Goal: Task Accomplishment & Management: Manage account settings

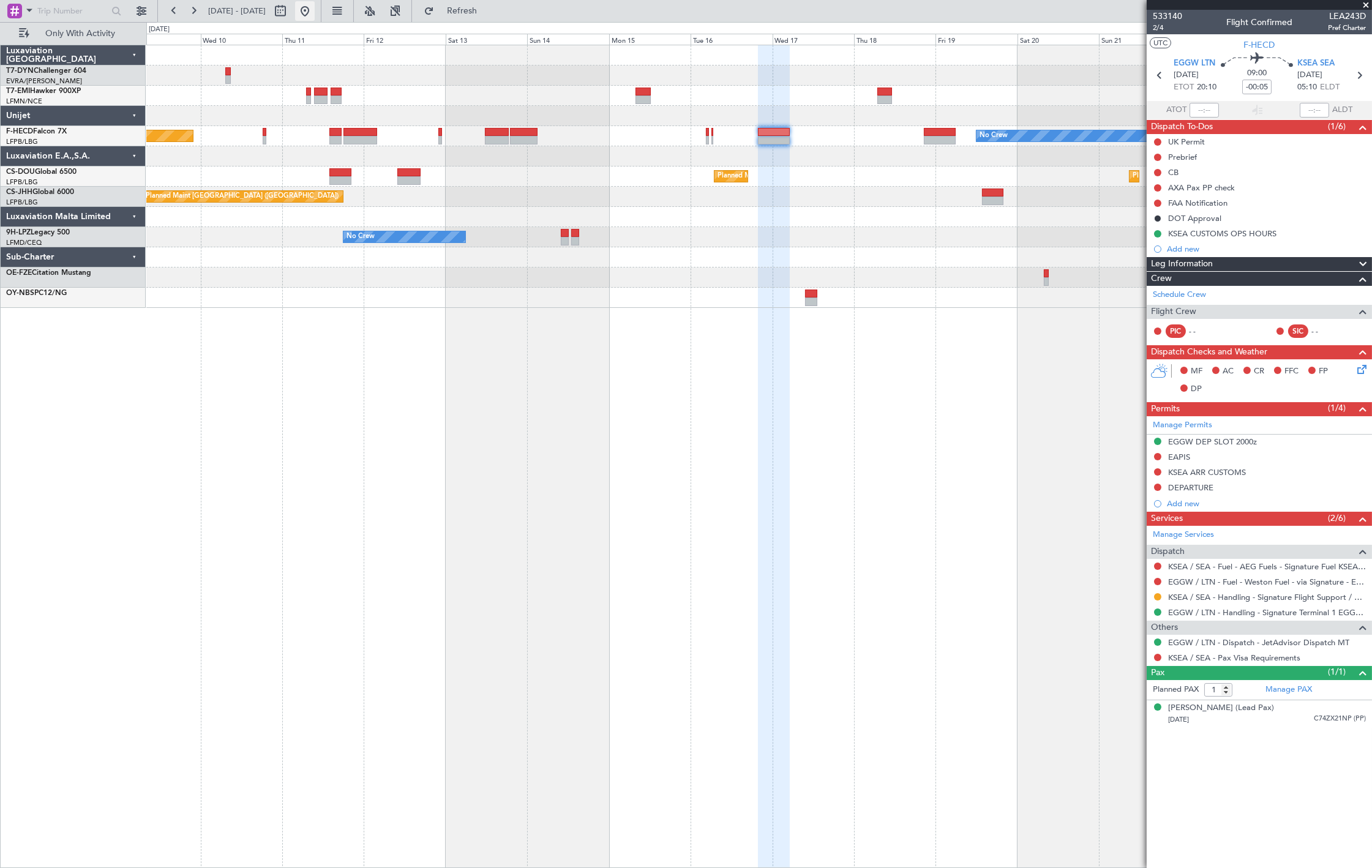
click at [315, 13] on button at bounding box center [304, 11] width 19 height 19
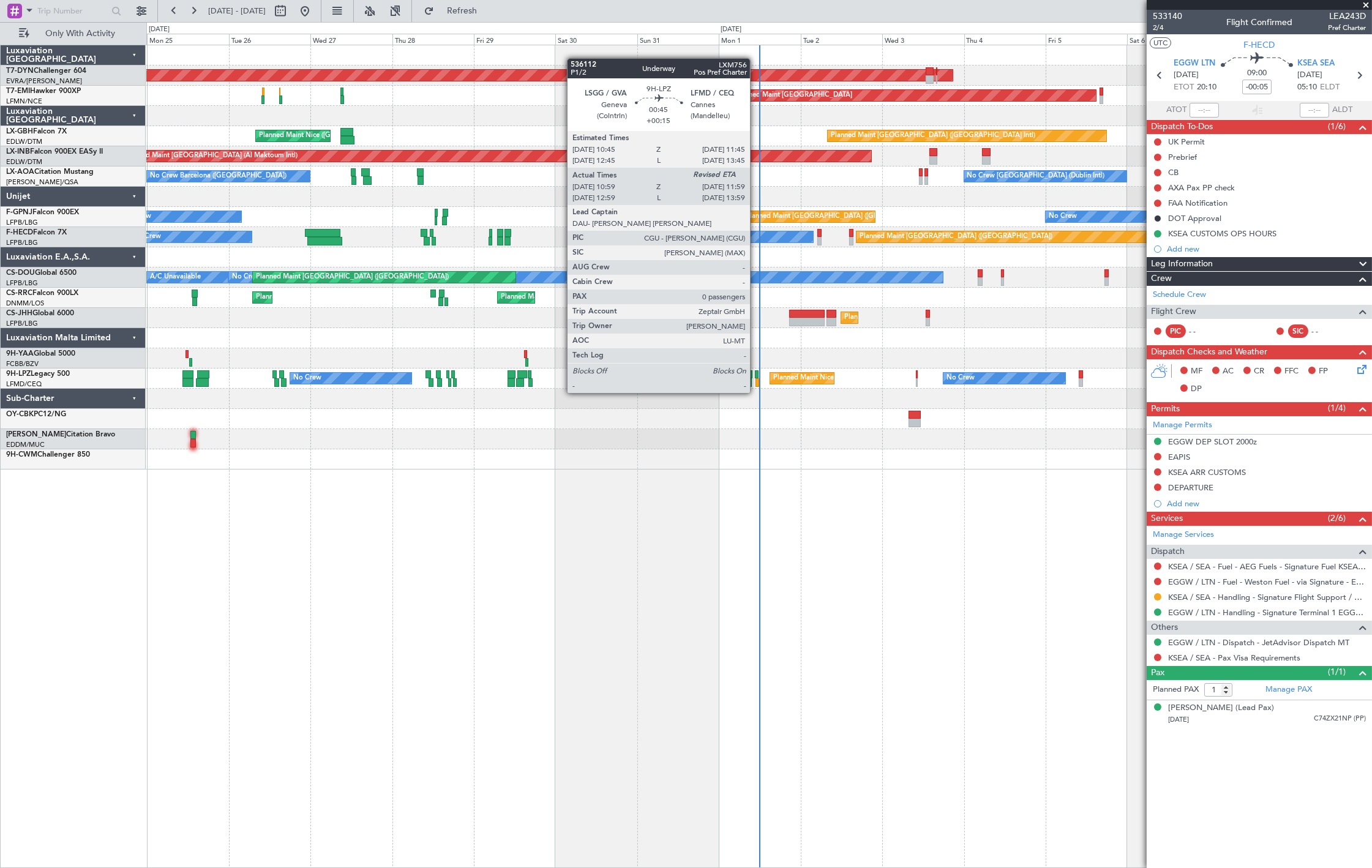
click at [756, 381] on div at bounding box center [758, 383] width 4 height 9
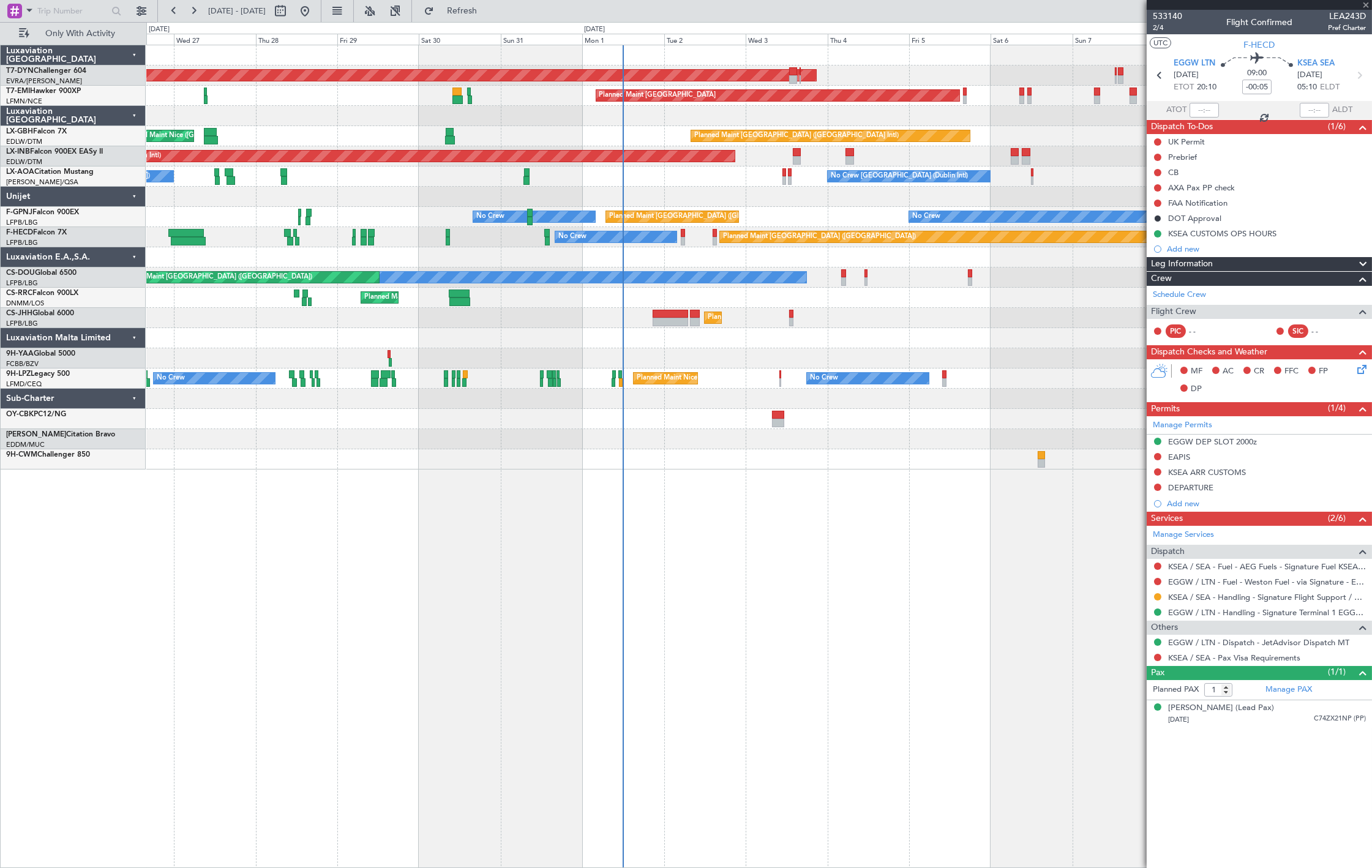
click at [619, 388] on div "No Crew [GEOGRAPHIC_DATA] ([GEOGRAPHIC_DATA]) No Crew No Crew" at bounding box center [759, 379] width 1225 height 20
type input "+00:15"
type input "11:09"
type input "0"
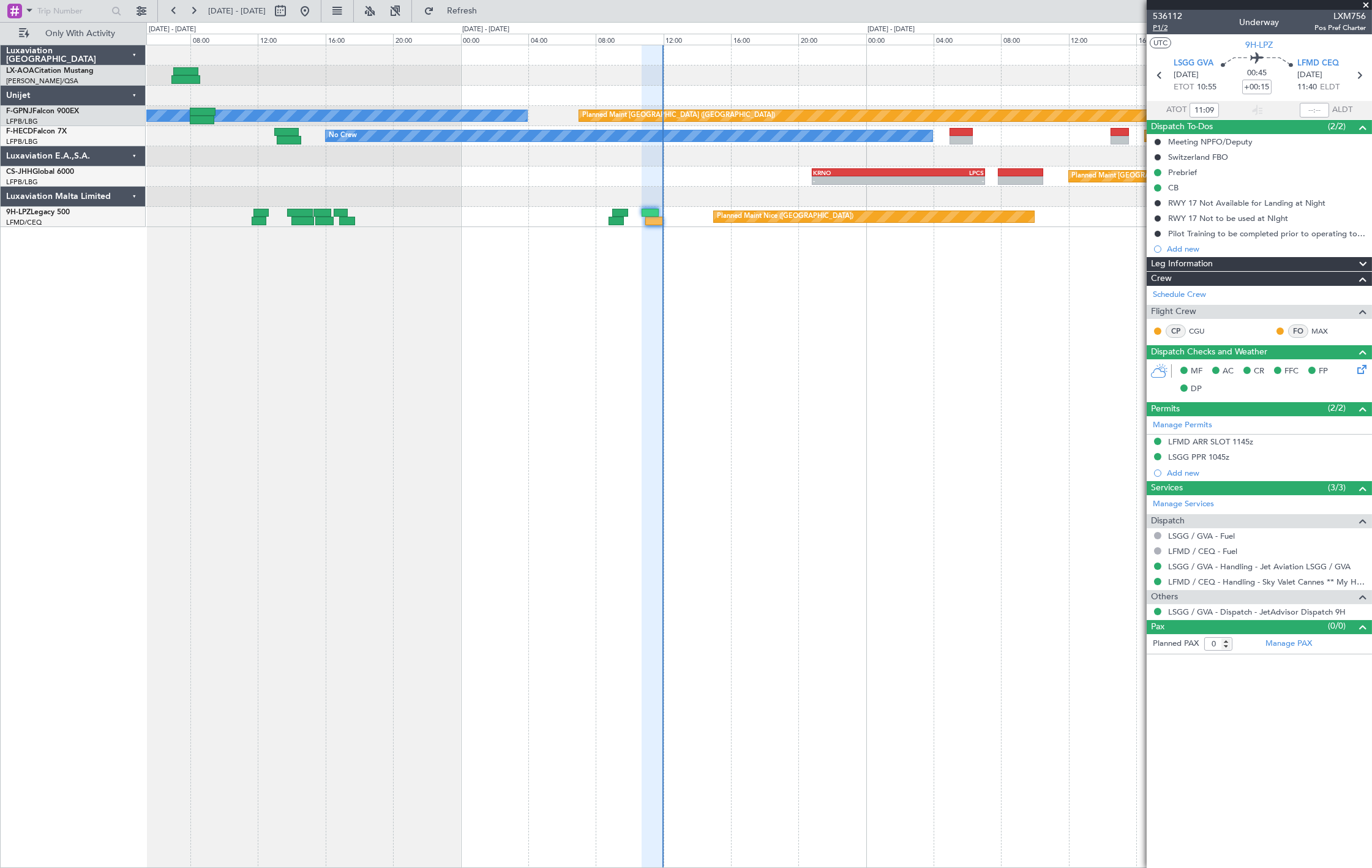
click at [1165, 29] on span "P1/2" at bounding box center [1167, 28] width 29 height 11
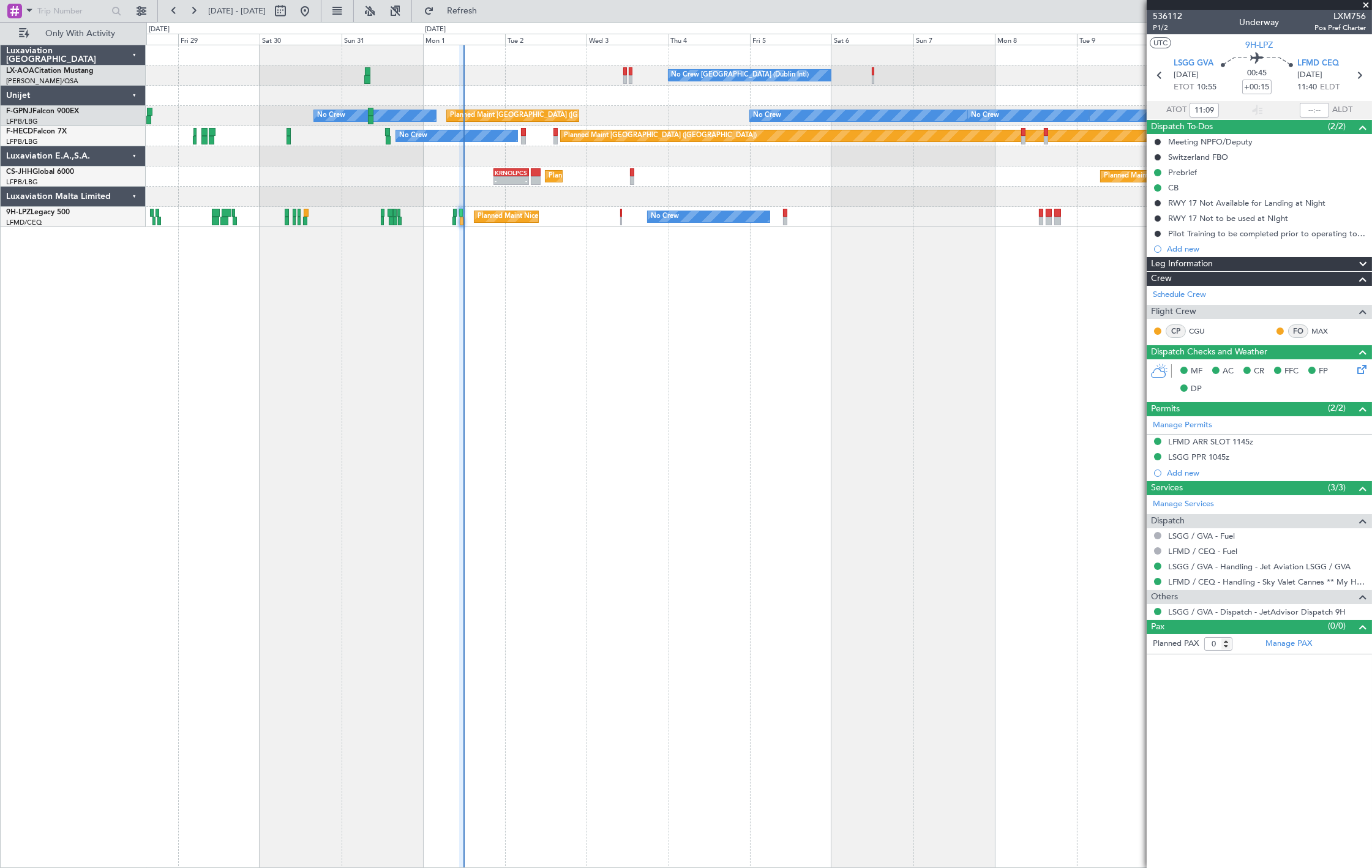
click at [473, 328] on div "No Crew Dublin (Dublin Intl) No Crew Sabadell No Crew Barcelona (El Prat) Plann…" at bounding box center [759, 456] width 1225 height 824
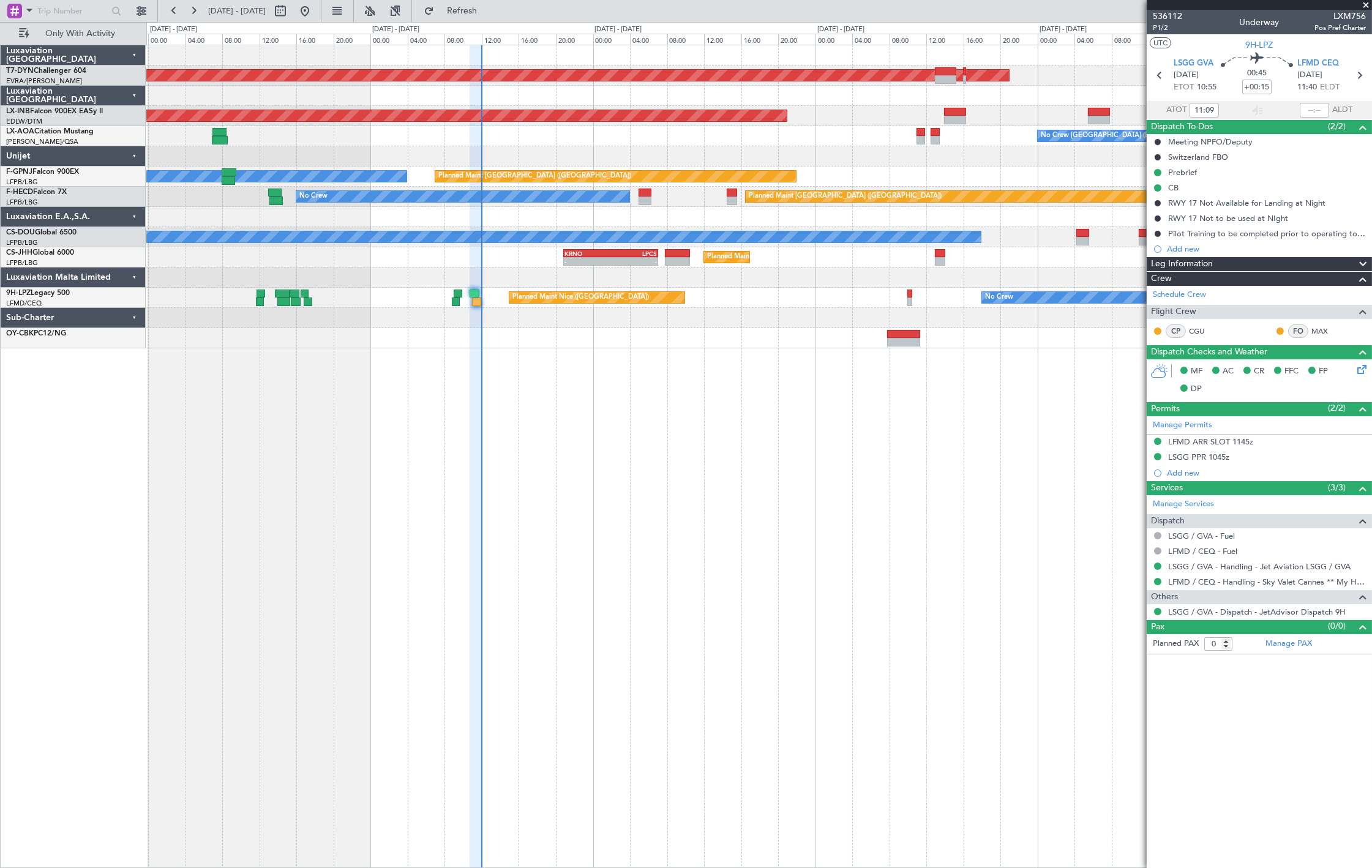
click at [477, 362] on div at bounding box center [475, 457] width 12 height 824
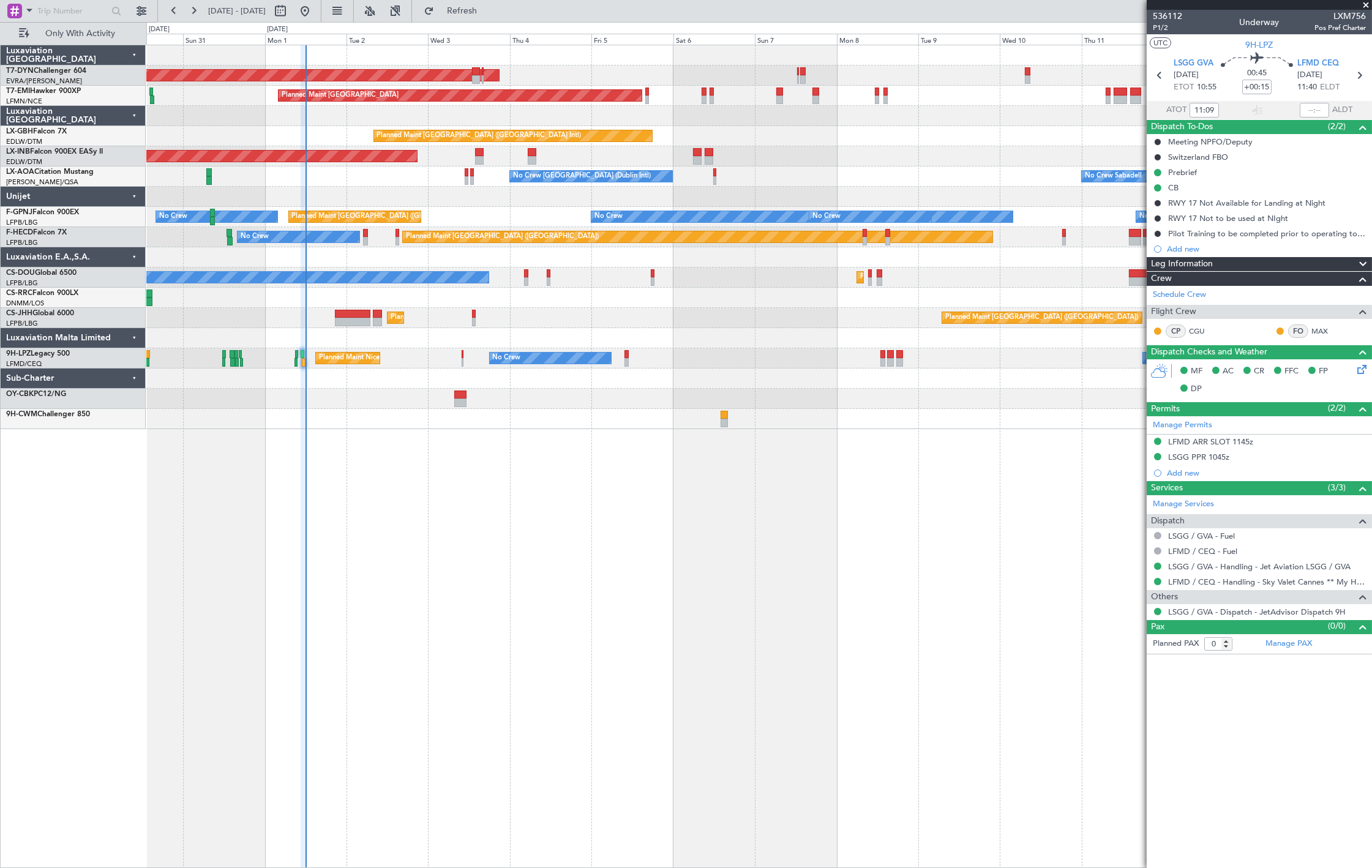
click at [454, 499] on div "AOG Maint Riga (Riga Intl) Planned Maint Zurich Planned Maint Dubai (Dubai Intl…" at bounding box center [759, 456] width 1225 height 824
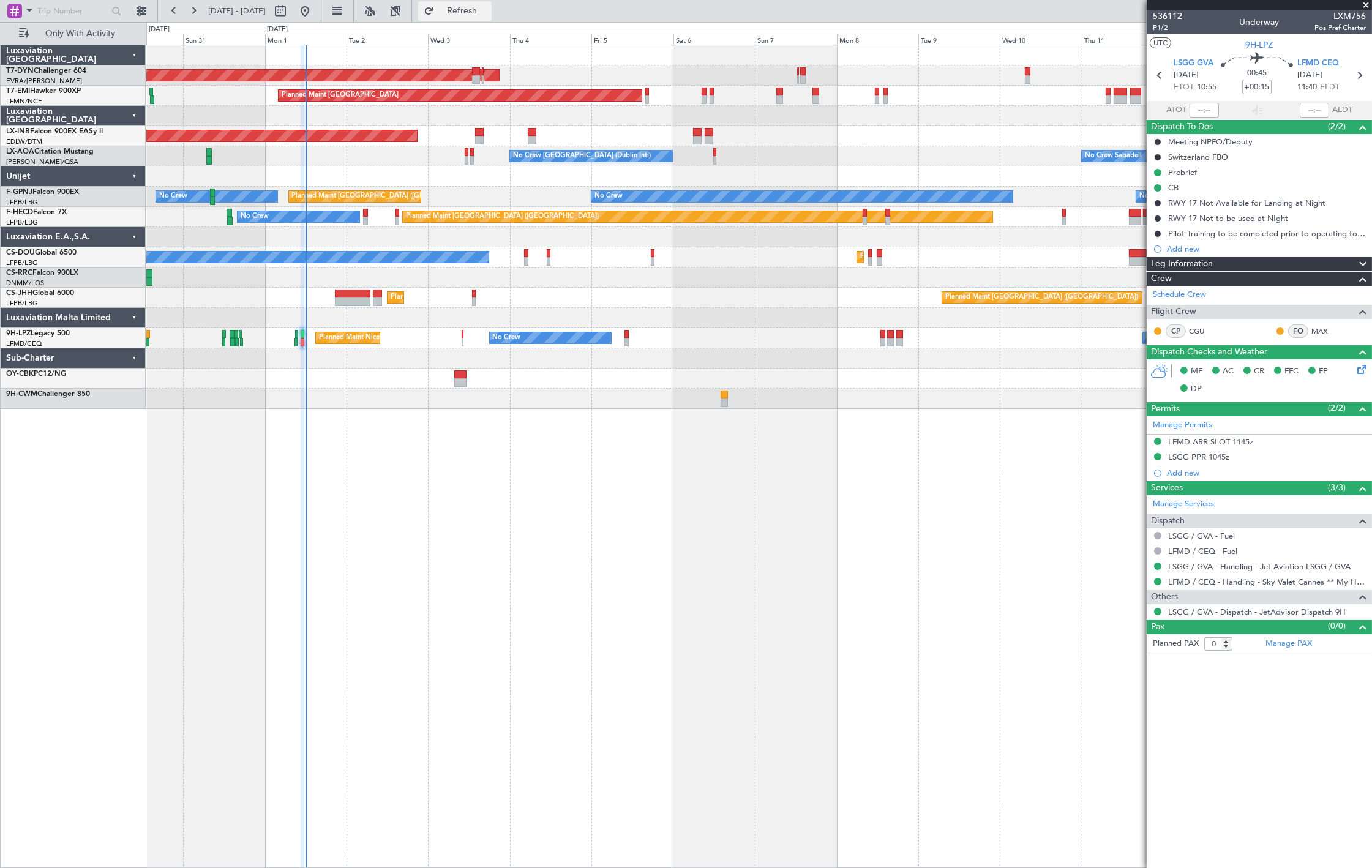
click at [492, 18] on button "Refresh" at bounding box center [455, 11] width 73 height 19
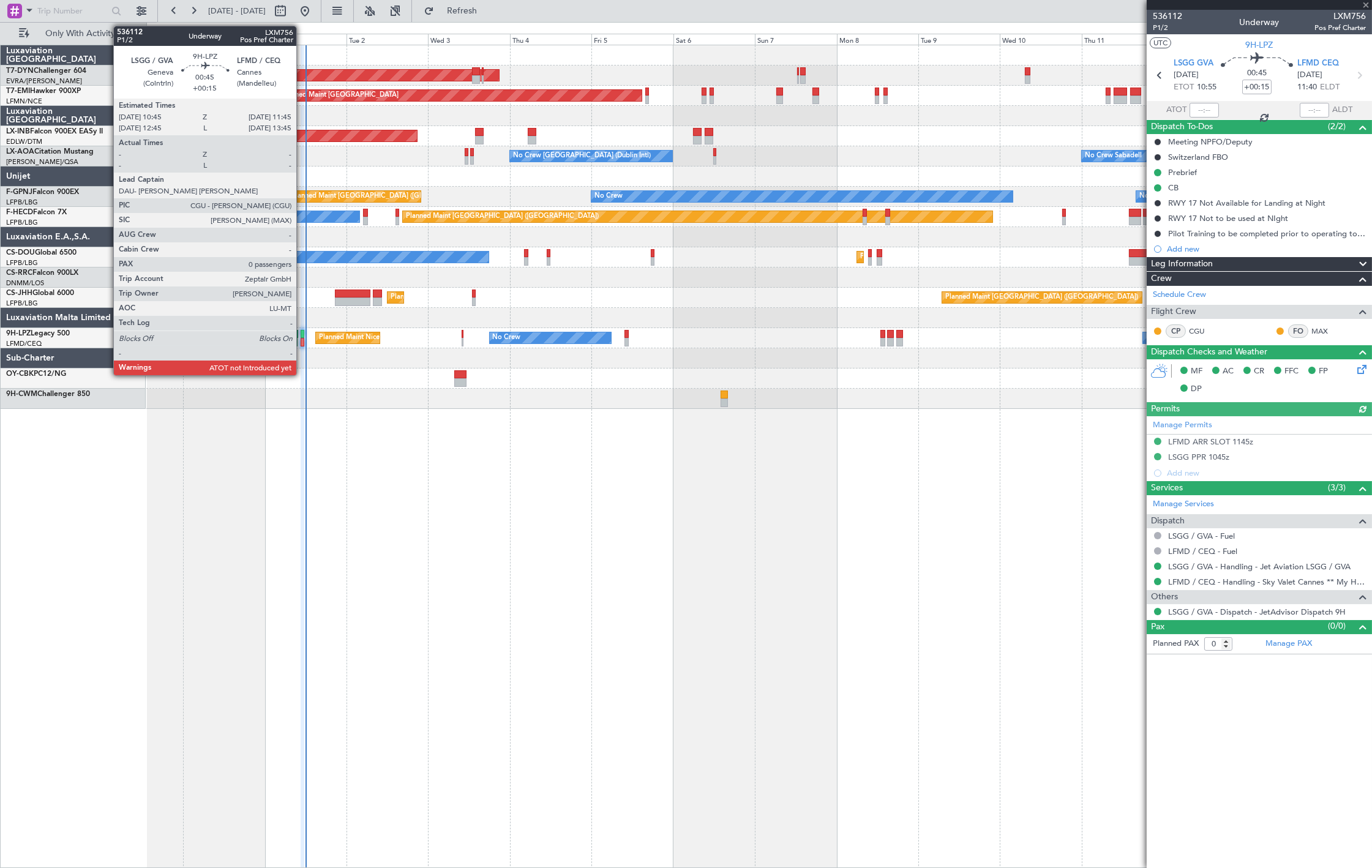
click at [302, 339] on div at bounding box center [302, 343] width 4 height 9
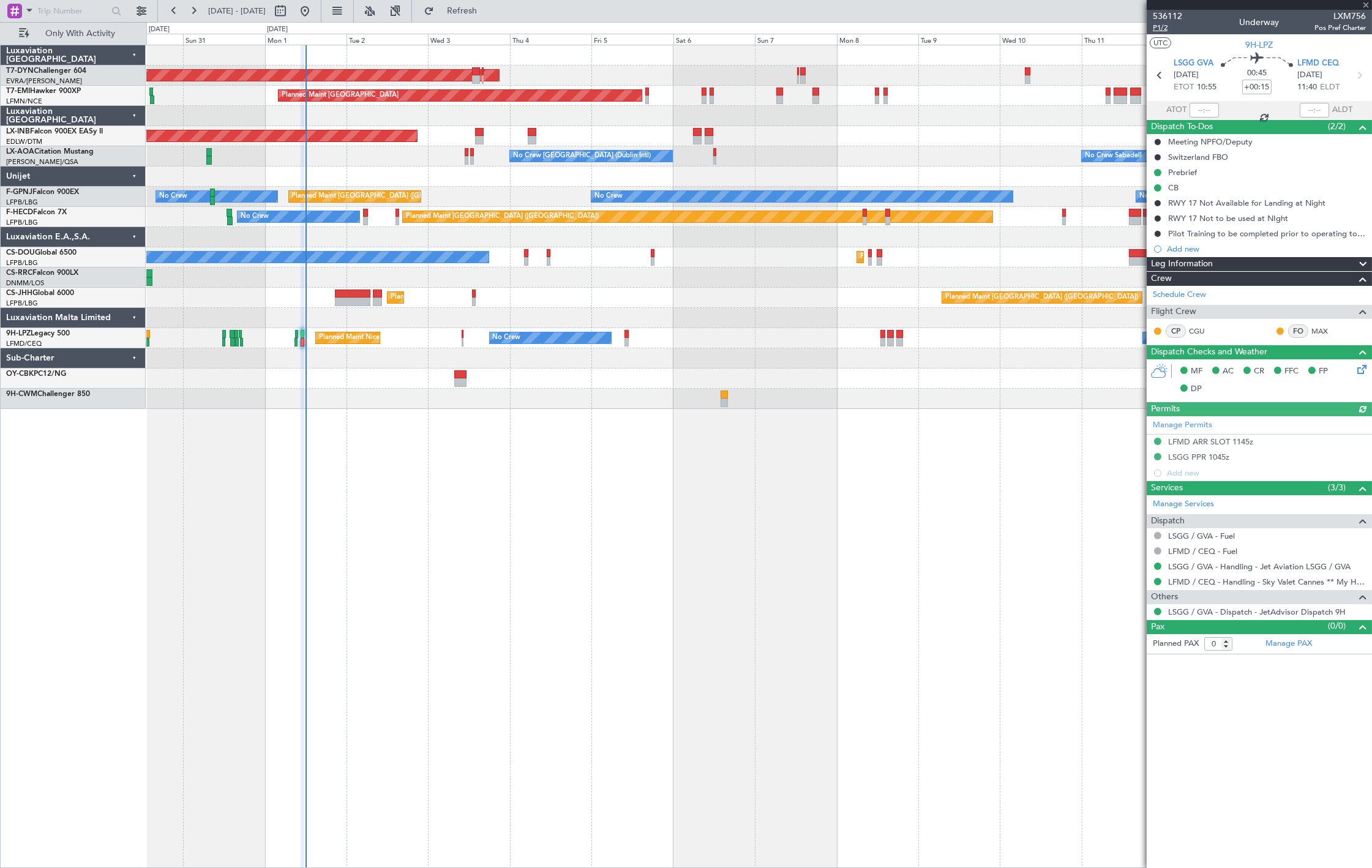
click at [1167, 29] on span "P1/2" at bounding box center [1167, 28] width 29 height 11
click at [488, 9] on span "Refresh" at bounding box center [462, 11] width 51 height 9
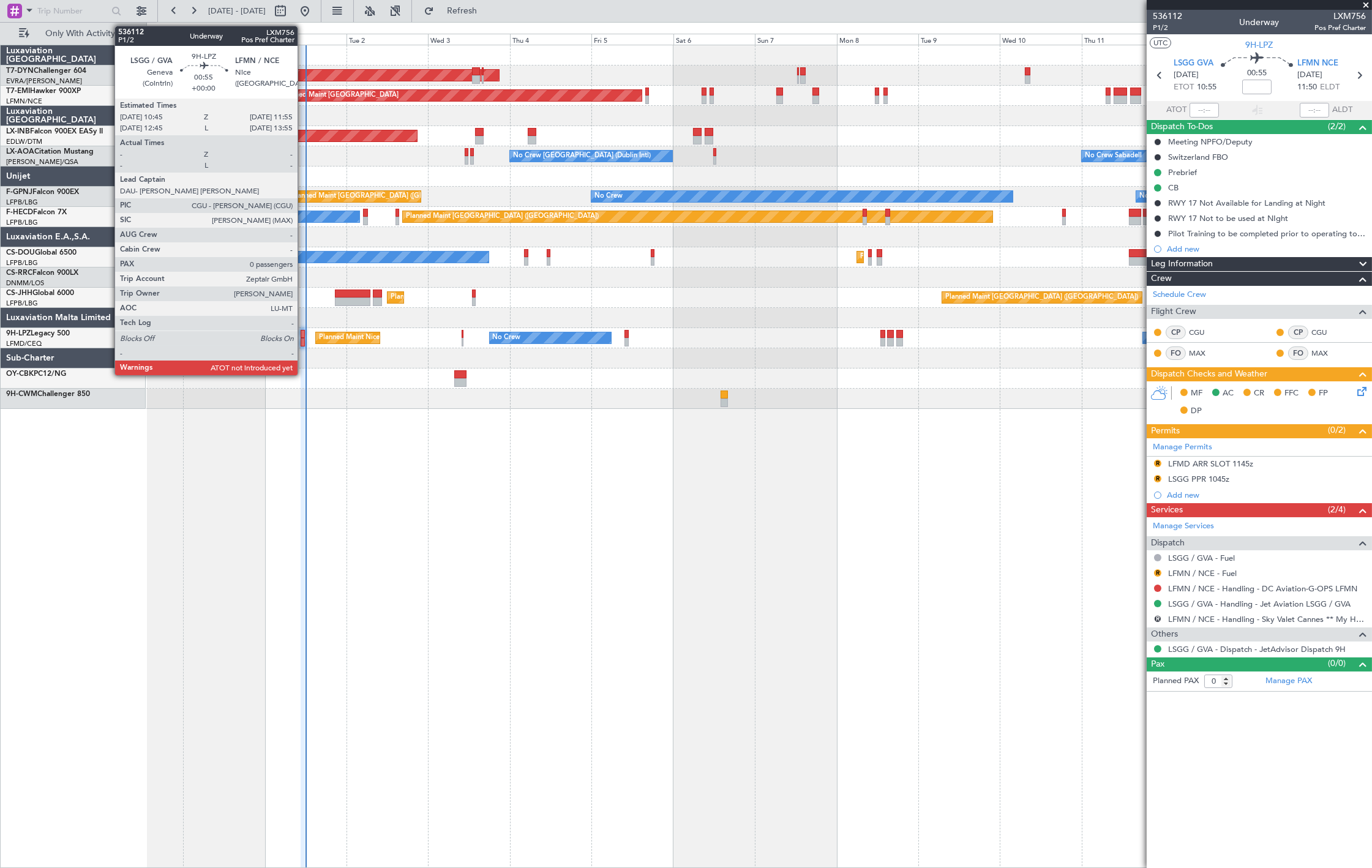
click at [304, 339] on div at bounding box center [302, 343] width 4 height 9
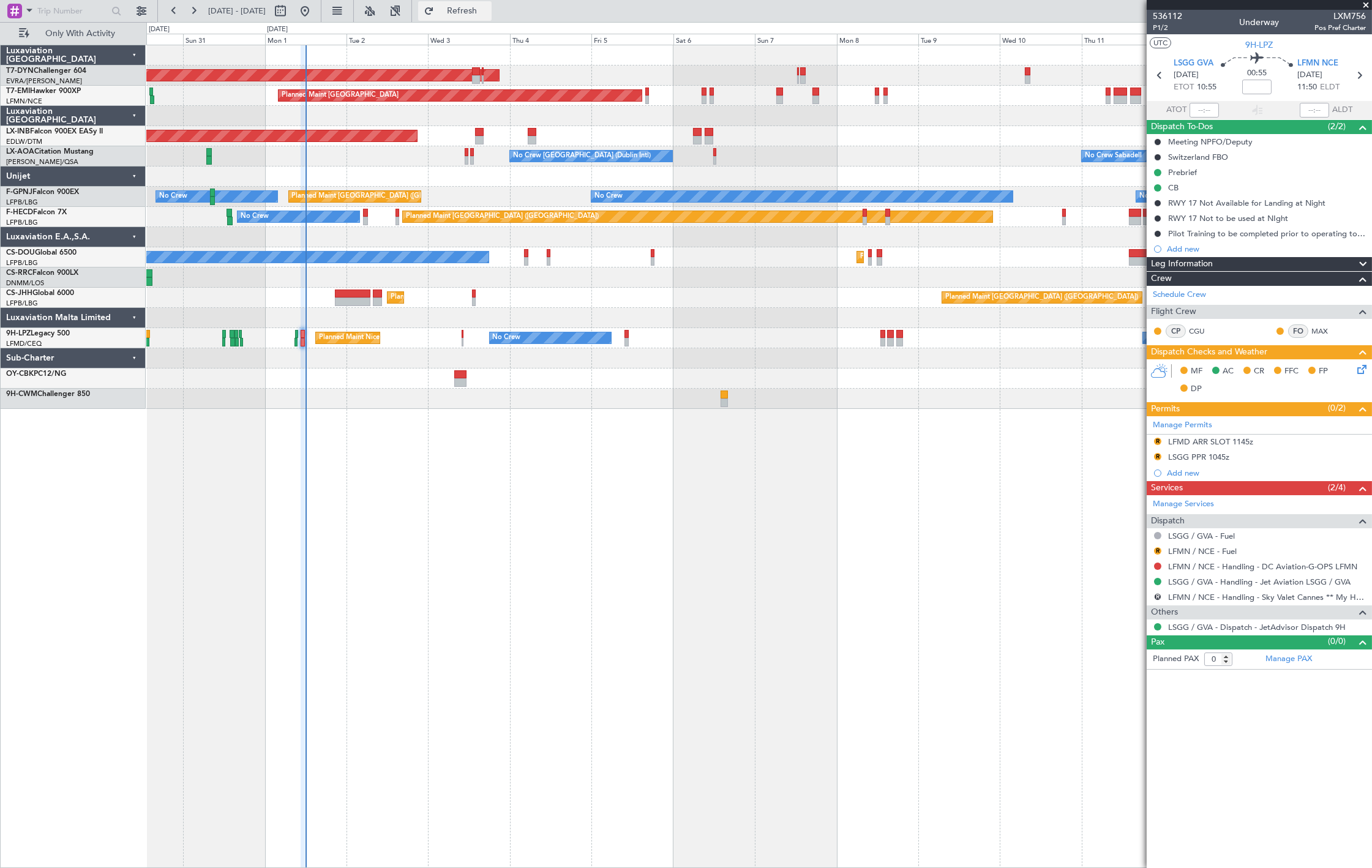
click at [488, 14] on span "Refresh" at bounding box center [462, 11] width 51 height 9
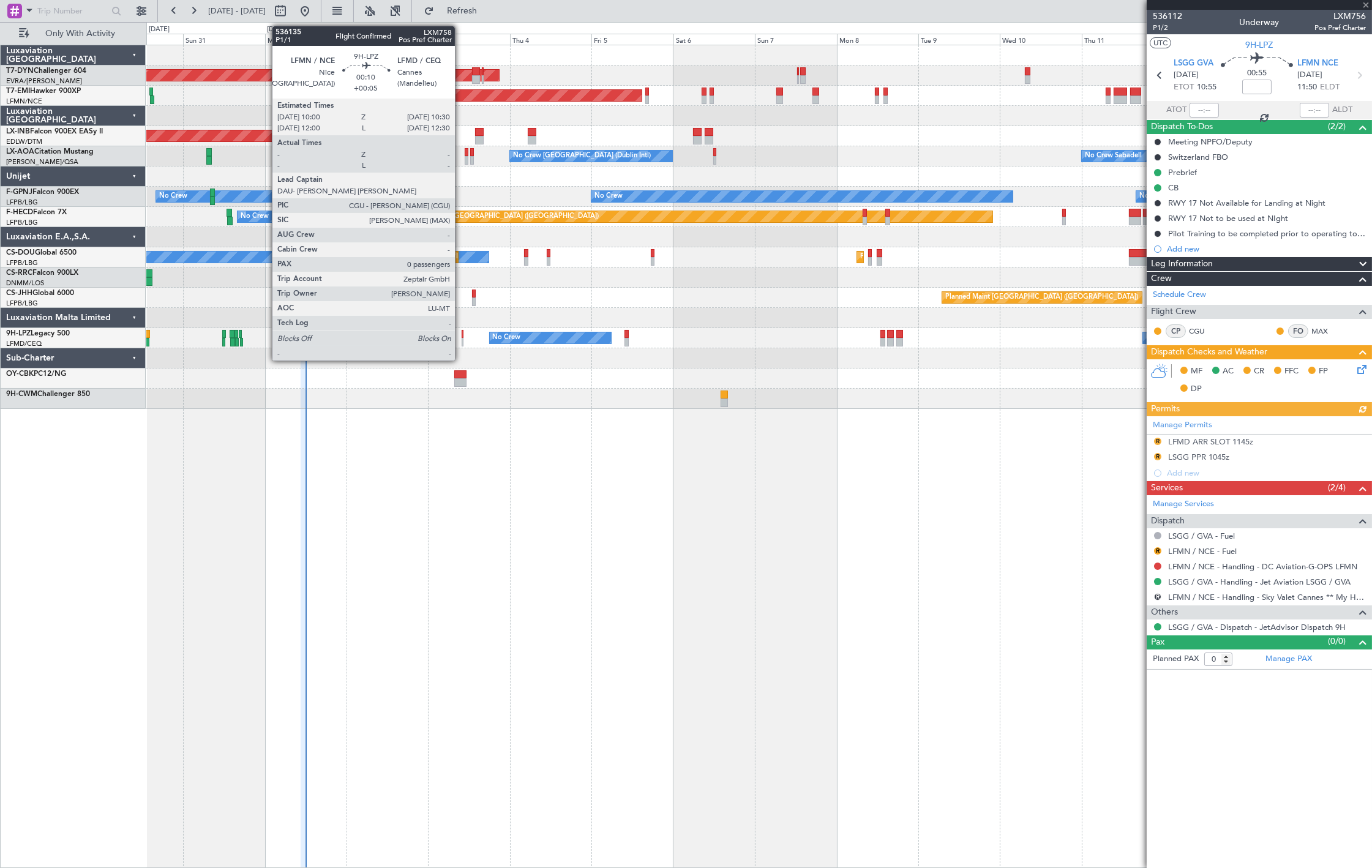
click at [462, 338] on div at bounding box center [462, 343] width 2 height 9
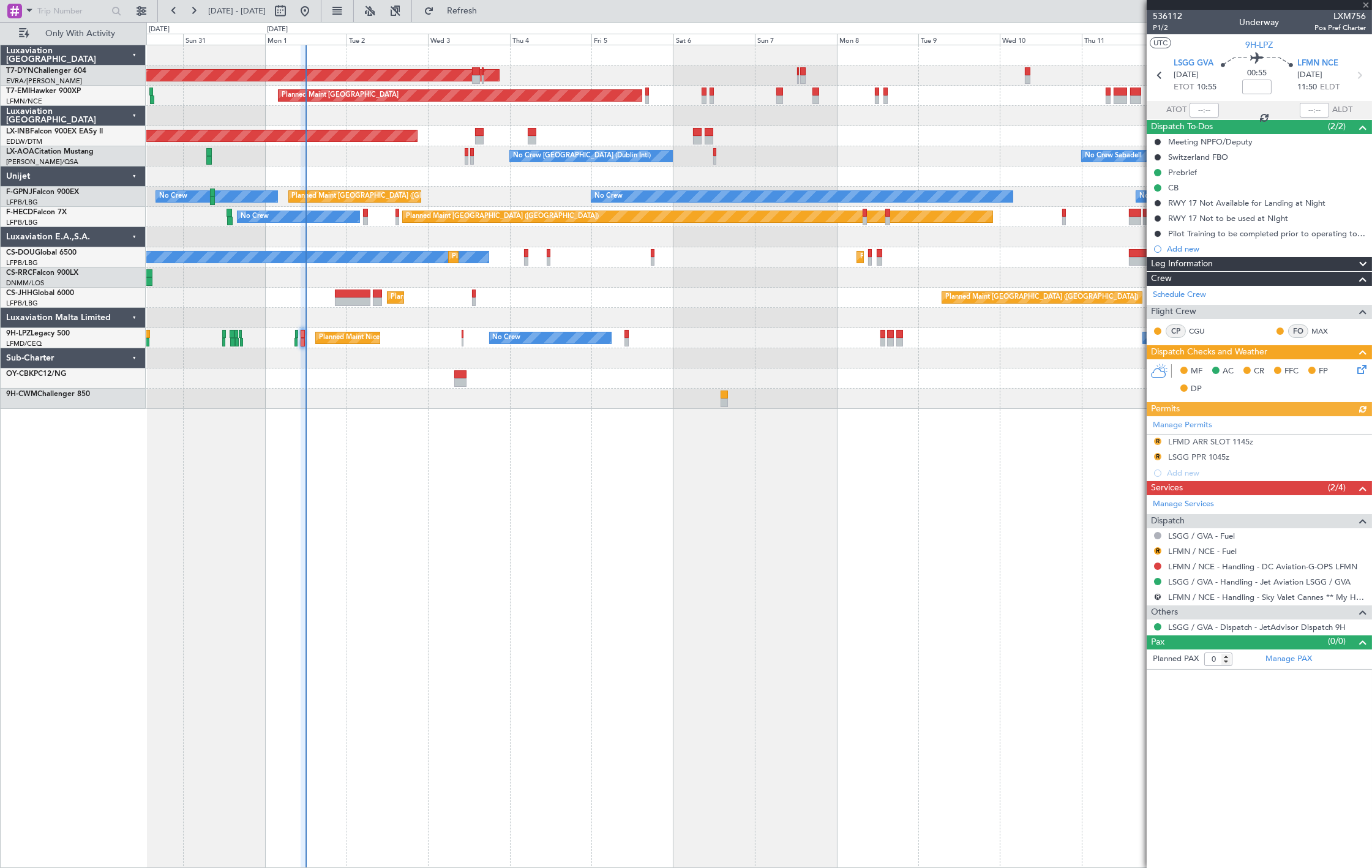
type input "+00:05"
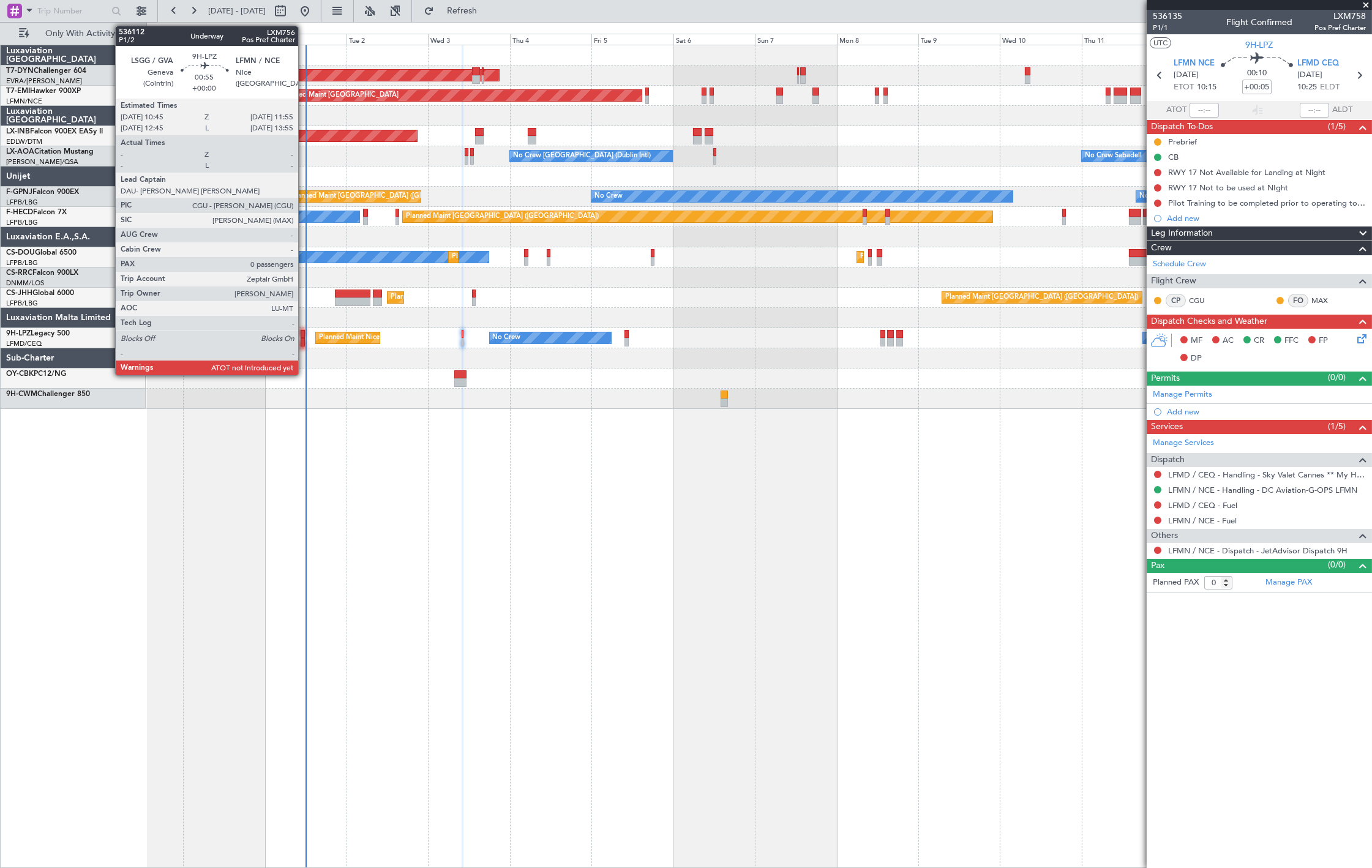
click at [304, 339] on div at bounding box center [302, 343] width 4 height 9
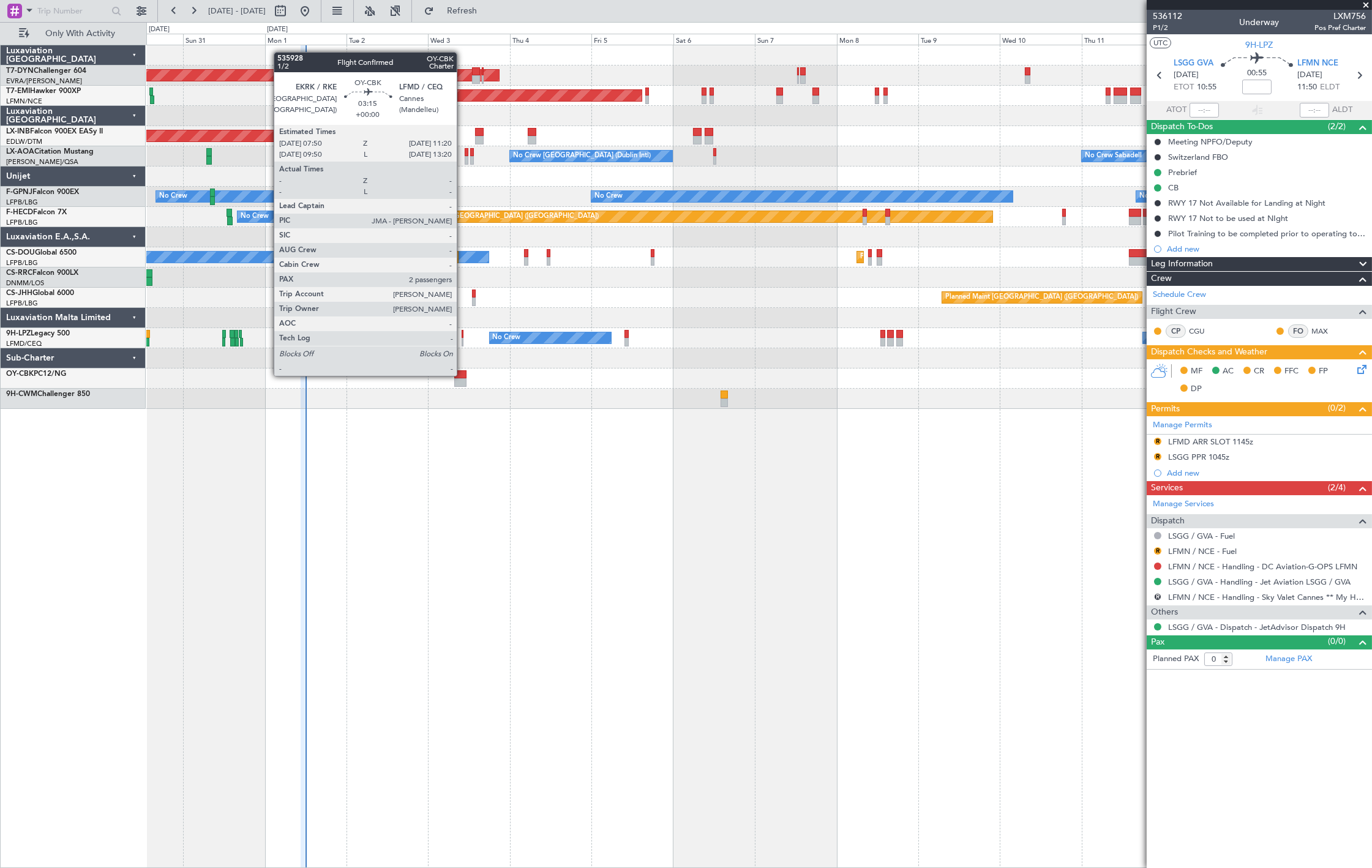
click at [457, 378] on div at bounding box center [461, 383] width 13 height 9
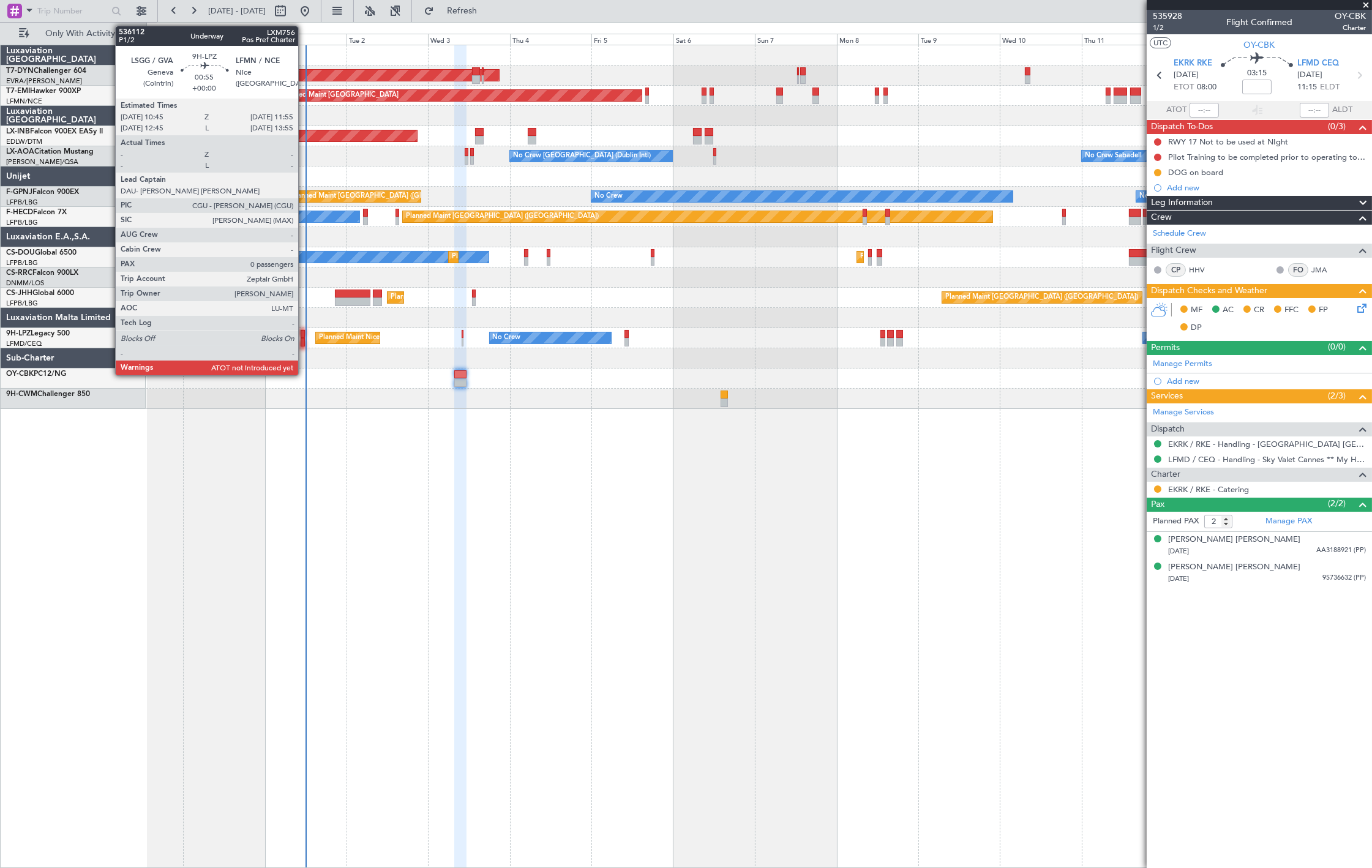
click at [301, 338] on div at bounding box center [302, 343] width 4 height 9
type input "0"
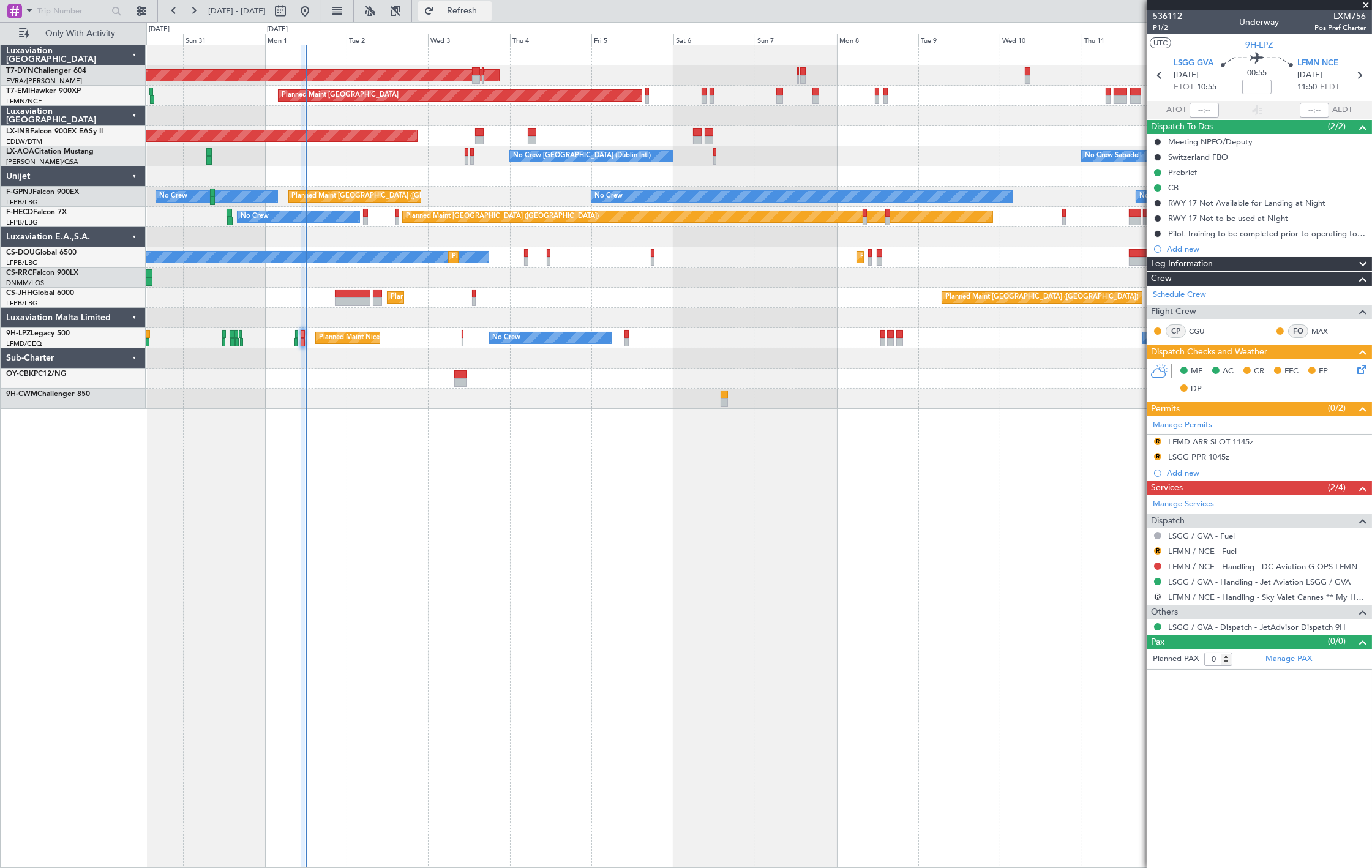
click at [479, 19] on button "Refresh" at bounding box center [455, 11] width 73 height 19
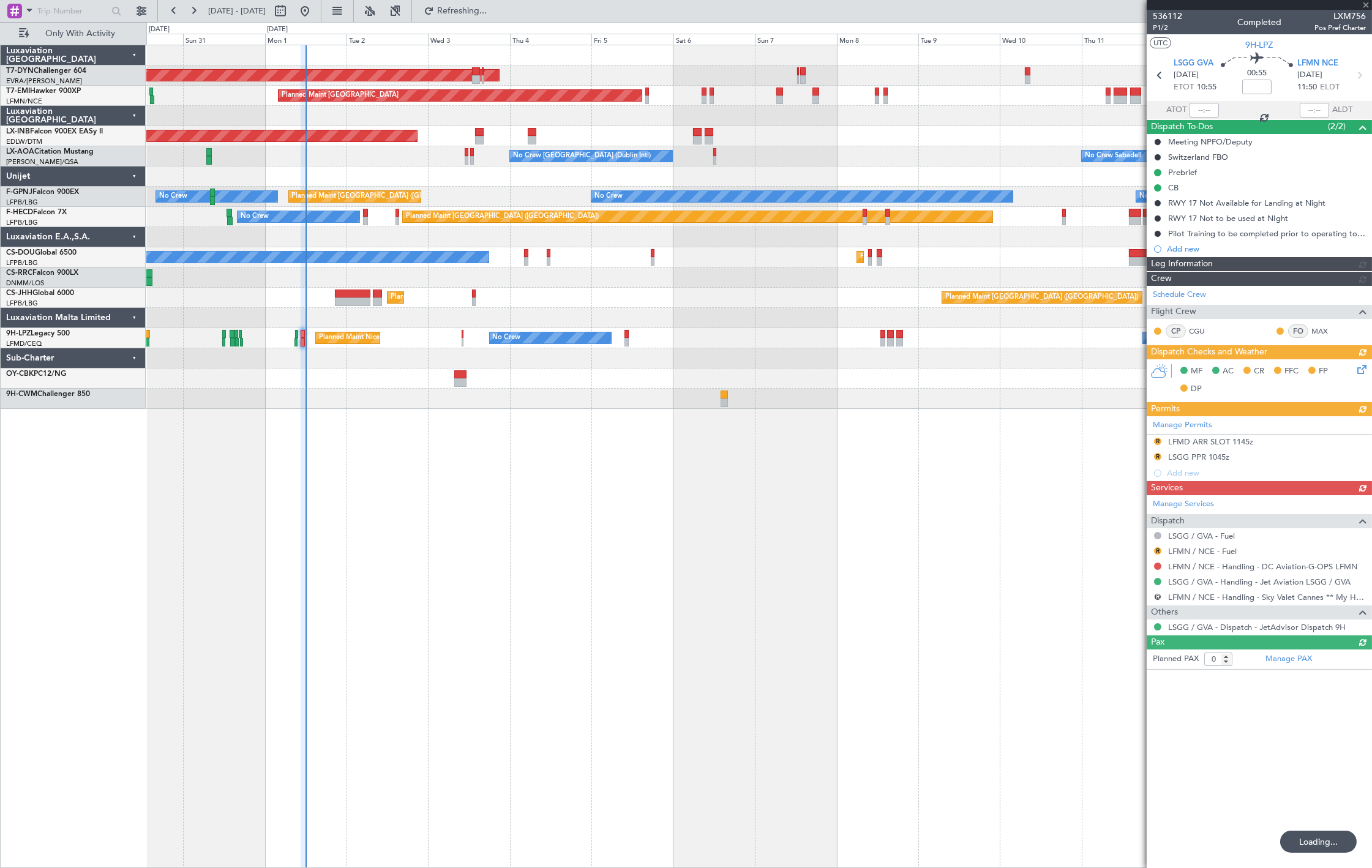
type input "11:09"
type input "11:58"
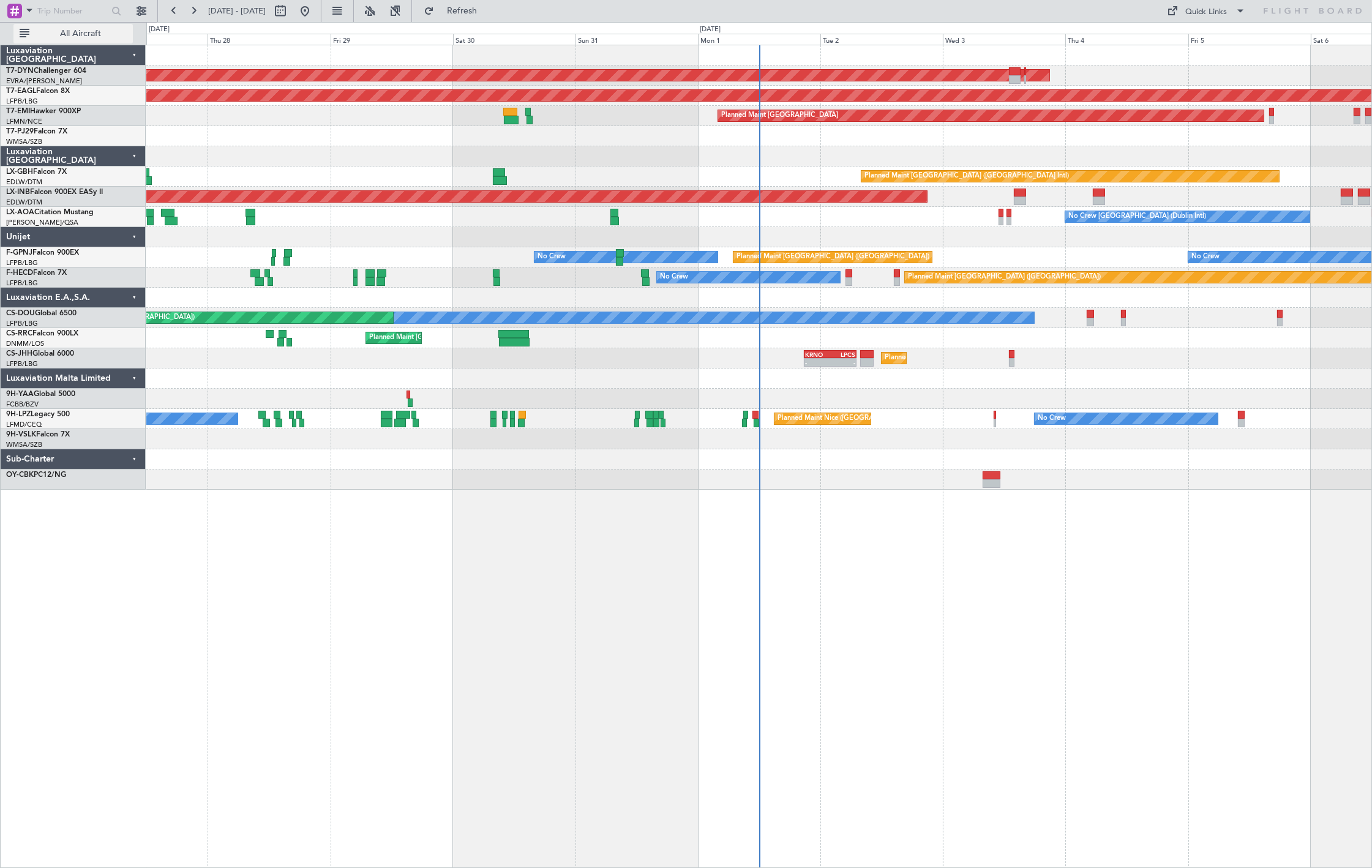
click at [44, 33] on span "All Aircraft" at bounding box center [80, 34] width 97 height 9
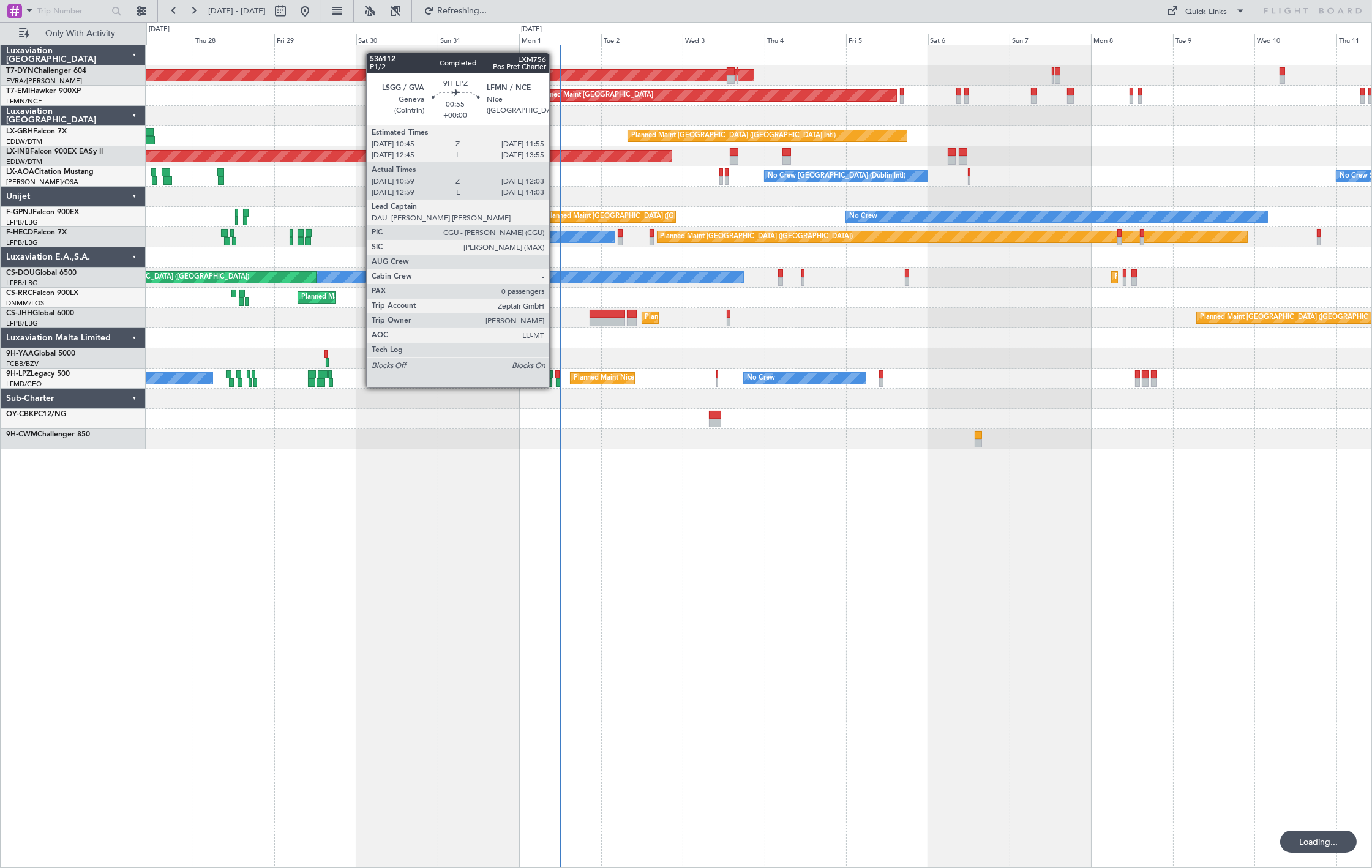
click at [555, 375] on div at bounding box center [557, 375] width 4 height 9
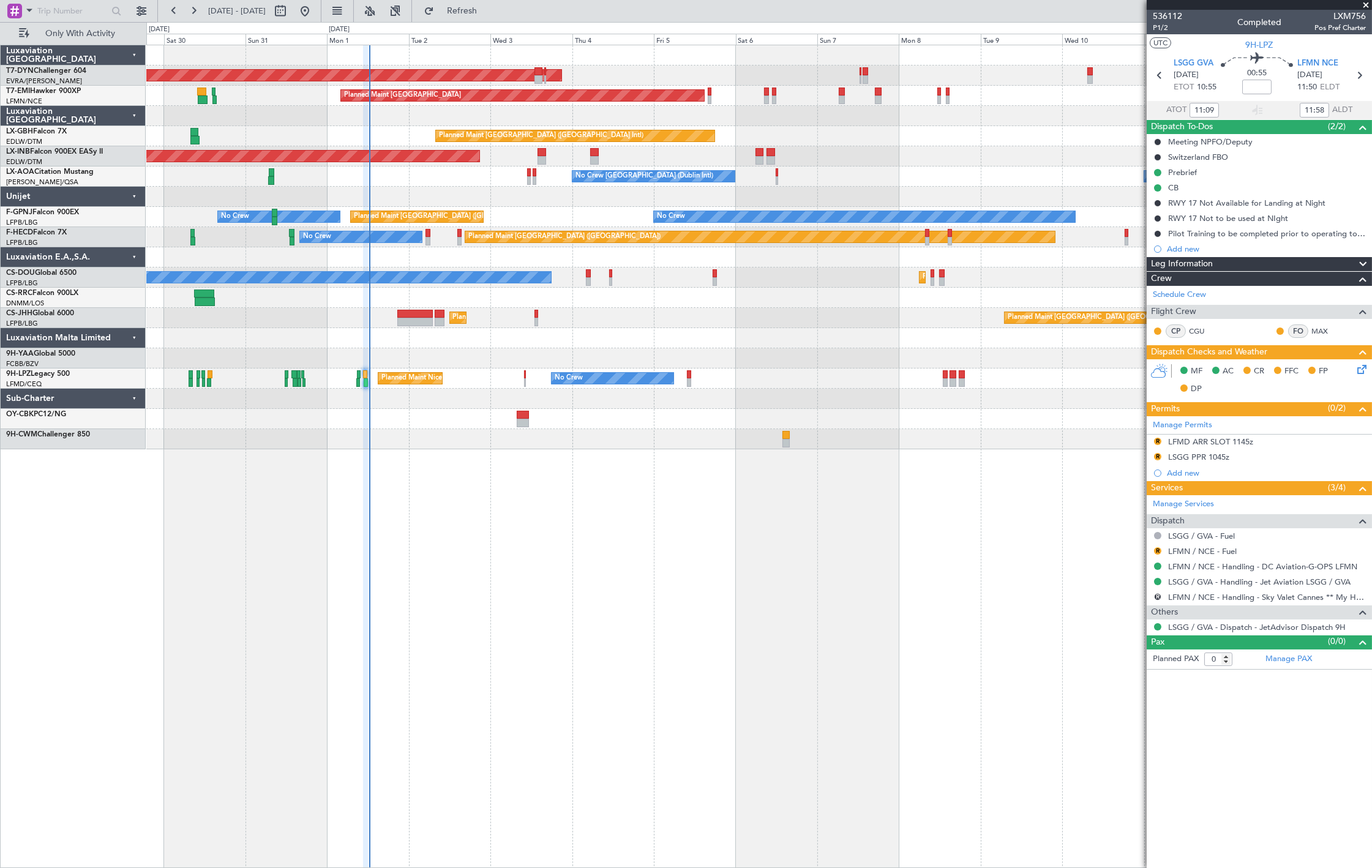
click at [438, 204] on div "AOG Maint Riga (Riga Intl) Planned Maint [GEOGRAPHIC_DATA] Planned Maint [GEOGR…" at bounding box center [759, 247] width 1225 height 404
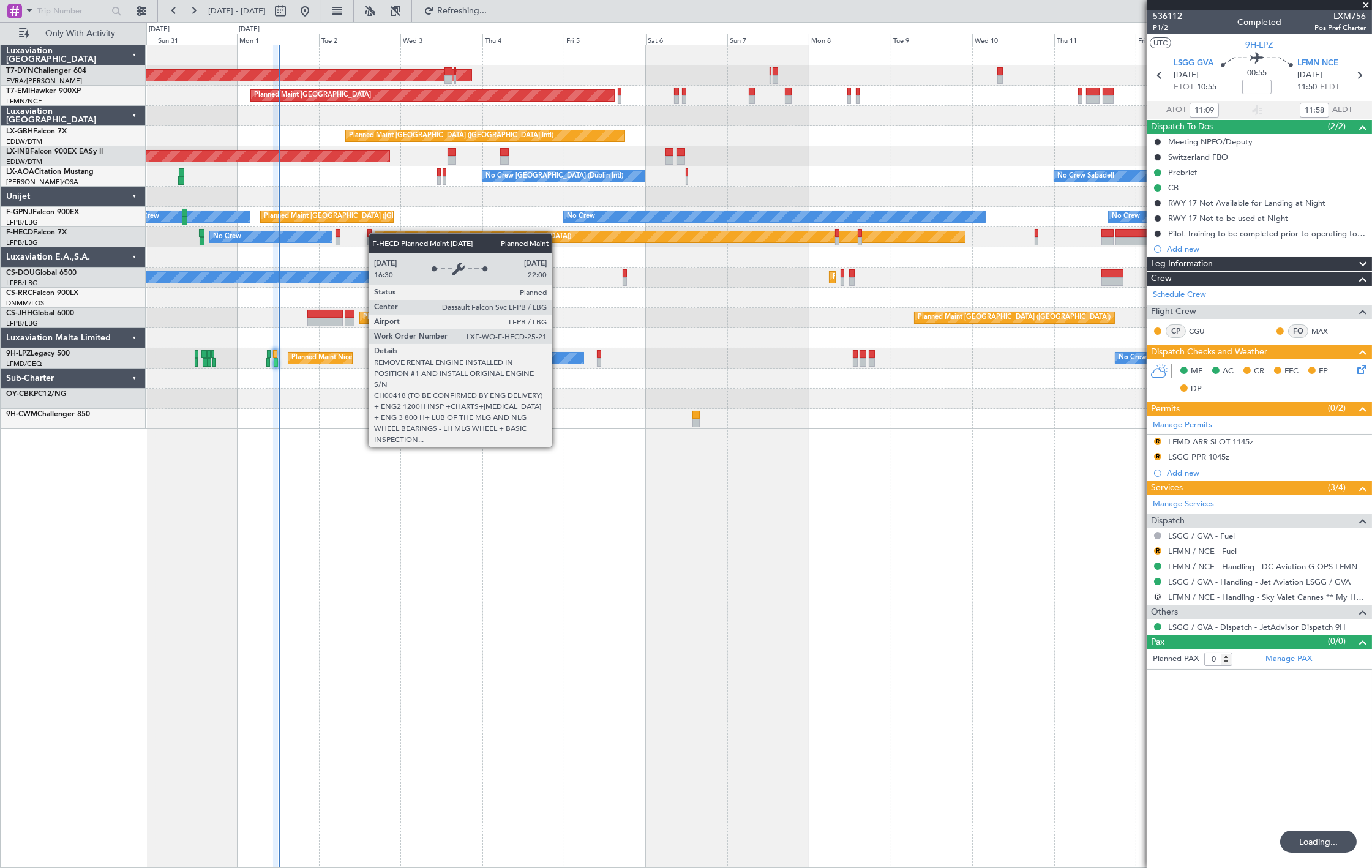
click at [375, 234] on div "AOG Maint Riga (Riga Intl) Planned Maint [GEOGRAPHIC_DATA] Planned Maint [GEOGR…" at bounding box center [759, 237] width 1225 height 384
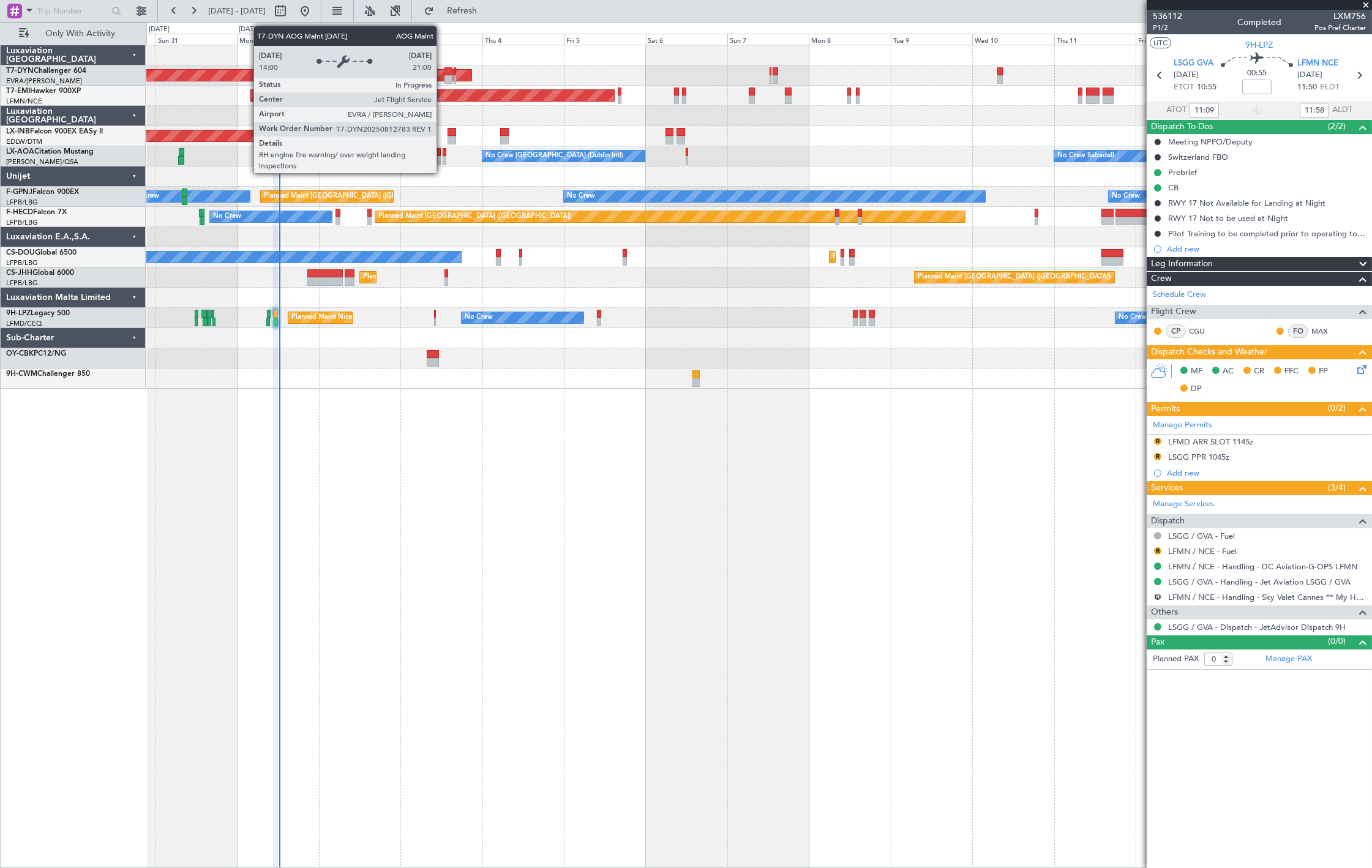
click at [443, 75] on div "AOG Maint Riga (Riga Intl)" at bounding box center [10, 75] width 922 height 11
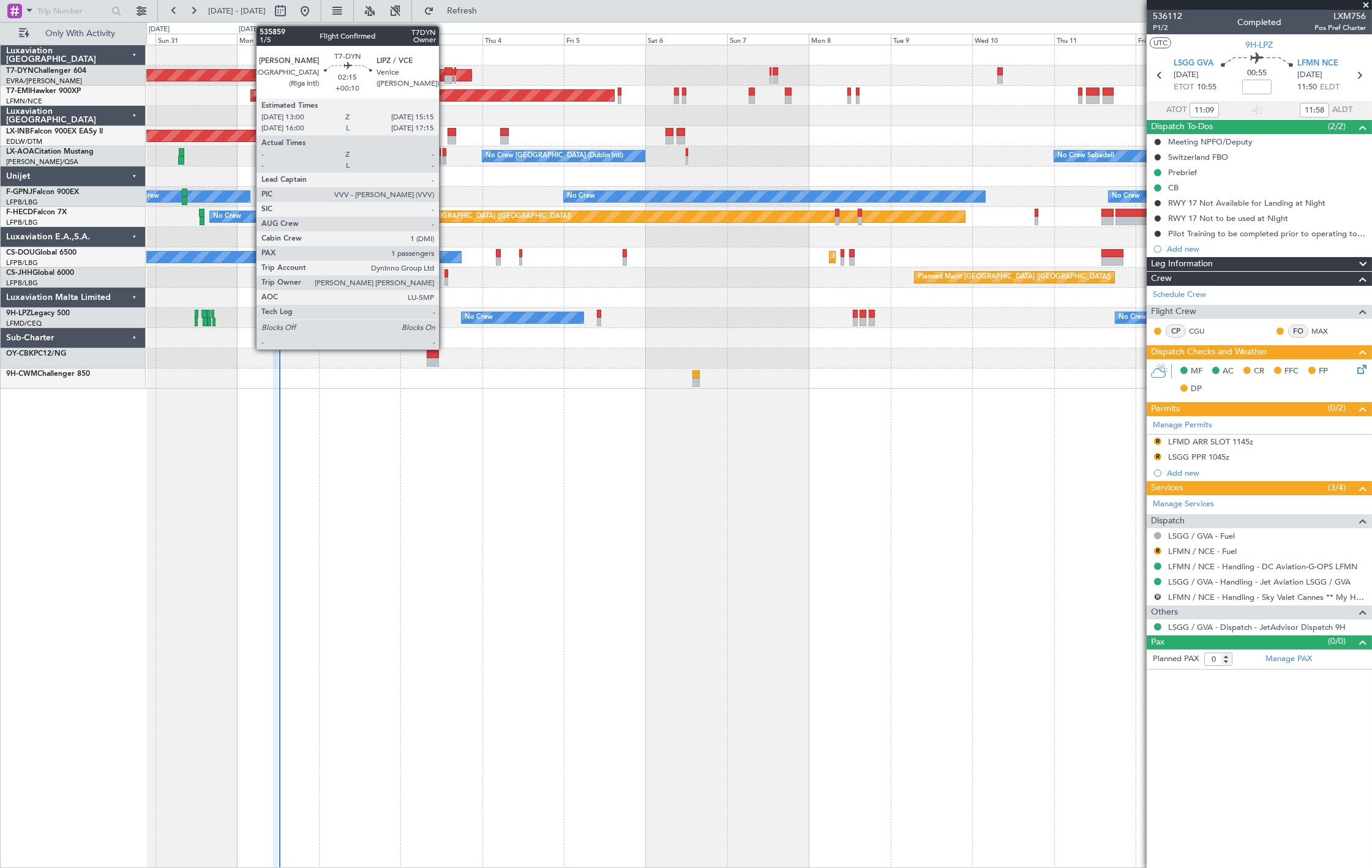
click at [448, 75] on div at bounding box center [448, 80] width 8 height 9
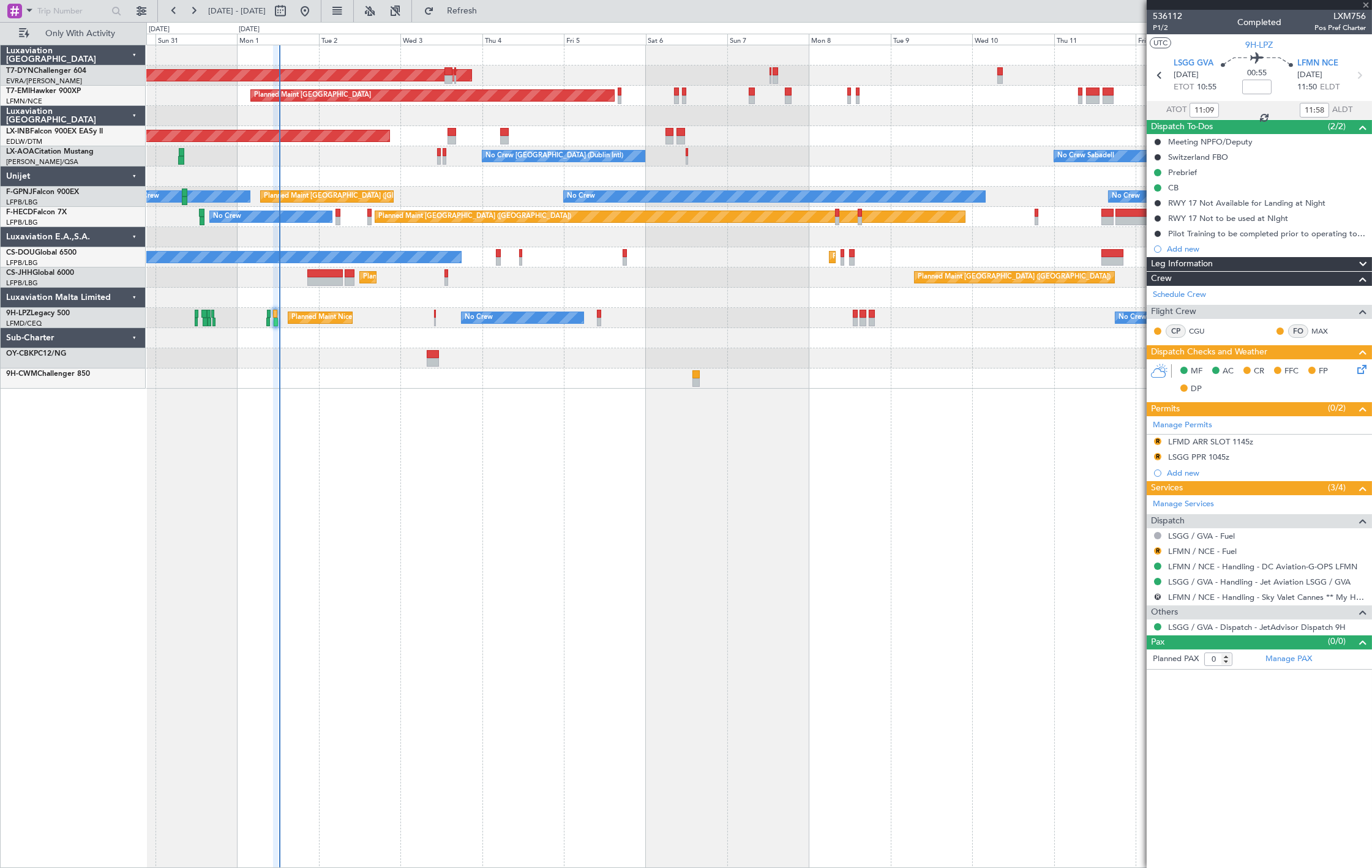
type input "+00:10"
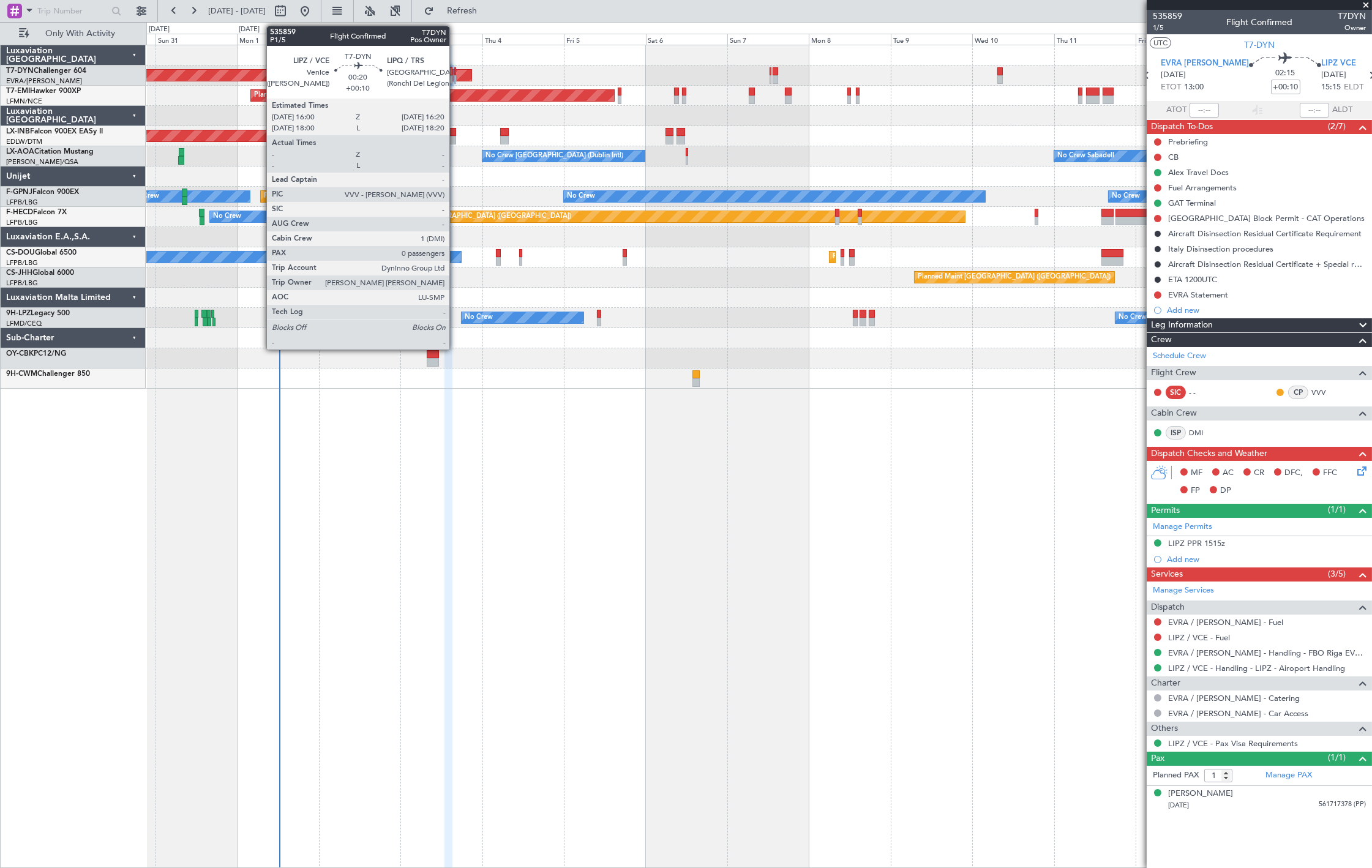
click at [455, 73] on div at bounding box center [455, 72] width 1 height 9
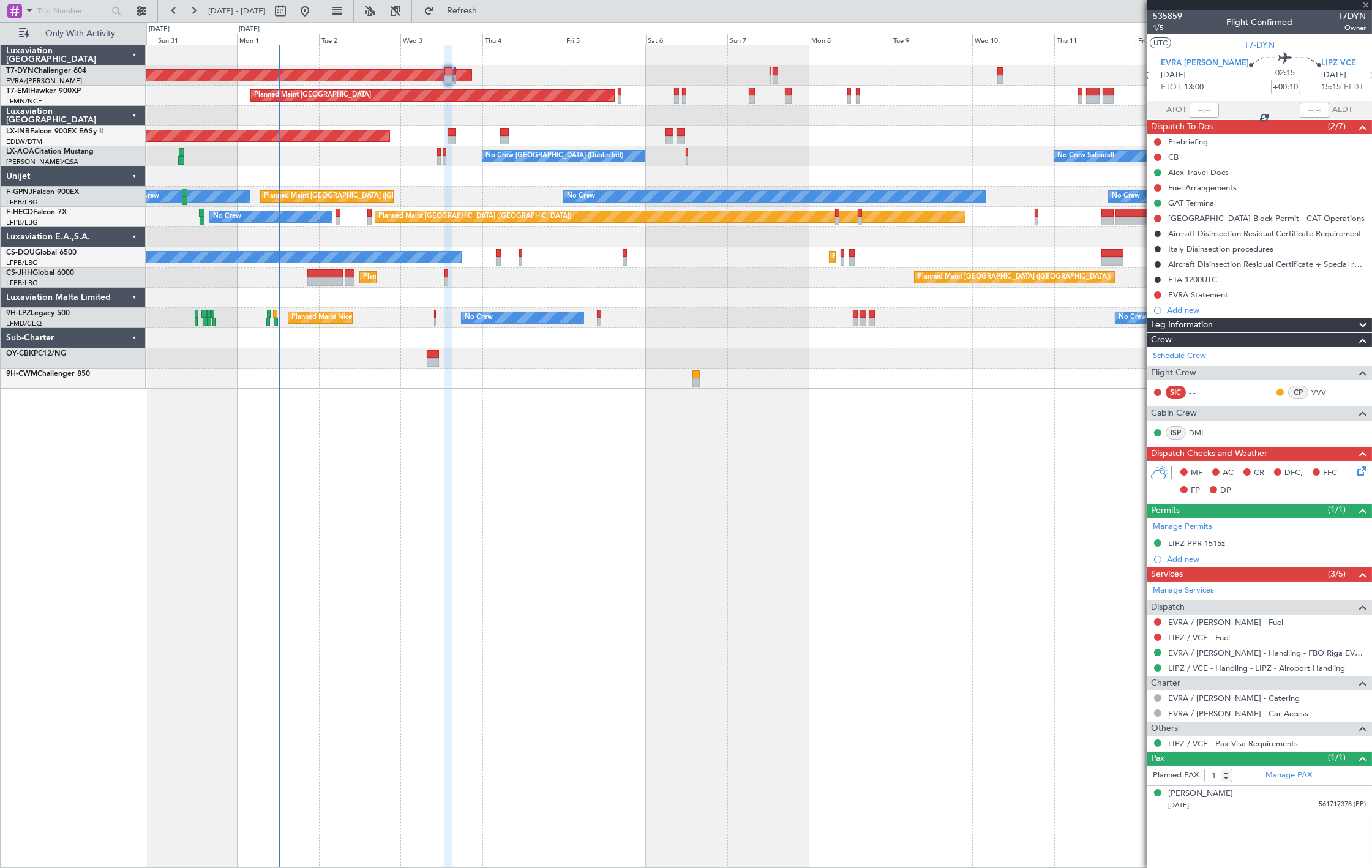
type input "0"
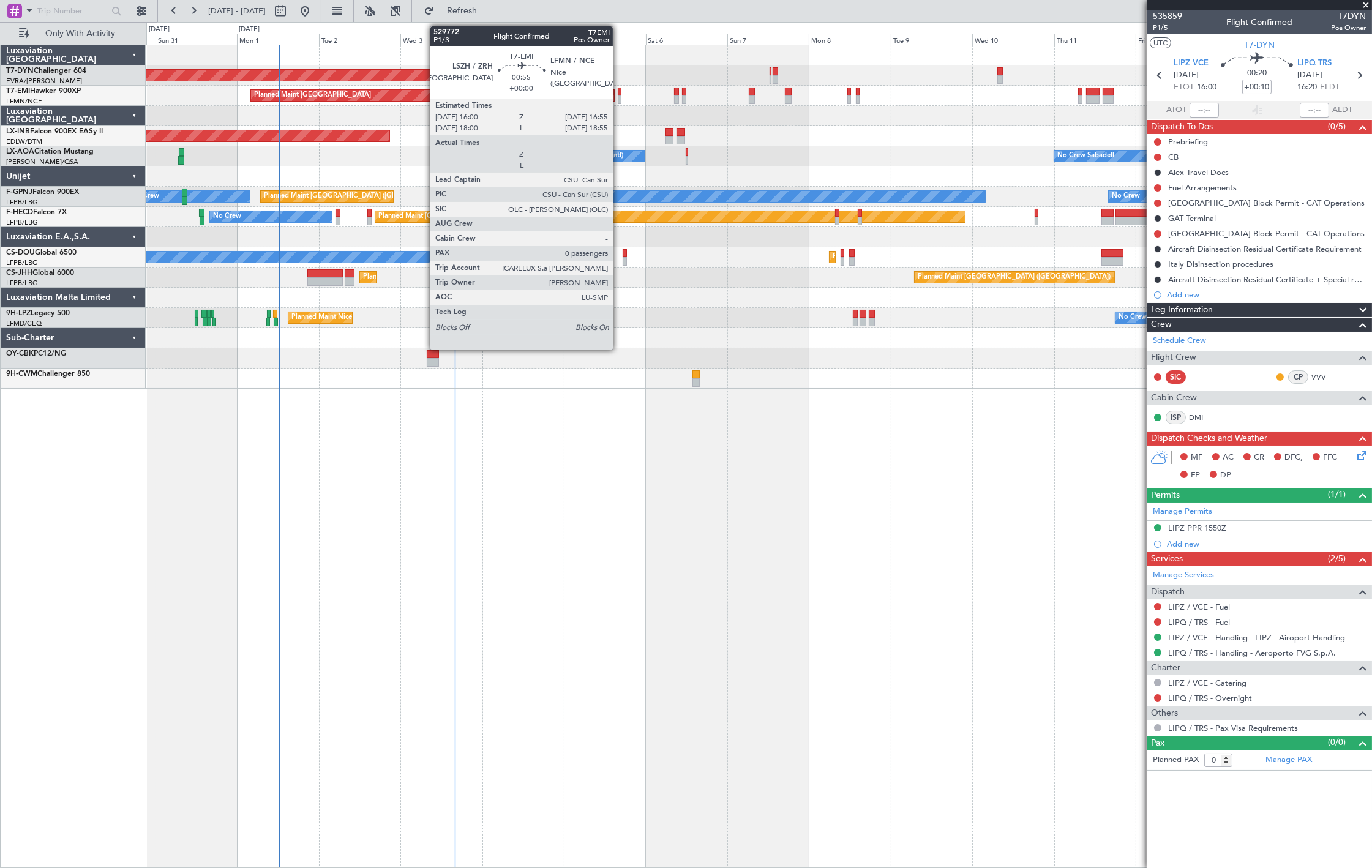
click at [619, 96] on div at bounding box center [620, 100] width 4 height 9
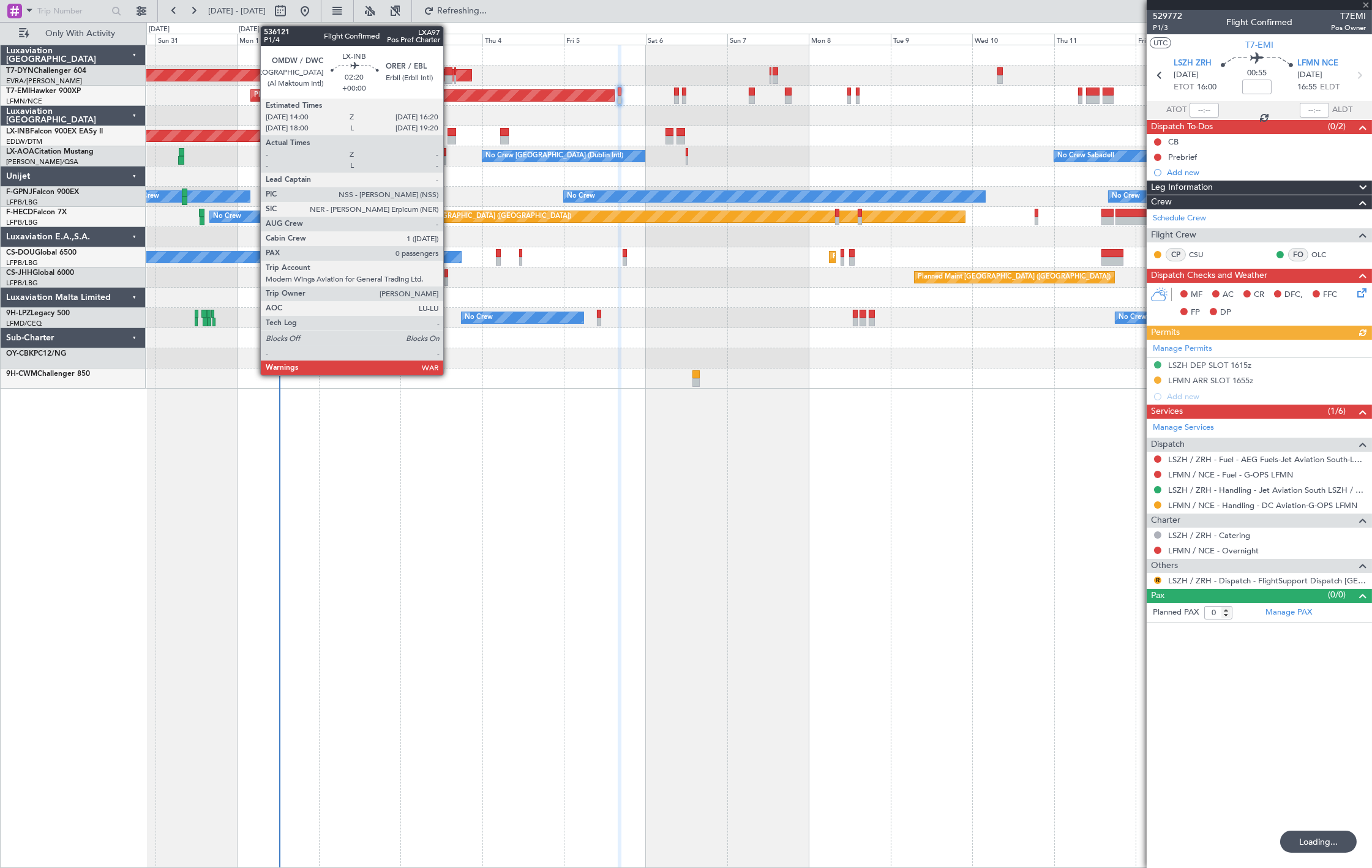
click at [450, 132] on div at bounding box center [451, 132] width 8 height 9
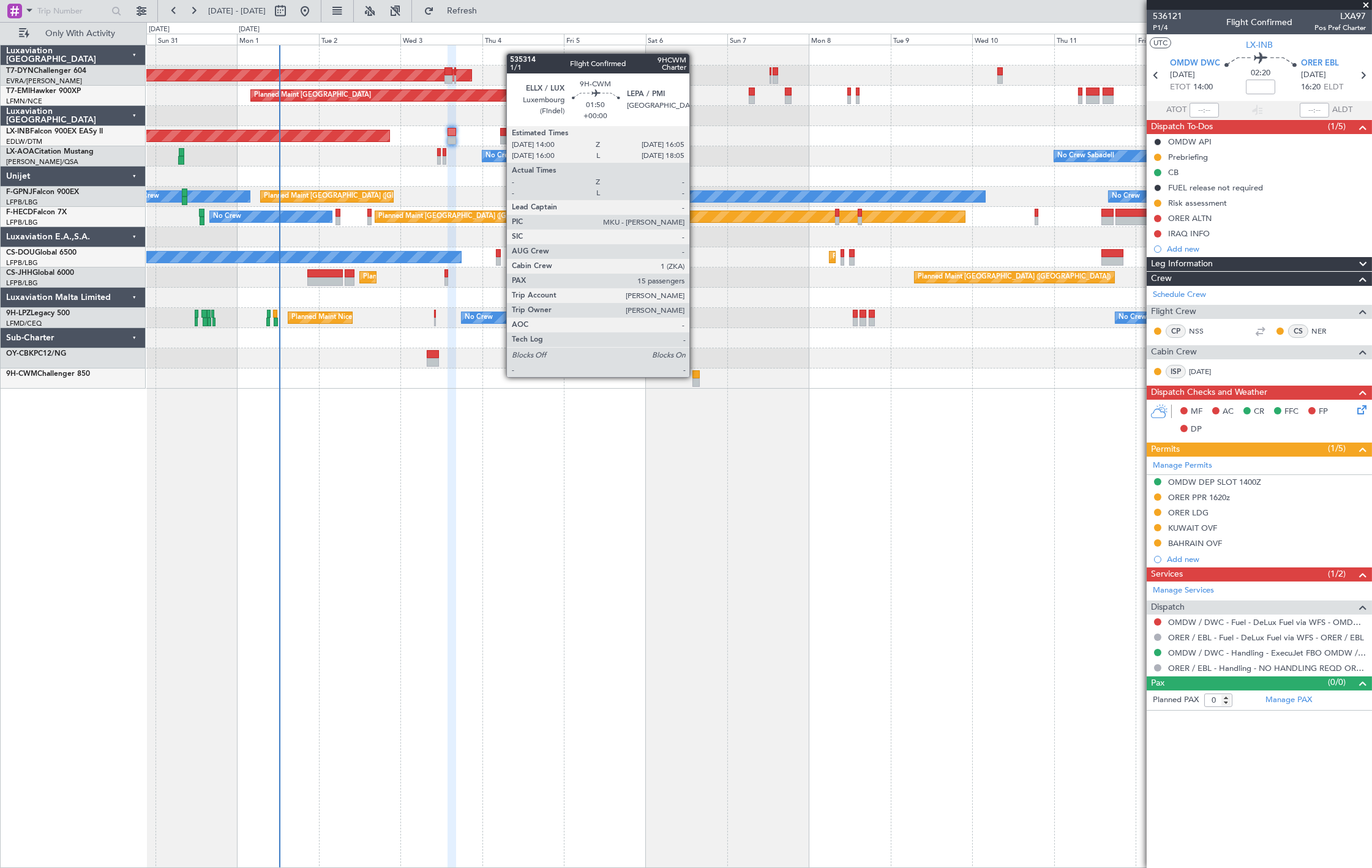
click at [696, 376] on div at bounding box center [696, 375] width 8 height 9
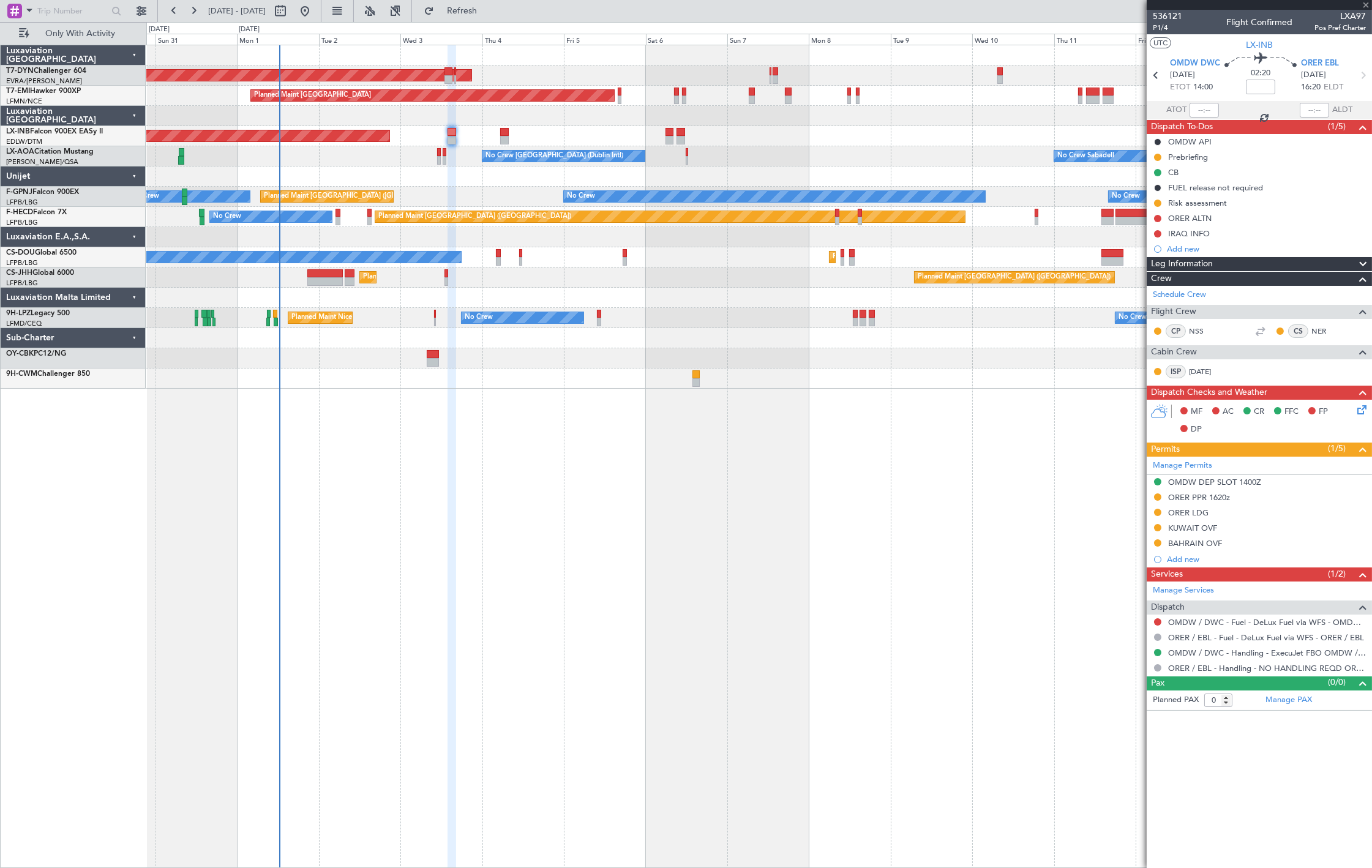
type input "15"
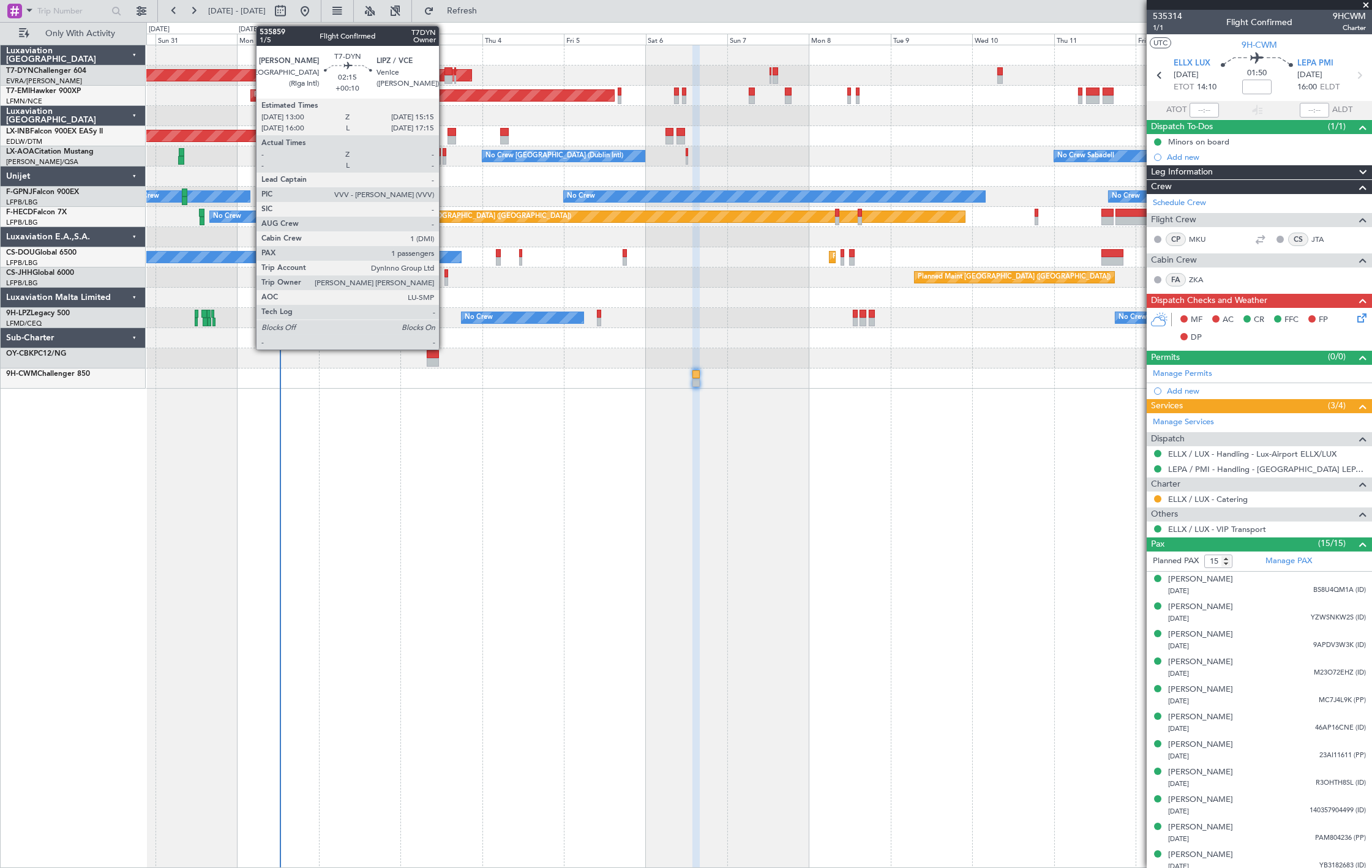
click at [445, 75] on div at bounding box center [448, 80] width 8 height 9
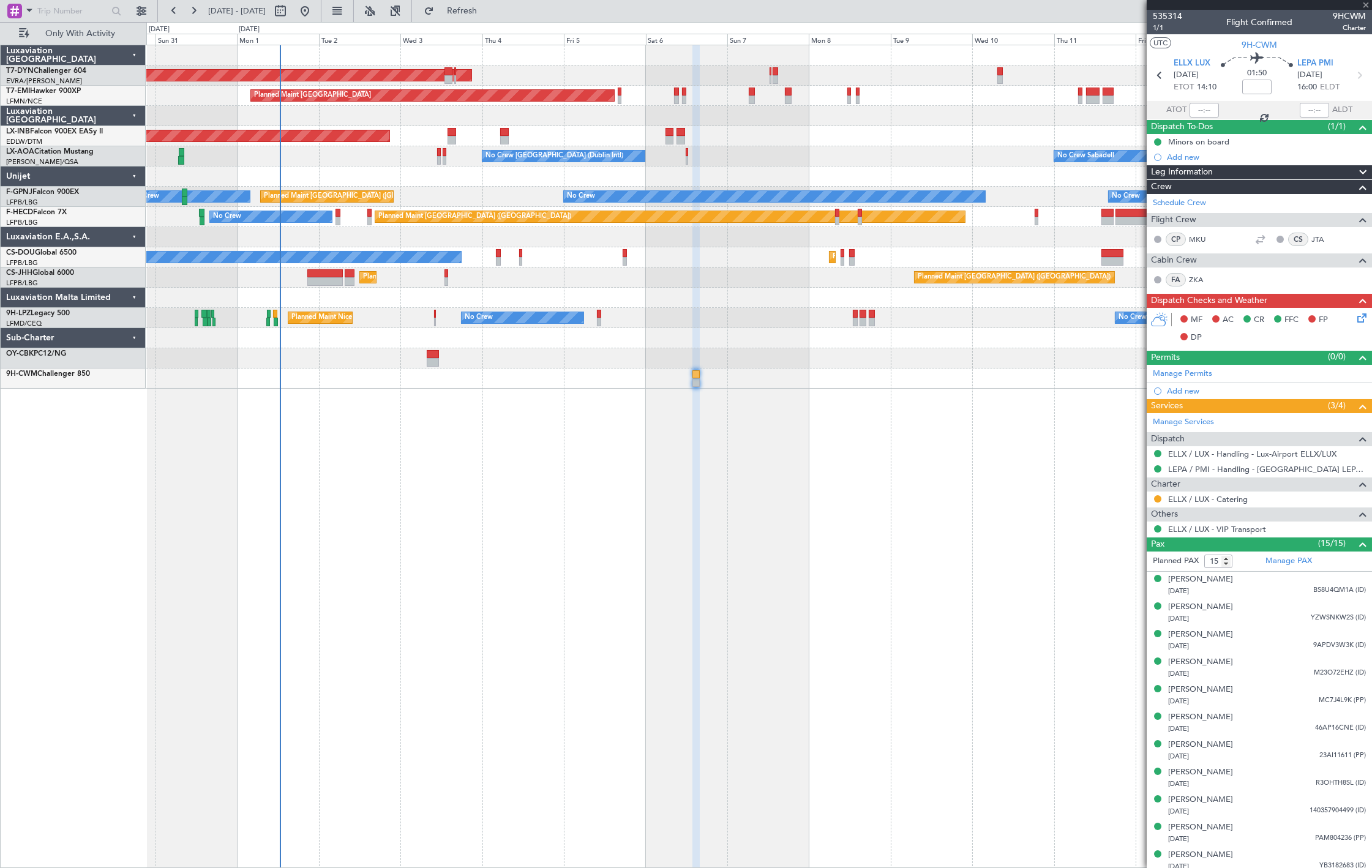
type input "+00:10"
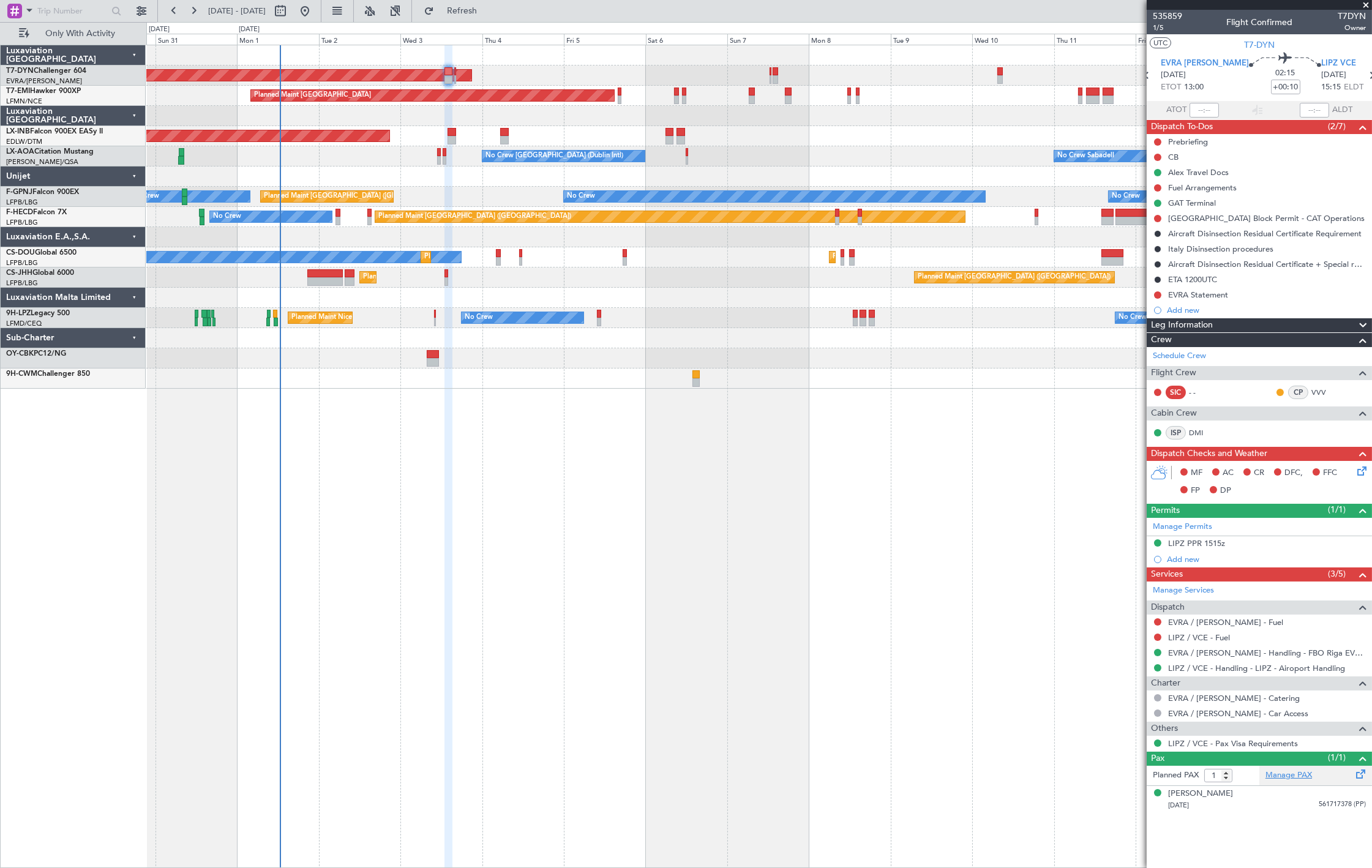
click at [1282, 782] on link "Manage PAX" at bounding box center [1289, 776] width 46 height 13
click at [488, 14] on span "Refresh" at bounding box center [462, 11] width 51 height 9
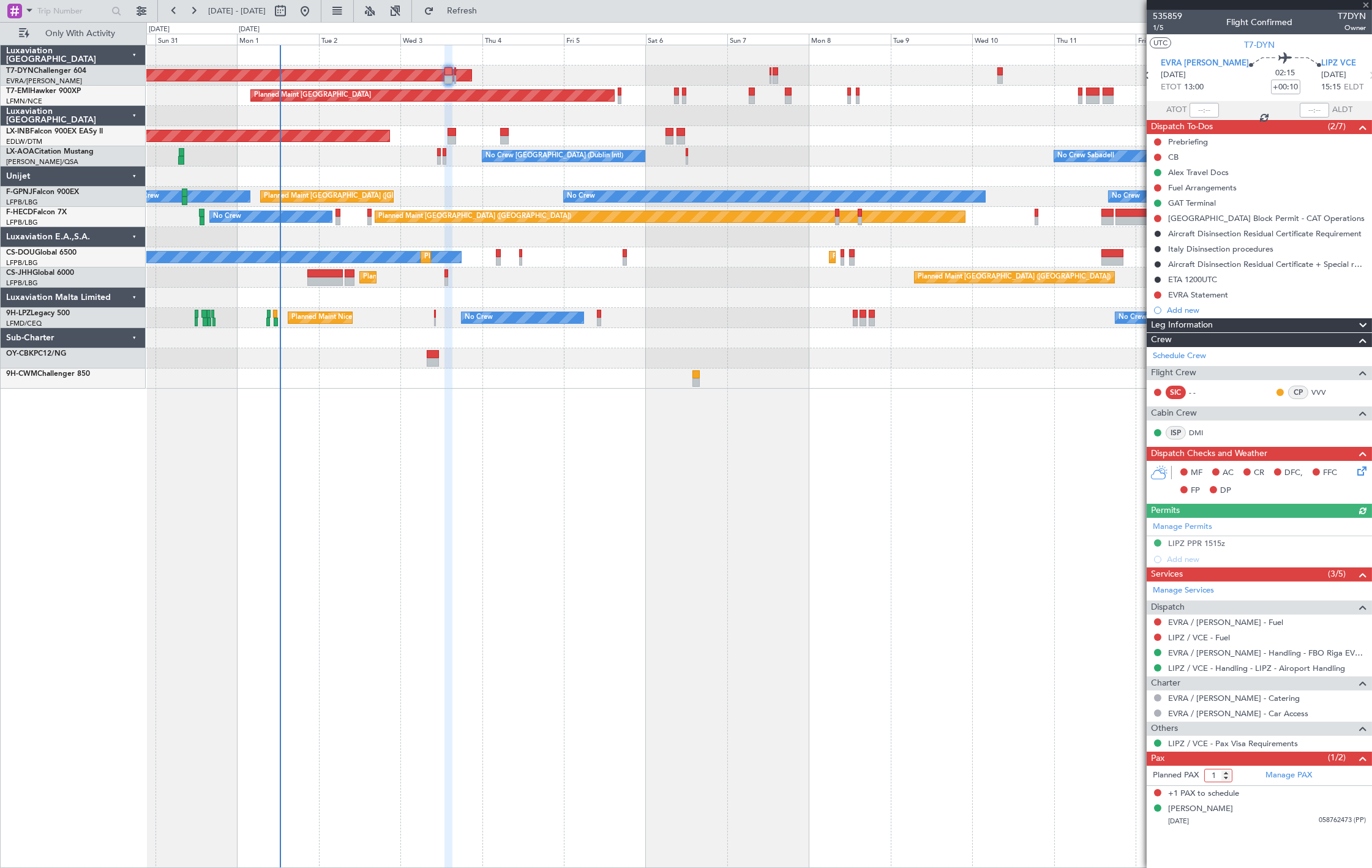
type input "1"
click at [1226, 780] on input "1" at bounding box center [1218, 776] width 28 height 14
click at [1271, 819] on div "24/02/1975 058762473 (PP)" at bounding box center [1267, 822] width 198 height 13
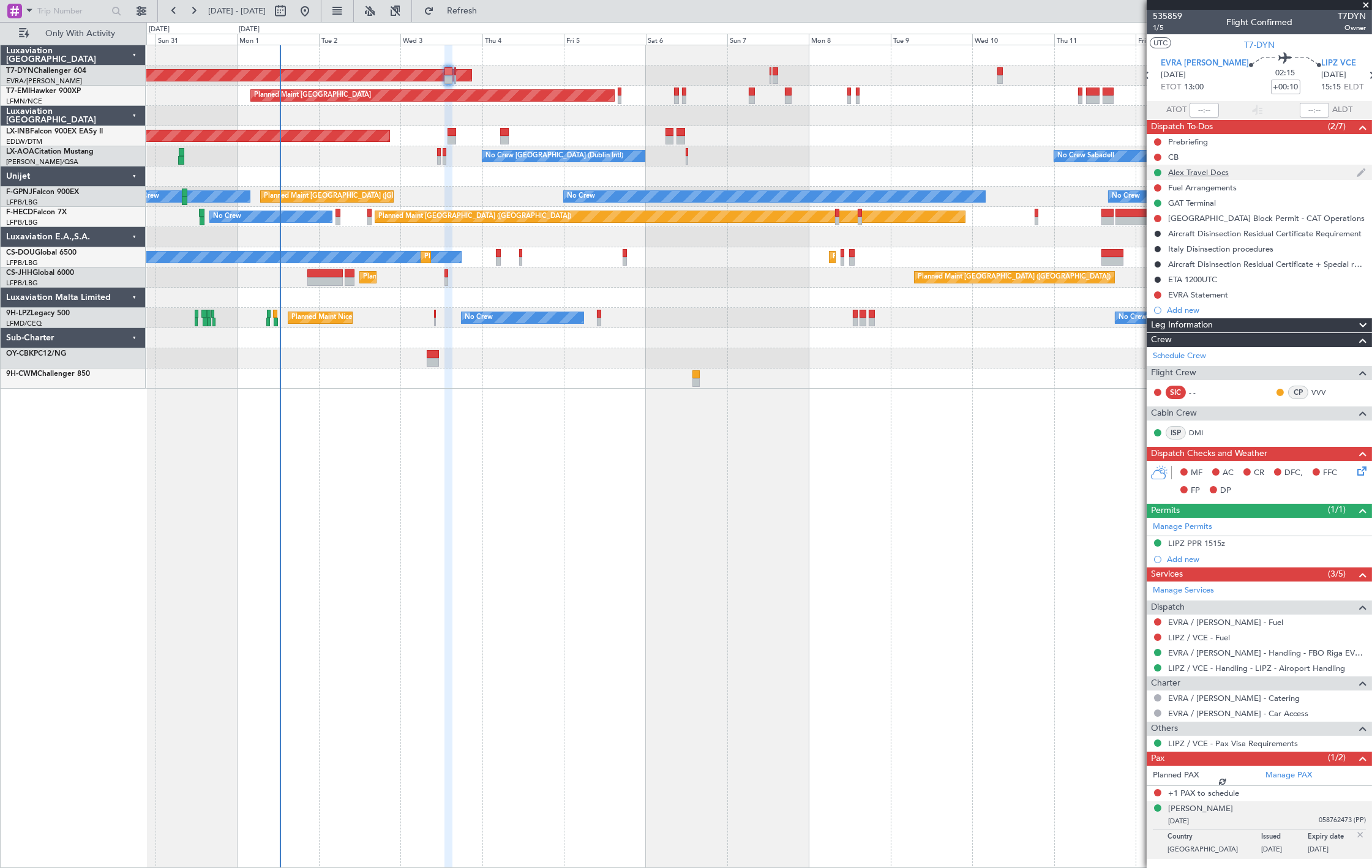
click at [1210, 173] on div "Alex Travel Docs" at bounding box center [1199, 172] width 61 height 11
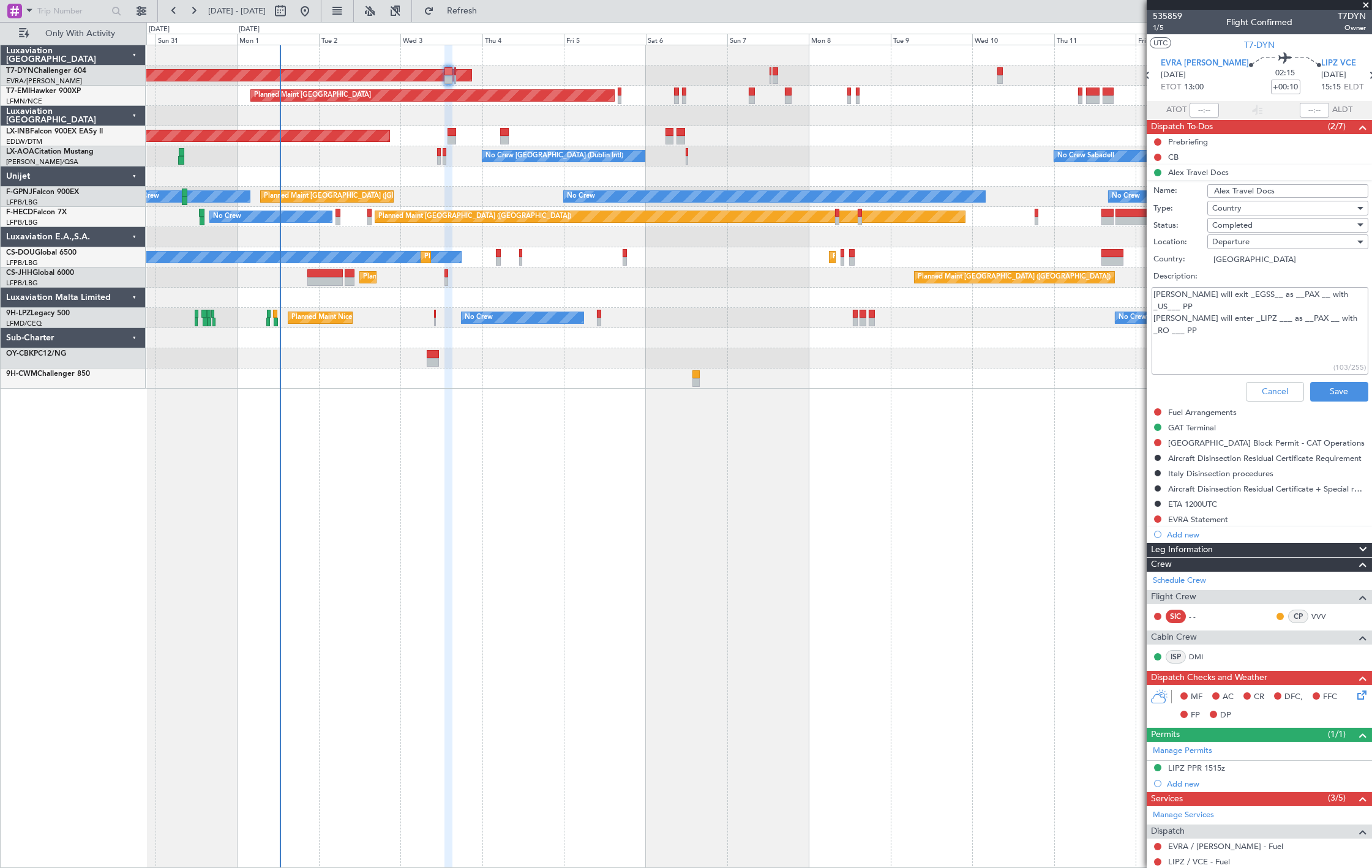
click at [1308, 291] on textarea "Alex will exit _EGSS__ as __PAX __ with _US___ PP Alex will enter _LIPZ ___ as …" at bounding box center [1260, 331] width 217 height 88
click at [1215, 292] on textarea "Alex will exit _EGSS__ as __PAX __ with RO PP Alex will enter _LIPZ ___ as __PA…" at bounding box center [1260, 331] width 217 height 88
type textarea "Alex will exit EVRA as __PAX __ with RO PP Alex will enter _LIPZ ___ as __PAX _…"
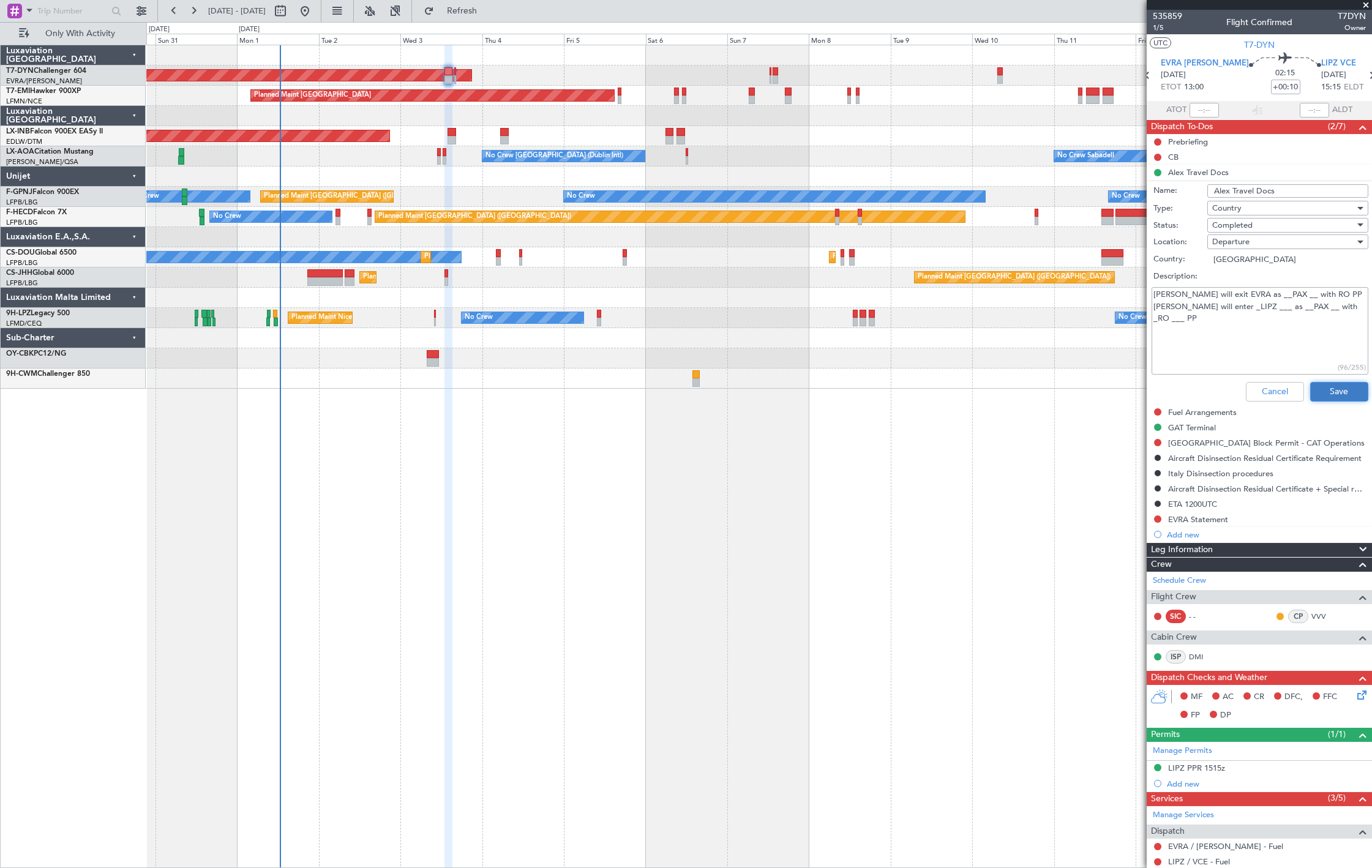
click at [1336, 393] on button "Save" at bounding box center [1339, 391] width 58 height 19
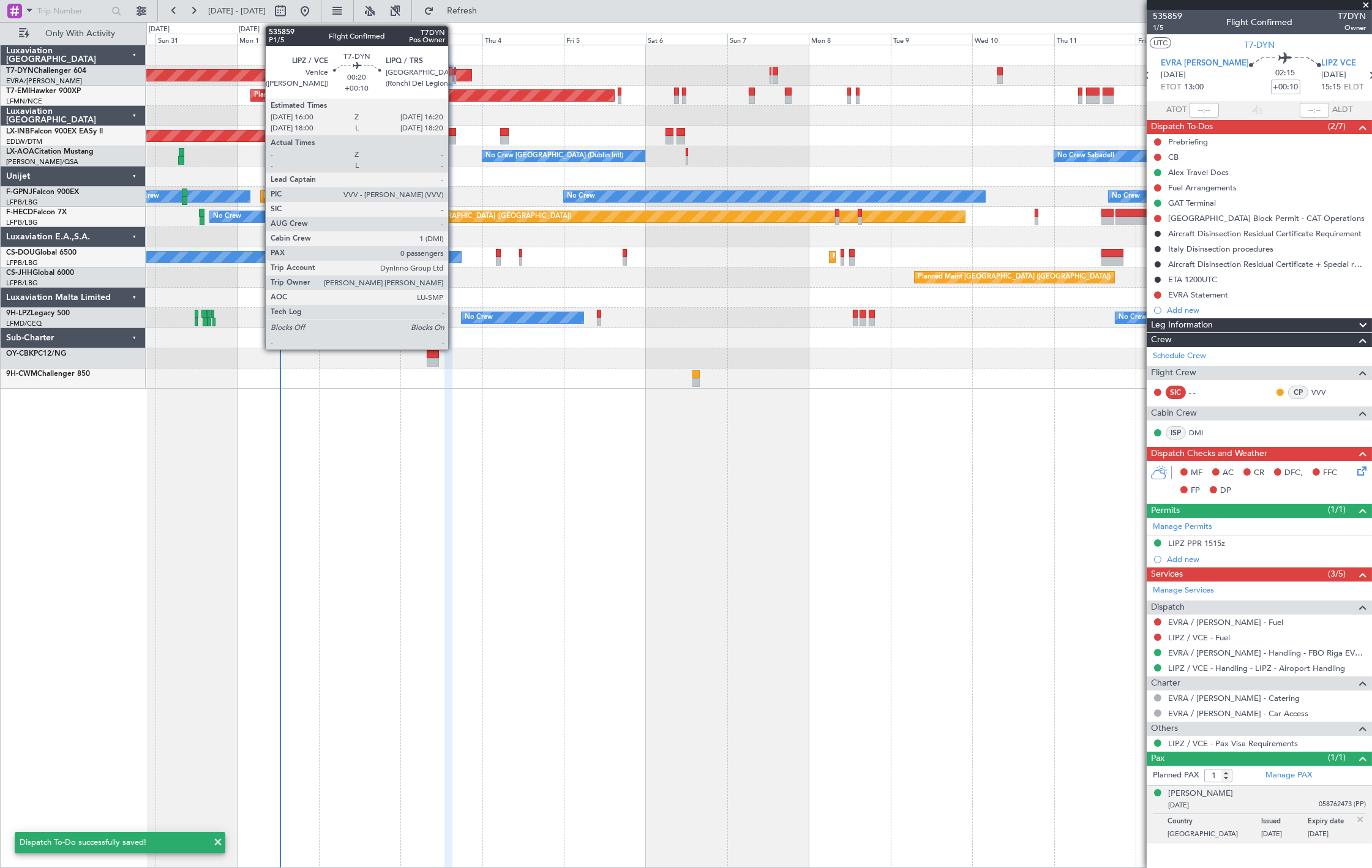
click at [455, 73] on div at bounding box center [455, 72] width 1 height 9
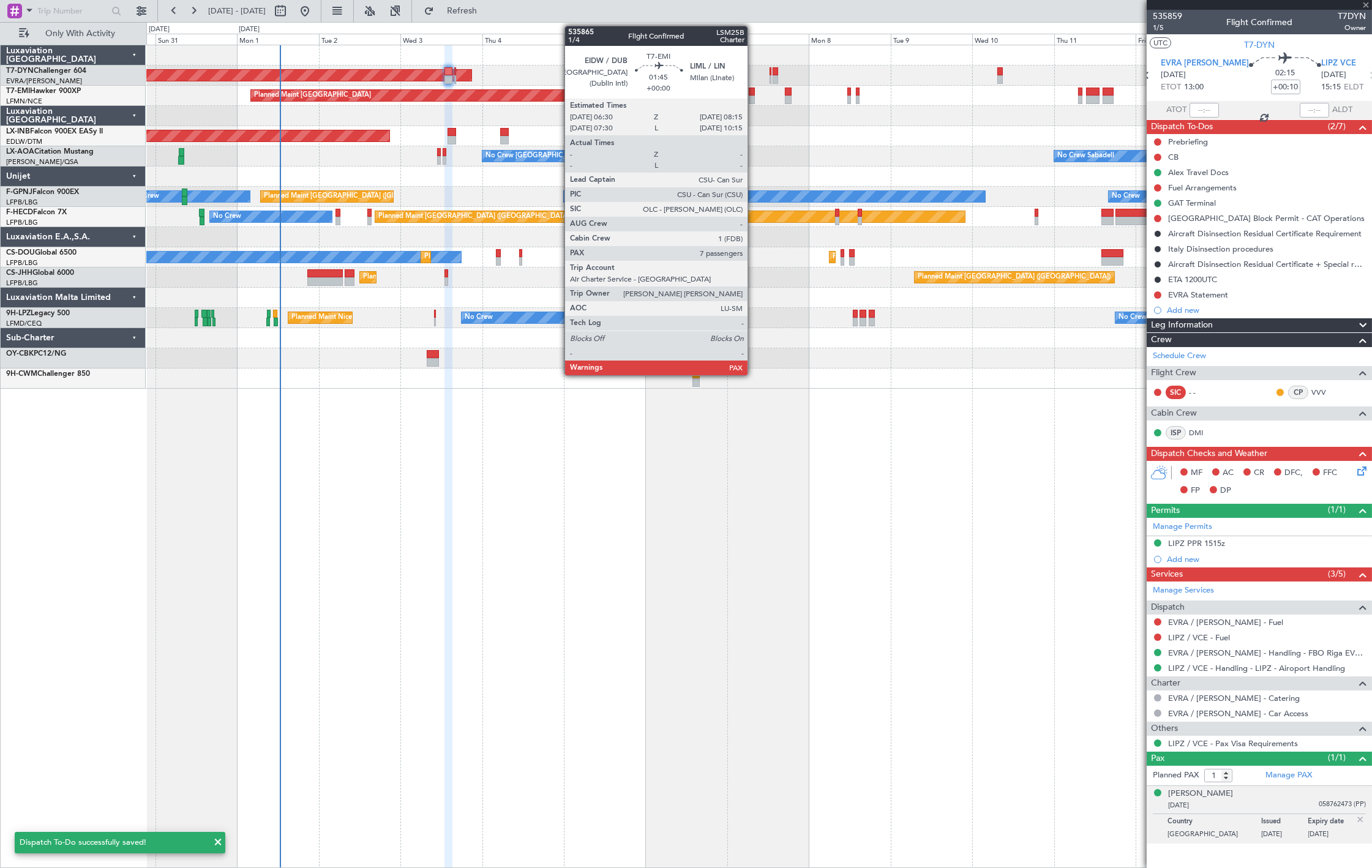
type input "0"
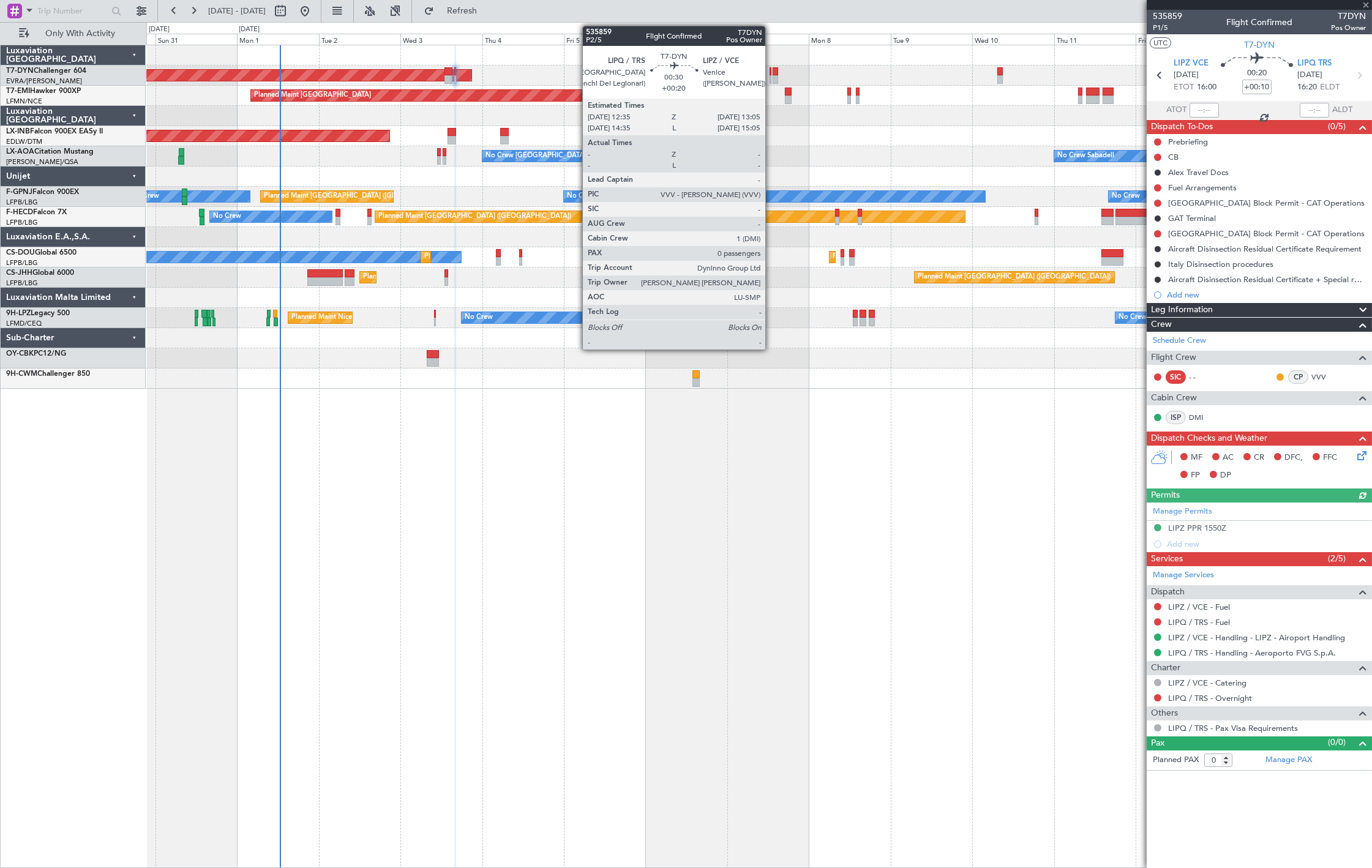
click at [771, 75] on div at bounding box center [770, 80] width 2 height 9
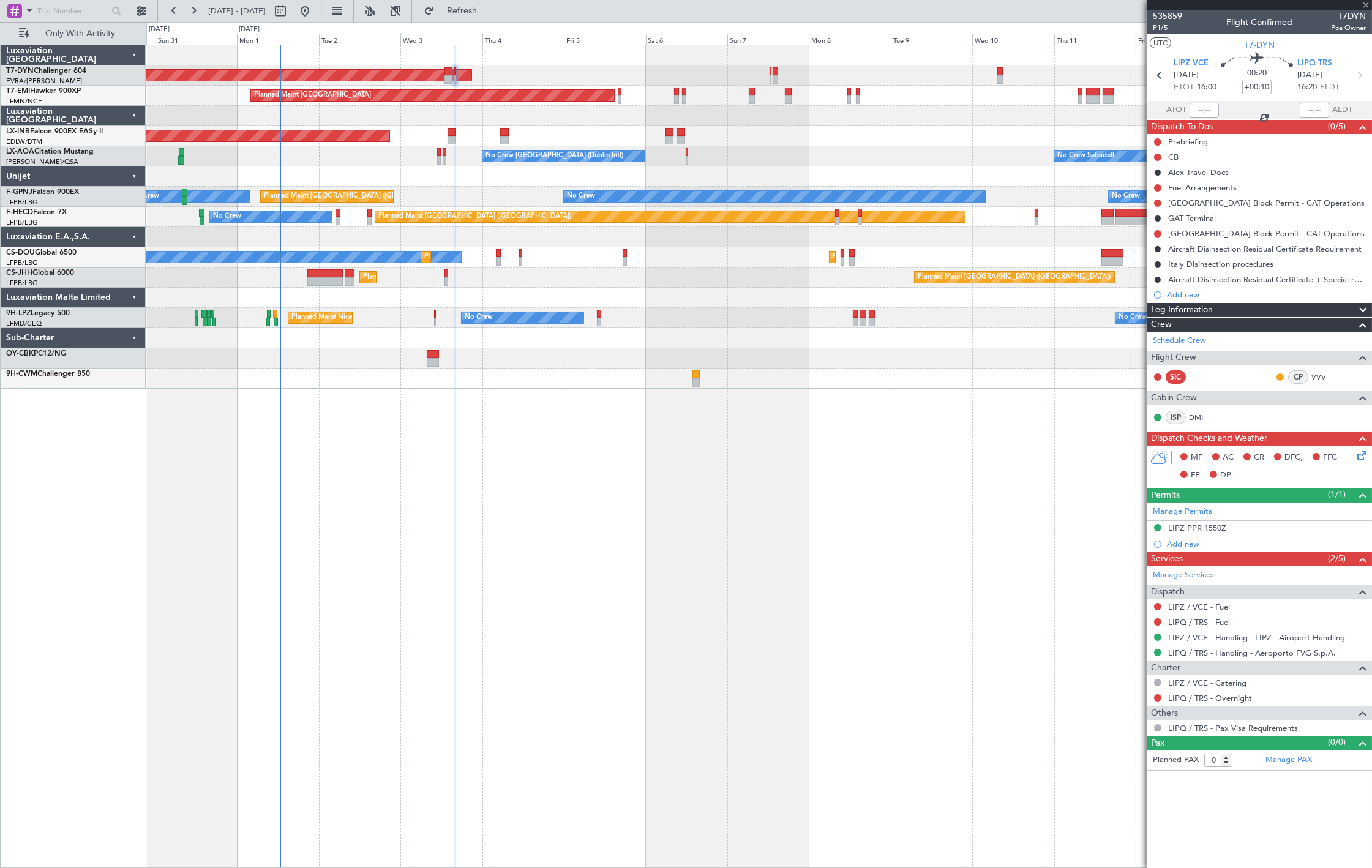
type input "+00:20"
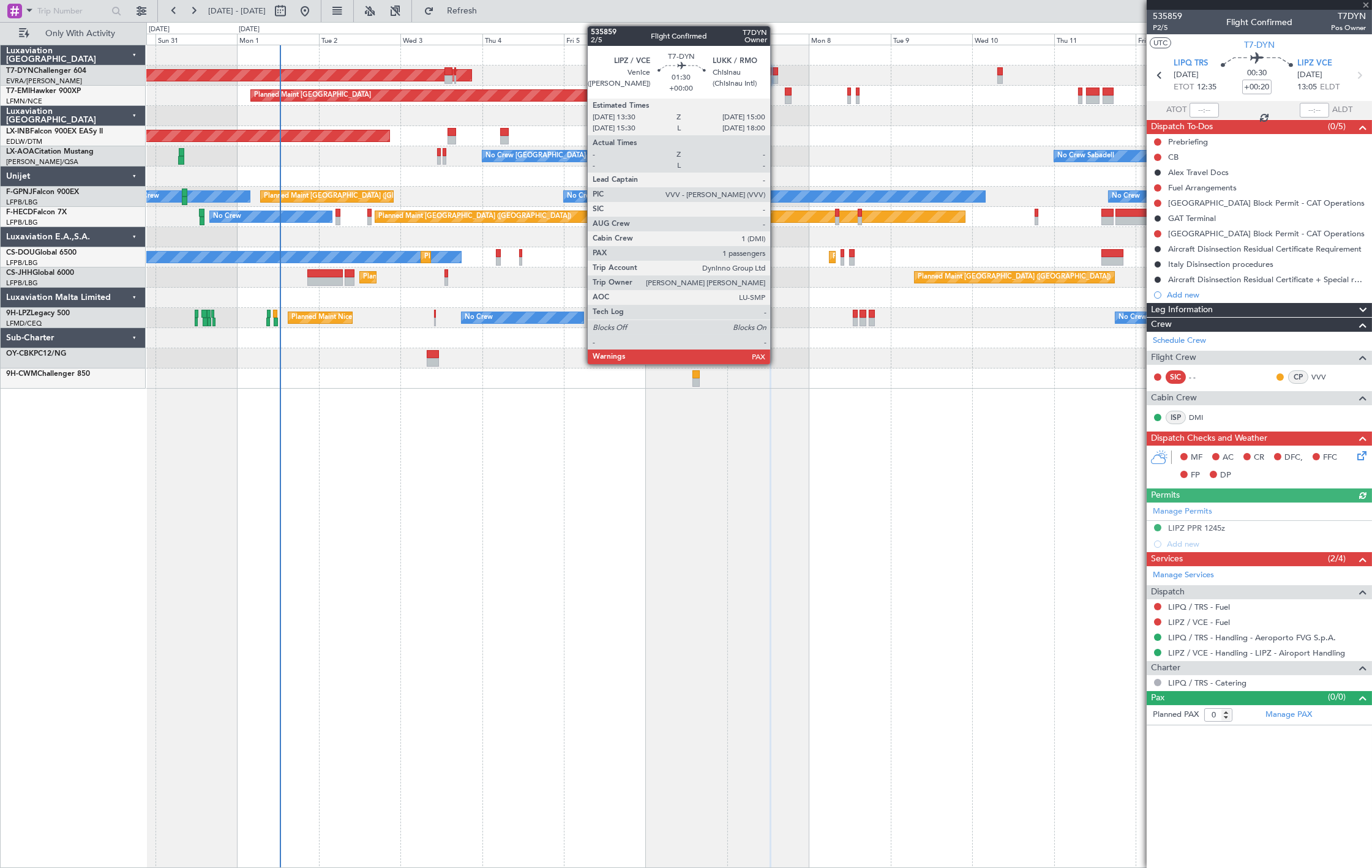
click at [776, 81] on div at bounding box center [775, 80] width 6 height 9
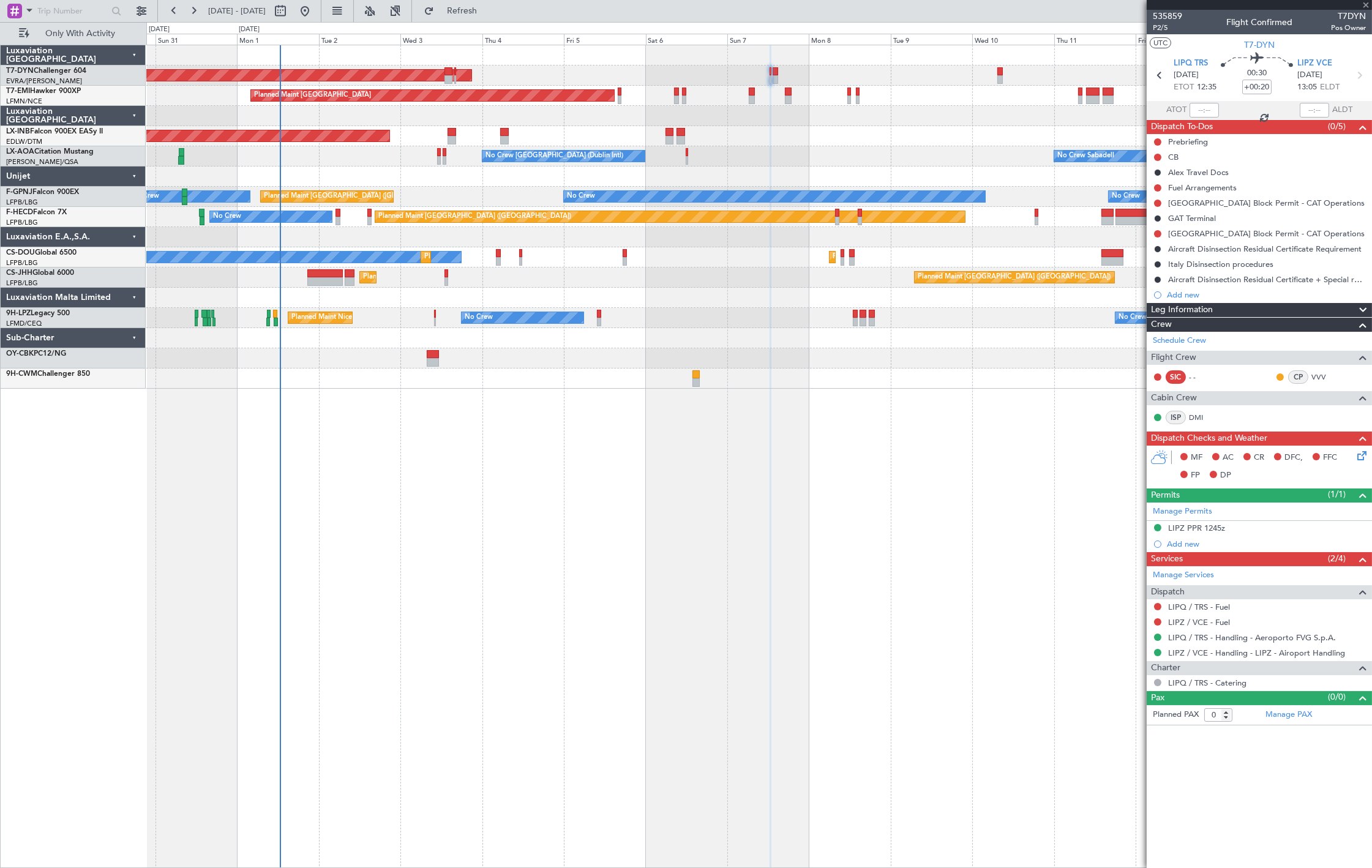
type input "2"
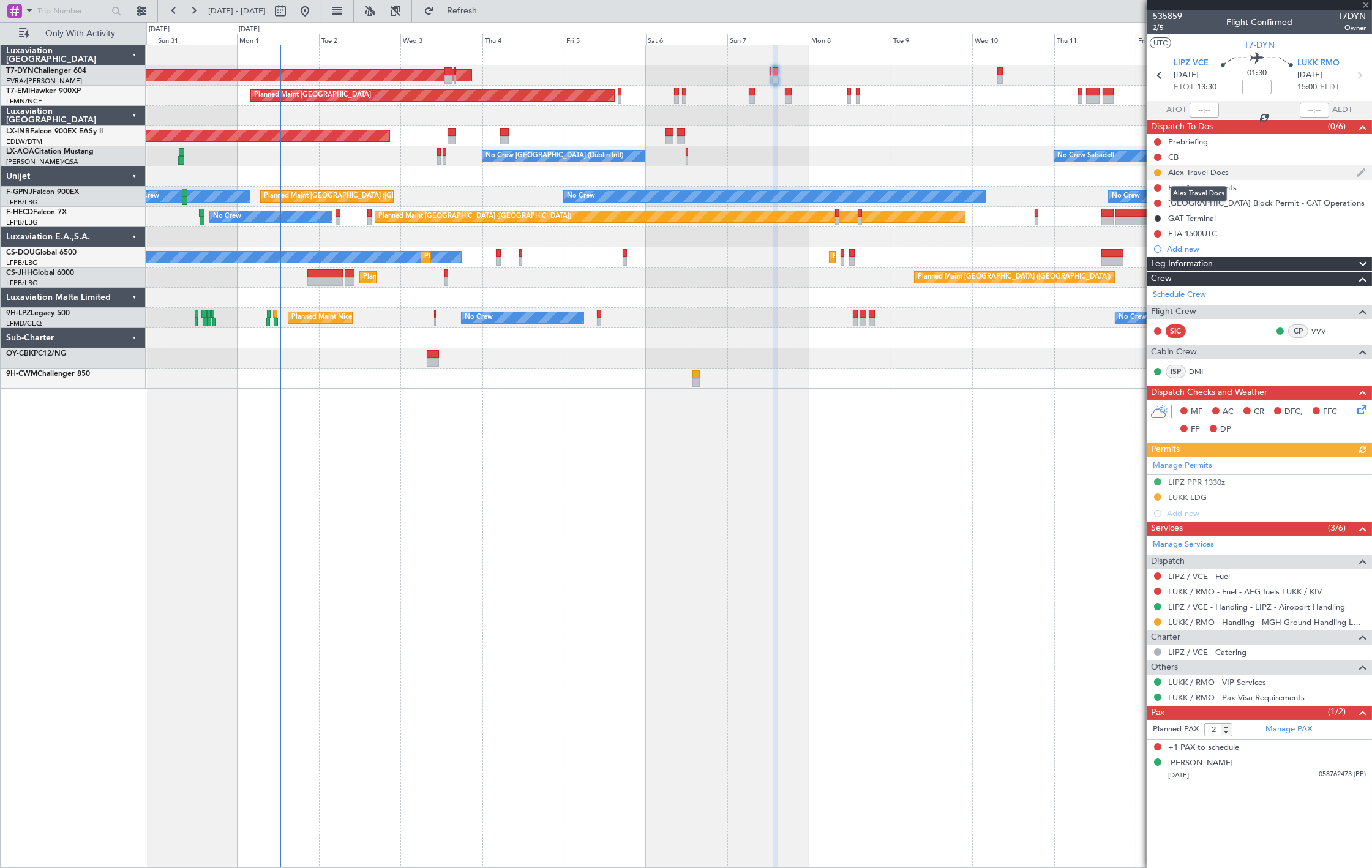
click at [1219, 173] on div "Alex Travel Docs" at bounding box center [1199, 172] width 61 height 11
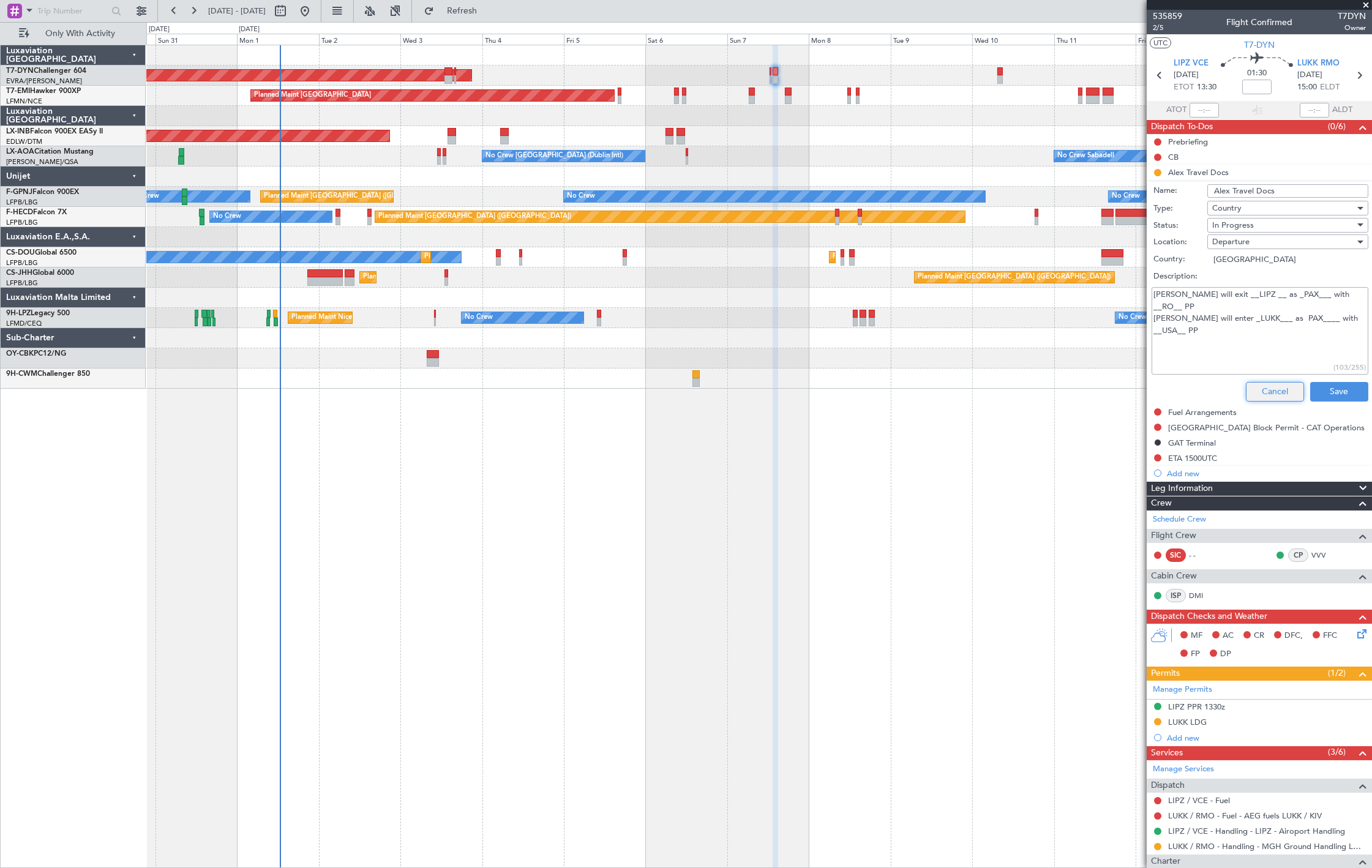
click at [1253, 394] on button "Cancel" at bounding box center [1275, 391] width 58 height 19
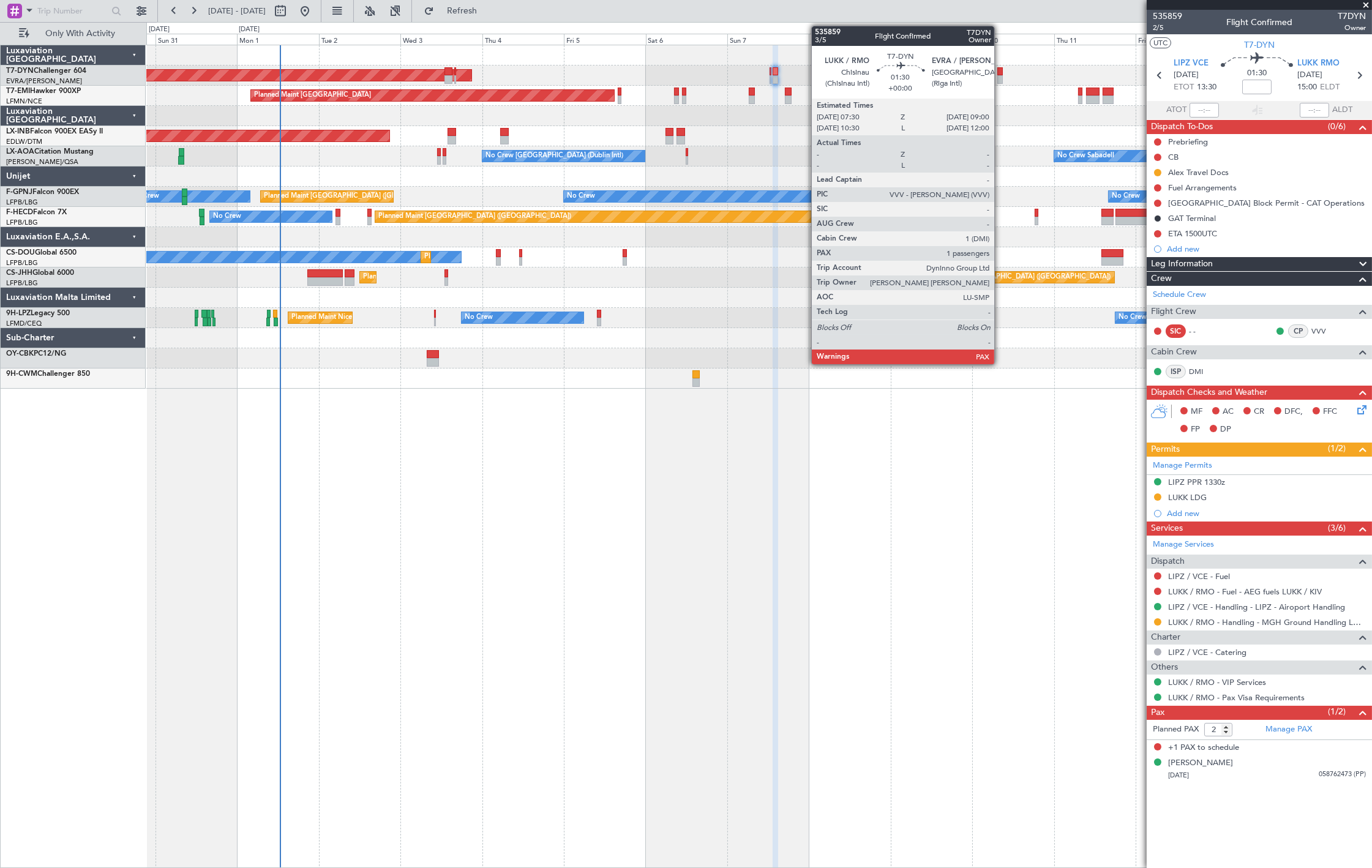
click at [1001, 76] on div at bounding box center [1000, 80] width 6 height 9
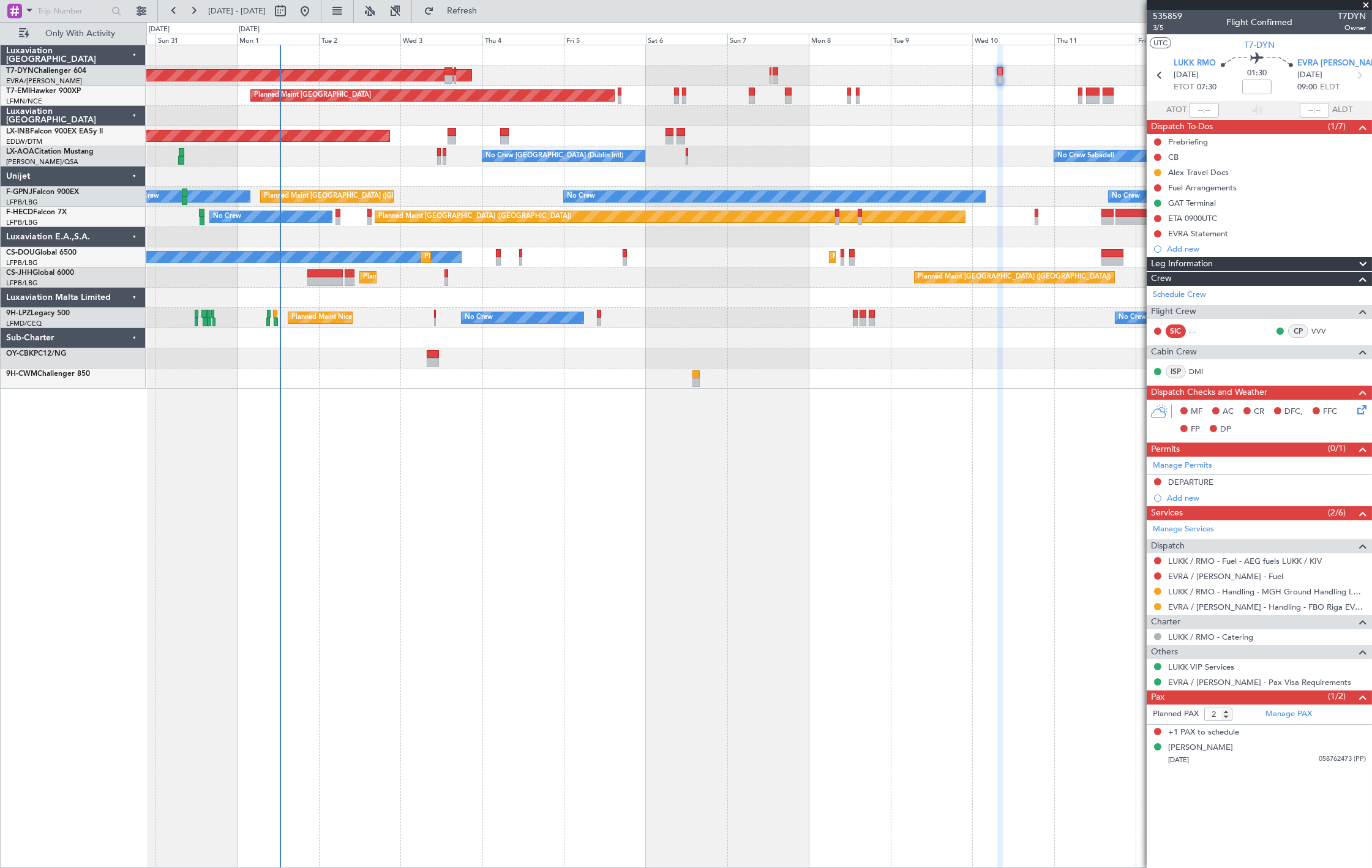
click at [448, 75] on div at bounding box center [448, 80] width 8 height 9
type input "+00:10"
type input "1"
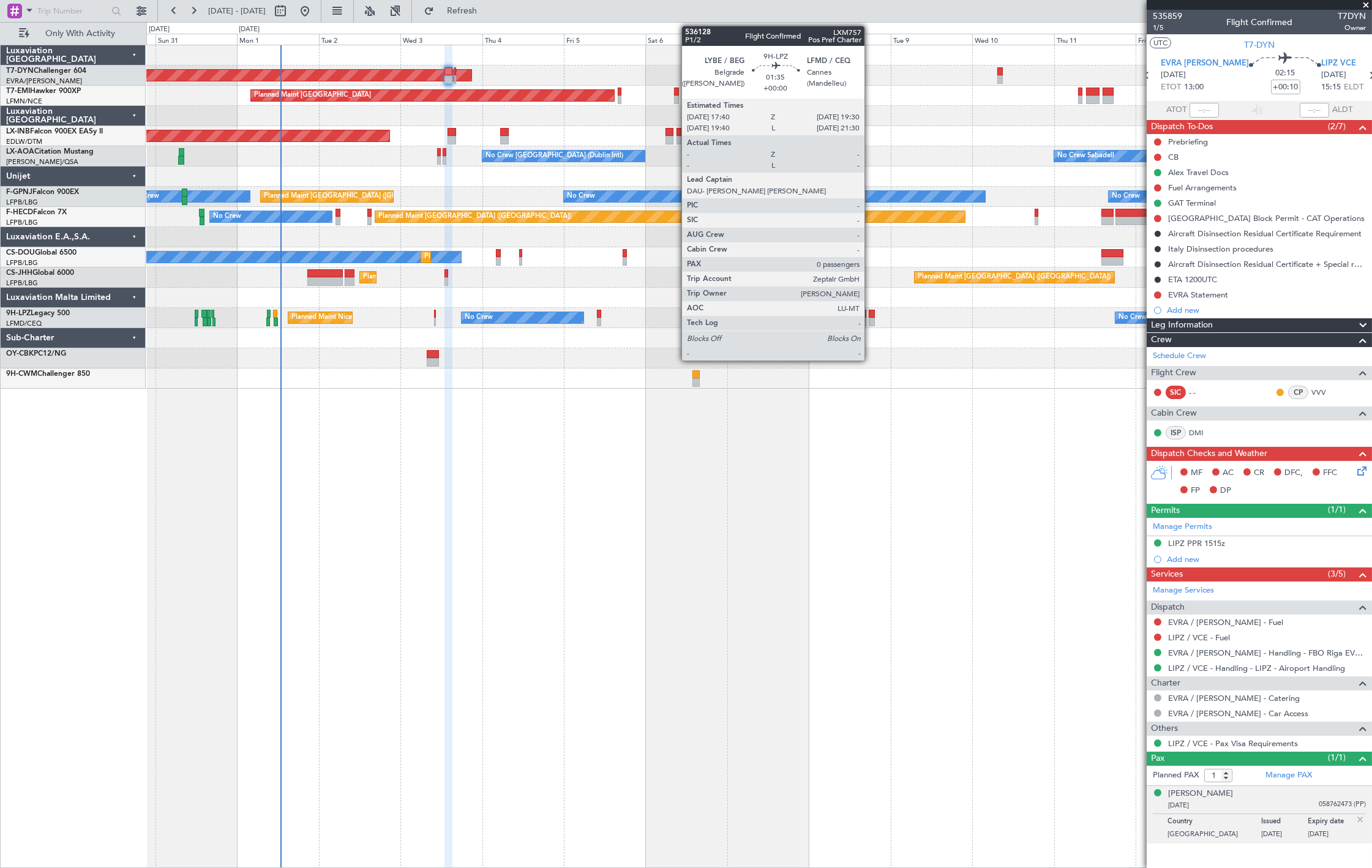
click at [870, 314] on div at bounding box center [872, 314] width 7 height 9
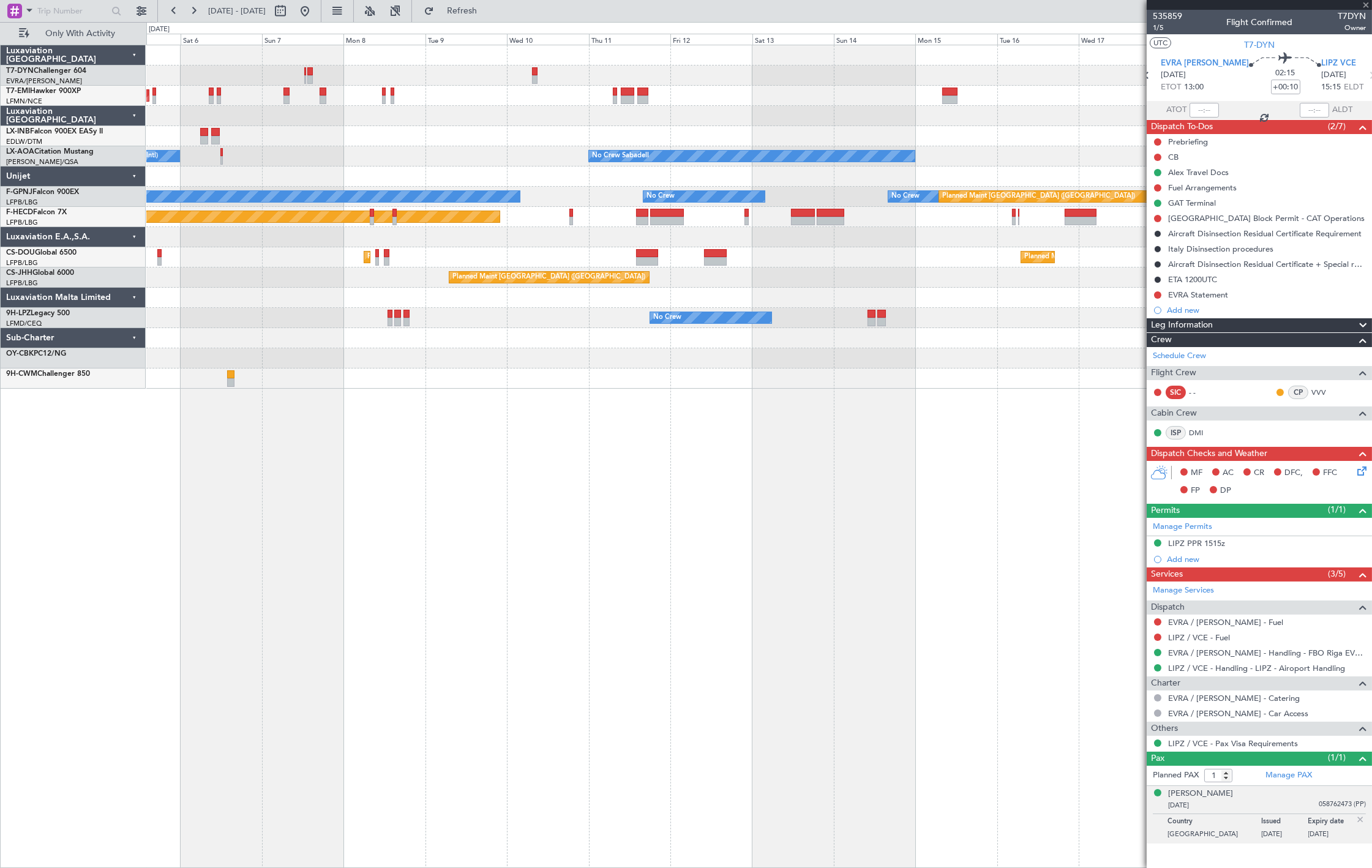
click at [399, 386] on div "AOG Maint Riga (Riga Intl) Planned Maint Zurich Unplanned Maint Dubai (Al Makto…" at bounding box center [759, 217] width 1225 height 344
type input "0"
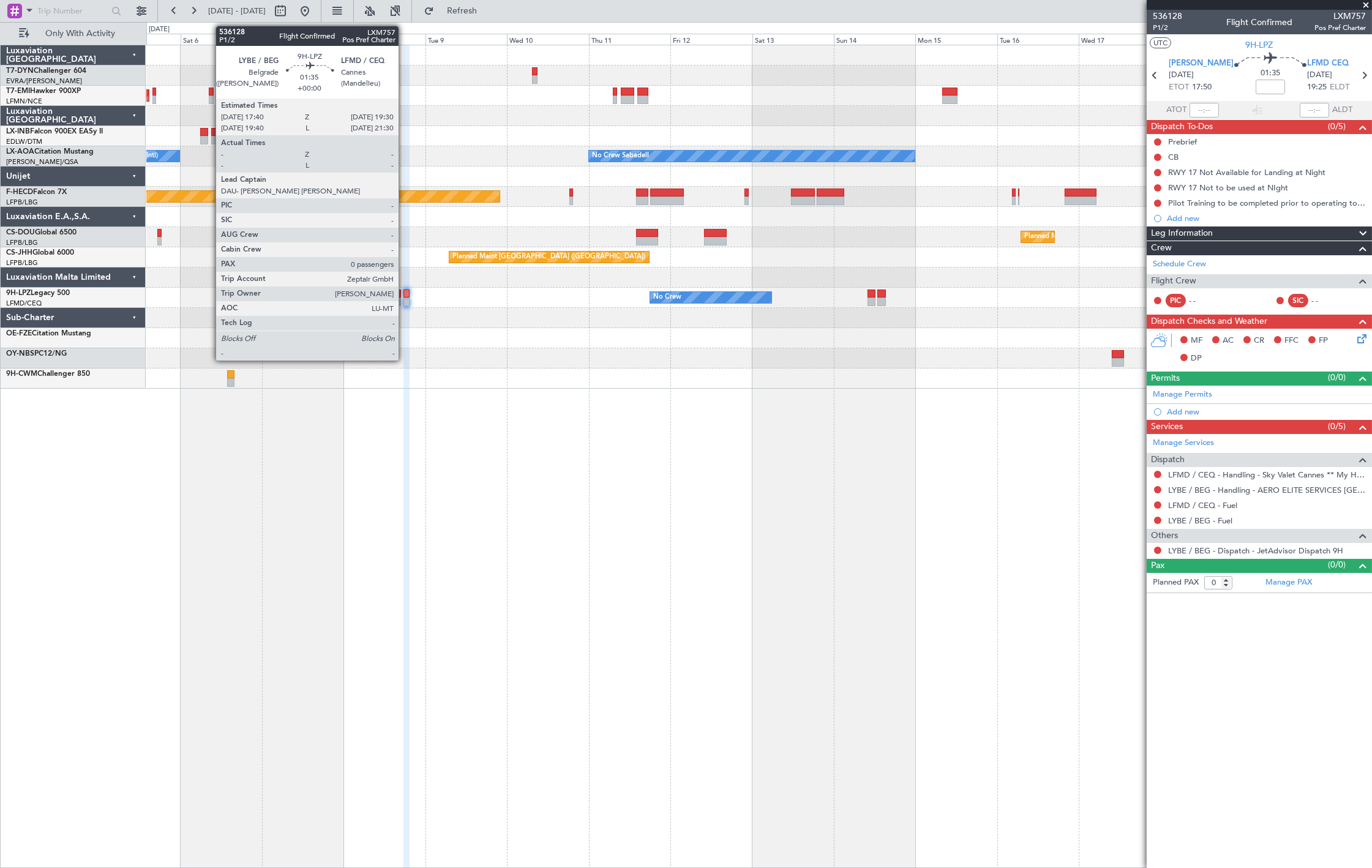
click at [405, 299] on div at bounding box center [406, 302] width 7 height 9
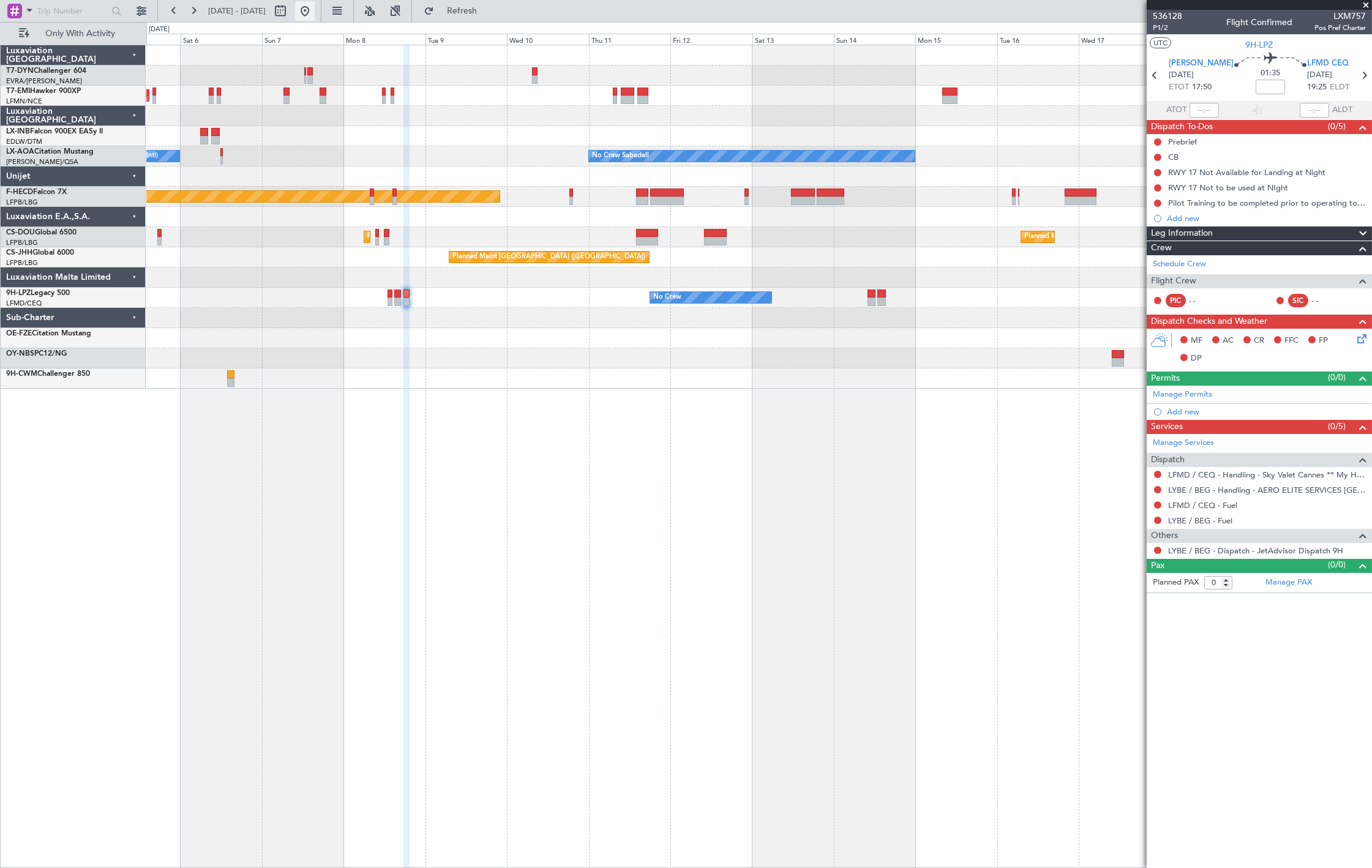
click at [315, 14] on button at bounding box center [304, 11] width 19 height 19
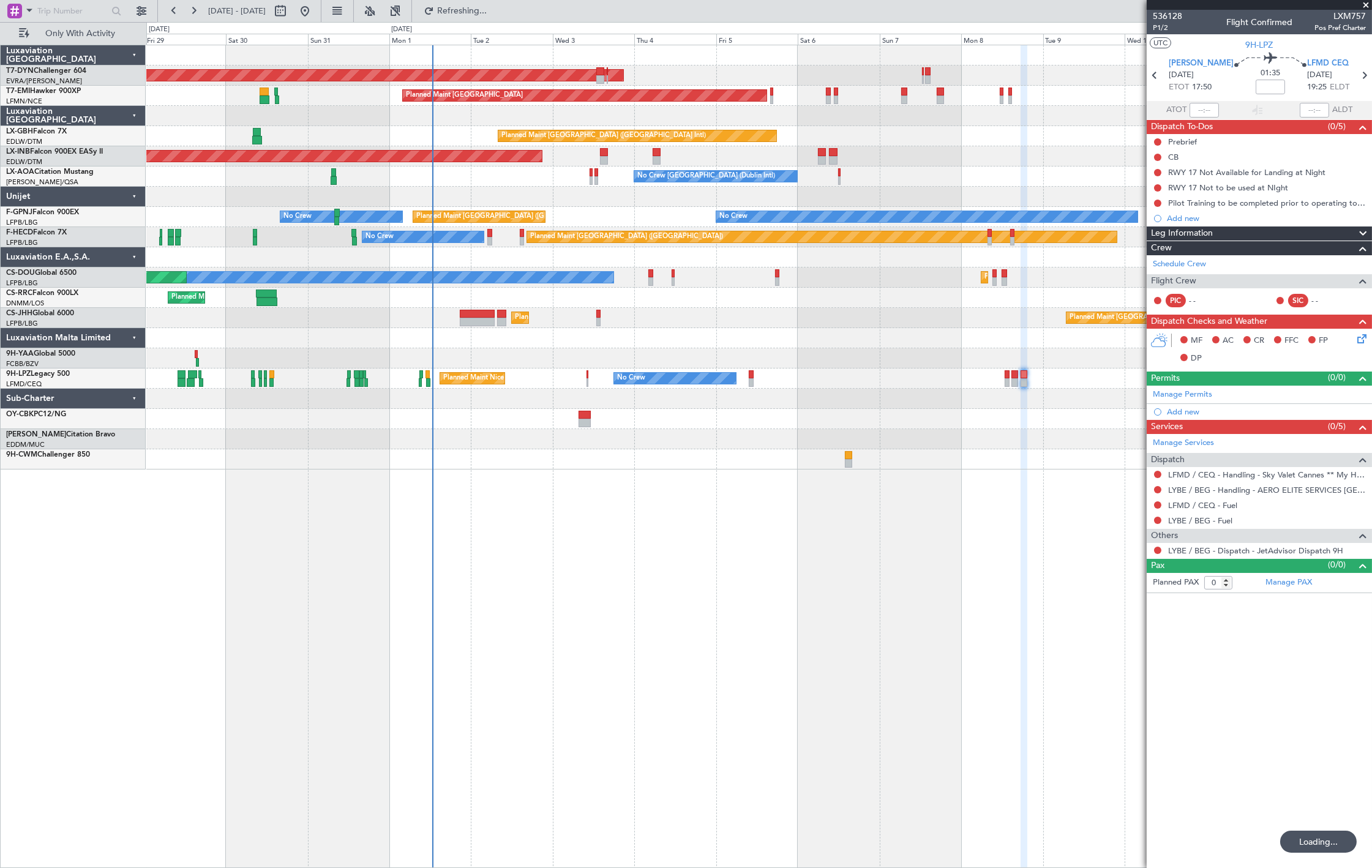
click at [479, 263] on div "AOG Maint Riga (Riga Intl) Planned Maint Zurich Planned Maint Dubai (Dubai Intl…" at bounding box center [759, 257] width 1225 height 425
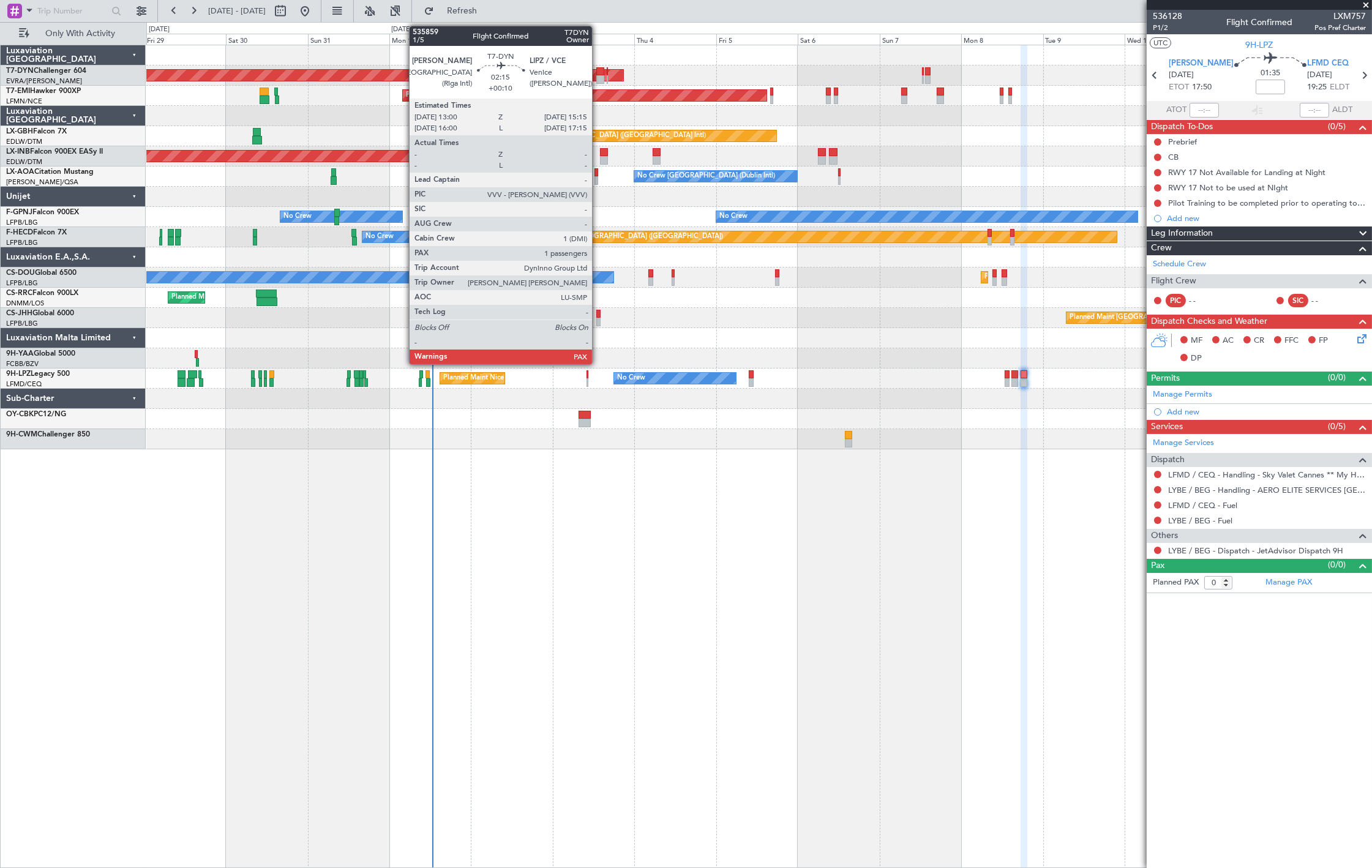
click at [598, 72] on div at bounding box center [600, 72] width 8 height 9
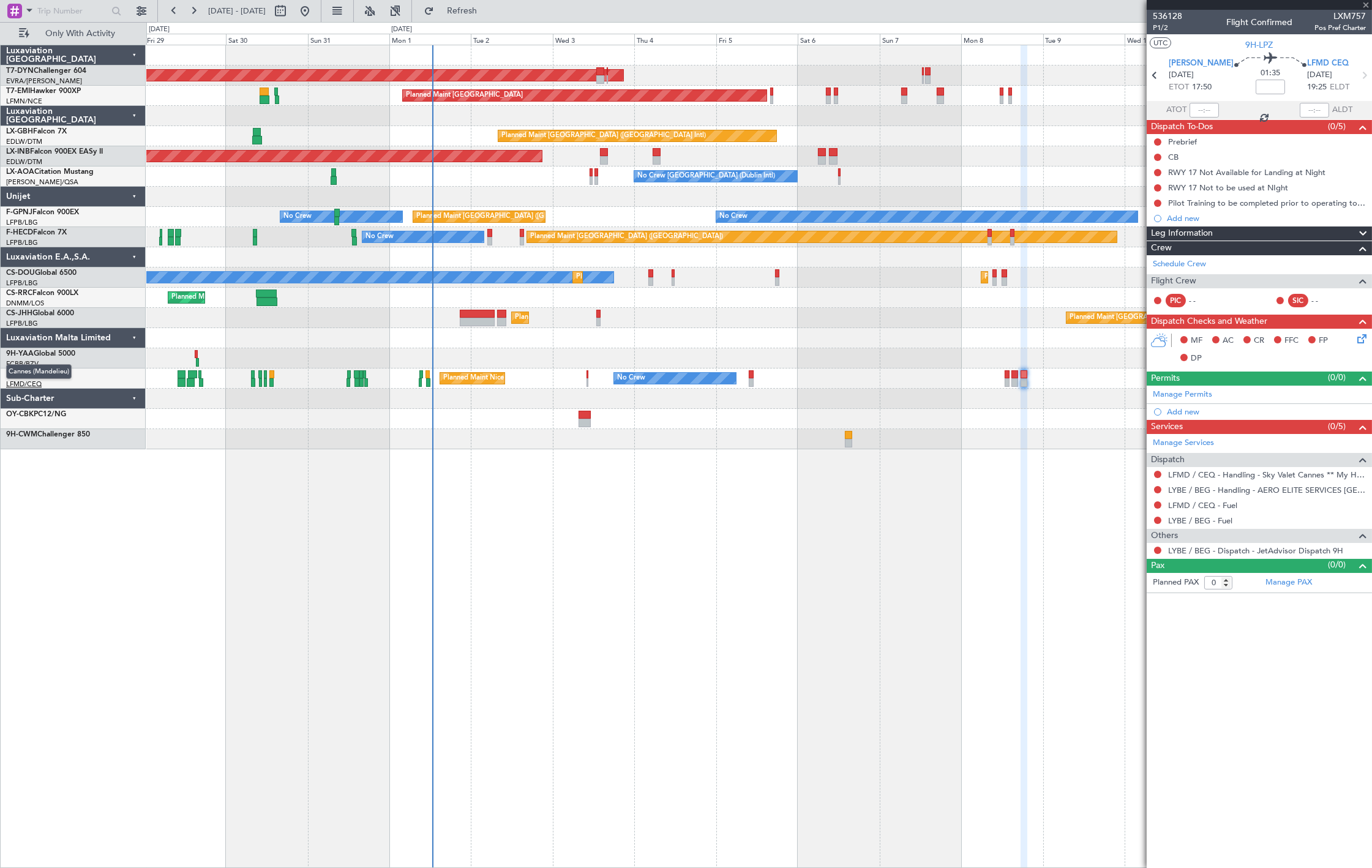
type input "+00:10"
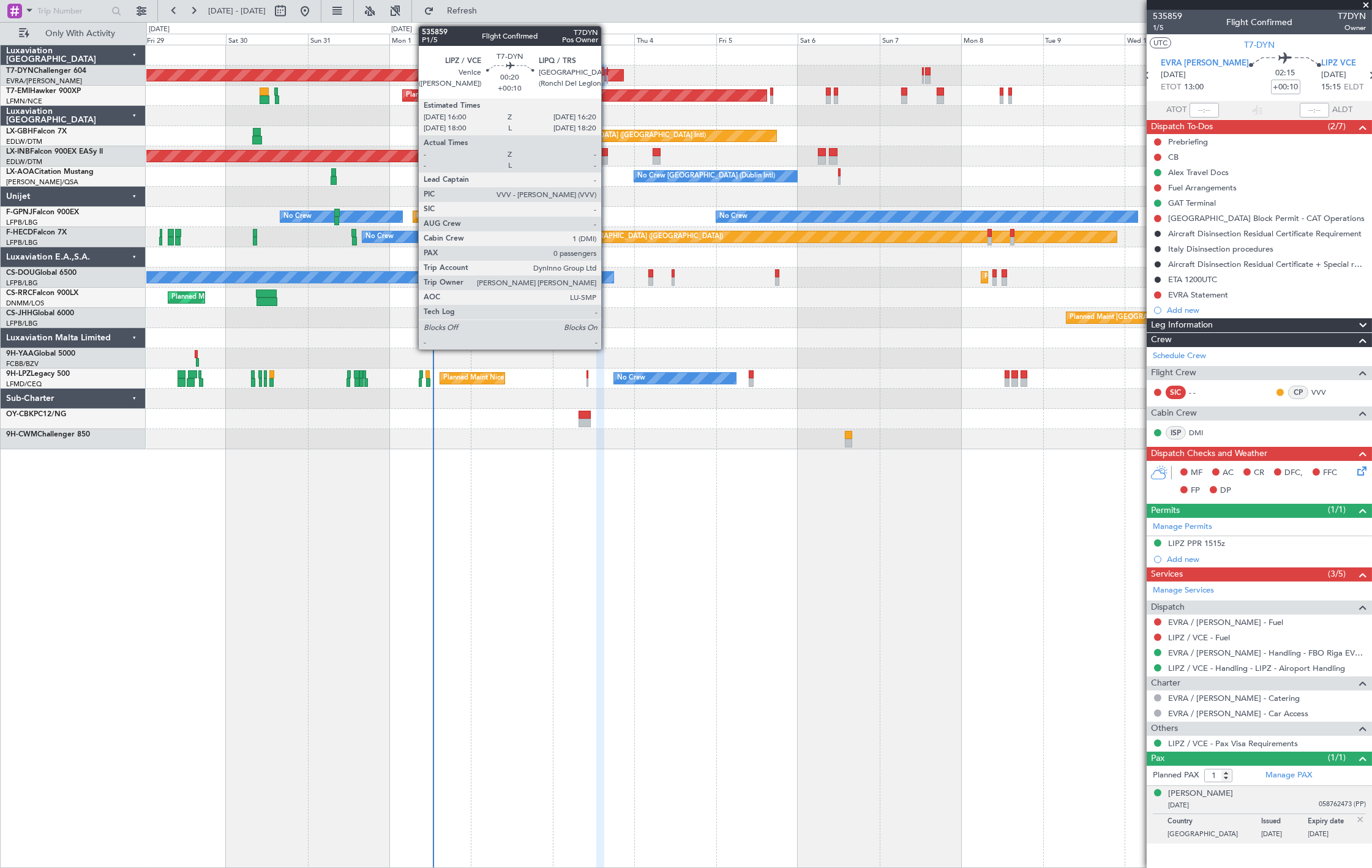
click at [607, 76] on div at bounding box center [607, 80] width 1 height 9
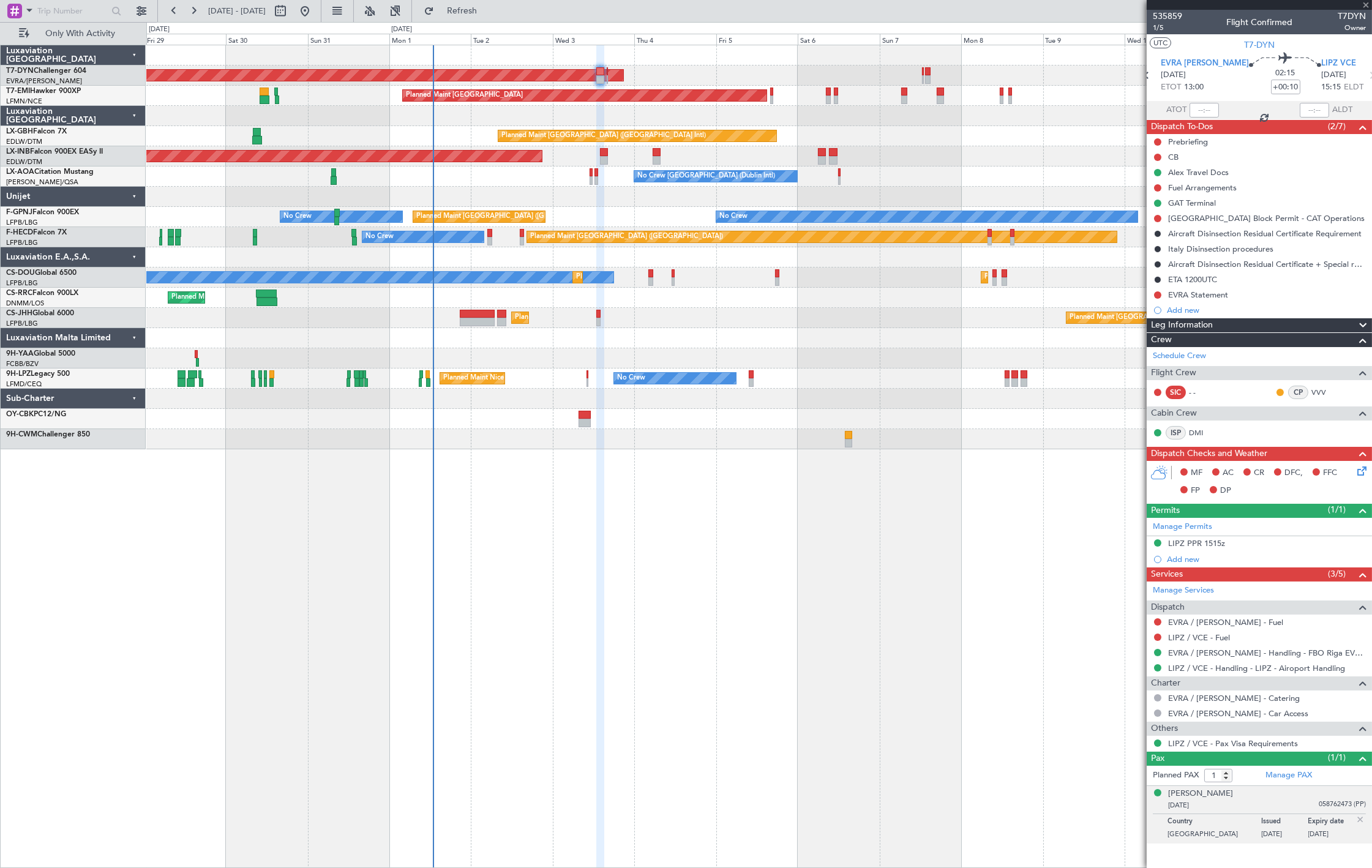
type input "0"
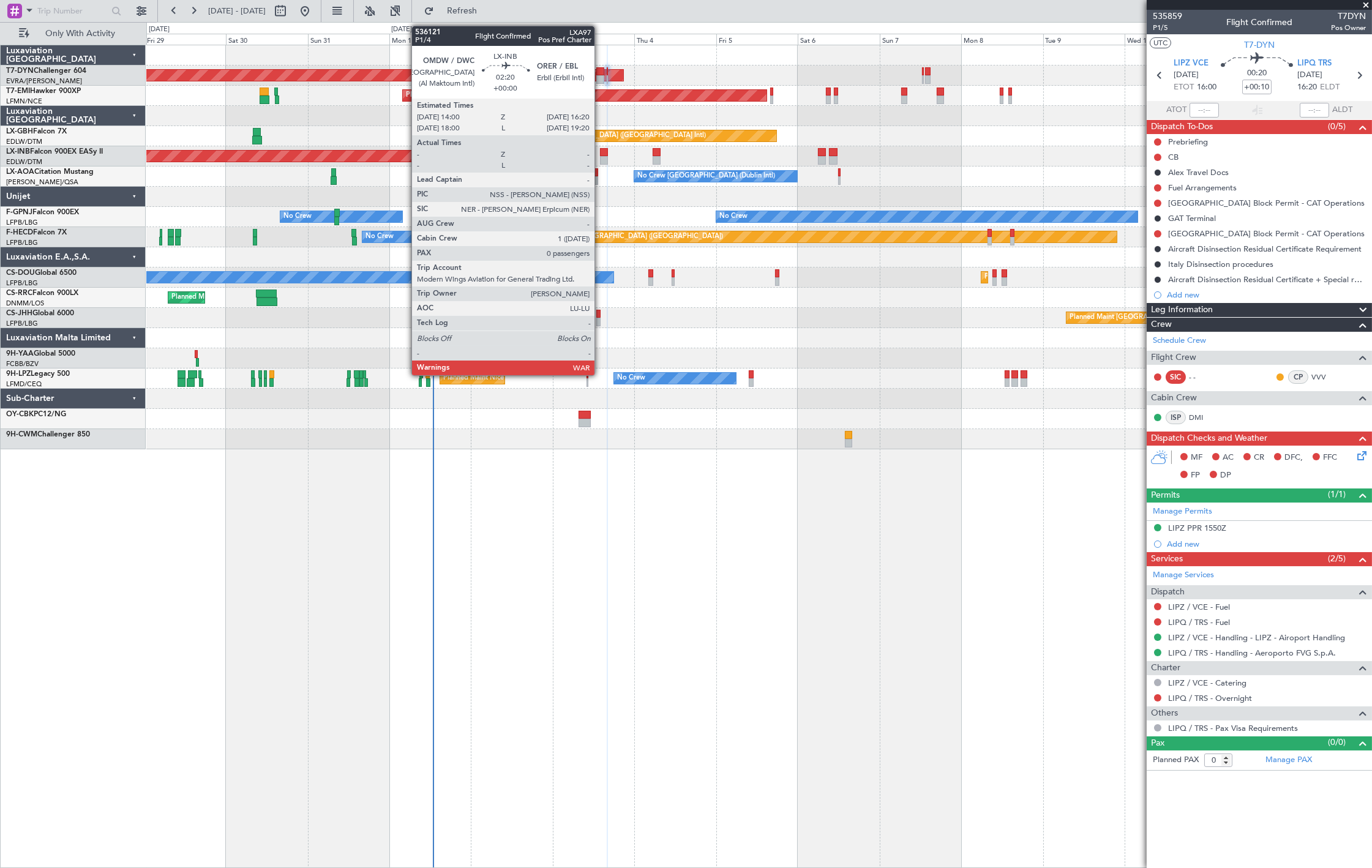
click at [601, 150] on div at bounding box center [604, 153] width 8 height 9
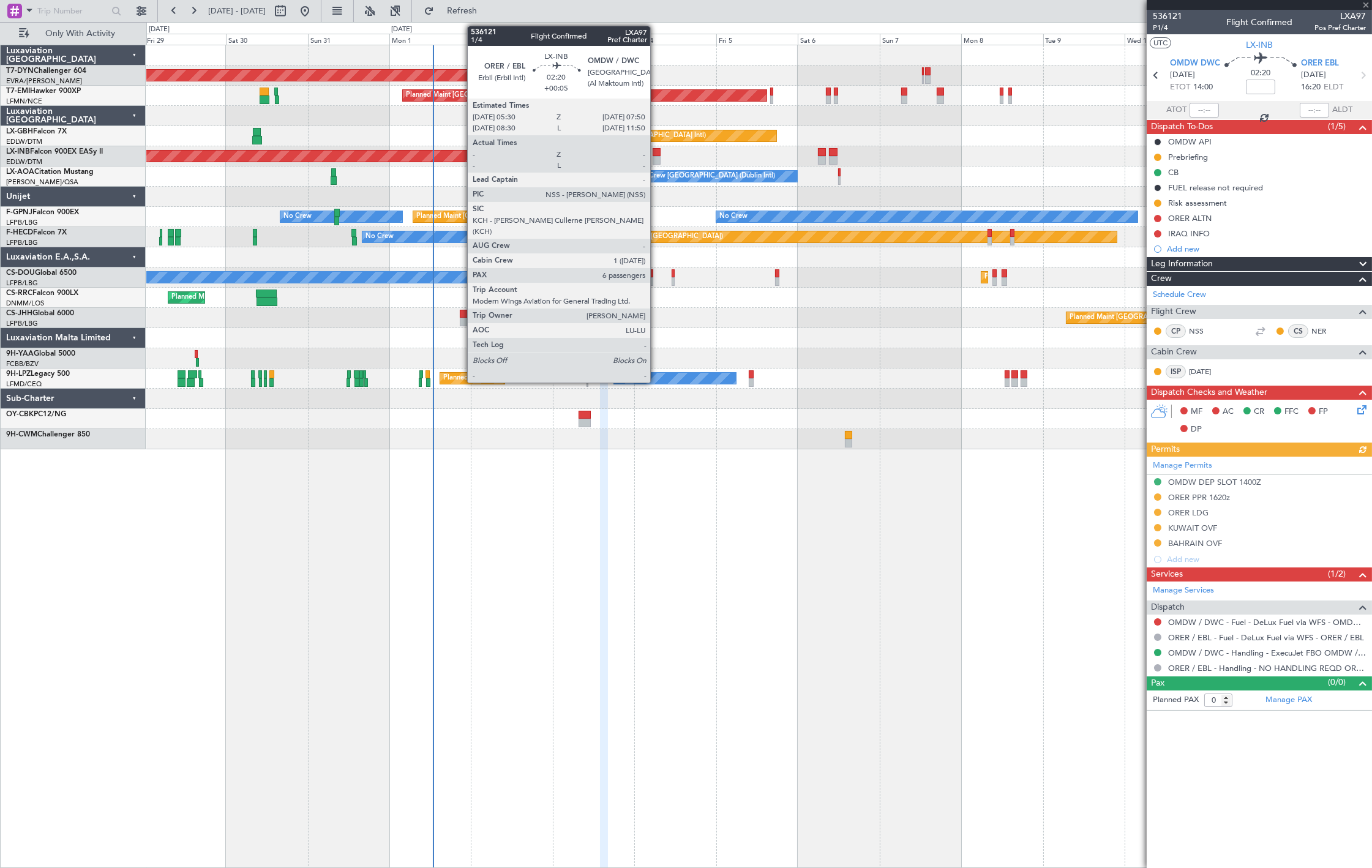
click at [656, 153] on div at bounding box center [656, 153] width 8 height 9
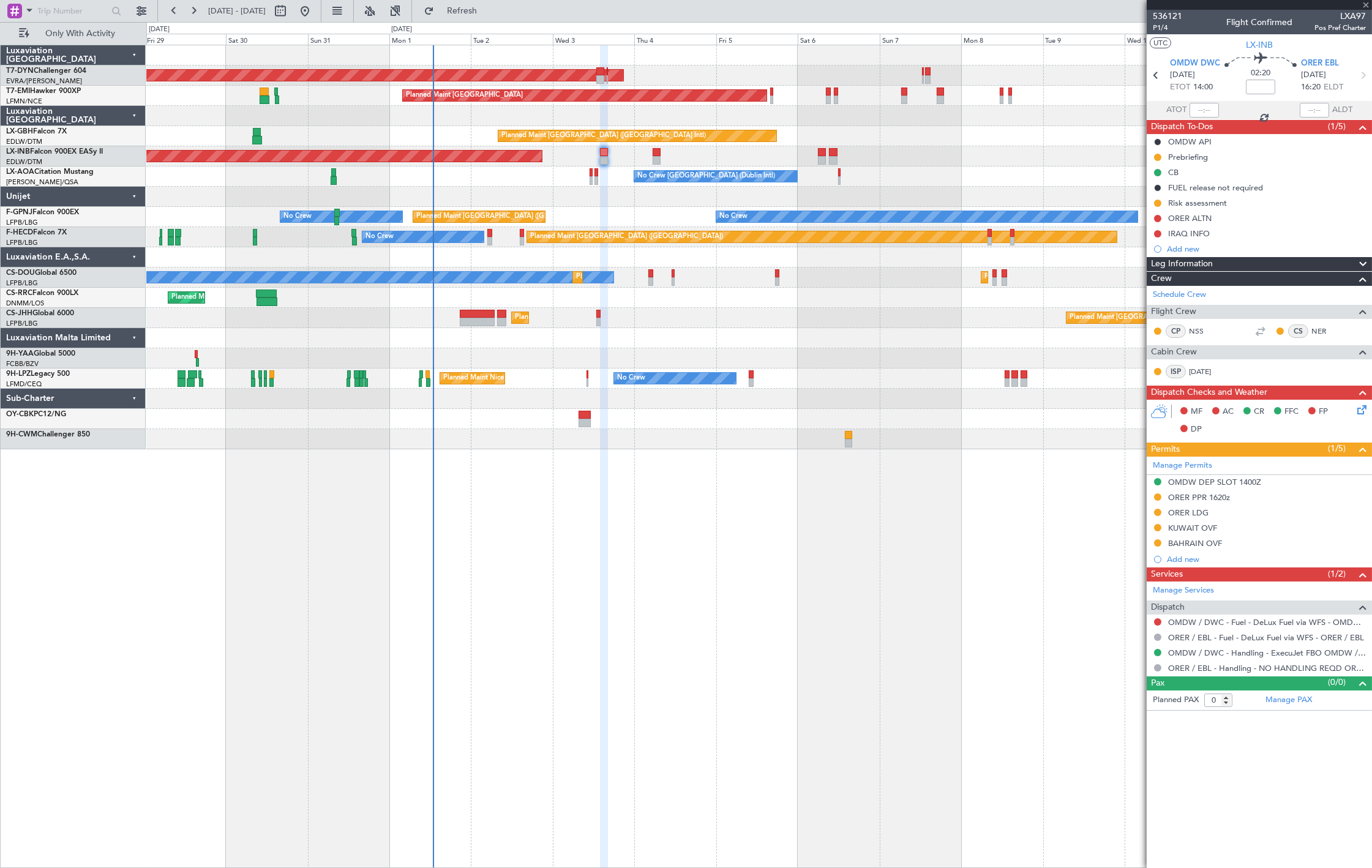
type input "+00:05"
type input "6"
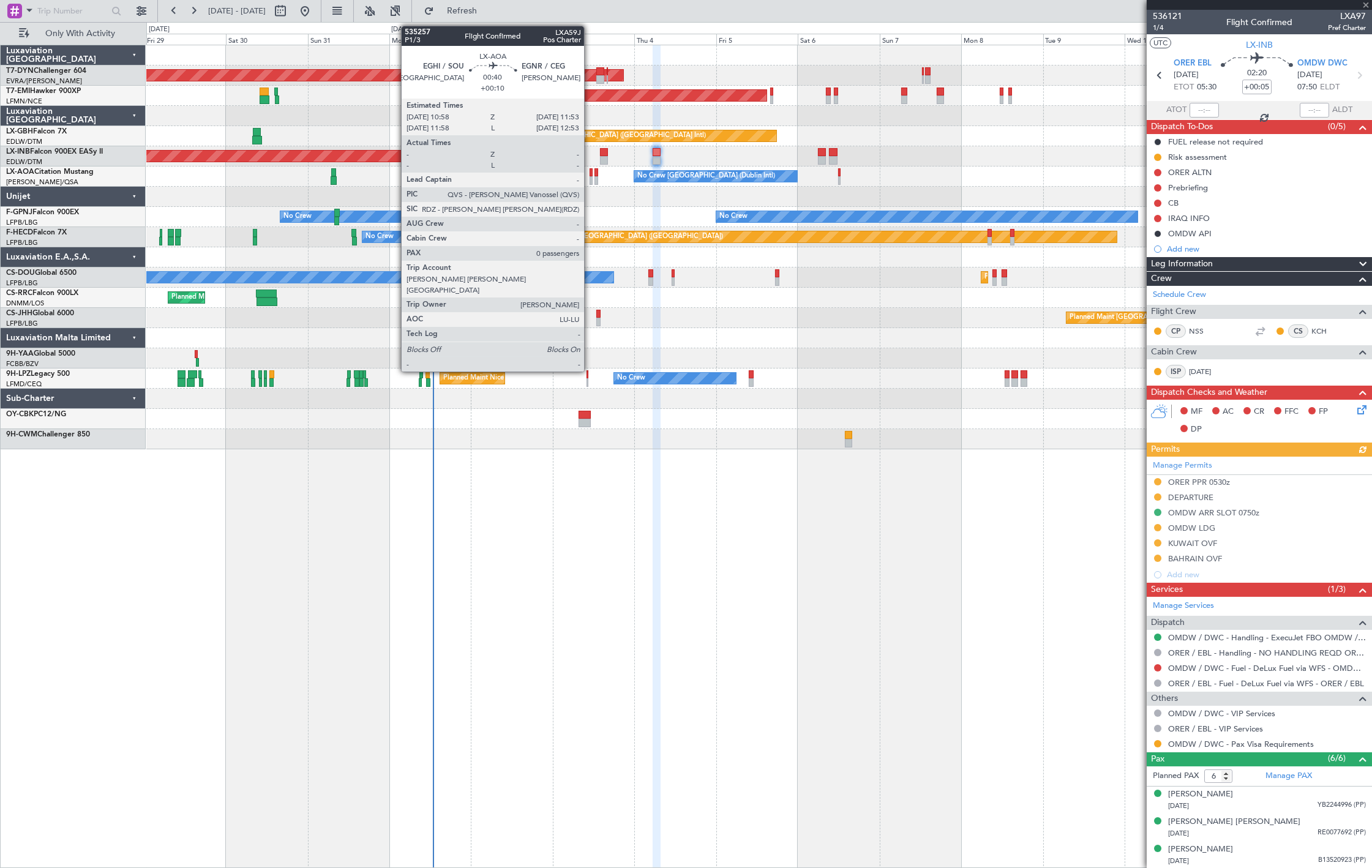
click at [591, 180] on div at bounding box center [592, 181] width 4 height 9
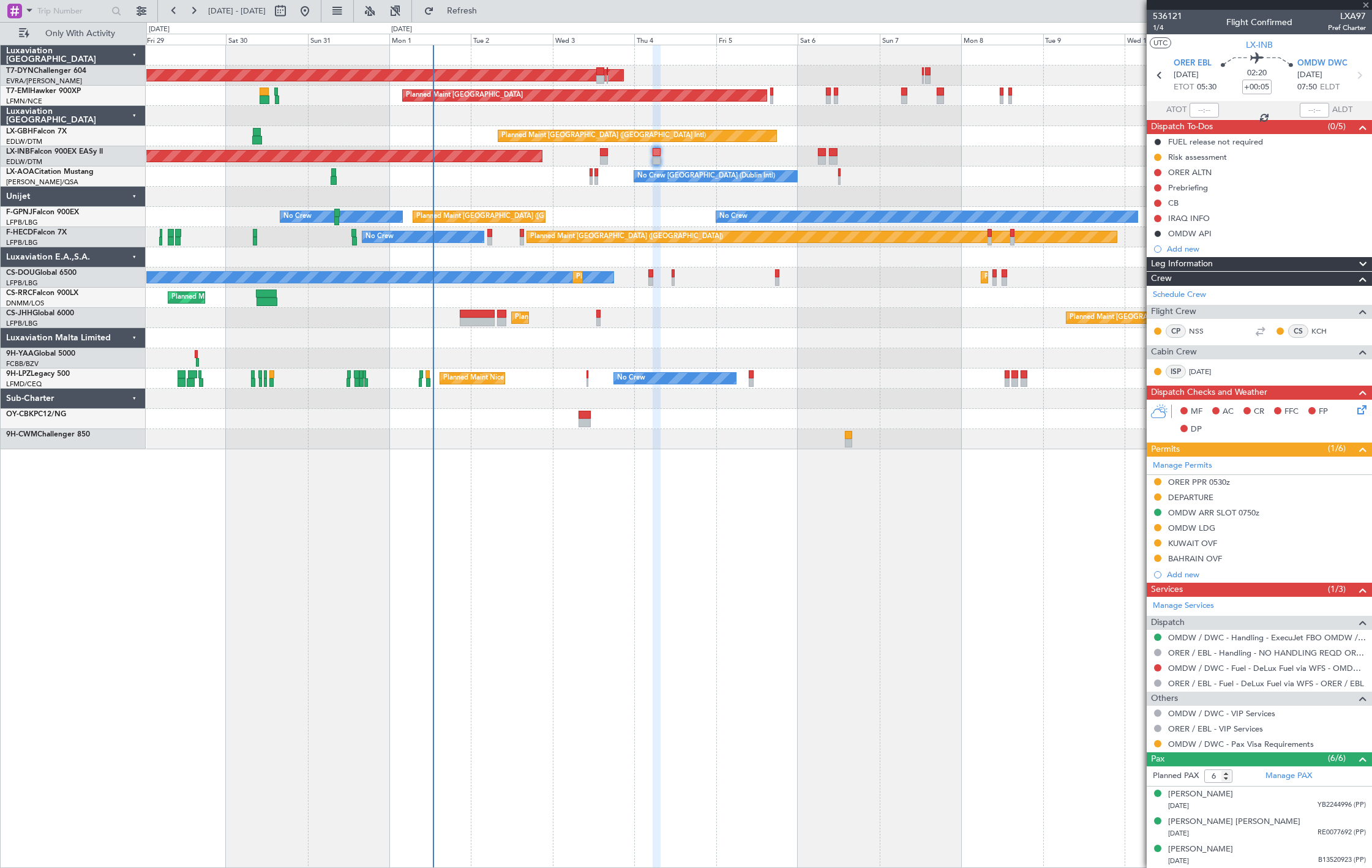
type input "+00:10"
type input "0"
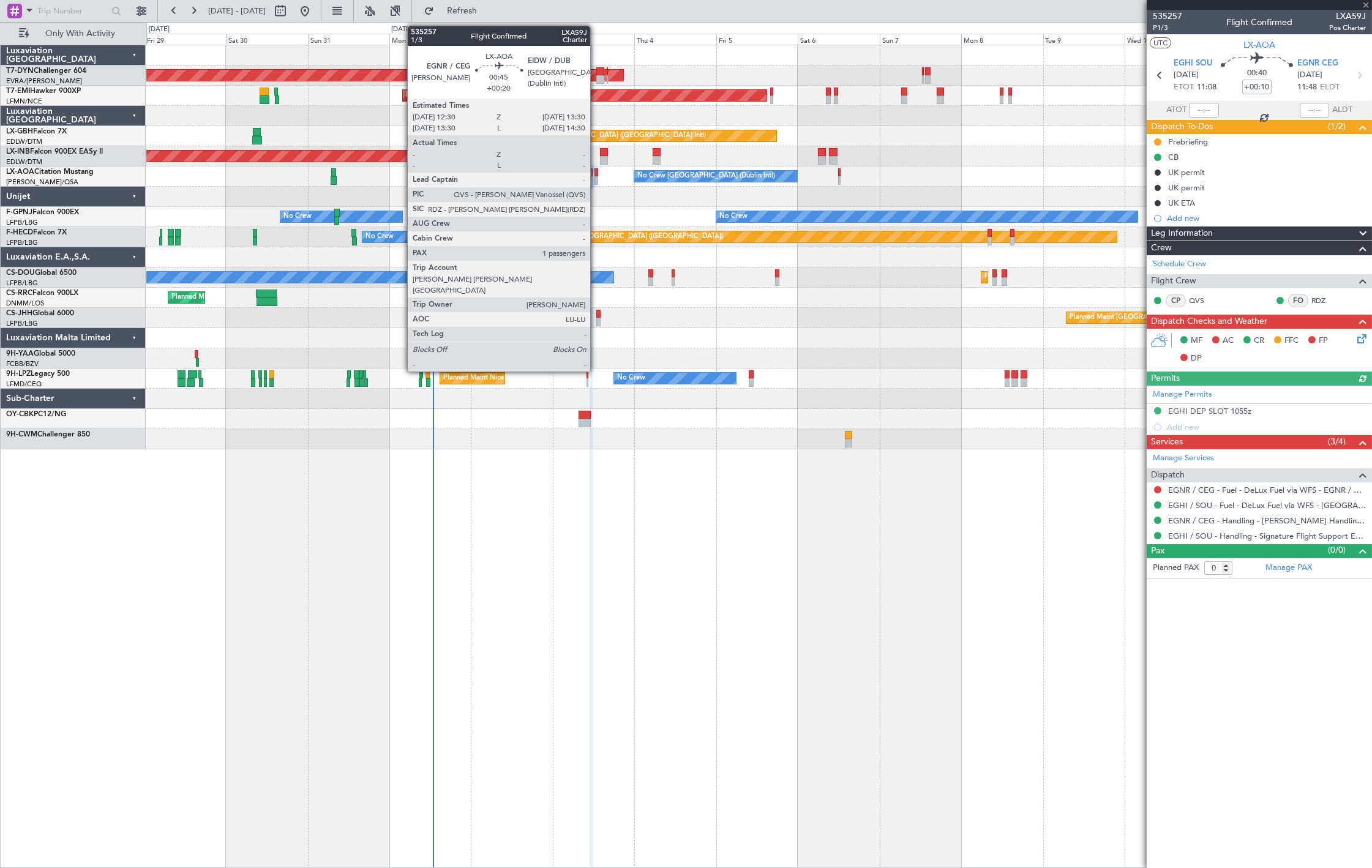
click at [596, 180] on div at bounding box center [596, 181] width 4 height 9
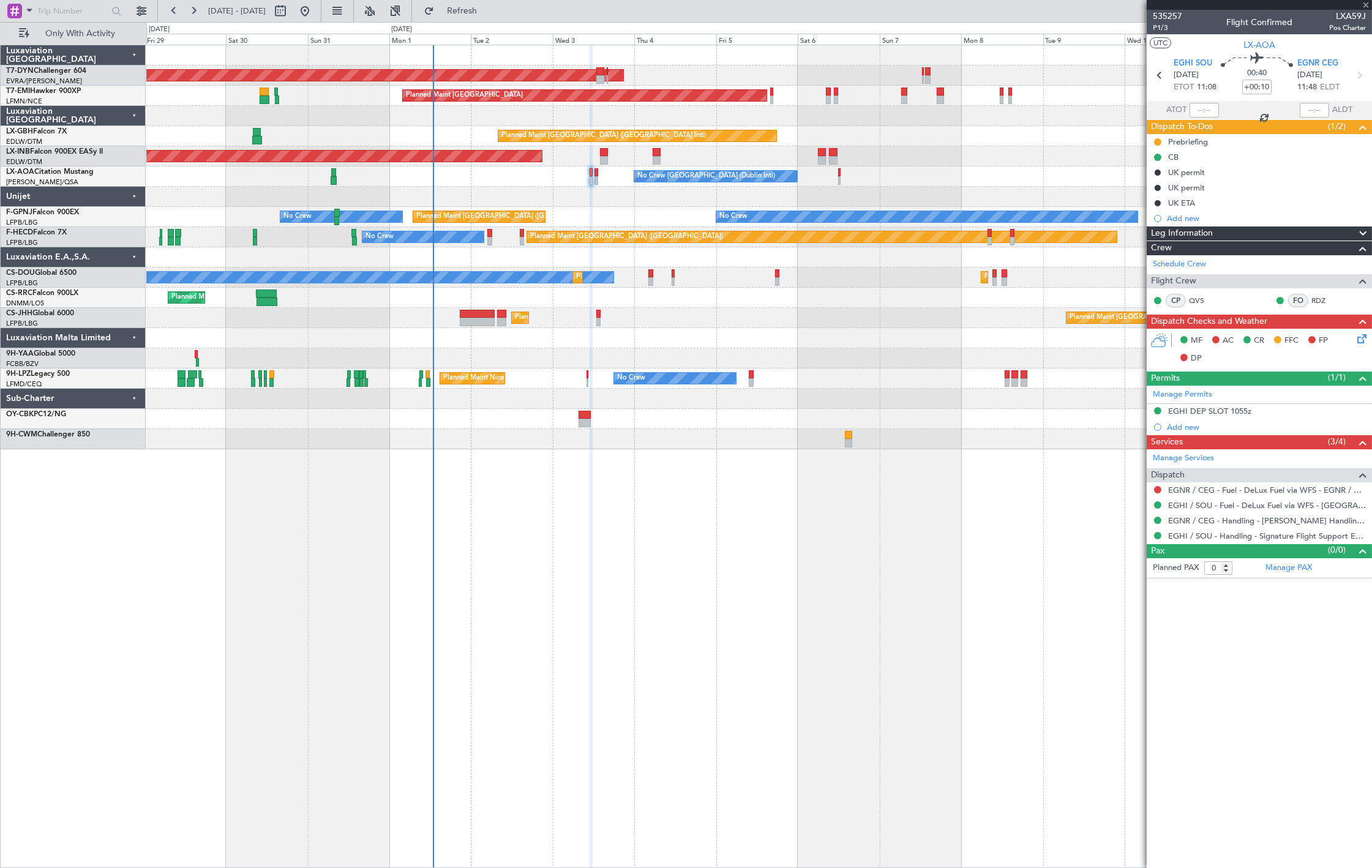
type input "+00:20"
type input "1"
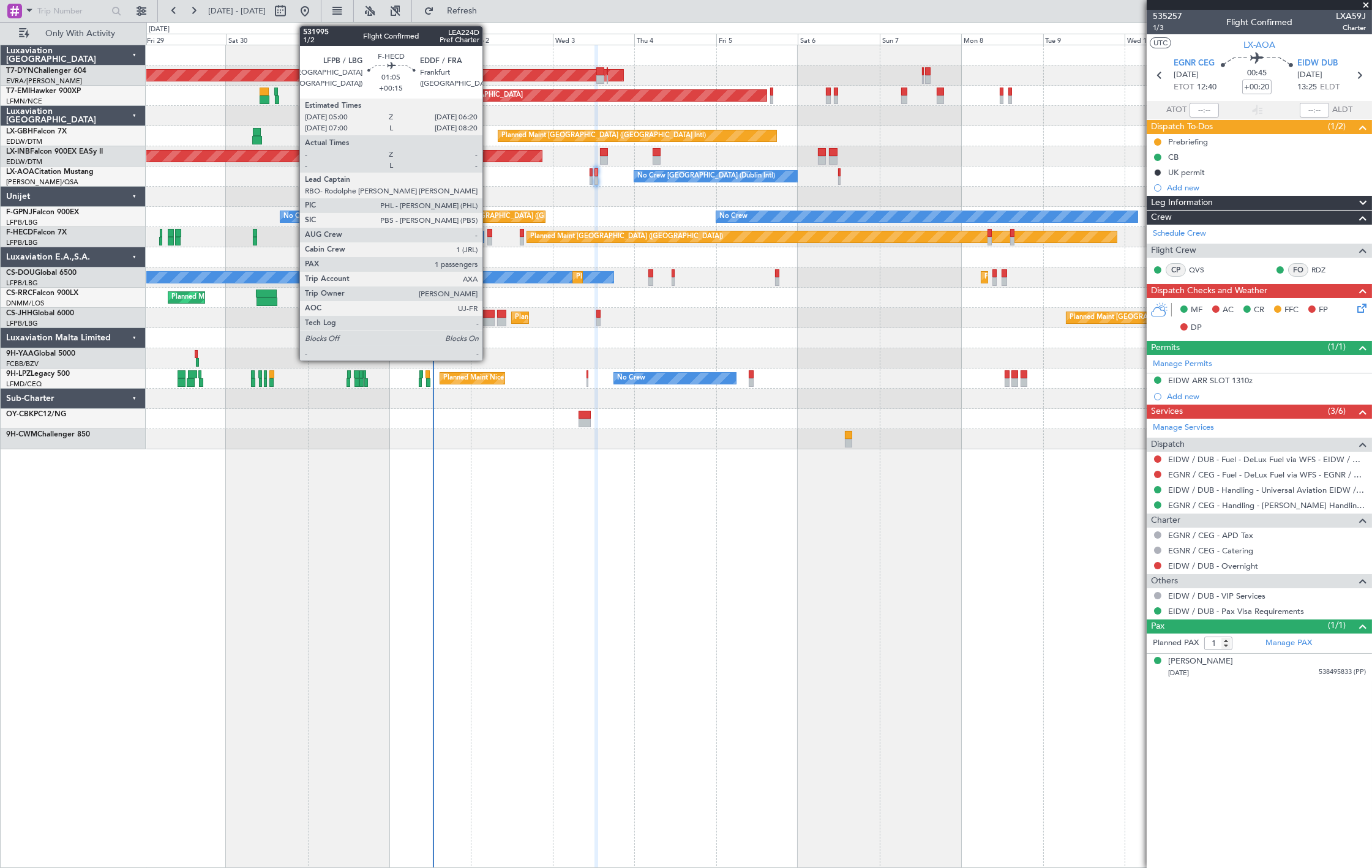
click at [488, 243] on div at bounding box center [490, 241] width 5 height 9
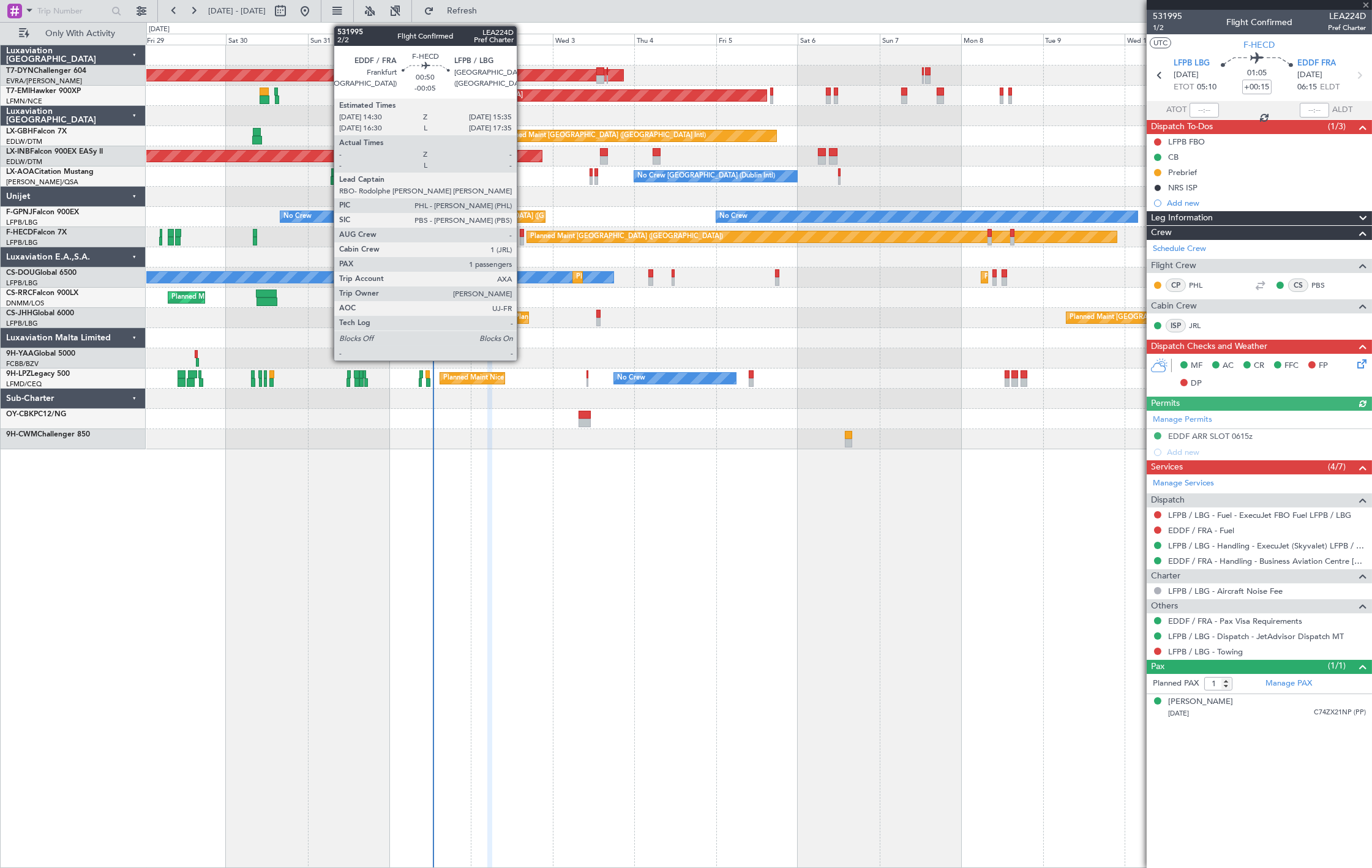
click at [523, 240] on div at bounding box center [522, 241] width 4 height 9
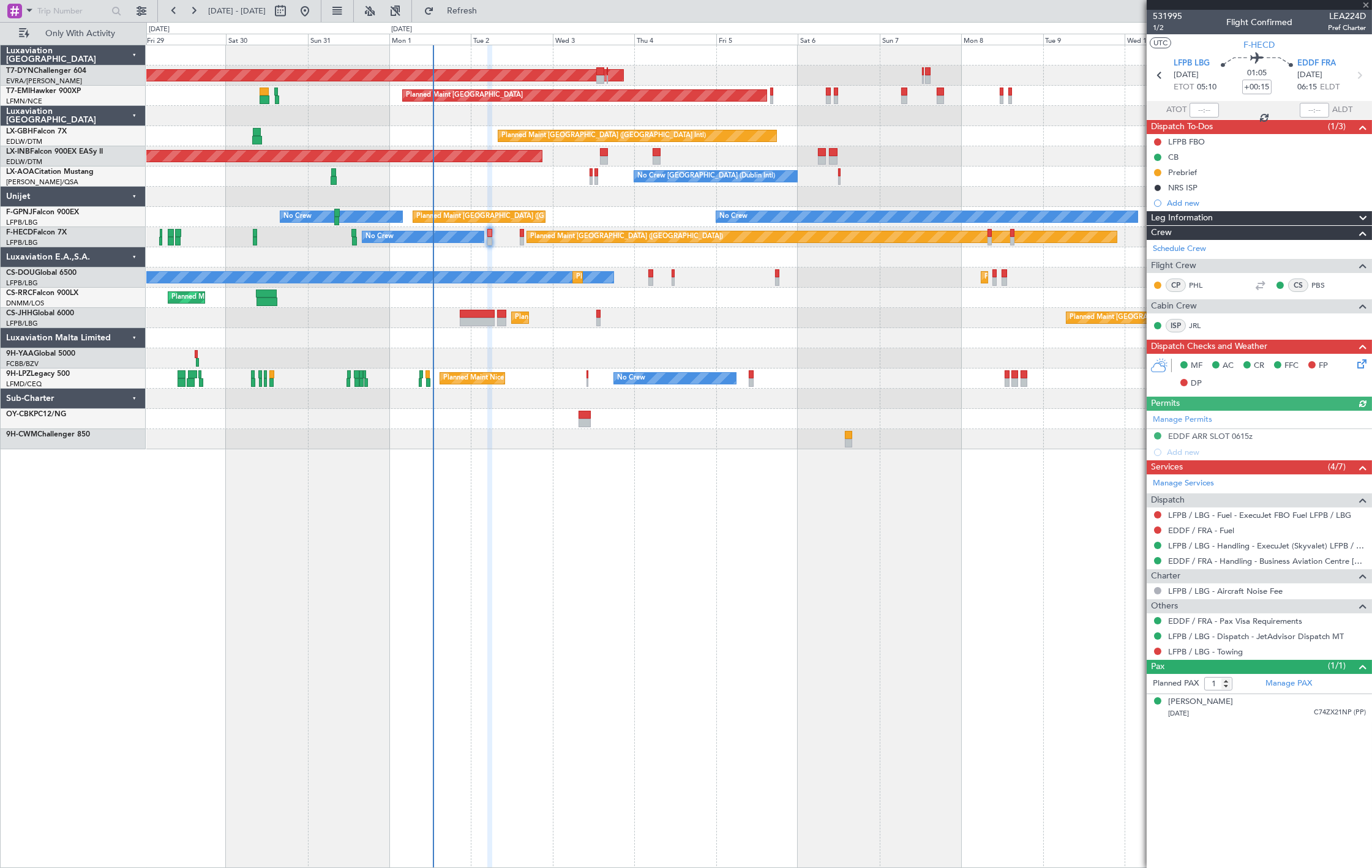
type input "-00:05"
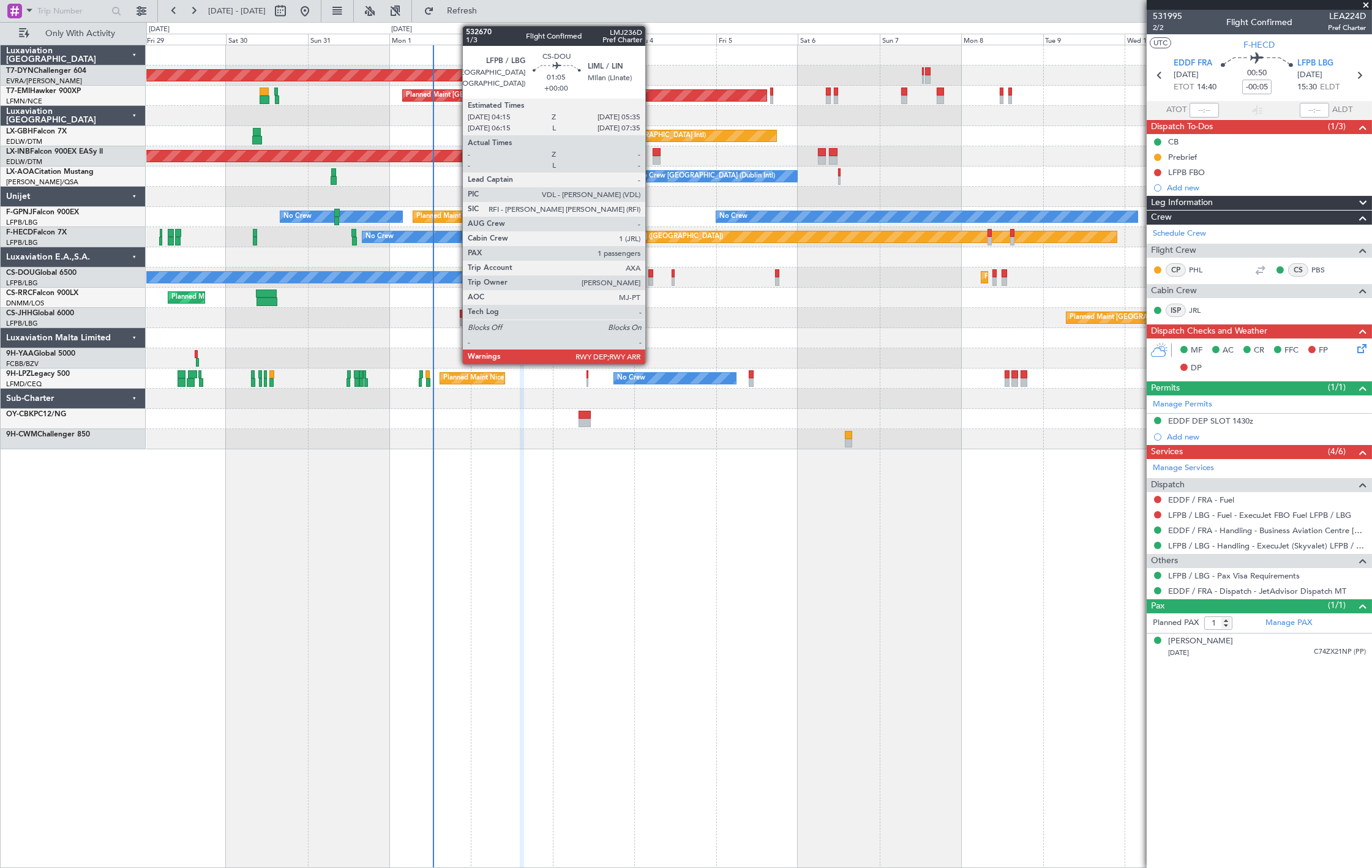
click at [651, 279] on div at bounding box center [651, 282] width 5 height 9
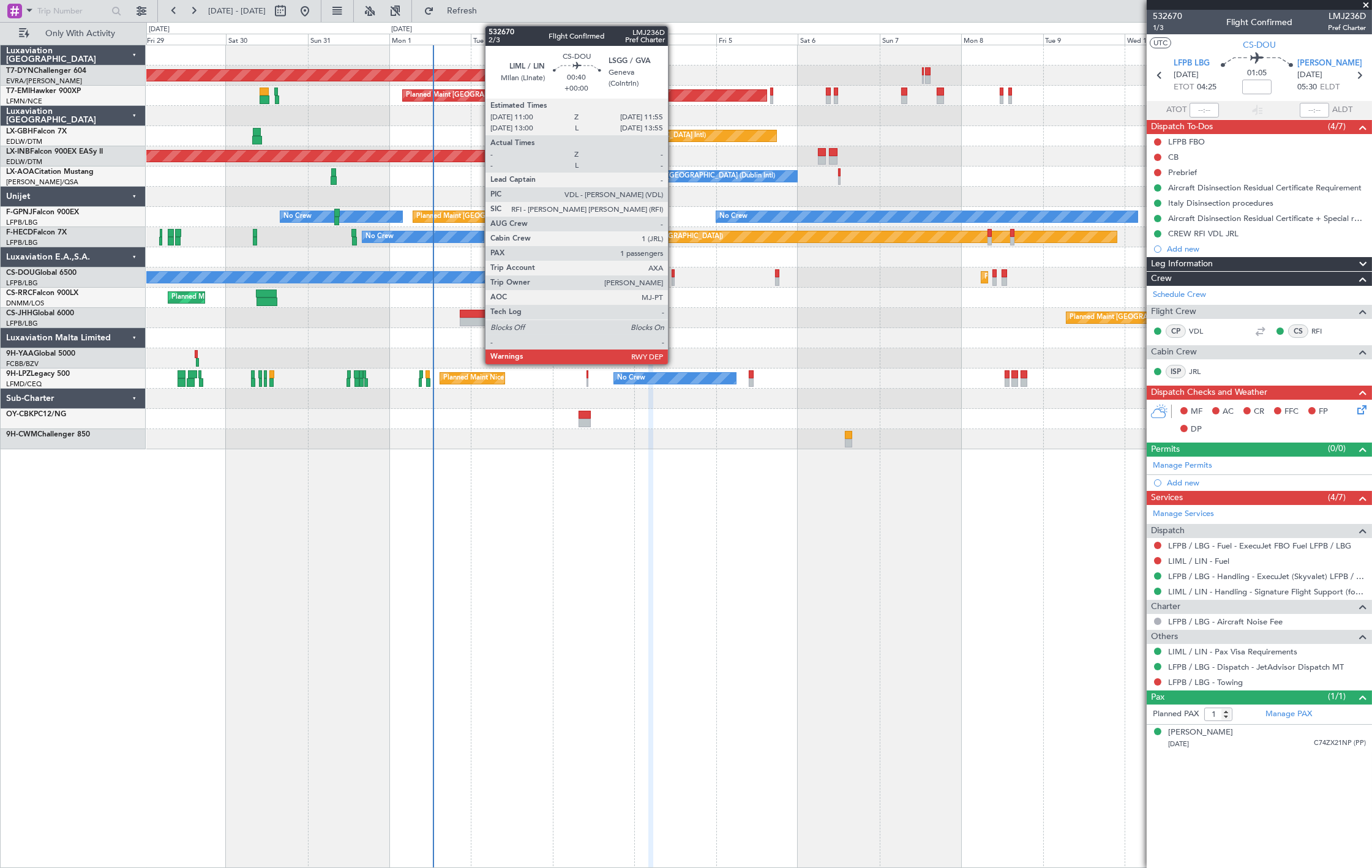
click at [674, 277] on div at bounding box center [674, 282] width 4 height 9
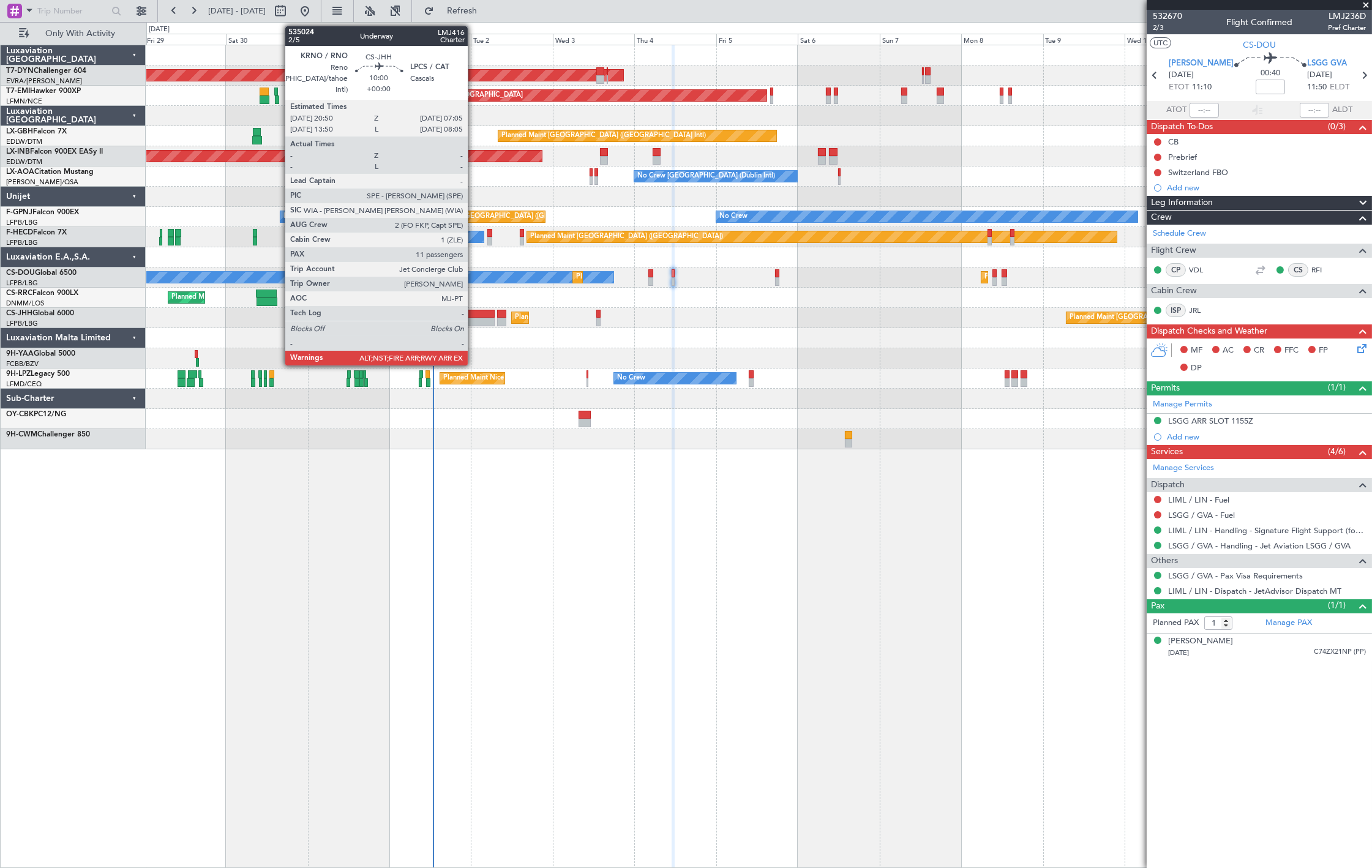
click at [474, 319] on div at bounding box center [477, 322] width 35 height 9
type input "11"
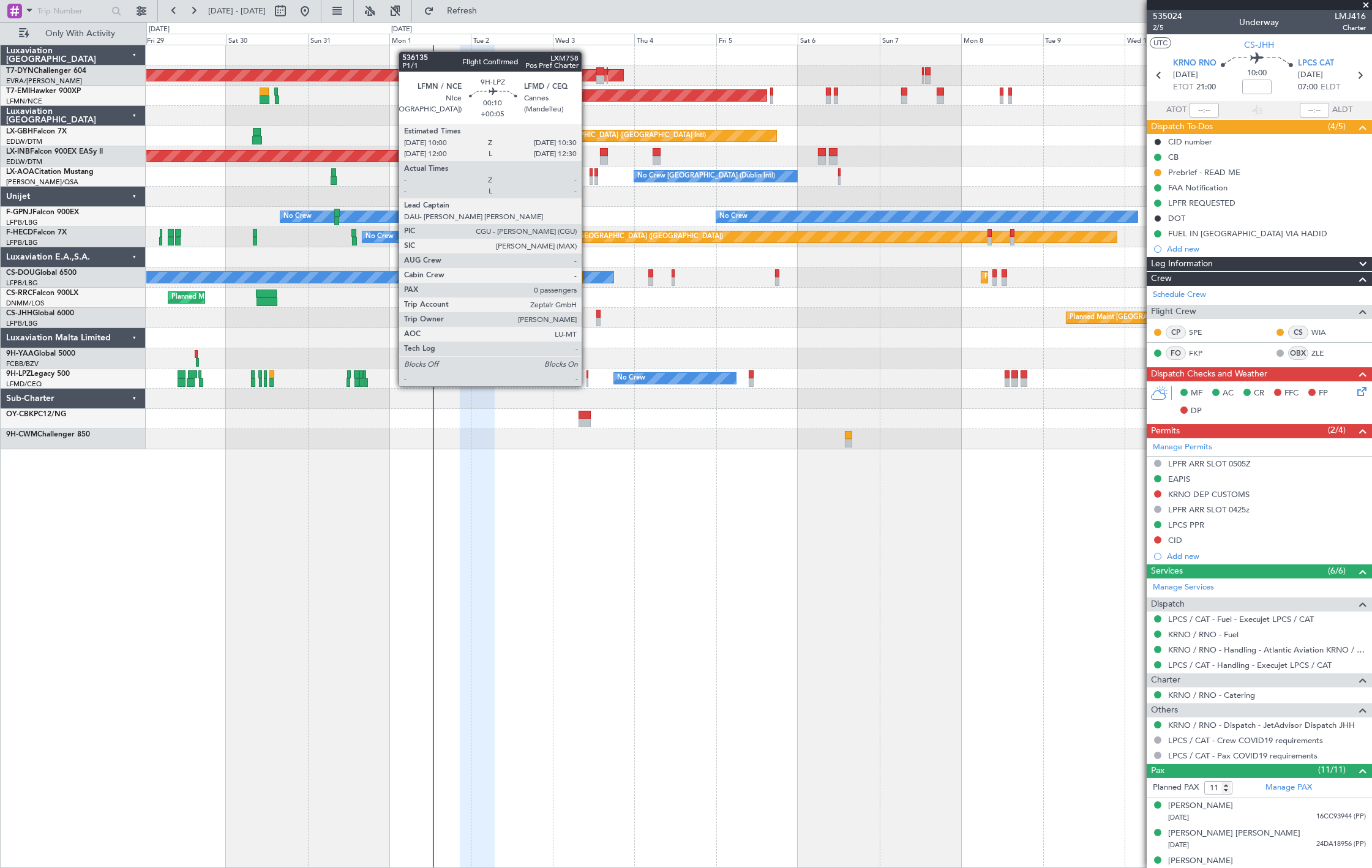
click at [588, 374] on div at bounding box center [587, 375] width 2 height 9
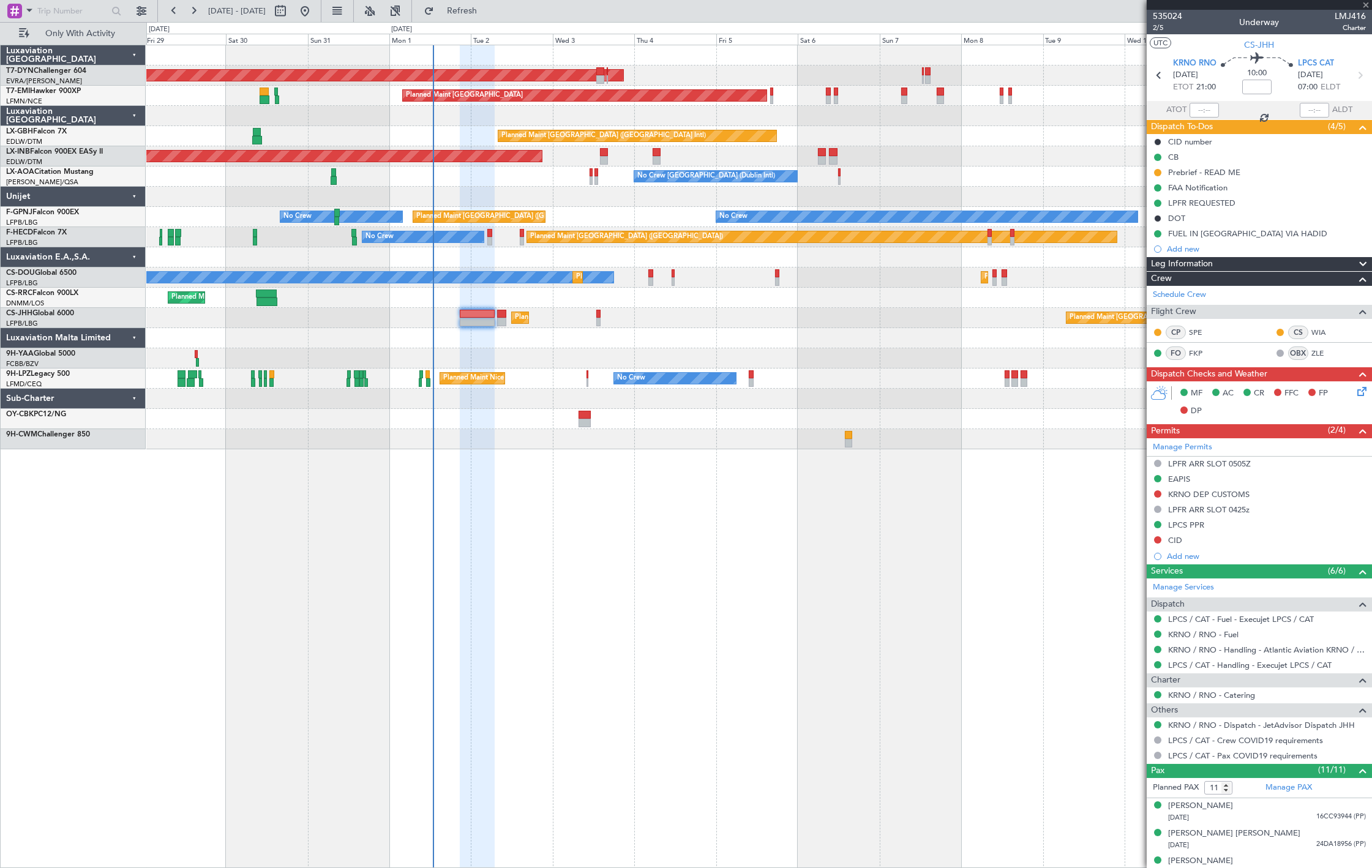
type input "+00:05"
type input "0"
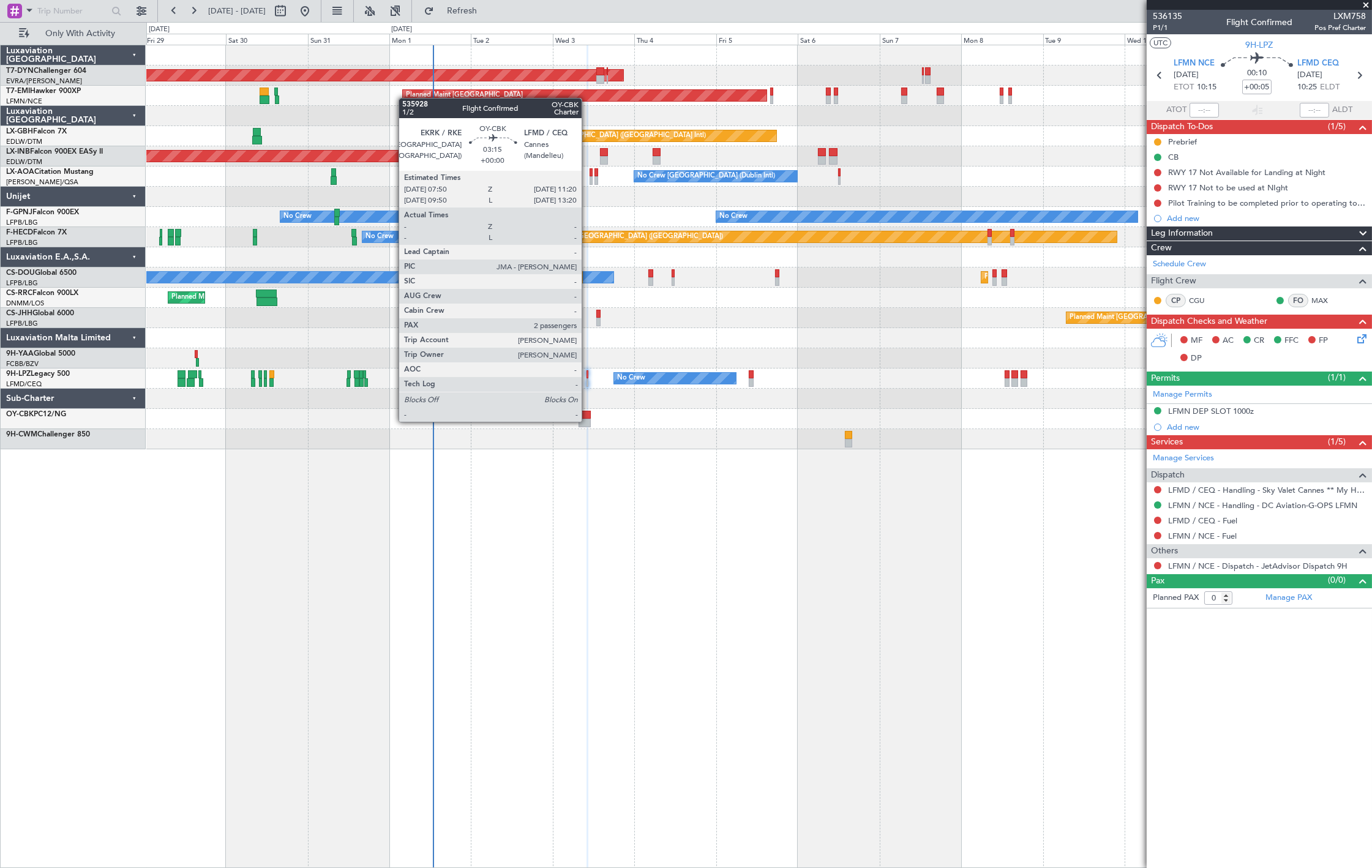
click at [588, 421] on div at bounding box center [585, 423] width 13 height 9
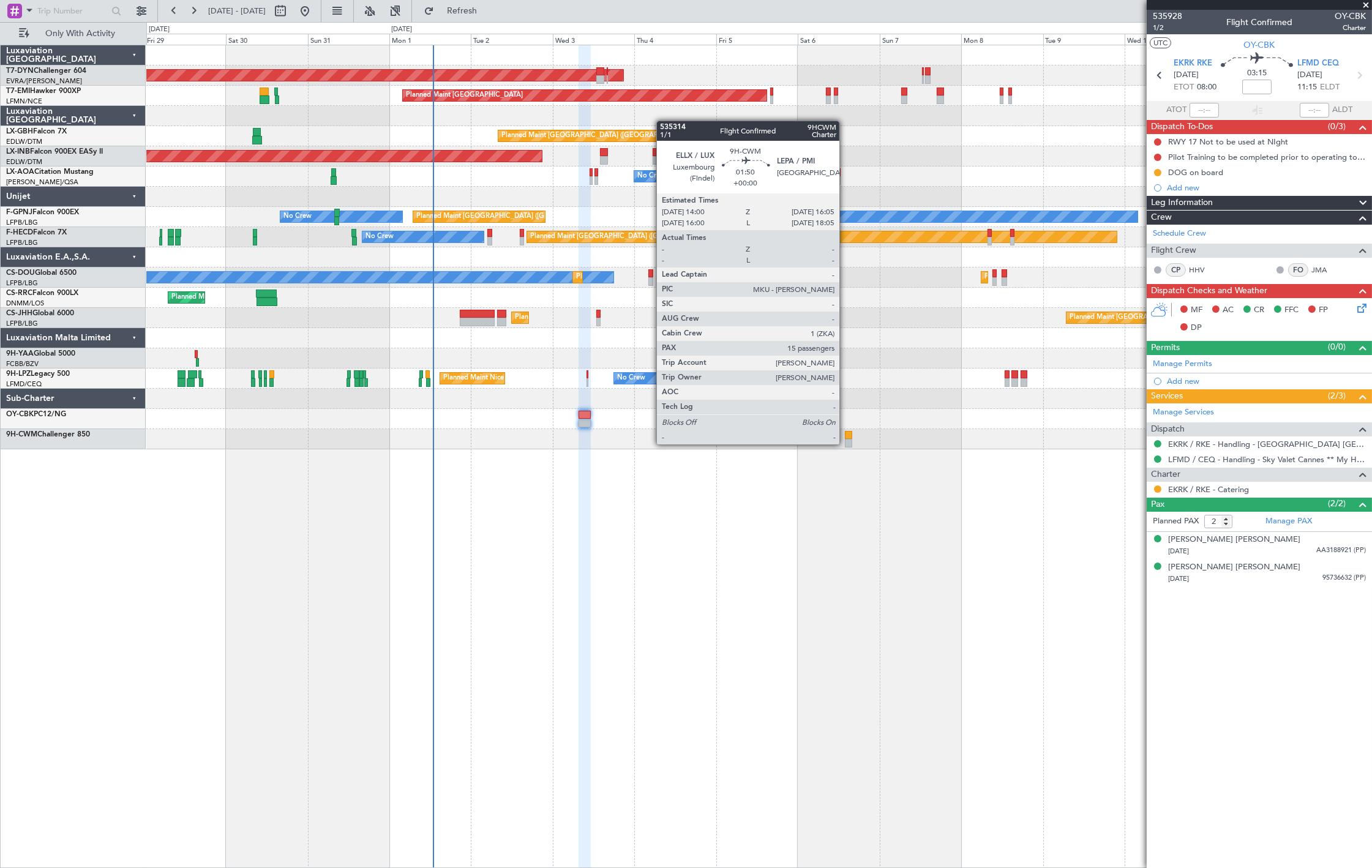
click at [848, 443] on div at bounding box center [848, 443] width 8 height 9
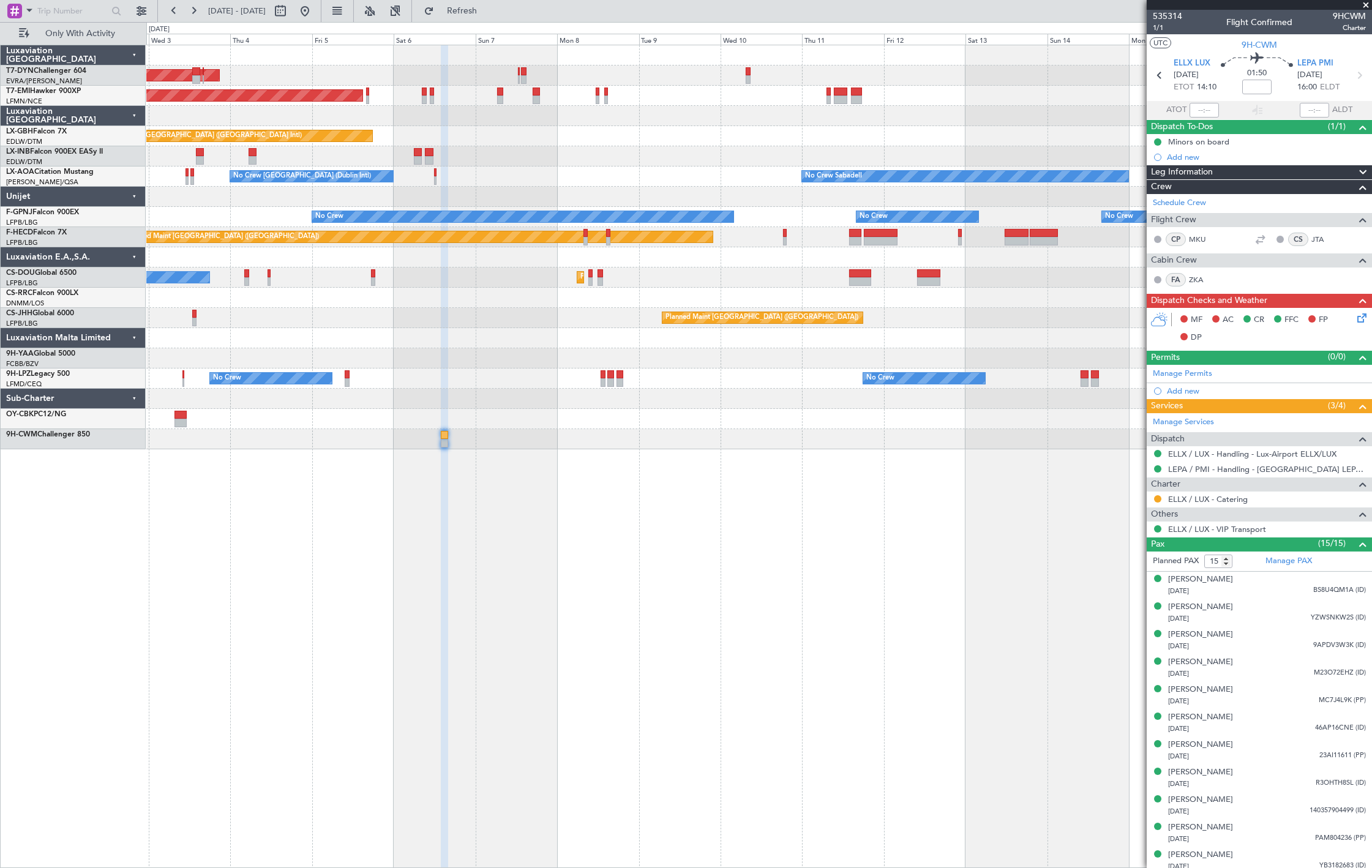
click at [588, 375] on div "AOG Maint Riga (Riga Intl) Planned Maint Zurich Planned Maint Dubai (Dubai Intl…" at bounding box center [759, 247] width 1225 height 404
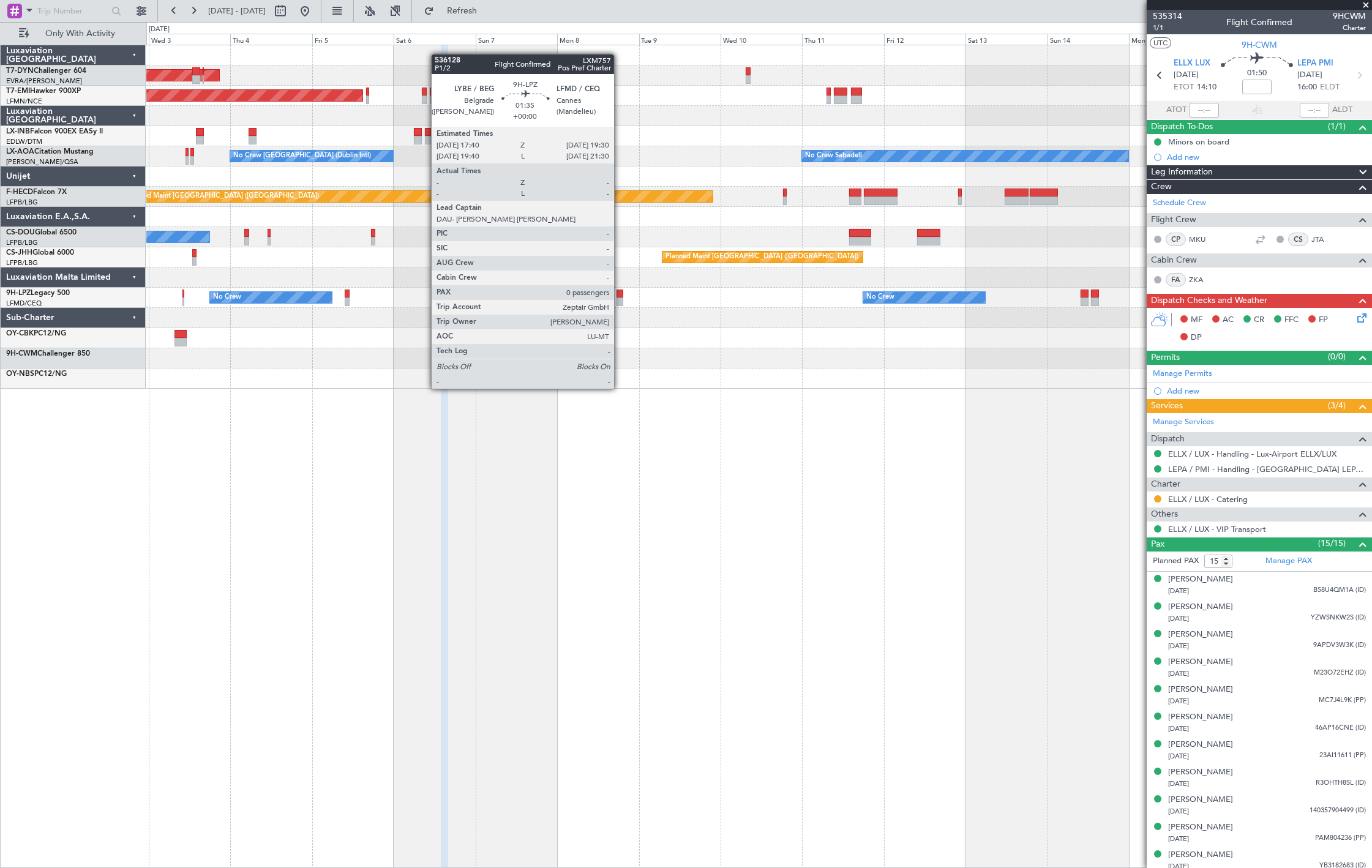
click at [620, 369] on div at bounding box center [759, 358] width 1225 height 20
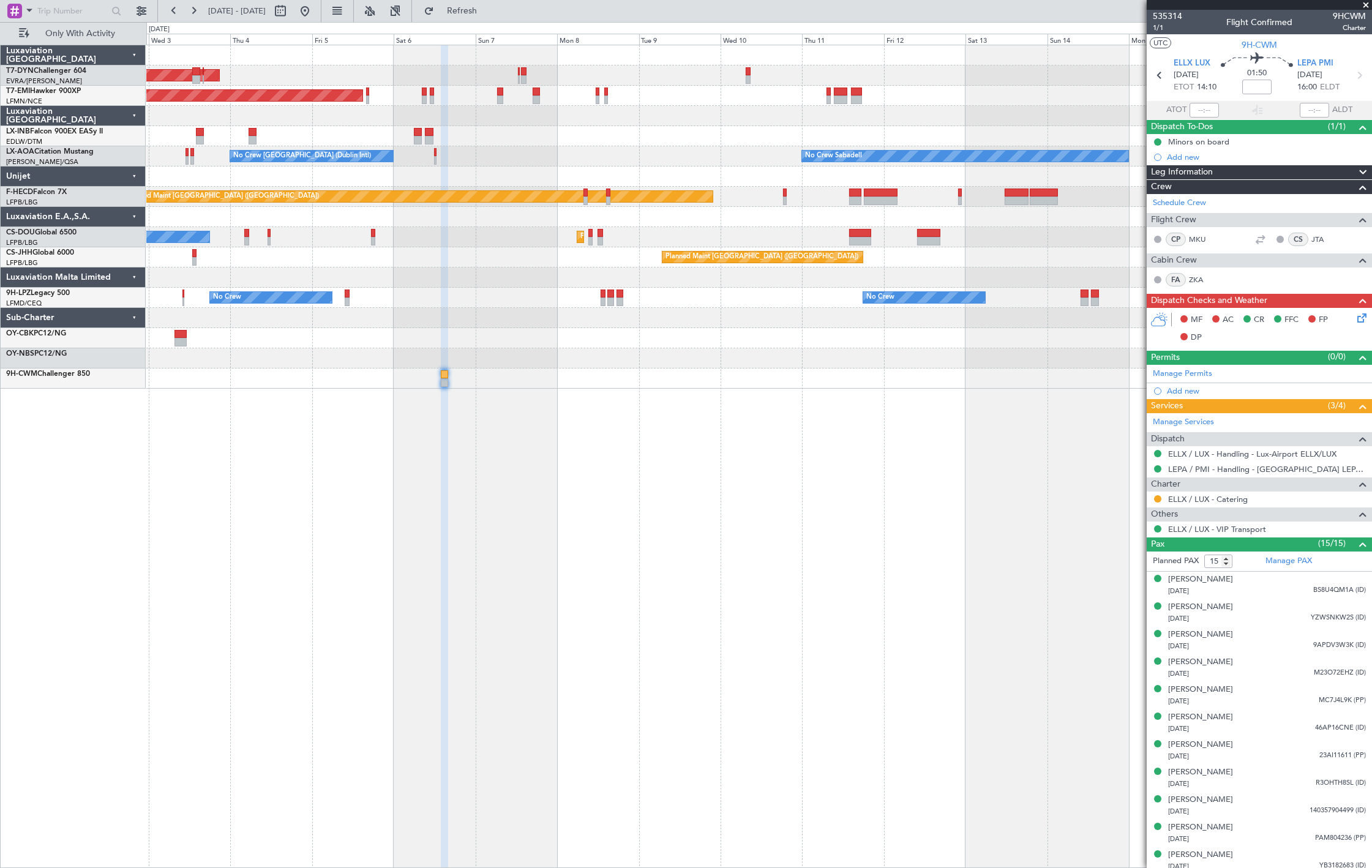
drag, startPoint x: 342, startPoint y: 5, endPoint x: 466, endPoint y: 187, distance: 220.2
click at [315, 5] on button at bounding box center [304, 11] width 19 height 19
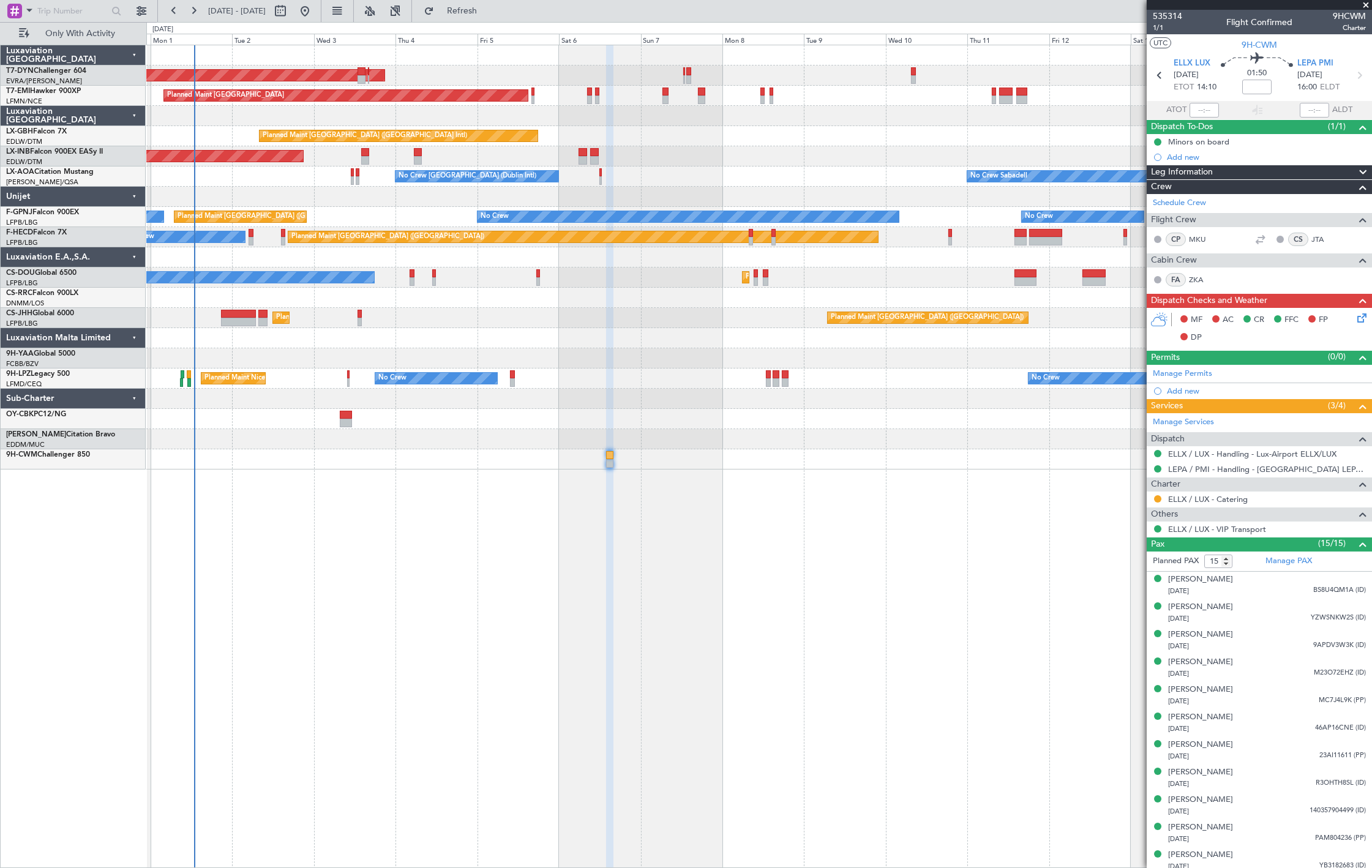
click at [315, 393] on div "AOG Maint Riga (Riga Intl) Planned Maint Zurich Planned Maint Dubai (Dubai Intl…" at bounding box center [759, 257] width 1225 height 425
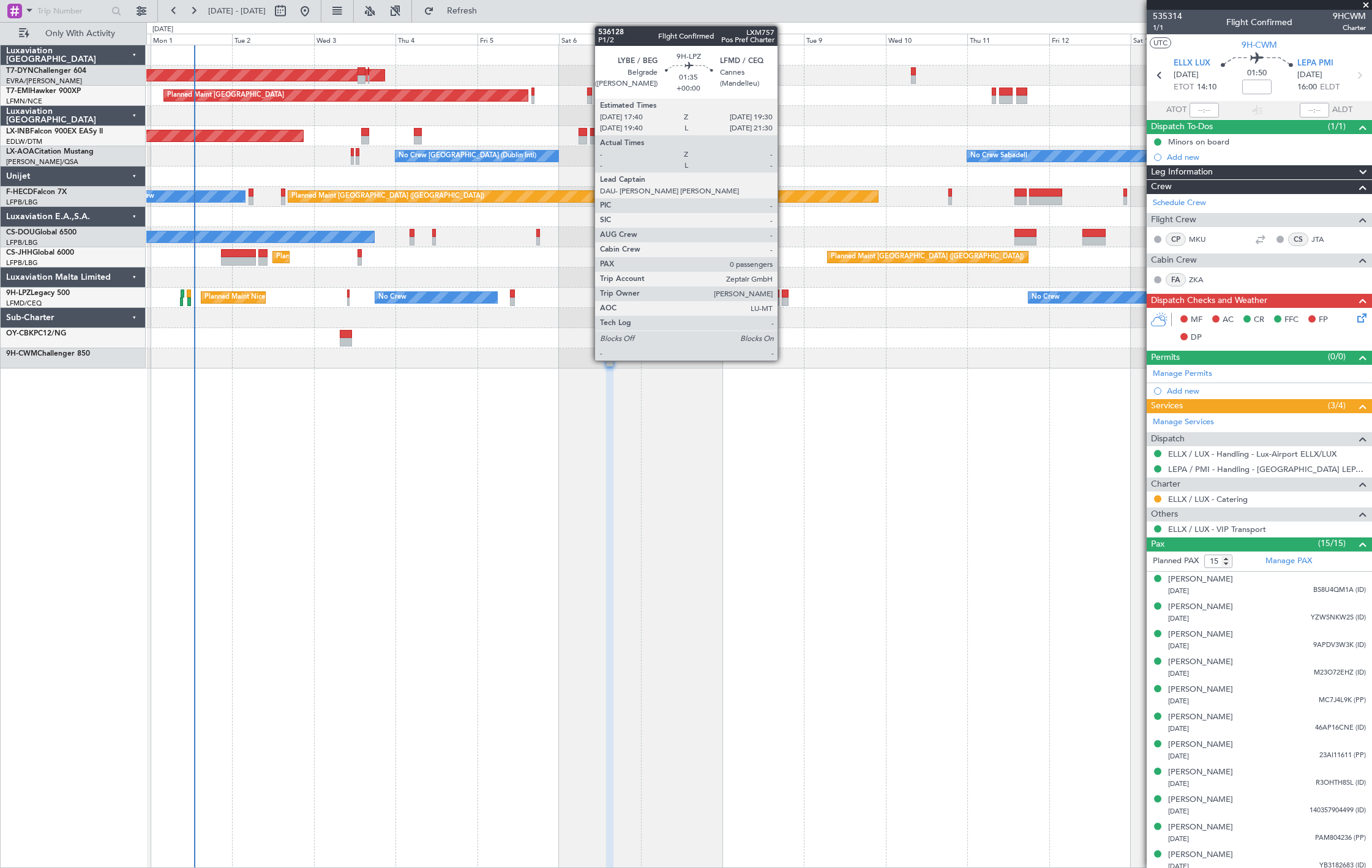
click at [784, 301] on div at bounding box center [785, 302] width 7 height 9
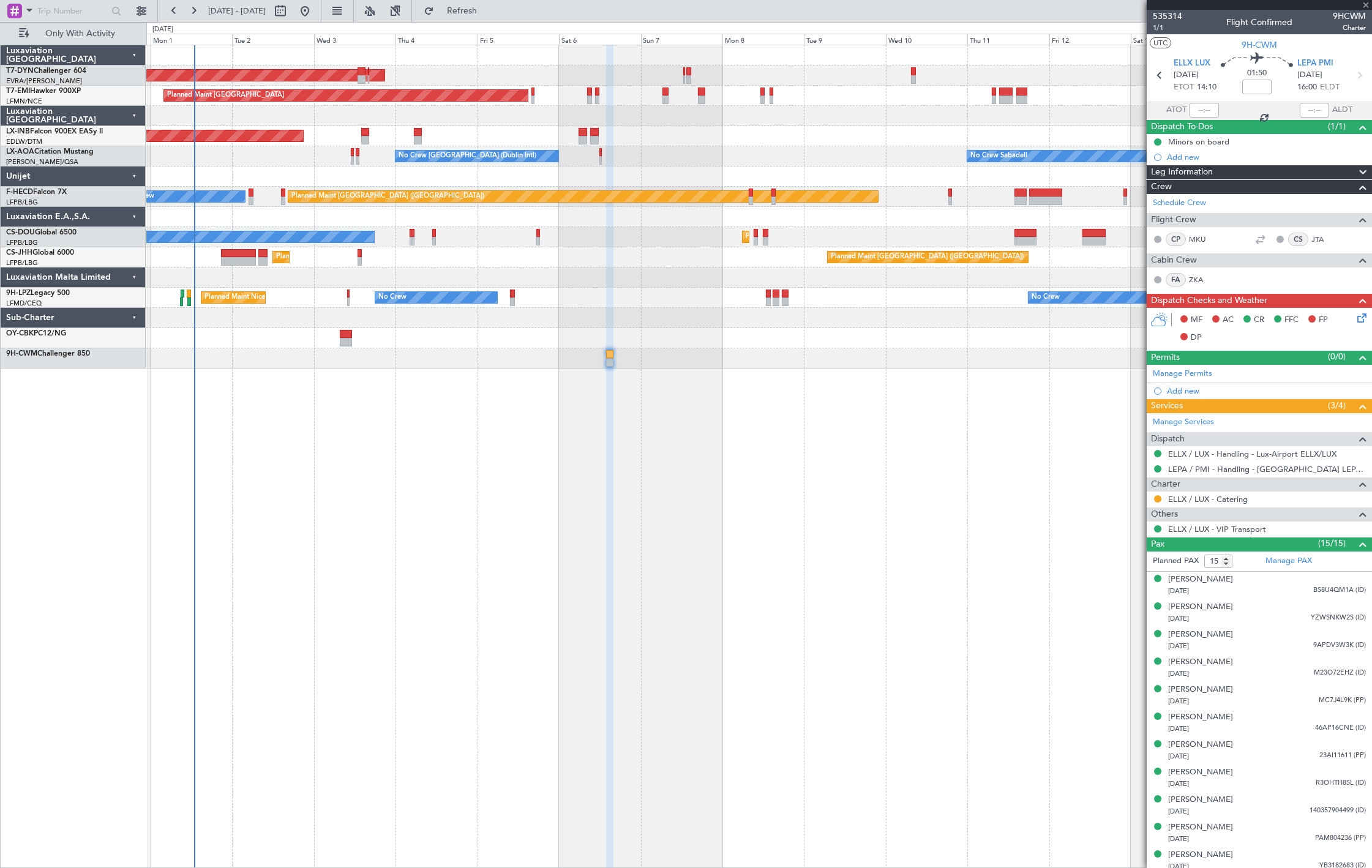
type input "0"
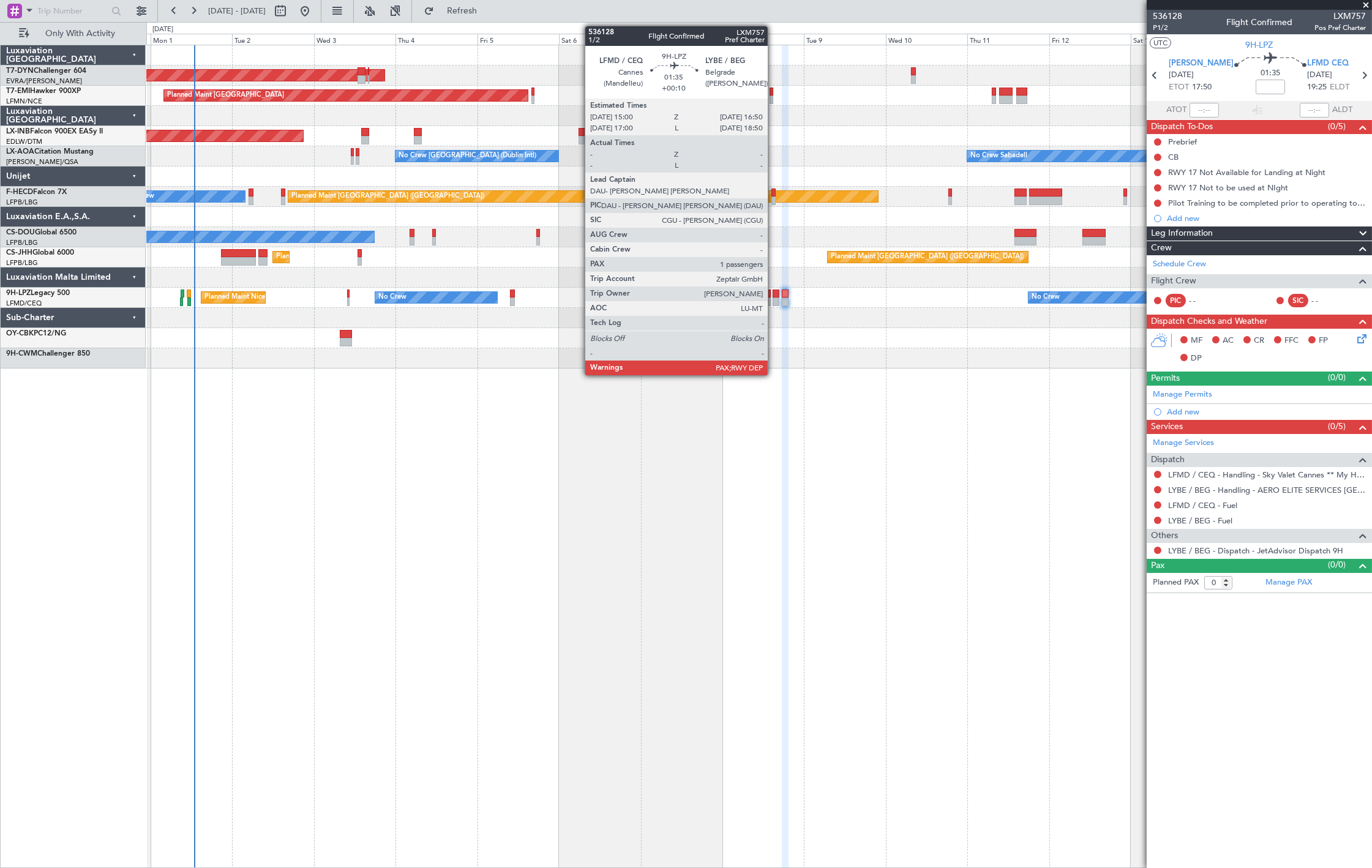
click at [774, 299] on div at bounding box center [776, 302] width 7 height 9
type input "+00:10"
type input "1"
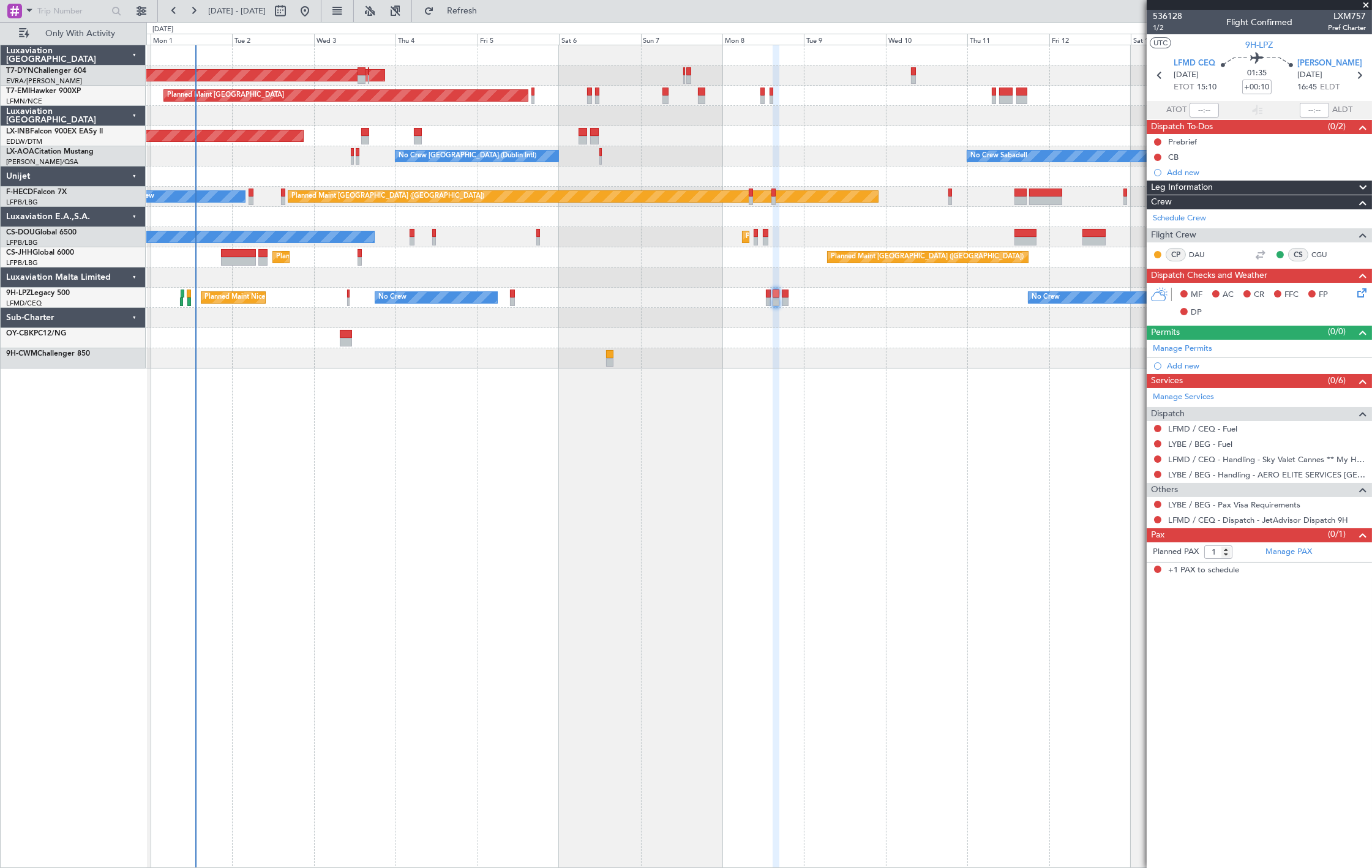
click at [544, 14] on div "31 Aug 2025 - 15 Sep 2025 Refresh Quick Links Only With Activity" at bounding box center [686, 11] width 1372 height 22
click at [498, 14] on fb-refresh-button "Refresh" at bounding box center [455, 11] width 86 height 22
click at [527, 21] on fb-flight-board "31 Aug 2025 - 15 Sep 2025 Refresh Quick Links Only With Activity AOG Maint Riga…" at bounding box center [686, 439] width 1372 height 859
click at [492, 19] on button "Refresh" at bounding box center [455, 11] width 73 height 19
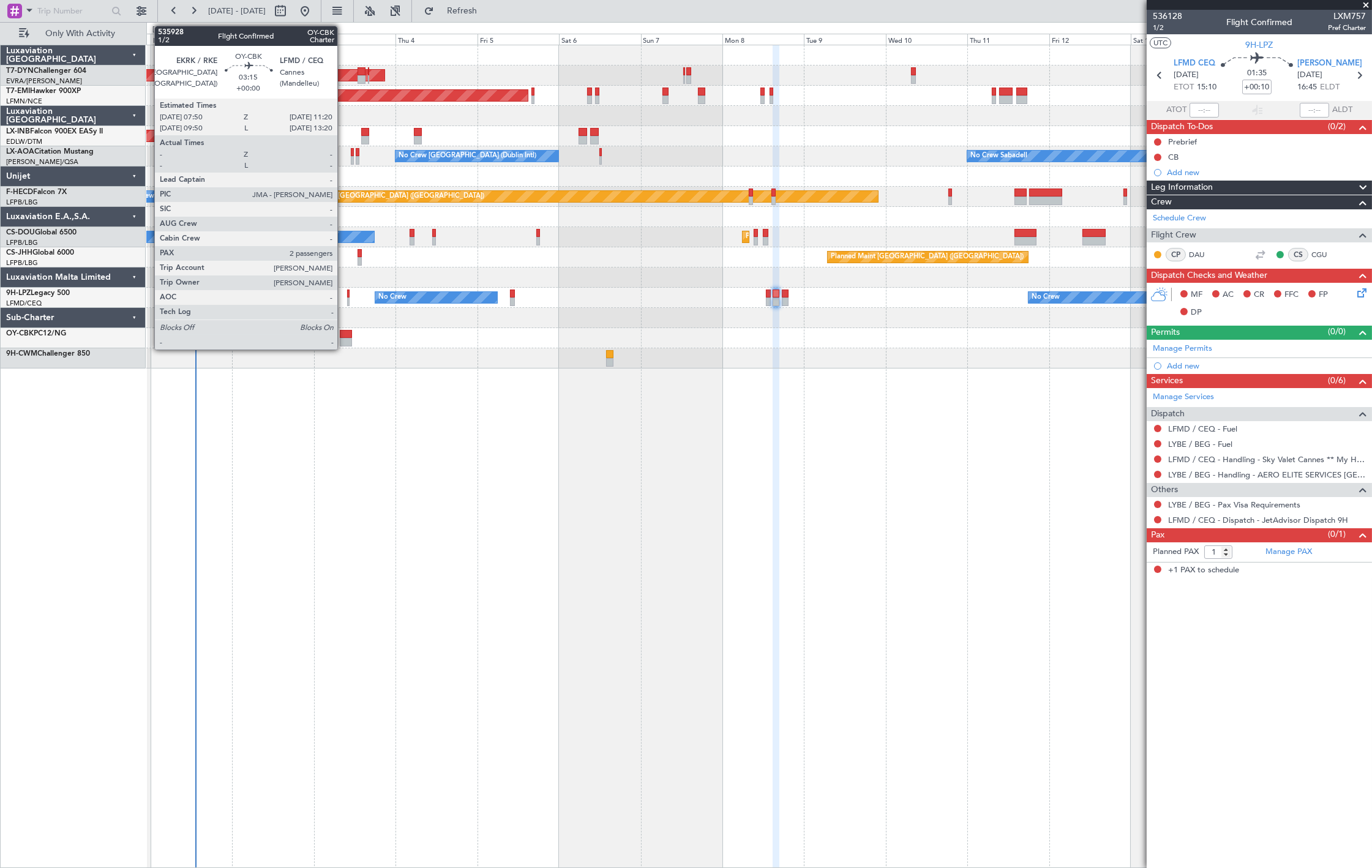
click at [344, 345] on div at bounding box center [346, 343] width 13 height 9
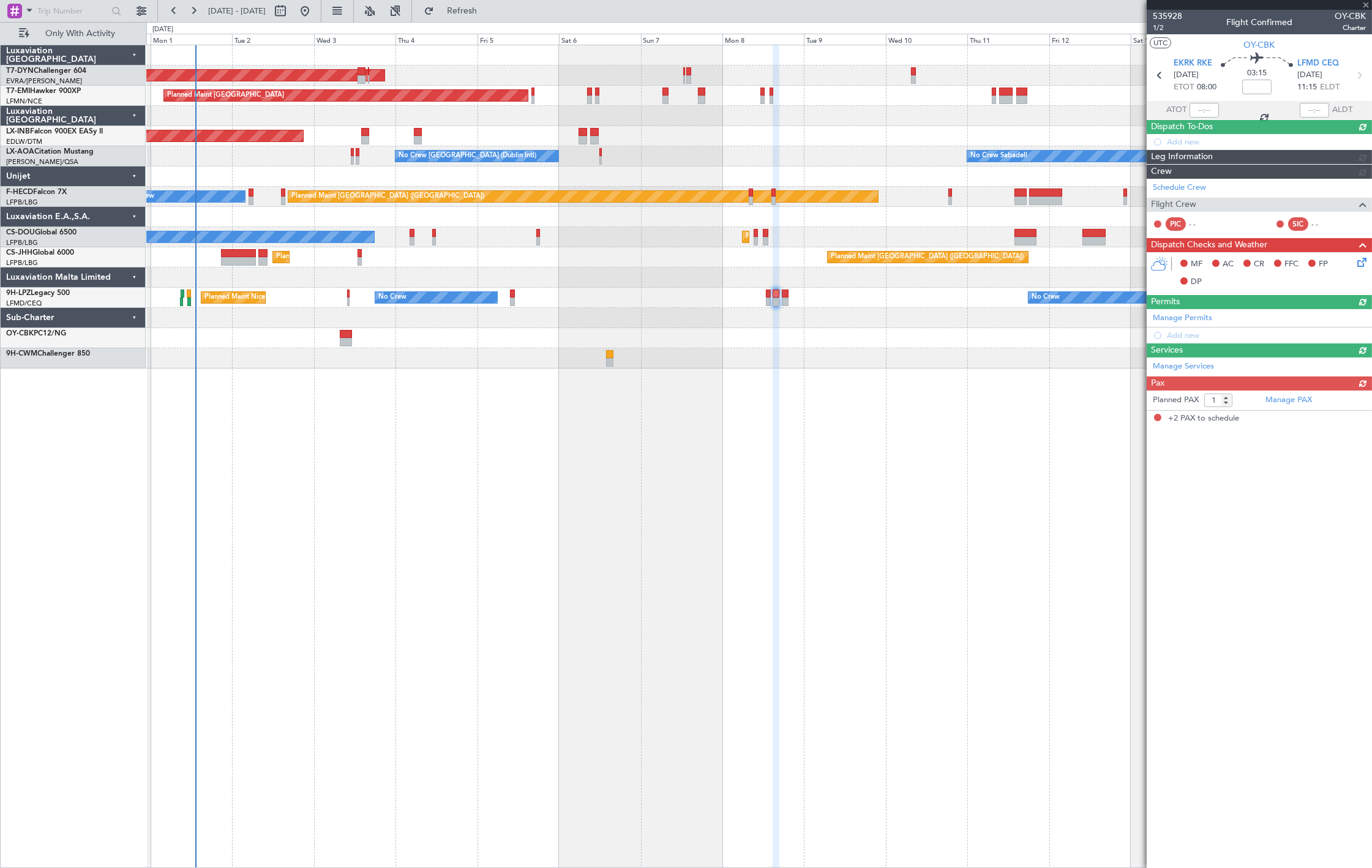
type input "2"
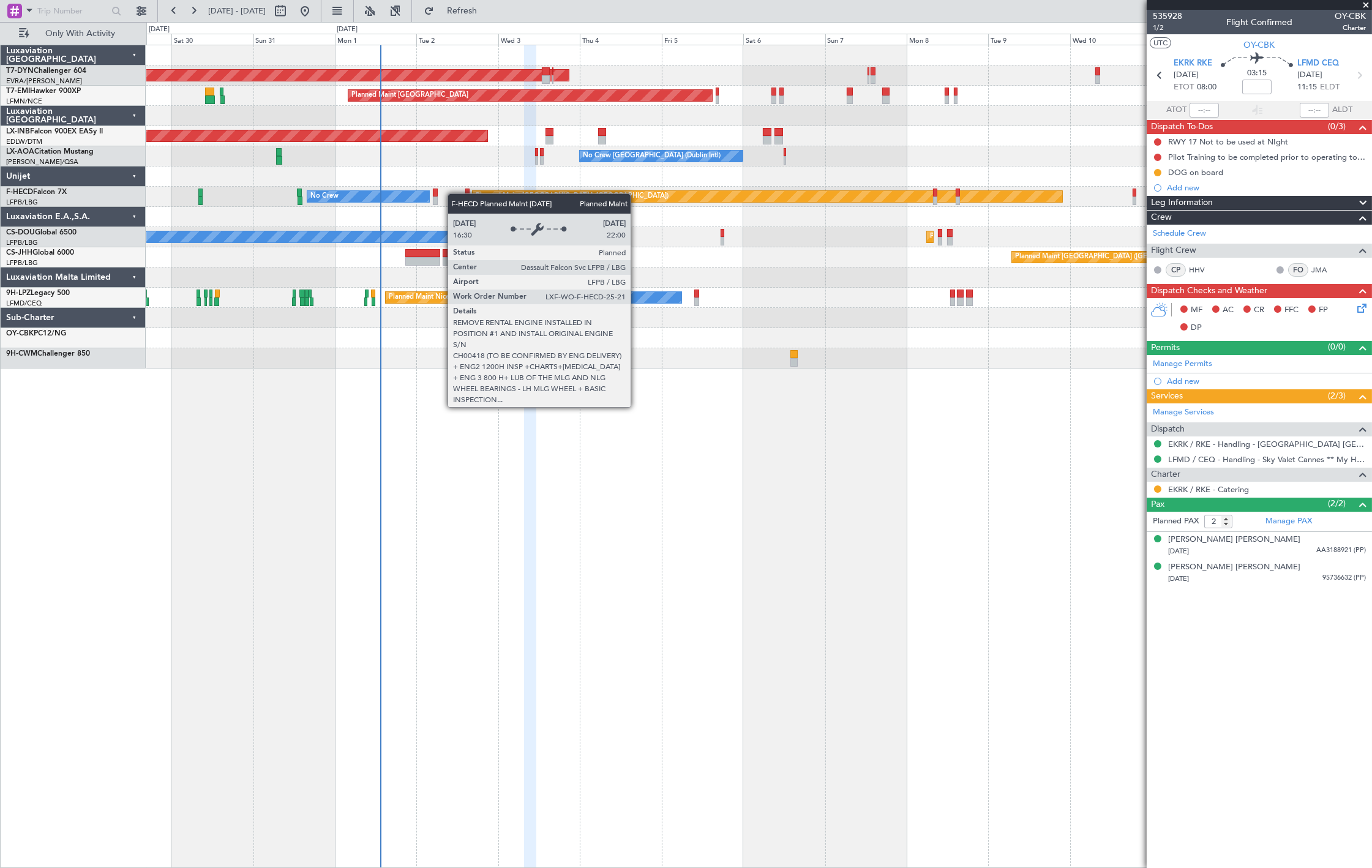
click at [485, 194] on div "AOG Maint Riga (Riga Intl) Planned Maint Zurich Unplanned Maint Dubai (Al Makto…" at bounding box center [759, 207] width 1225 height 323
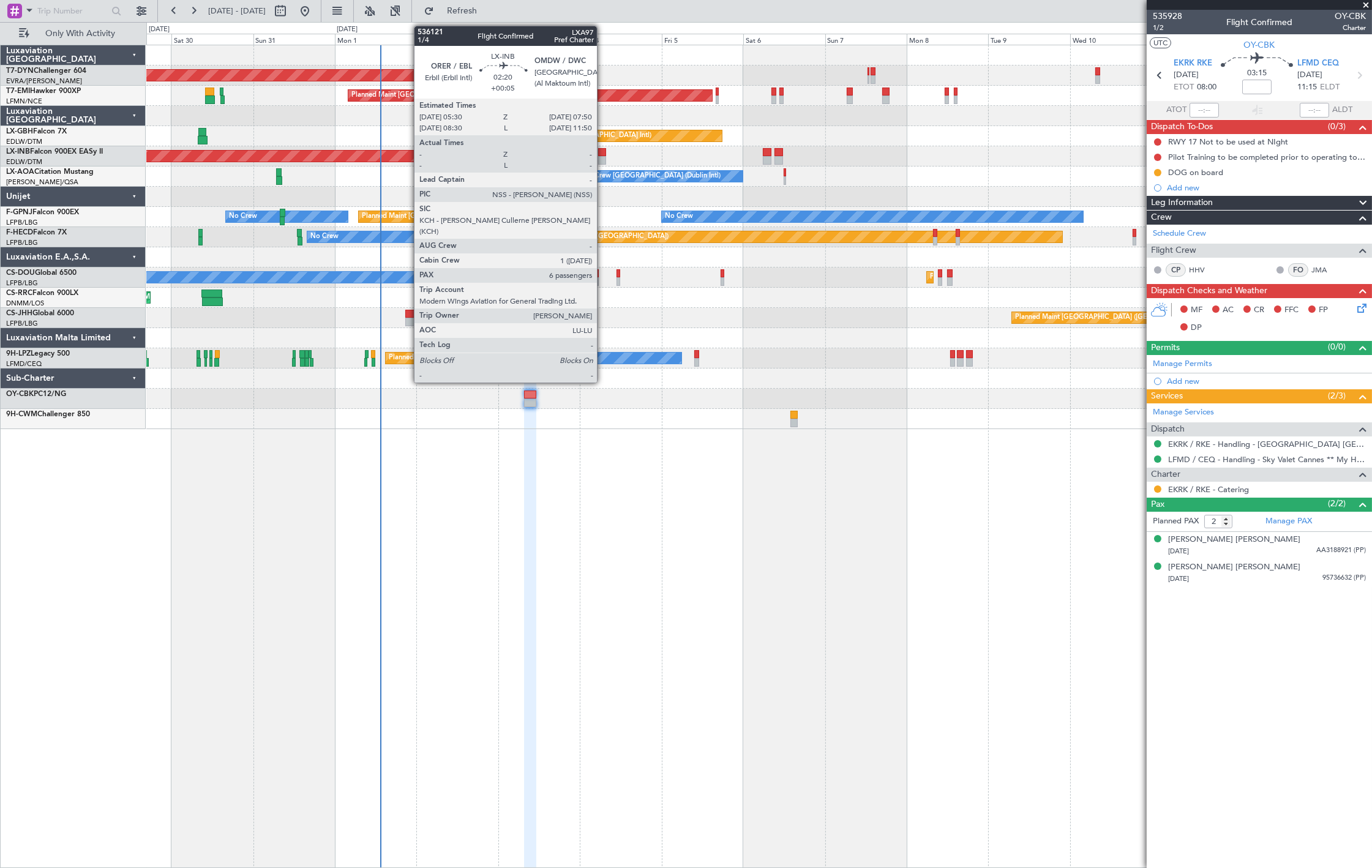
click at [603, 156] on div at bounding box center [602, 160] width 8 height 9
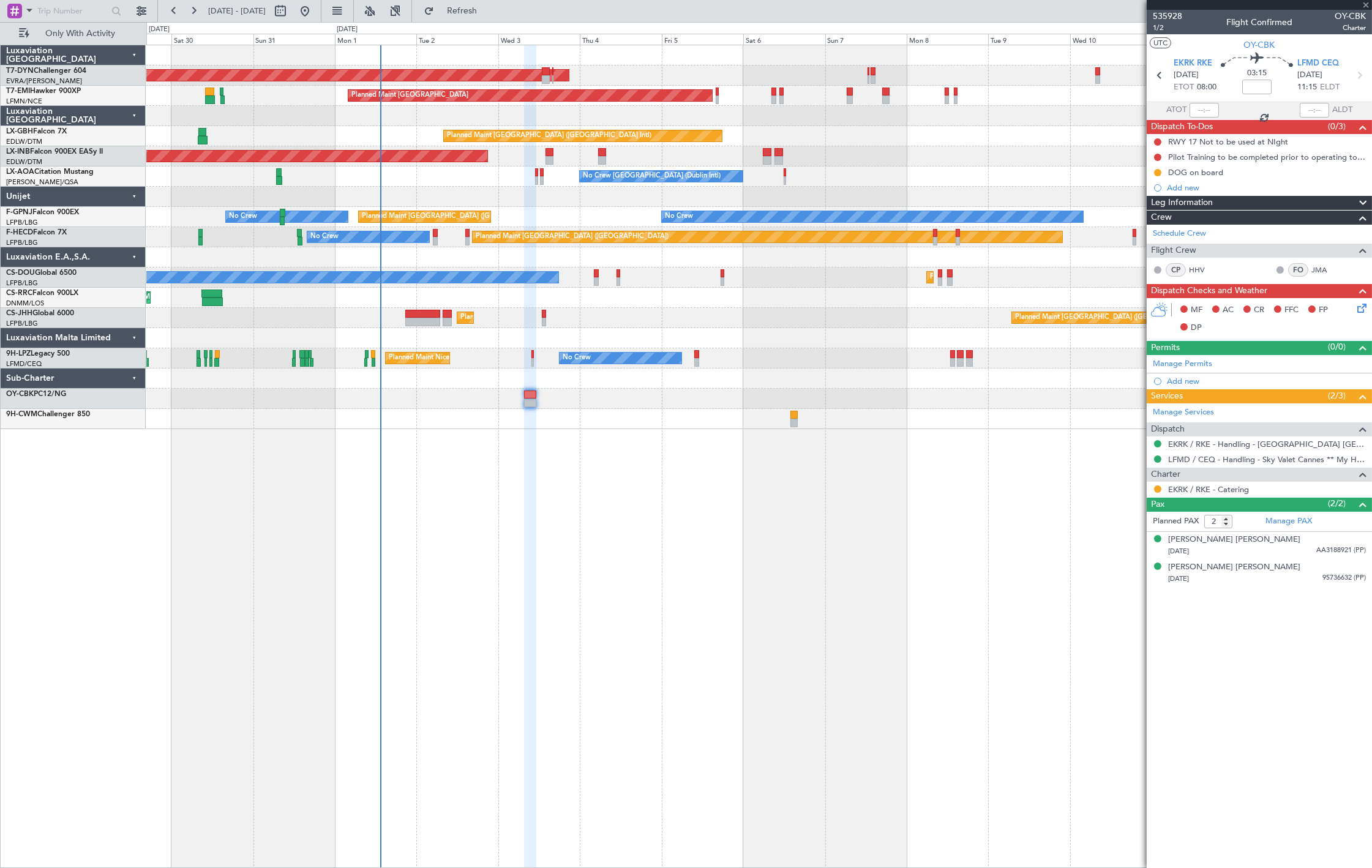
type input "+00:05"
type input "6"
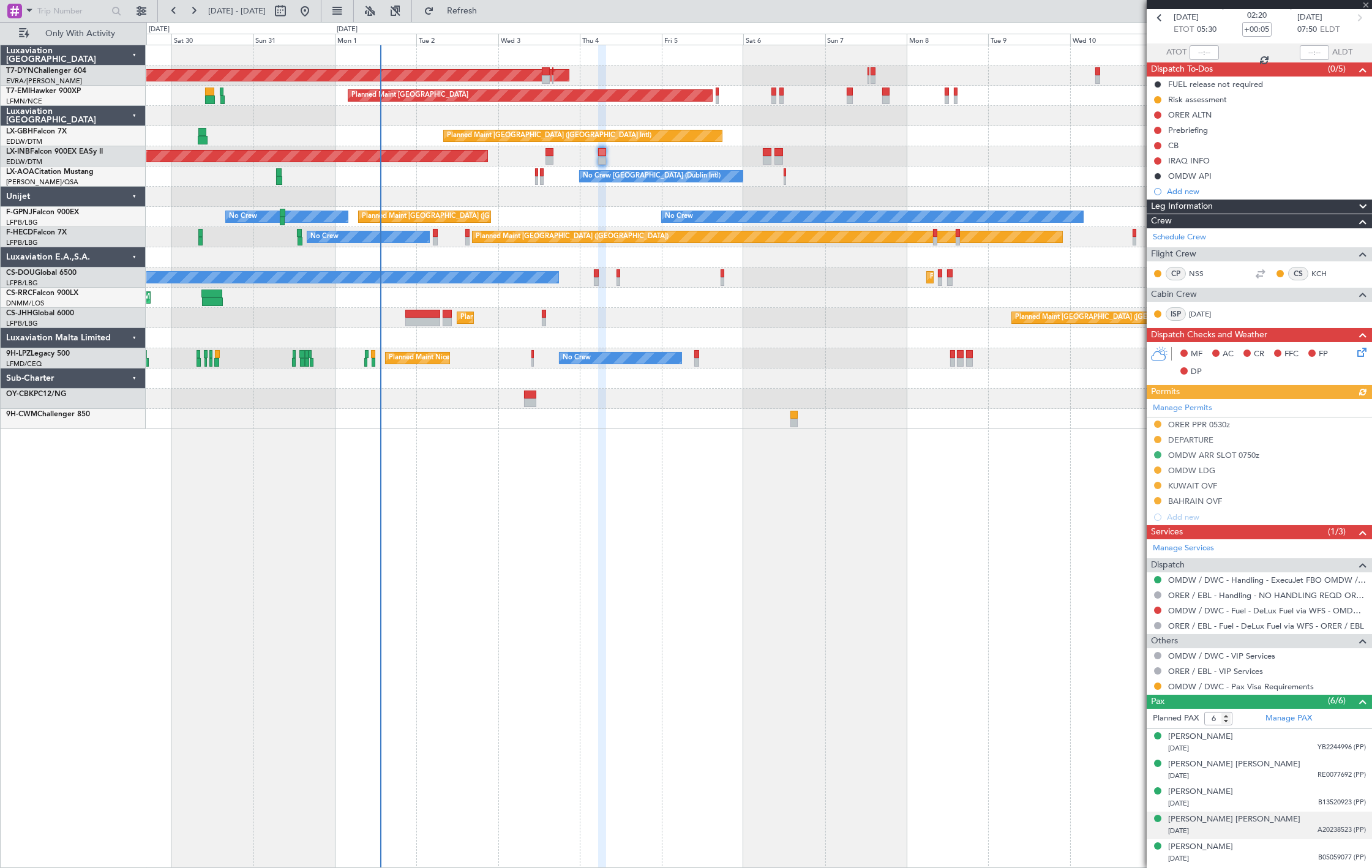
scroll to position [83, 0]
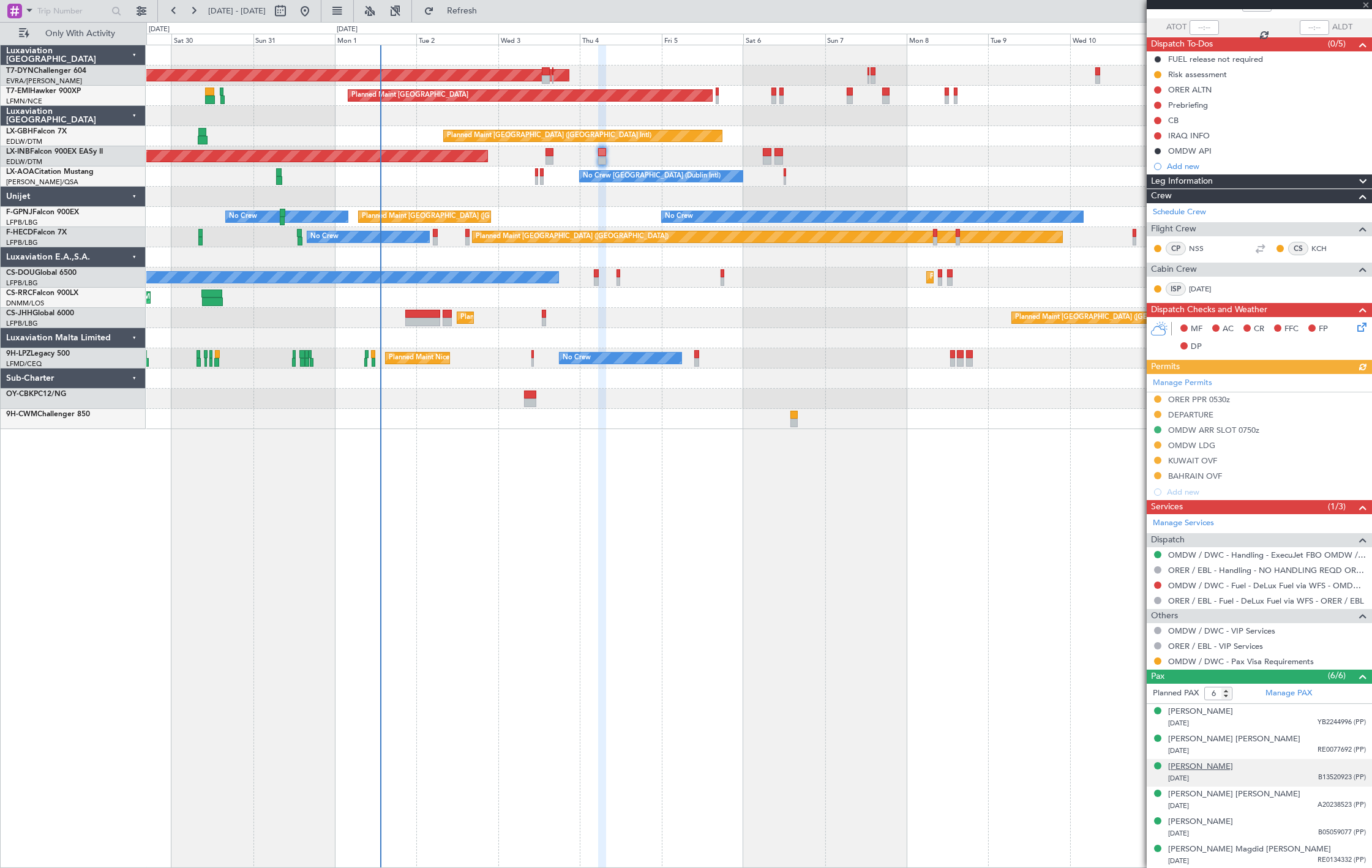
click at [1233, 762] on div "[PERSON_NAME]" at bounding box center [1201, 767] width 65 height 13
click at [1215, 767] on div "[PERSON_NAME]" at bounding box center [1201, 767] width 65 height 13
click at [1233, 767] on div "[PERSON_NAME]" at bounding box center [1201, 767] width 65 height 13
click at [790, 423] on div at bounding box center [794, 423] width 8 height 9
click at [797, 420] on div at bounding box center [794, 423] width 8 height 9
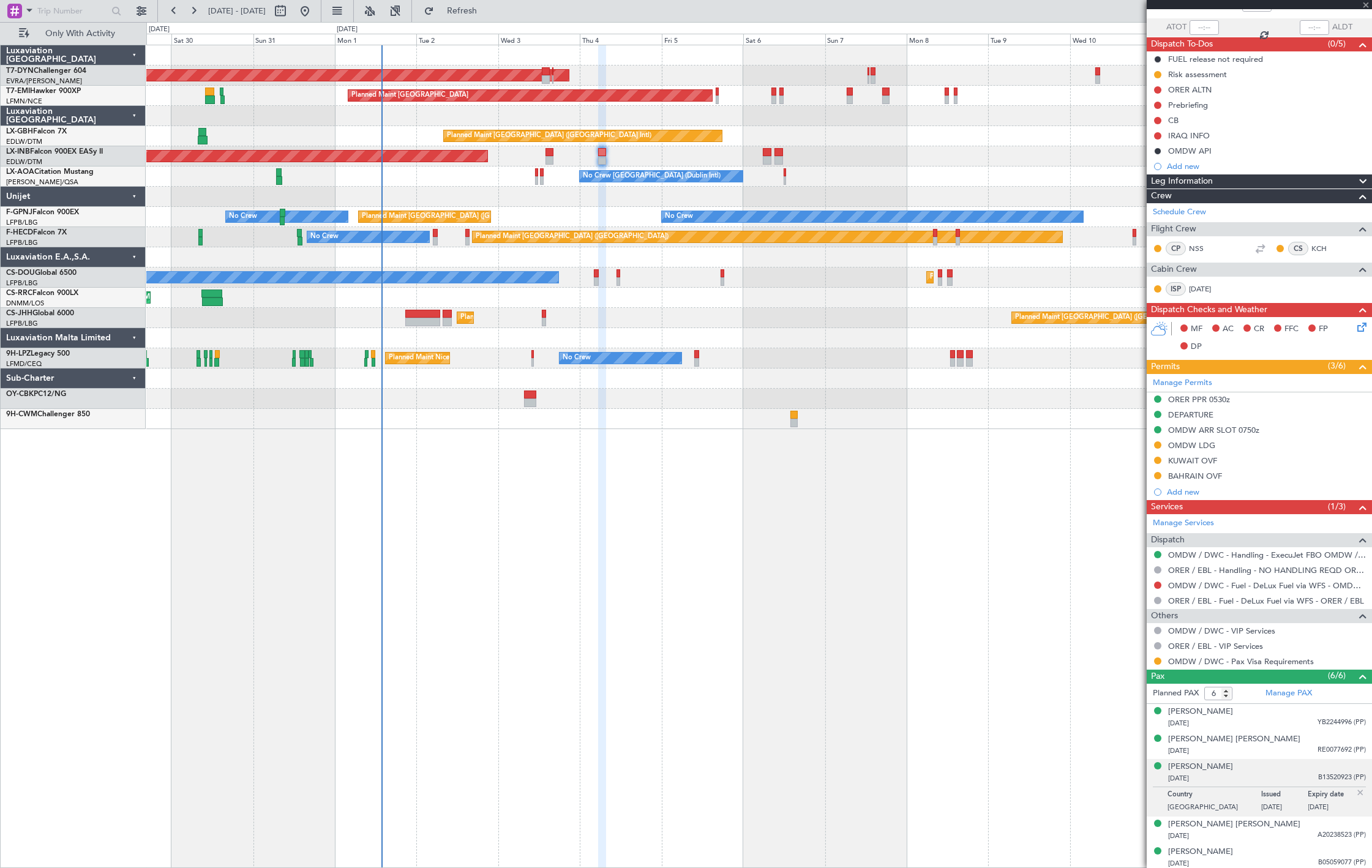
type input "15"
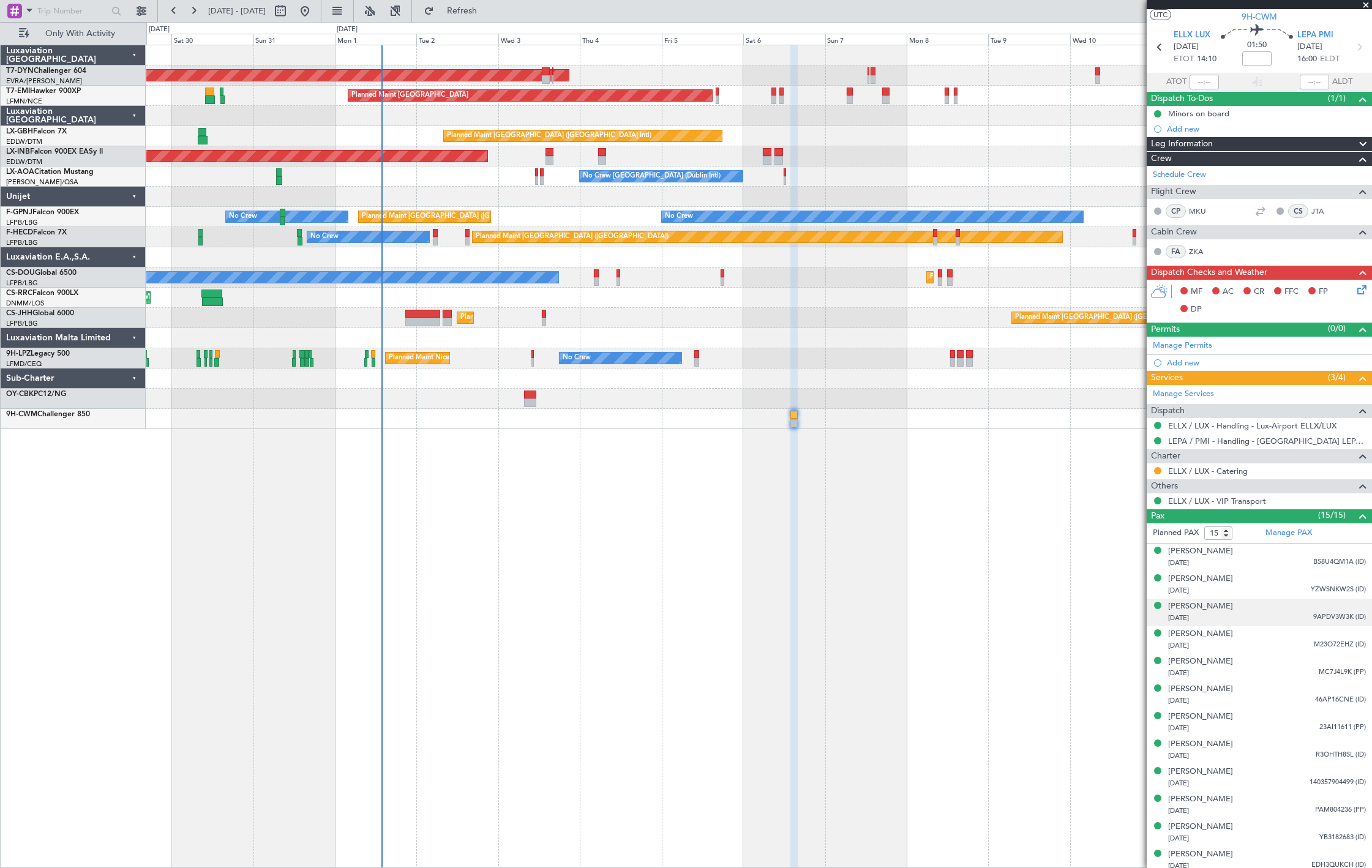
scroll to position [0, 0]
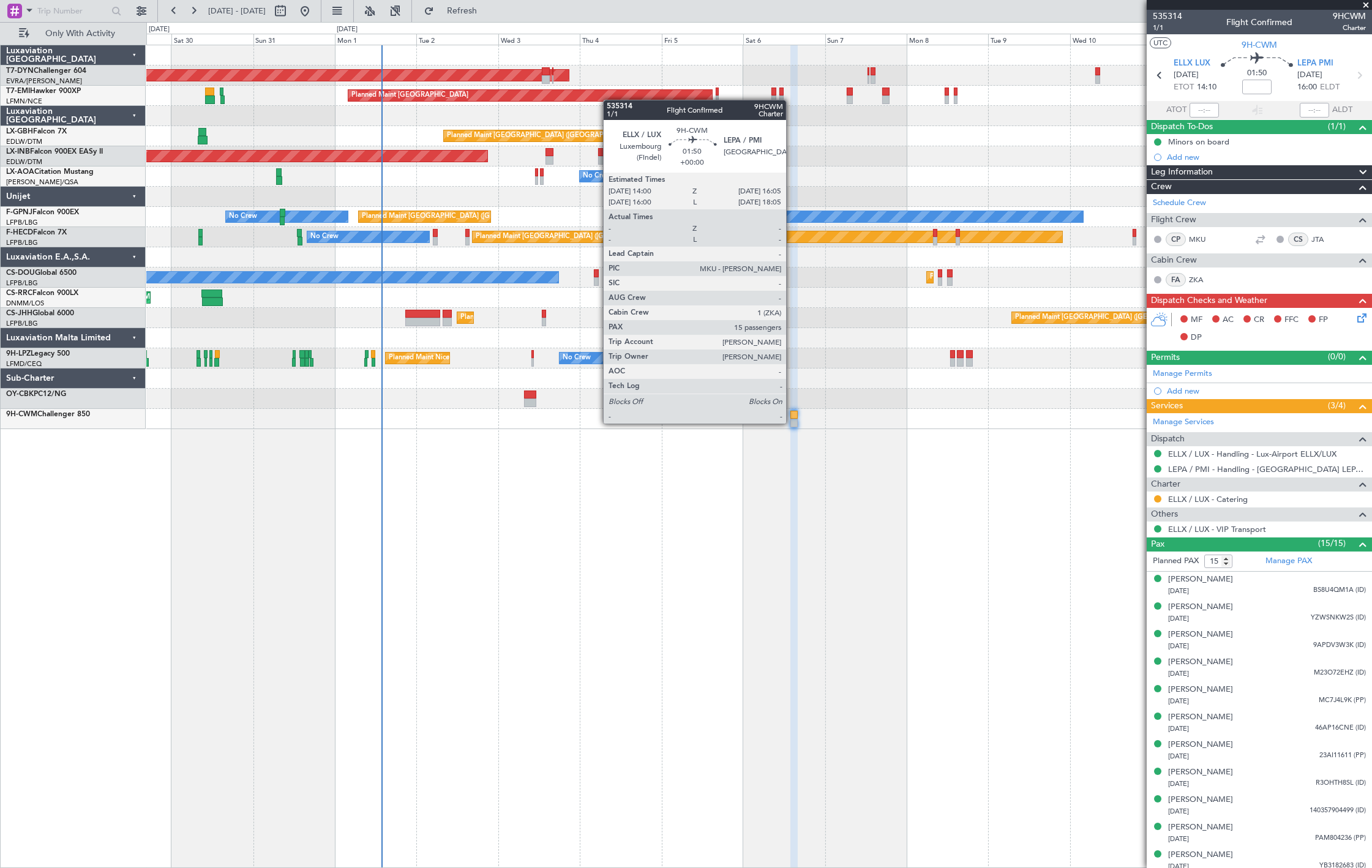
click at [792, 423] on div at bounding box center [794, 423] width 8 height 9
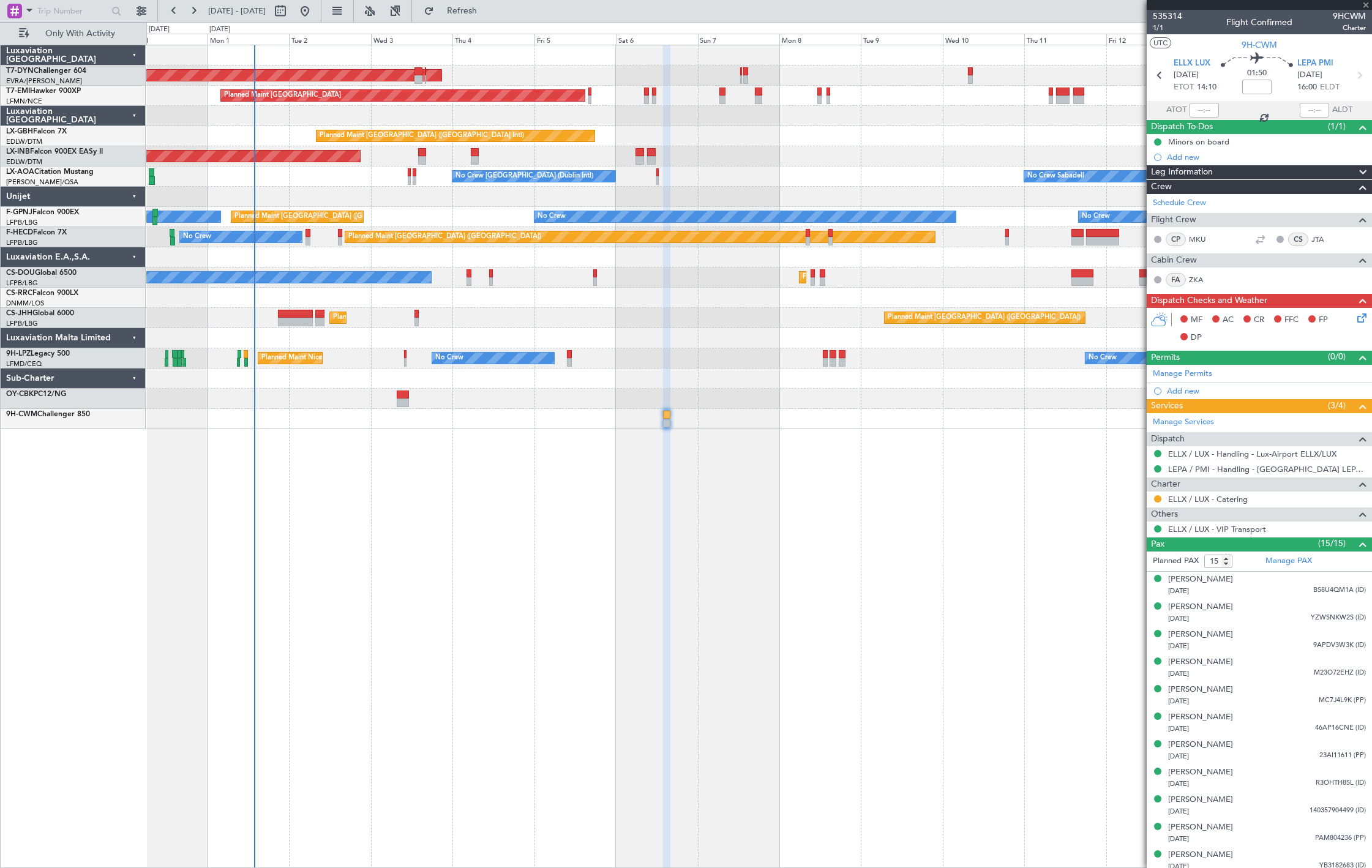
click at [669, 499] on div at bounding box center [667, 457] width 8 height 824
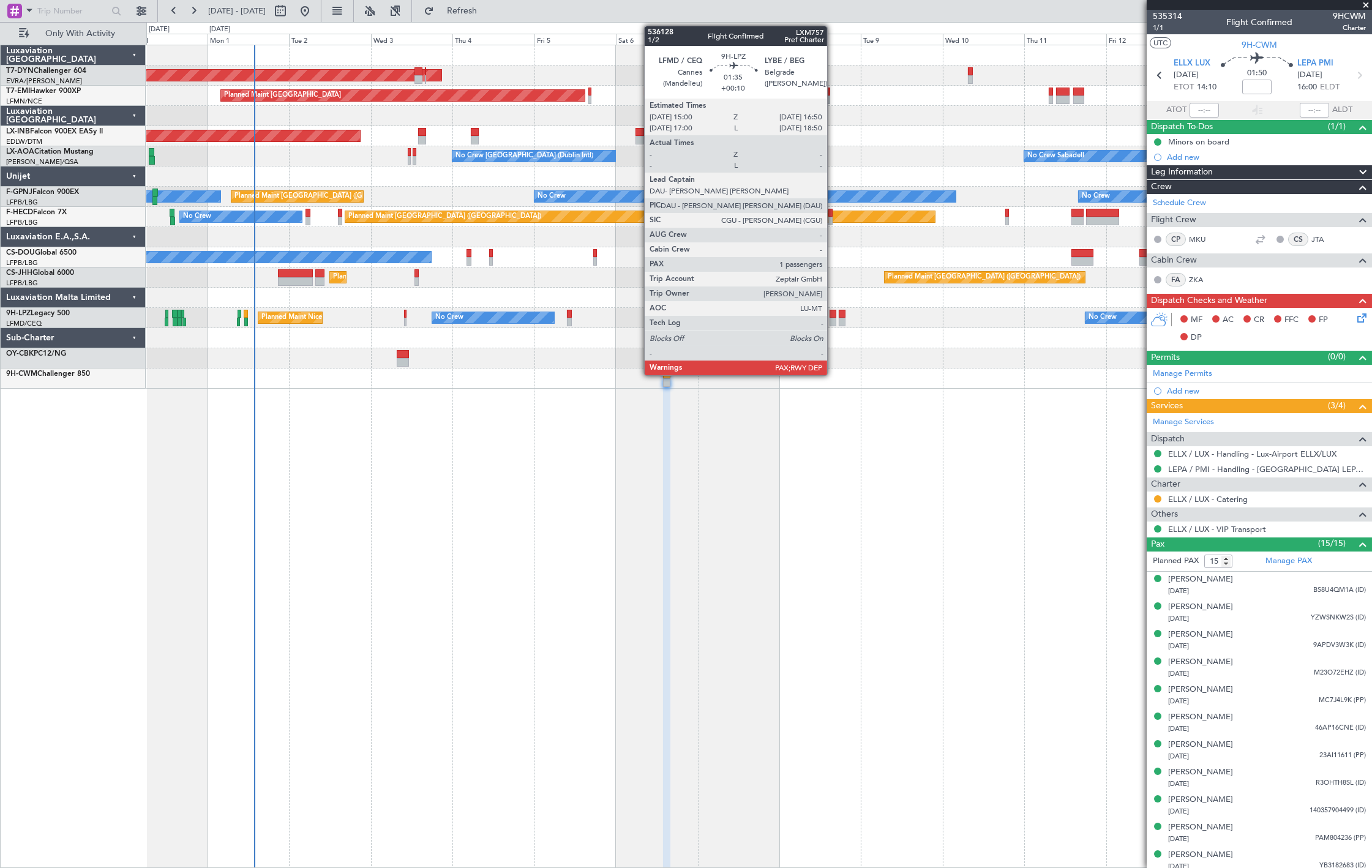
click at [833, 318] on div at bounding box center [833, 322] width 7 height 9
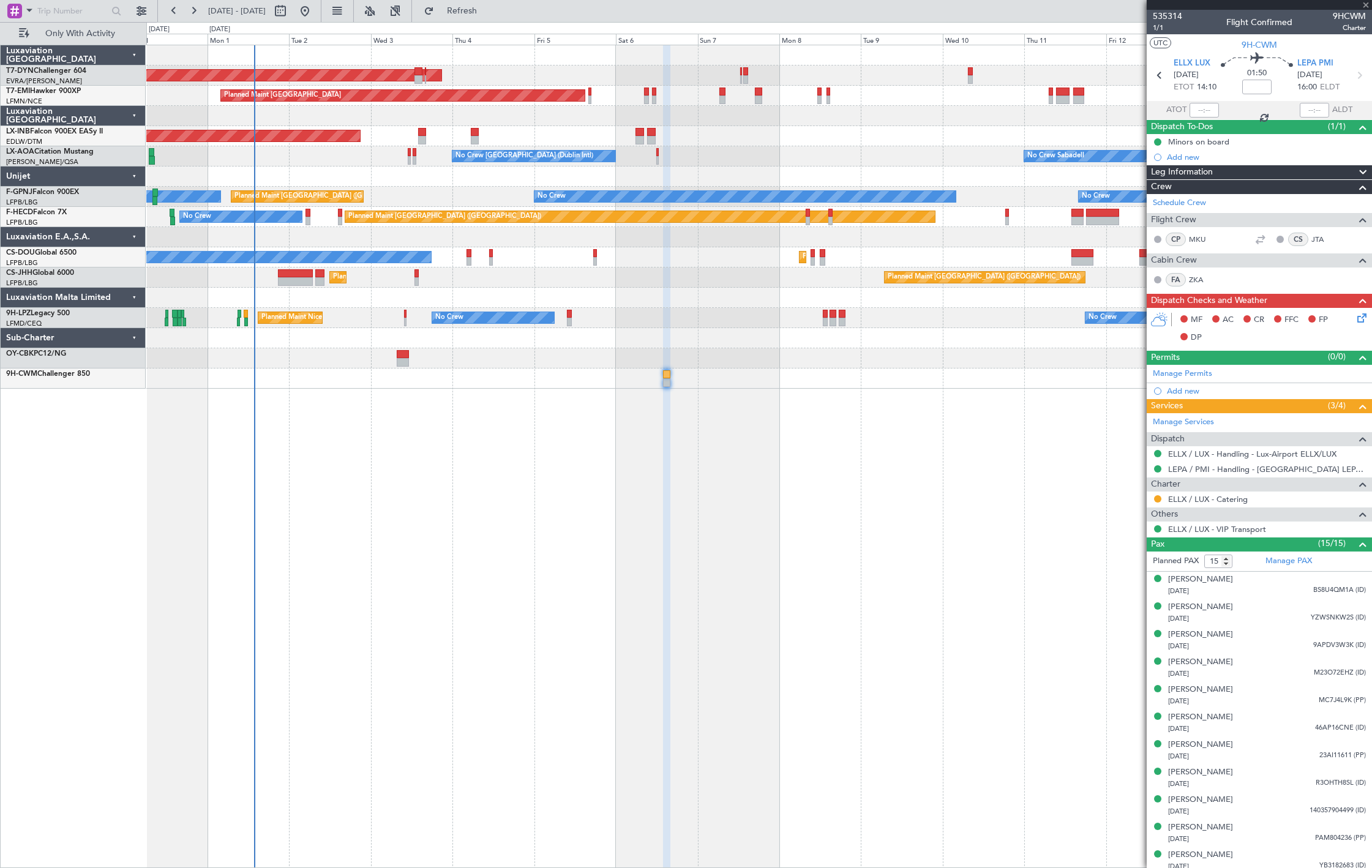
type input "+00:10"
type input "1"
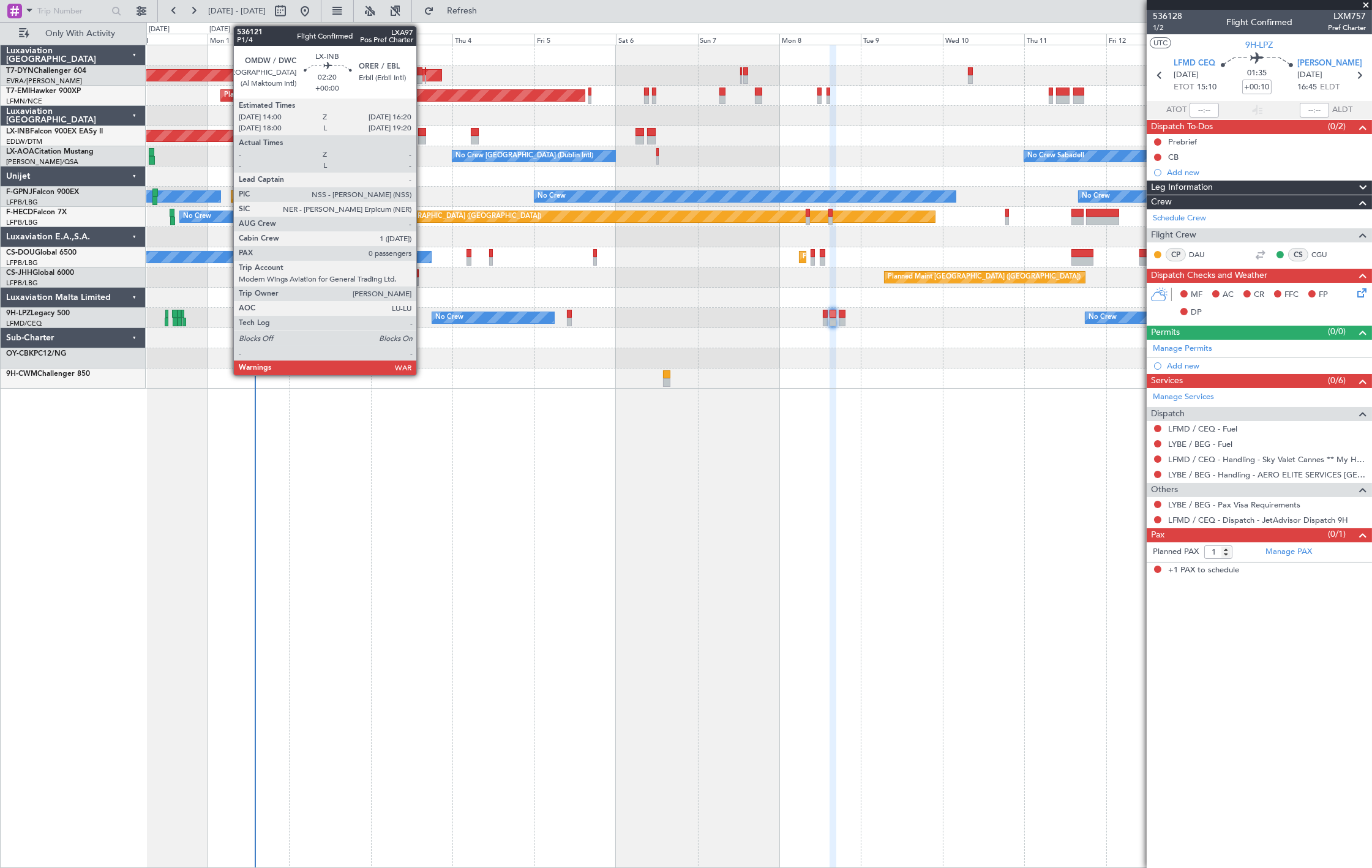
click at [423, 139] on div at bounding box center [422, 140] width 8 height 9
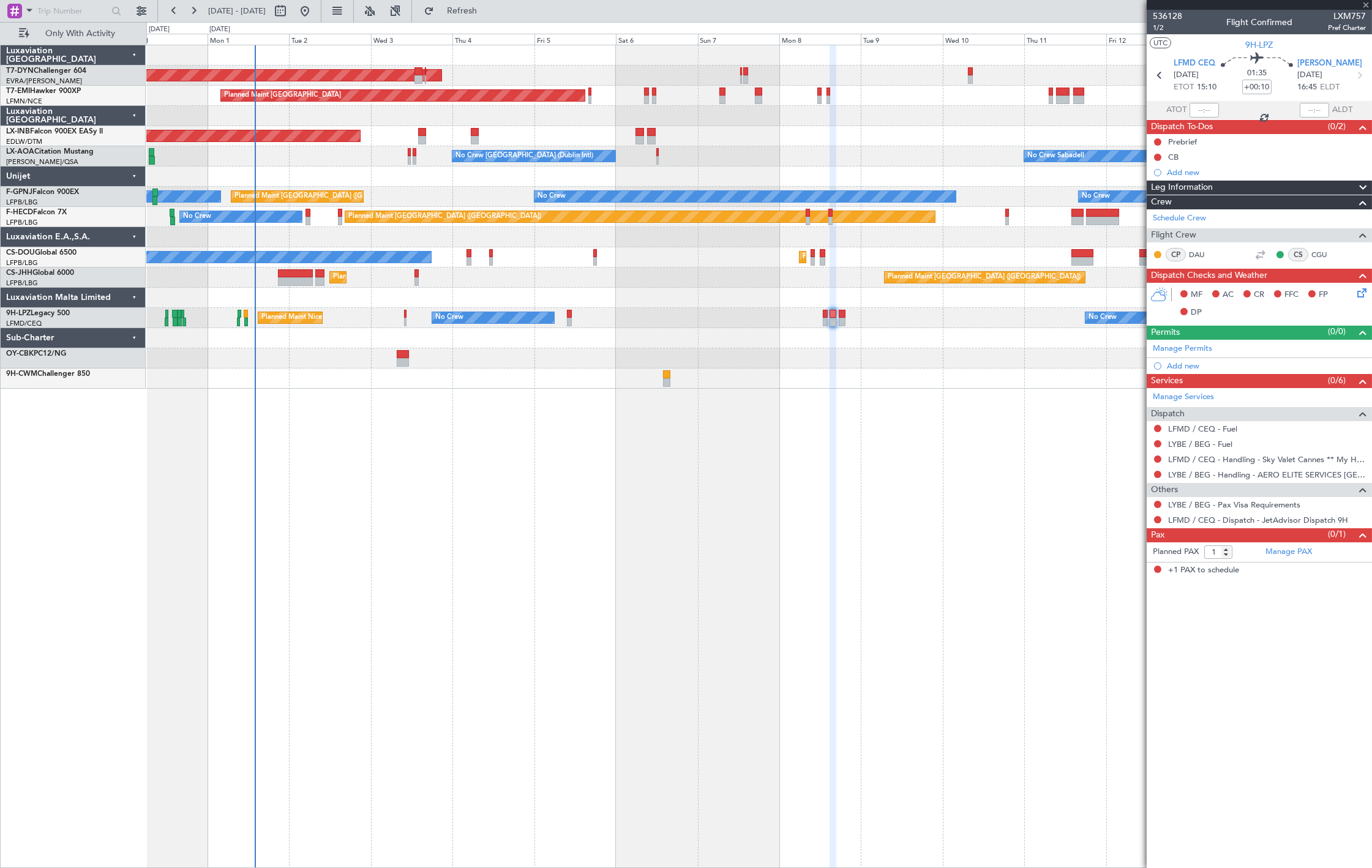
type input "0"
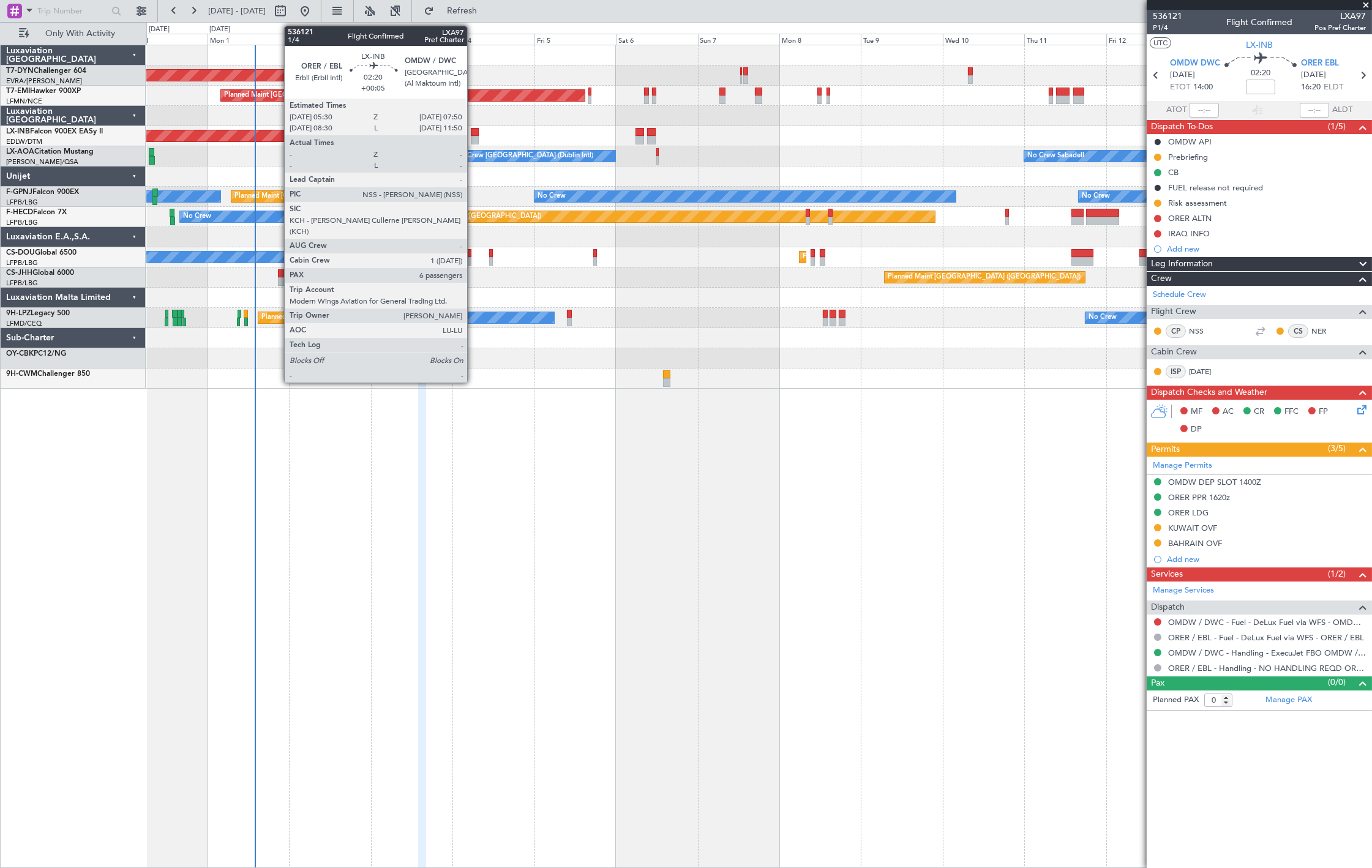
click at [473, 138] on div at bounding box center [475, 140] width 8 height 9
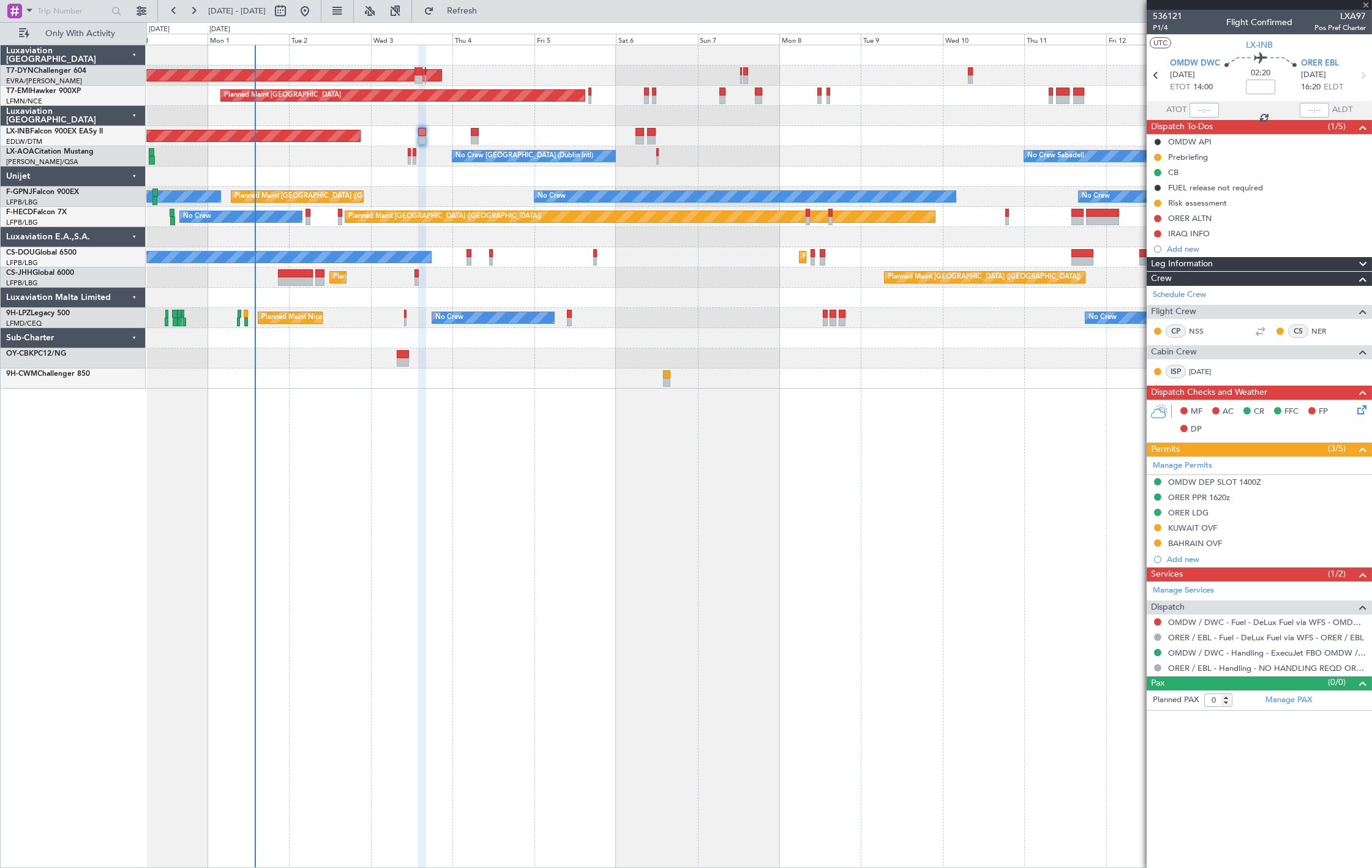
type input "+00:05"
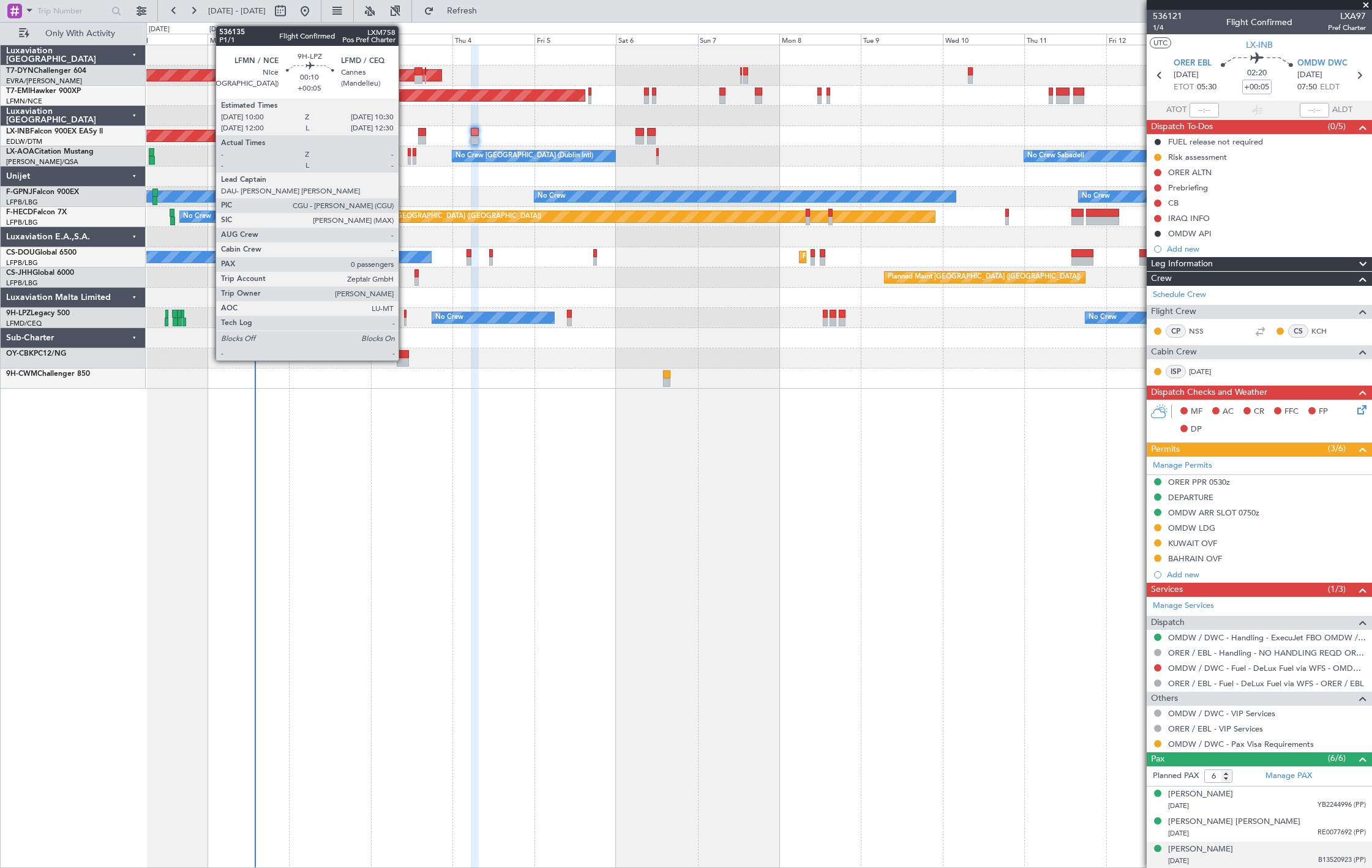
click at [405, 316] on div at bounding box center [405, 314] width 2 height 9
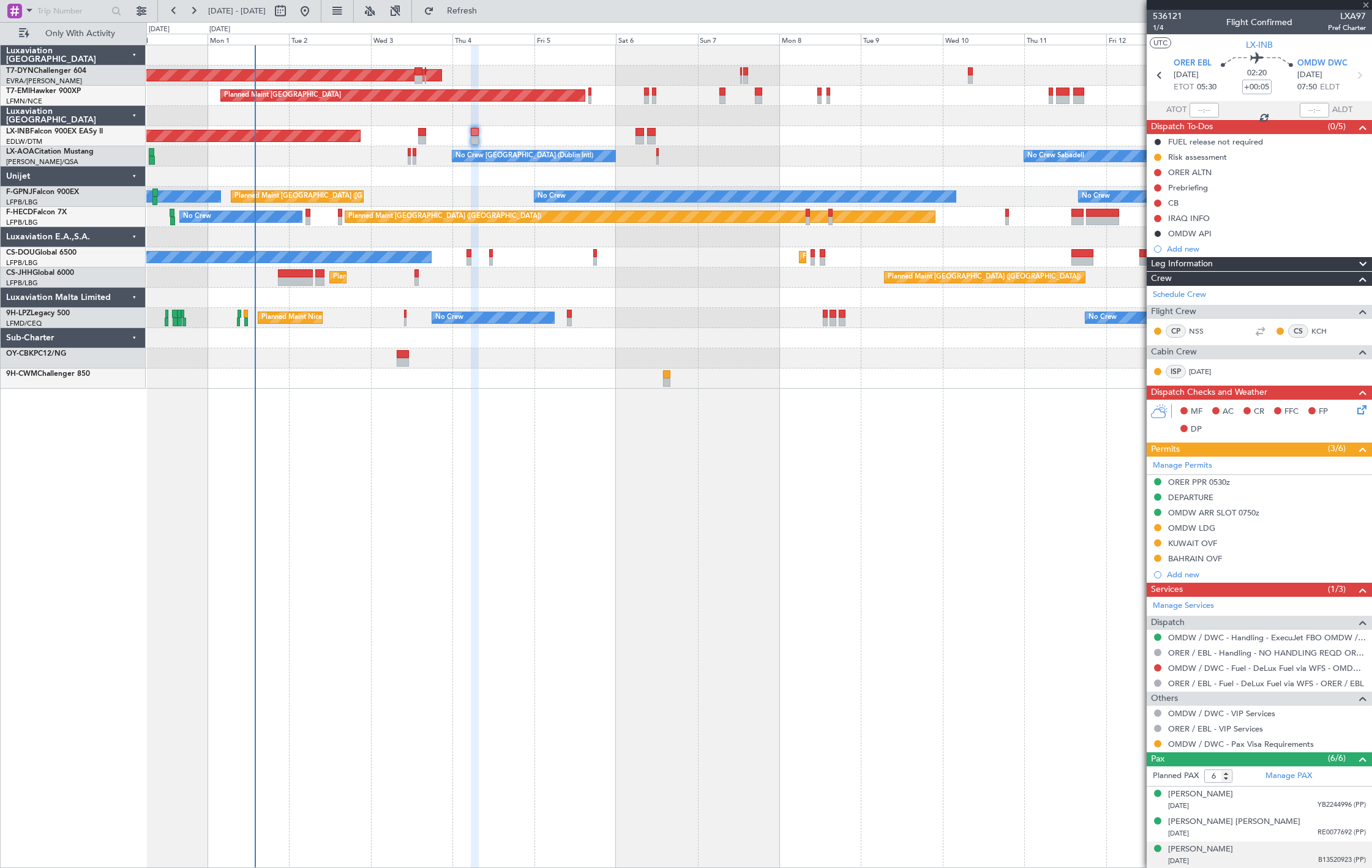
type input "0"
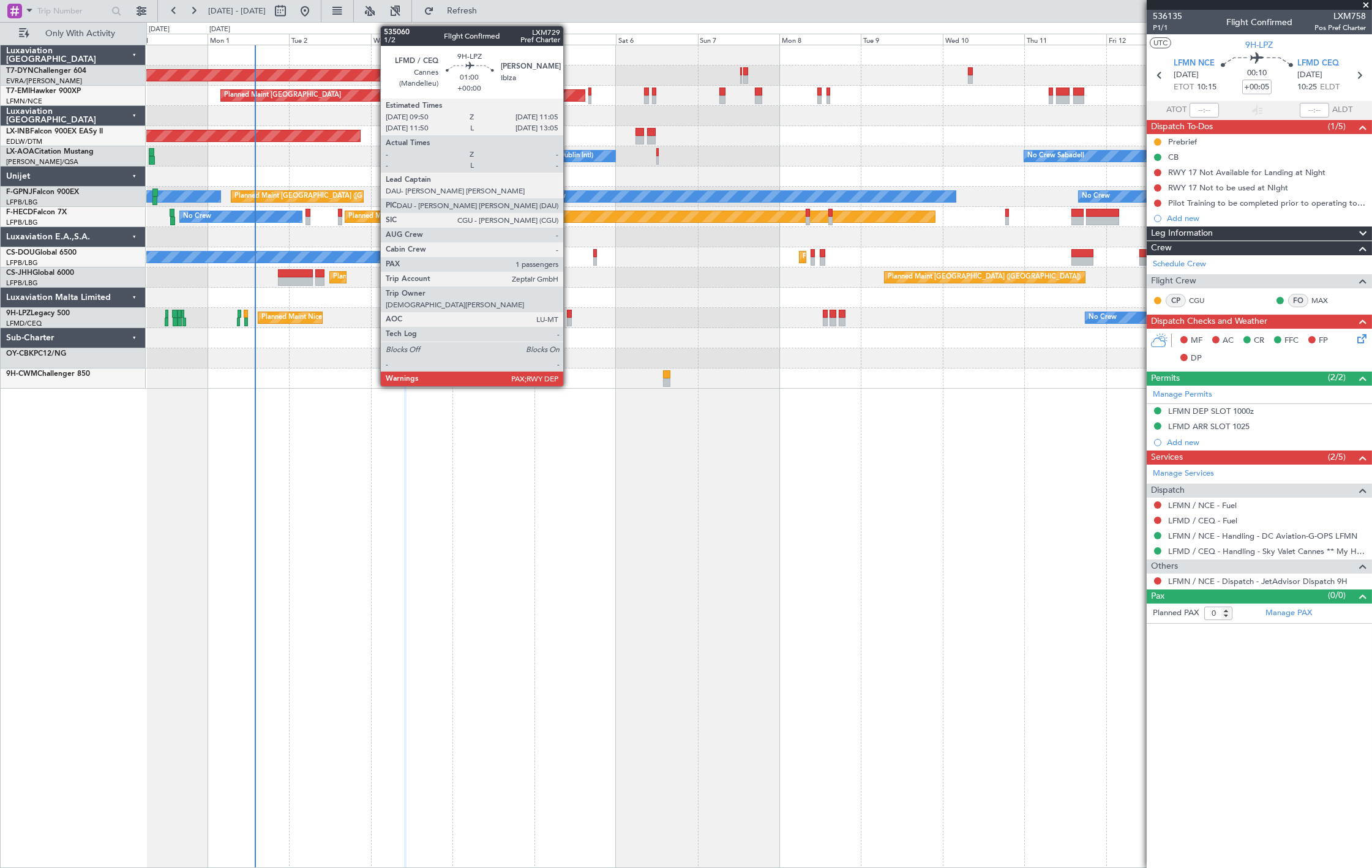
click at [569, 318] on div at bounding box center [569, 322] width 4 height 9
type input "1"
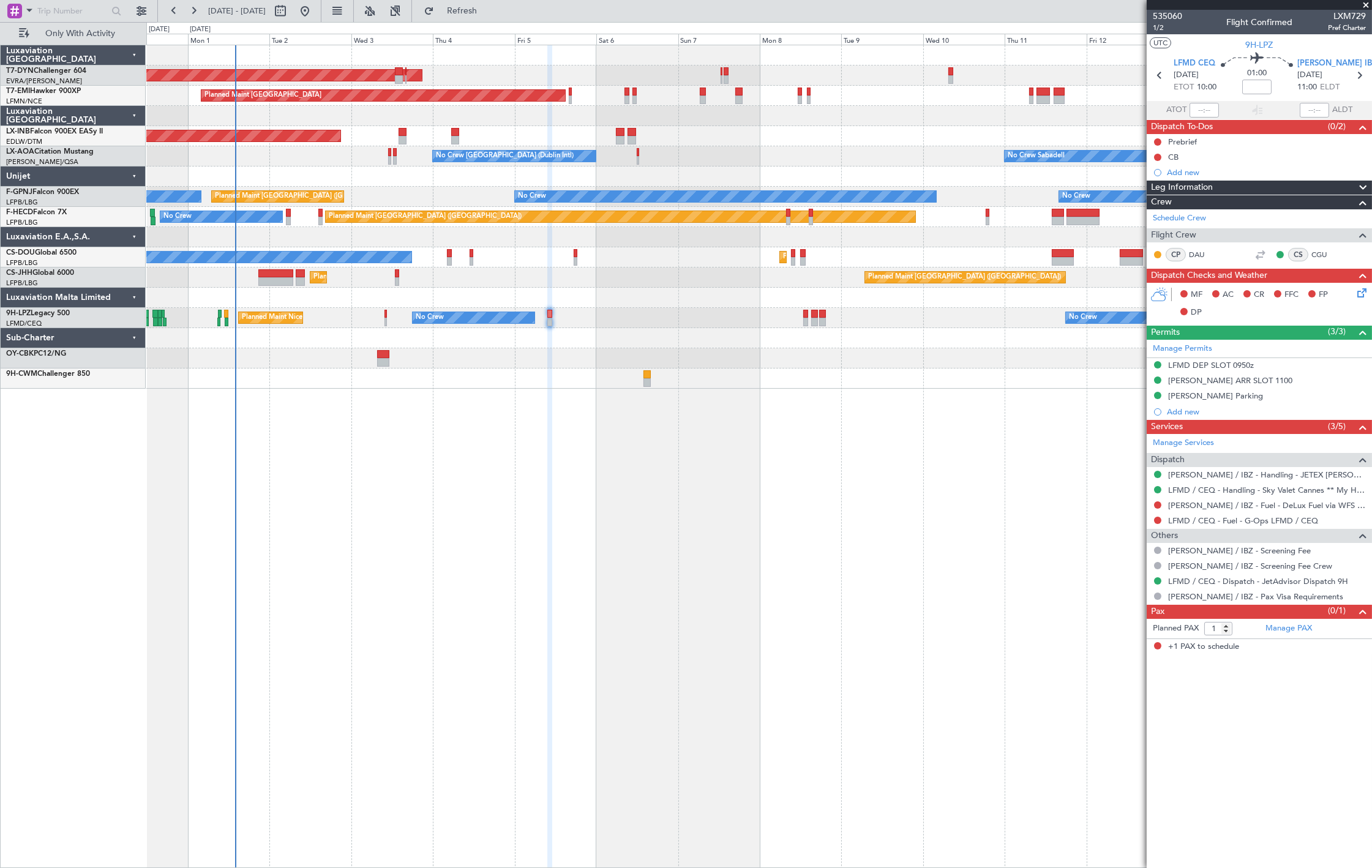
click at [353, 165] on div "No Crew Sabadell No Crew Dublin (Dublin Intl)" at bounding box center [759, 157] width 1225 height 20
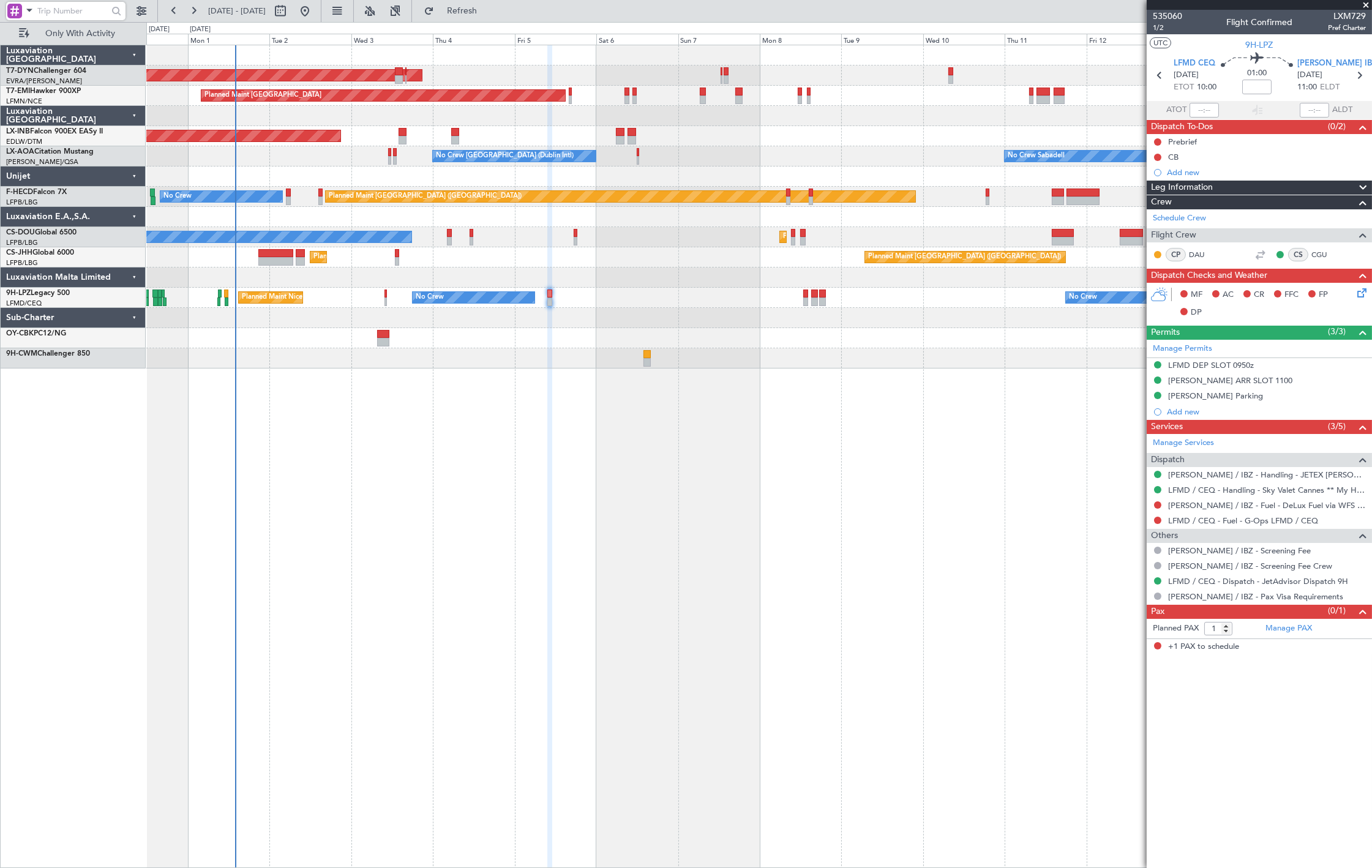
click at [64, 11] on input "text" at bounding box center [73, 11] width 70 height 18
paste input "532869"
type input "532869"
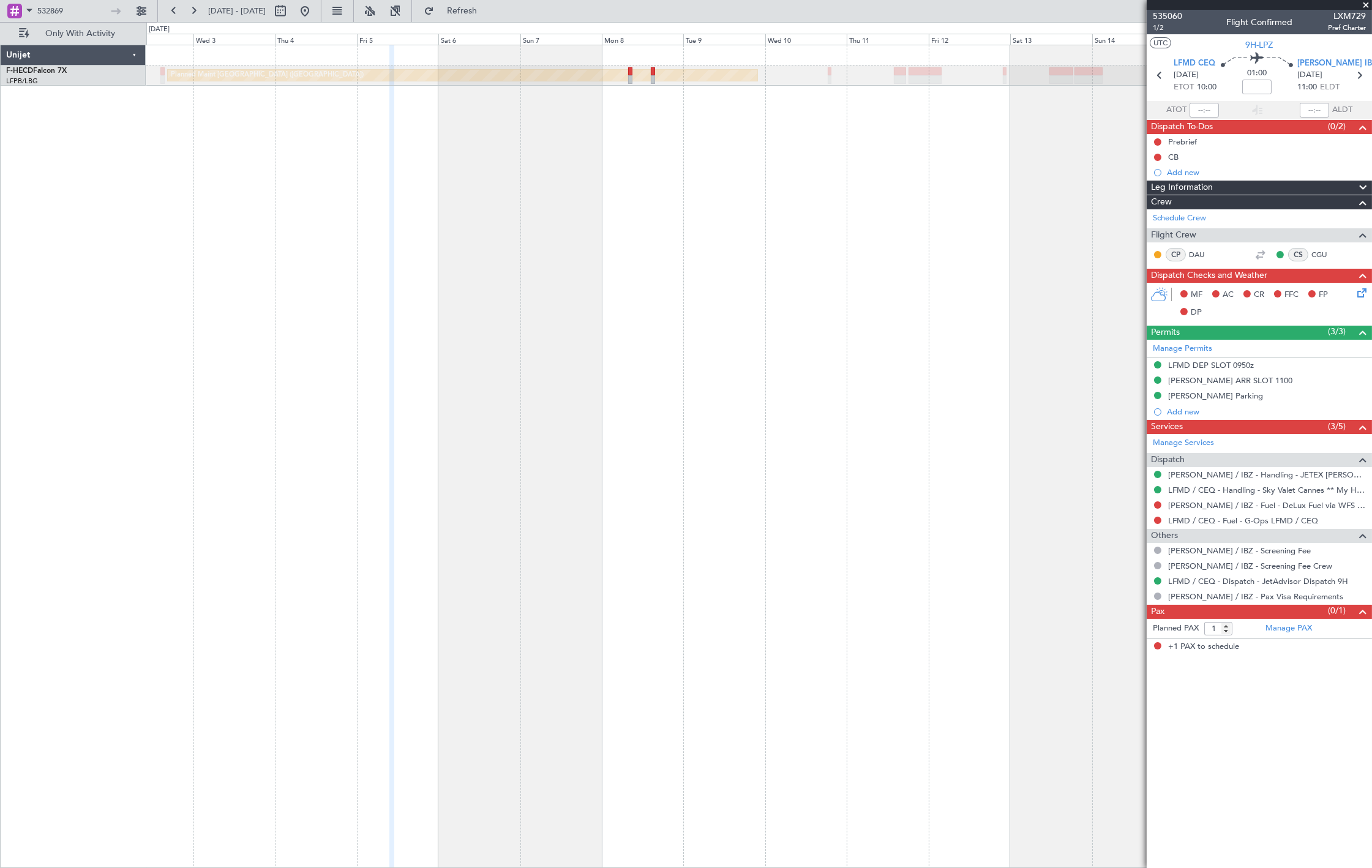
click at [711, 185] on div "Planned Maint [GEOGRAPHIC_DATA] ([GEOGRAPHIC_DATA]) No Crew No Crew" at bounding box center [759, 456] width 1225 height 824
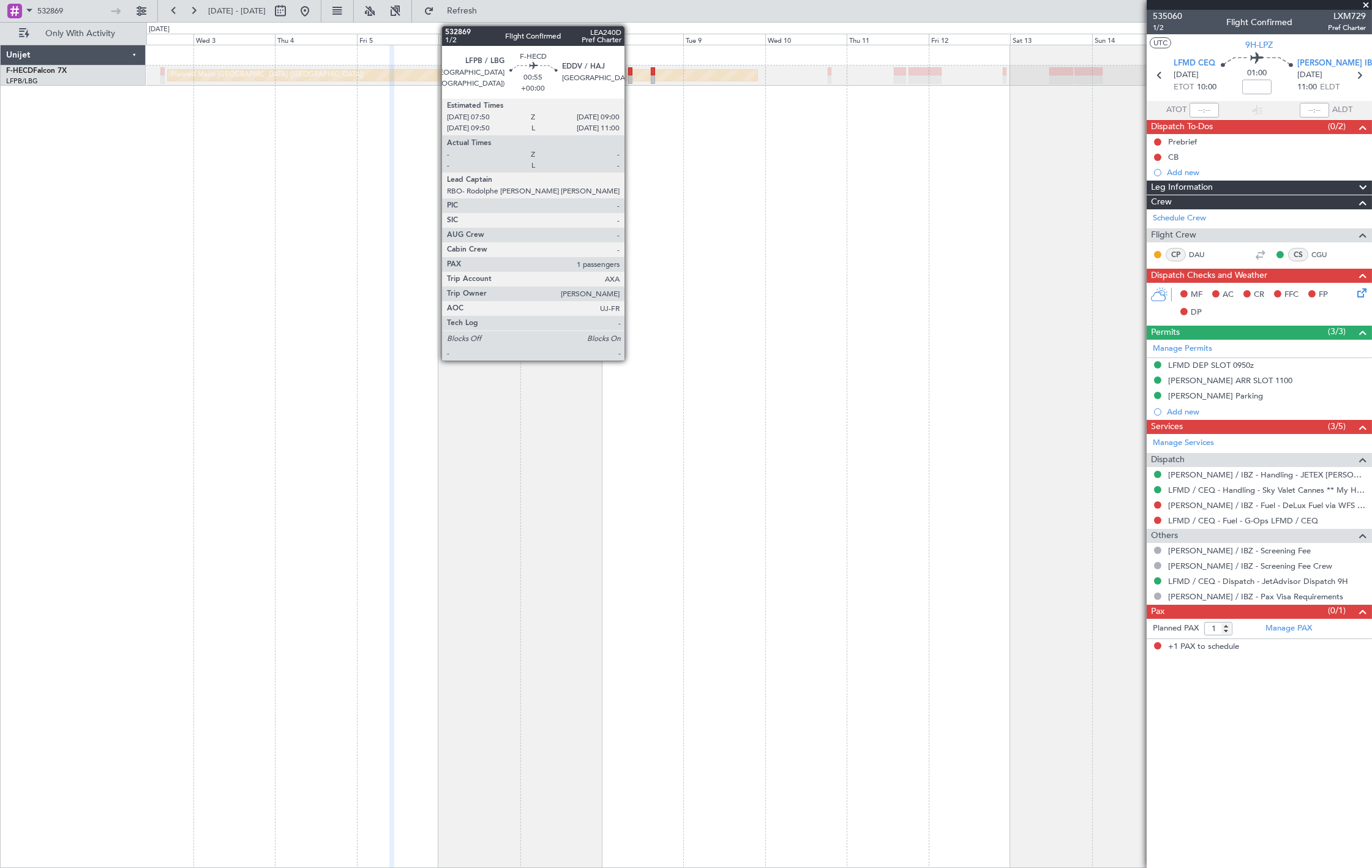
click at [631, 80] on div at bounding box center [630, 80] width 4 height 9
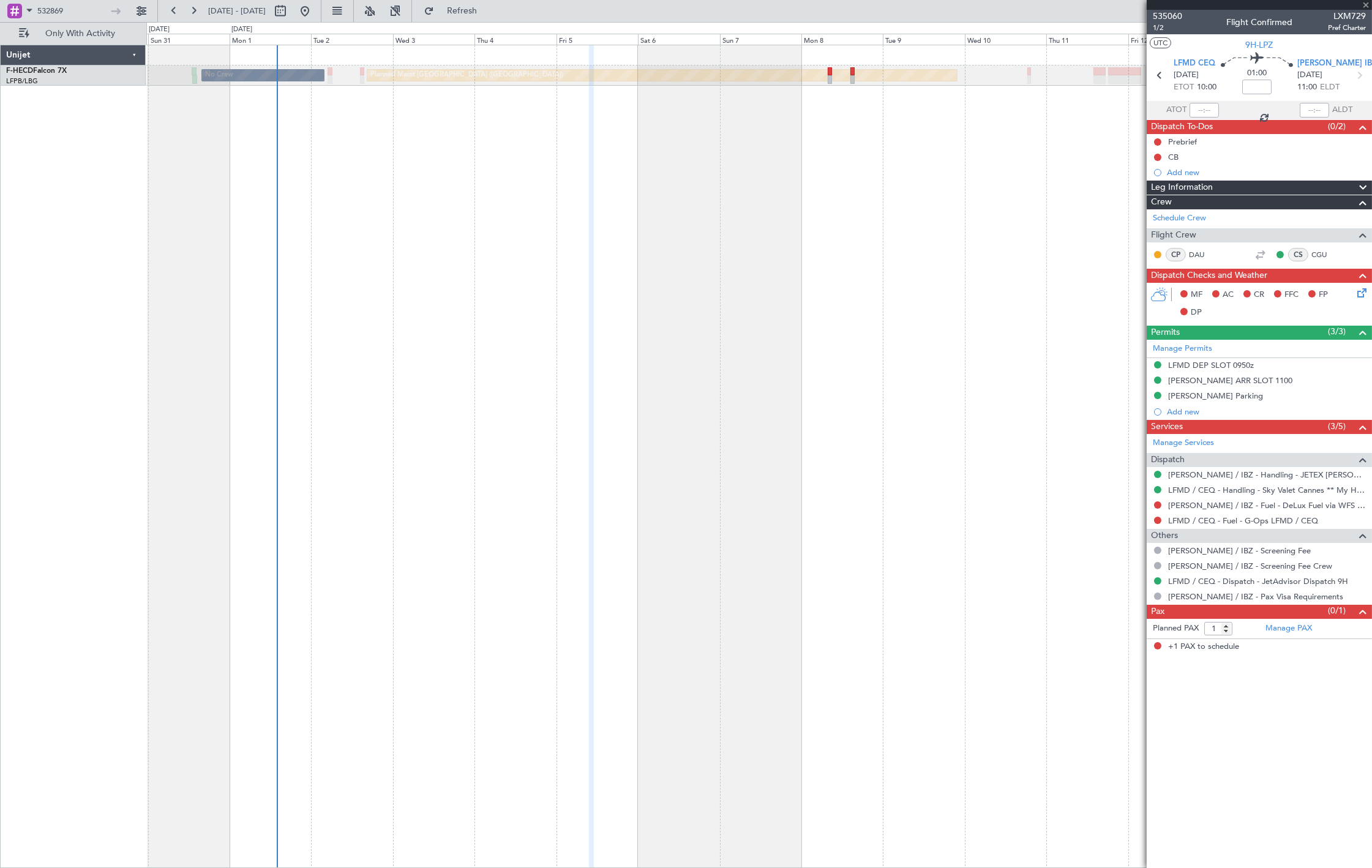
click at [562, 281] on div "Planned Maint [GEOGRAPHIC_DATA] ([GEOGRAPHIC_DATA]) No Crew" at bounding box center [759, 456] width 1225 height 824
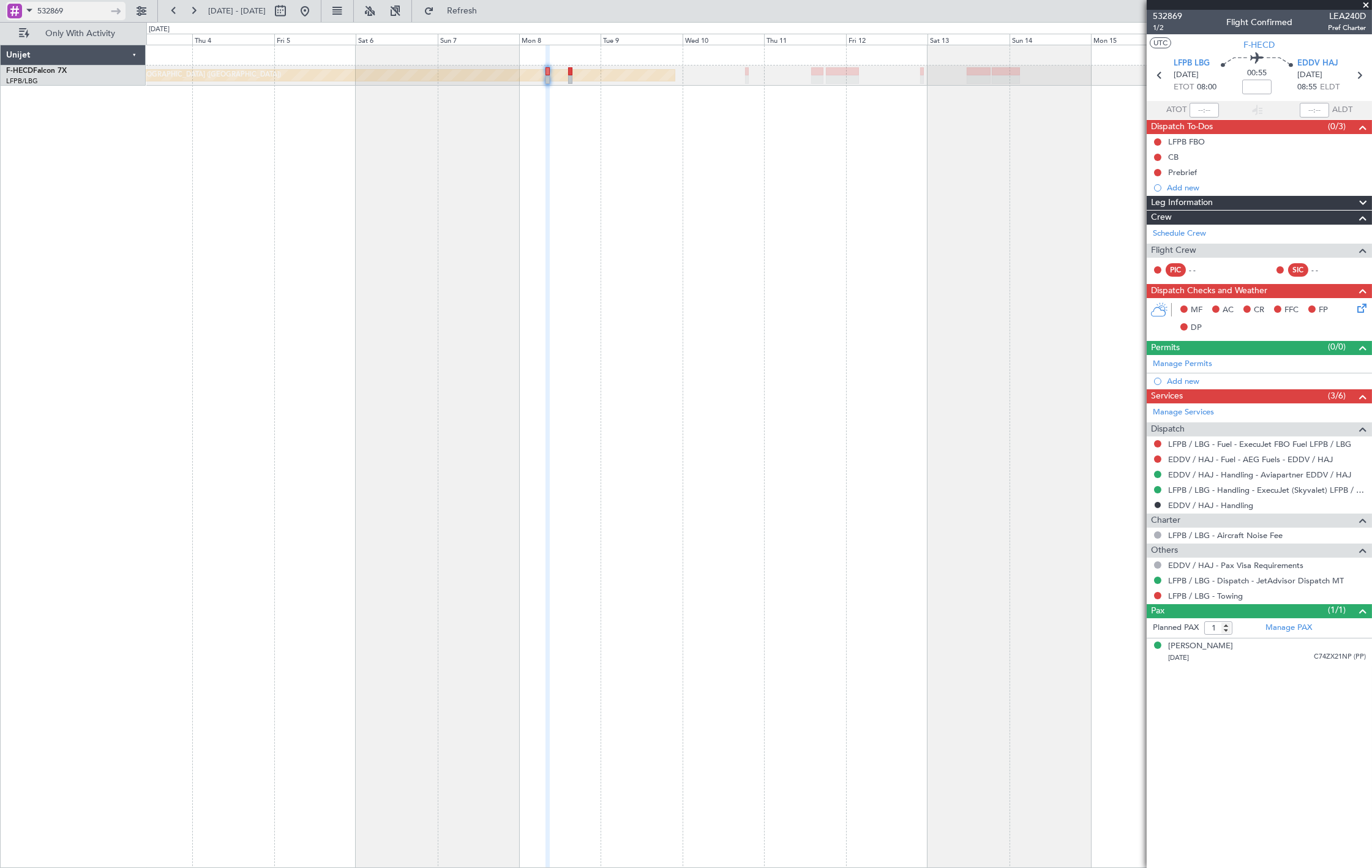
click at [95, 13] on input "532869" at bounding box center [73, 11] width 70 height 18
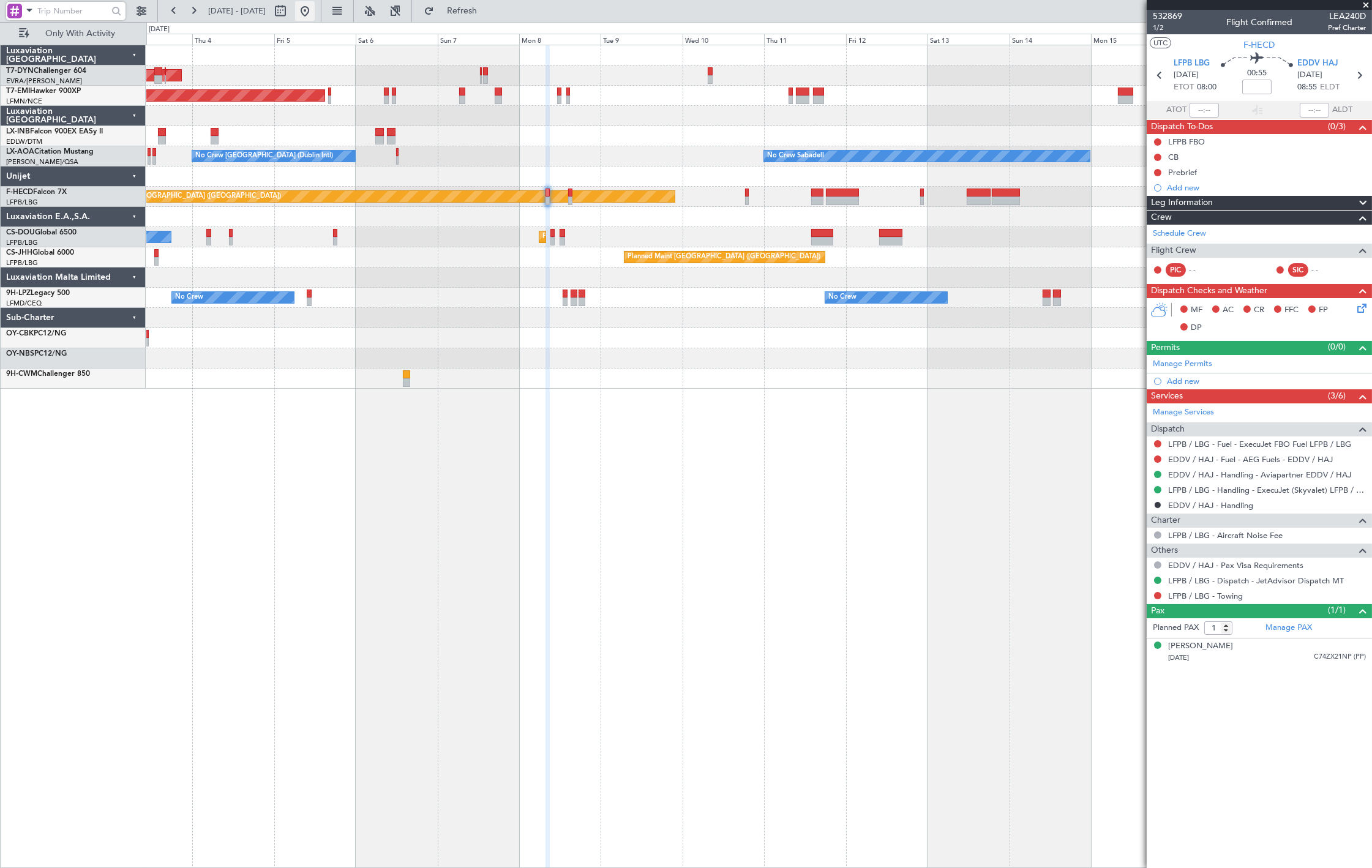
click at [315, 11] on button at bounding box center [304, 11] width 19 height 19
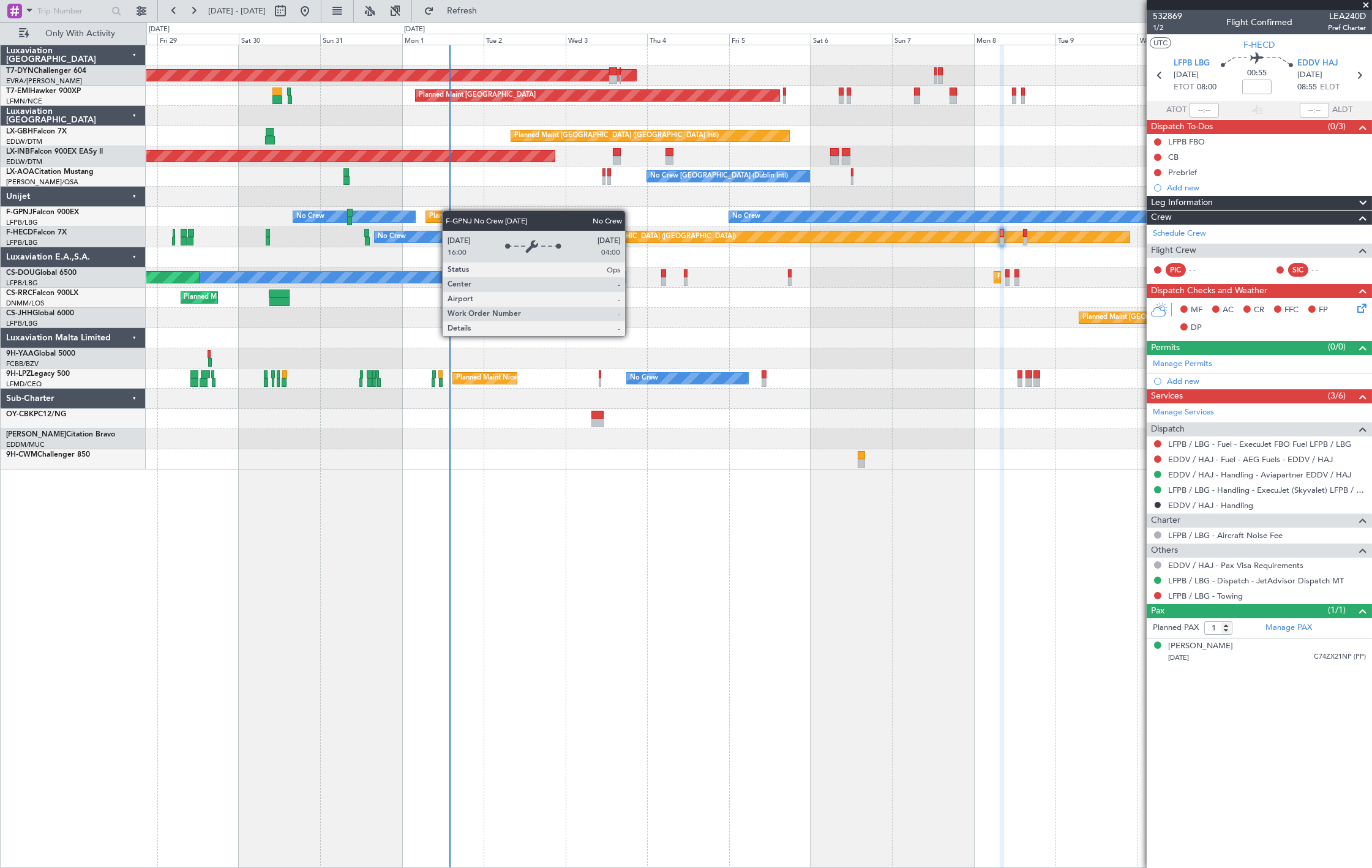
click at [389, 228] on div "AOG Maint Riga (Riga Intl) Planned Maint Zurich Planned Maint Dubai (Dubai Intl…" at bounding box center [759, 257] width 1225 height 425
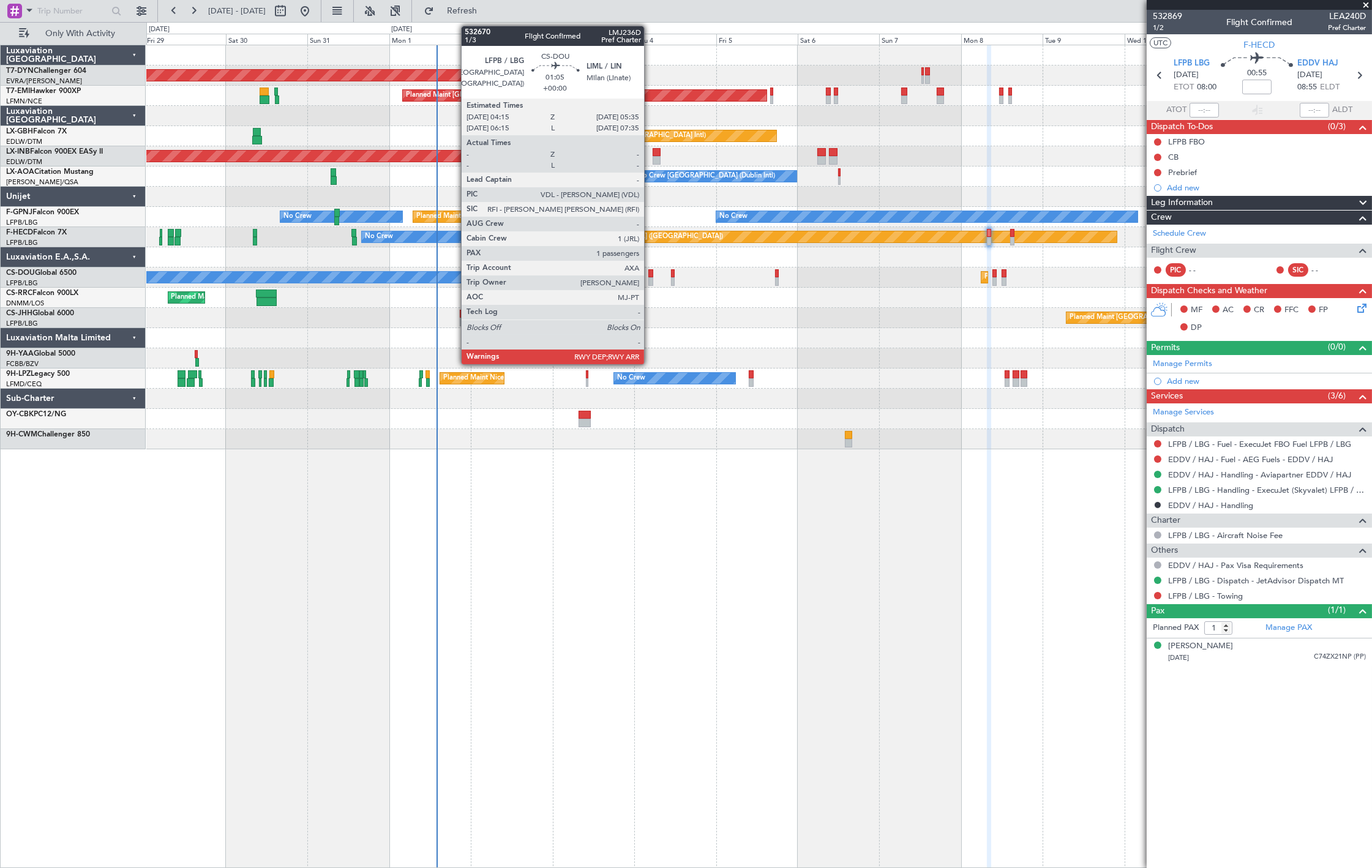
click at [650, 278] on div at bounding box center [651, 282] width 5 height 9
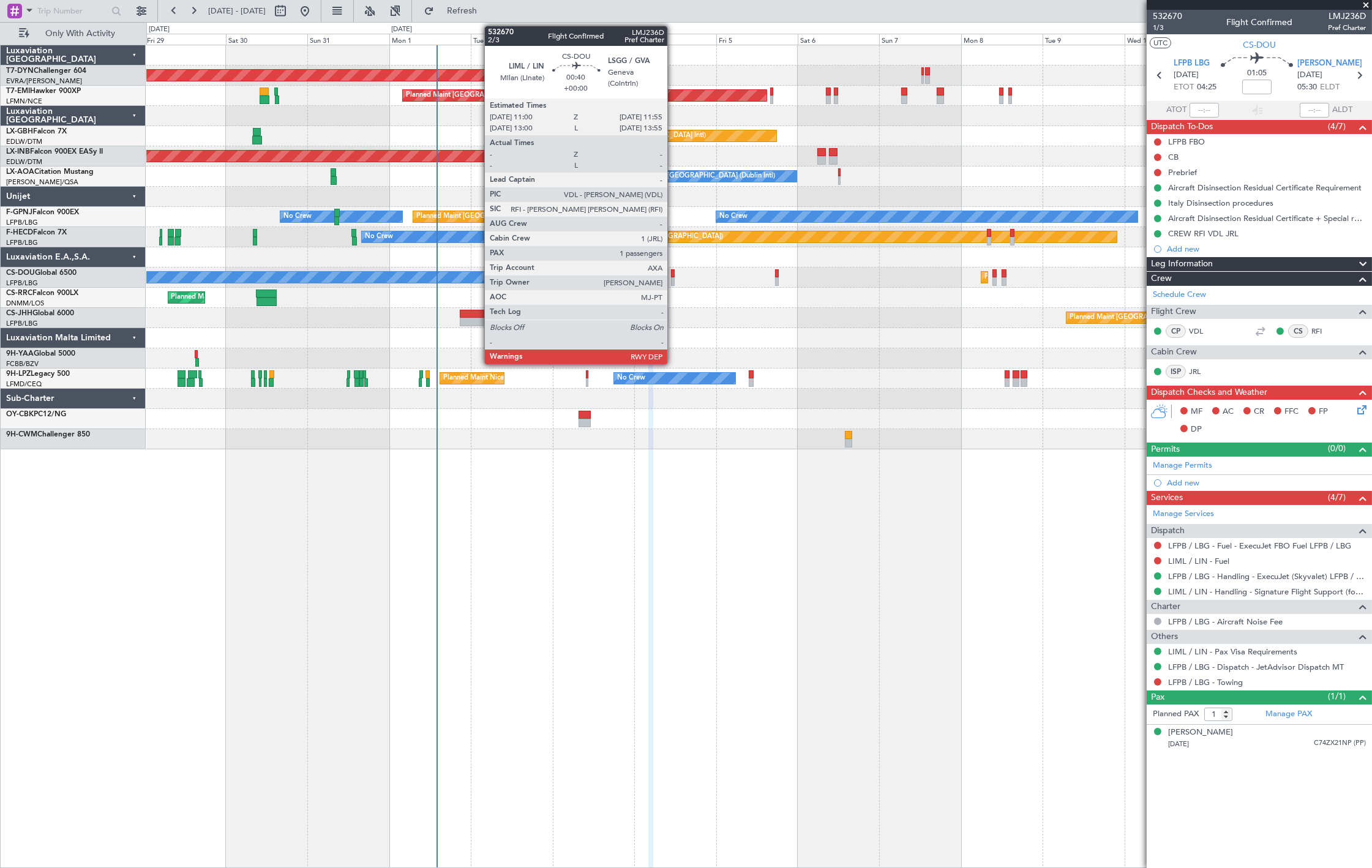
click at [674, 278] on div at bounding box center [673, 282] width 4 height 9
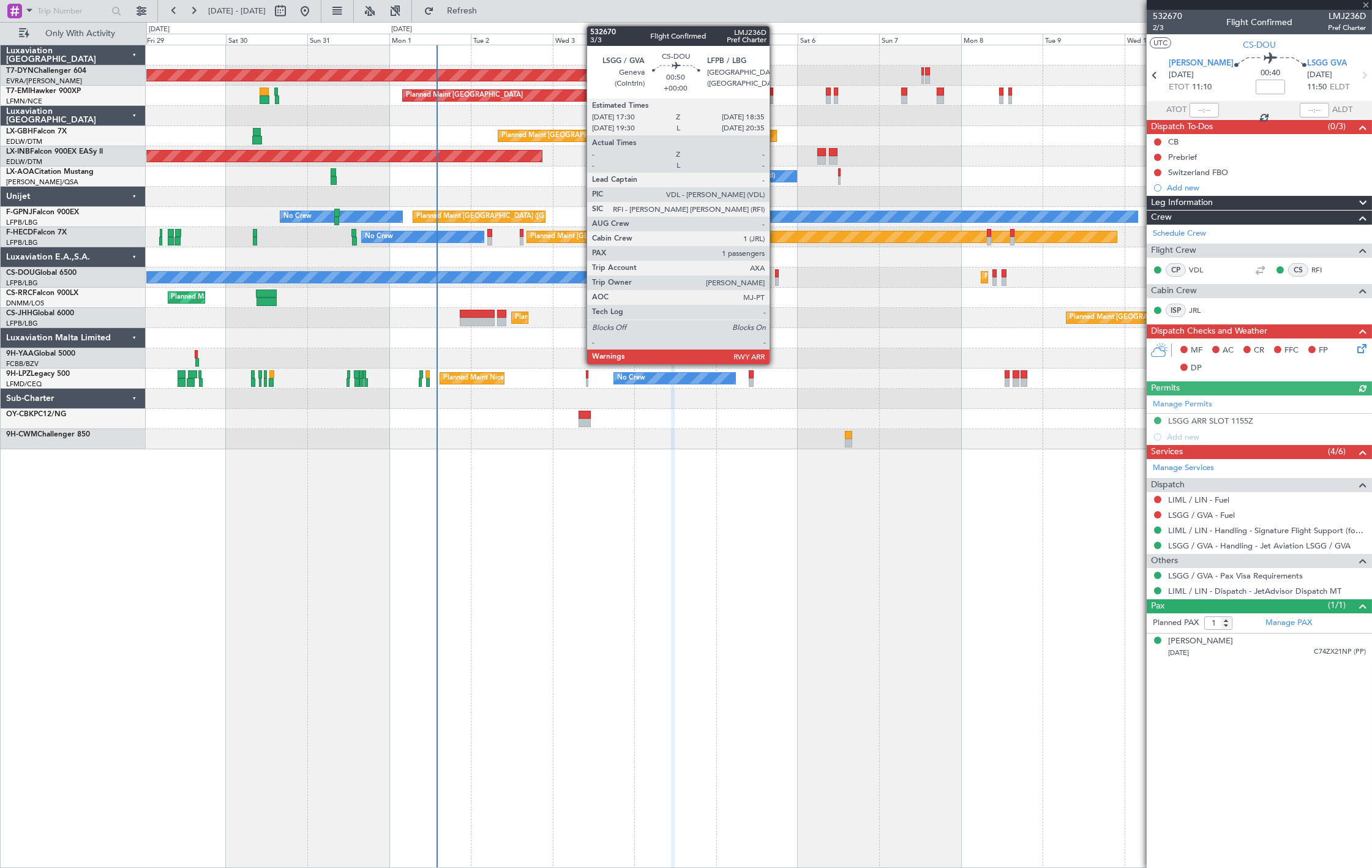
click at [776, 277] on div at bounding box center [777, 282] width 4 height 9
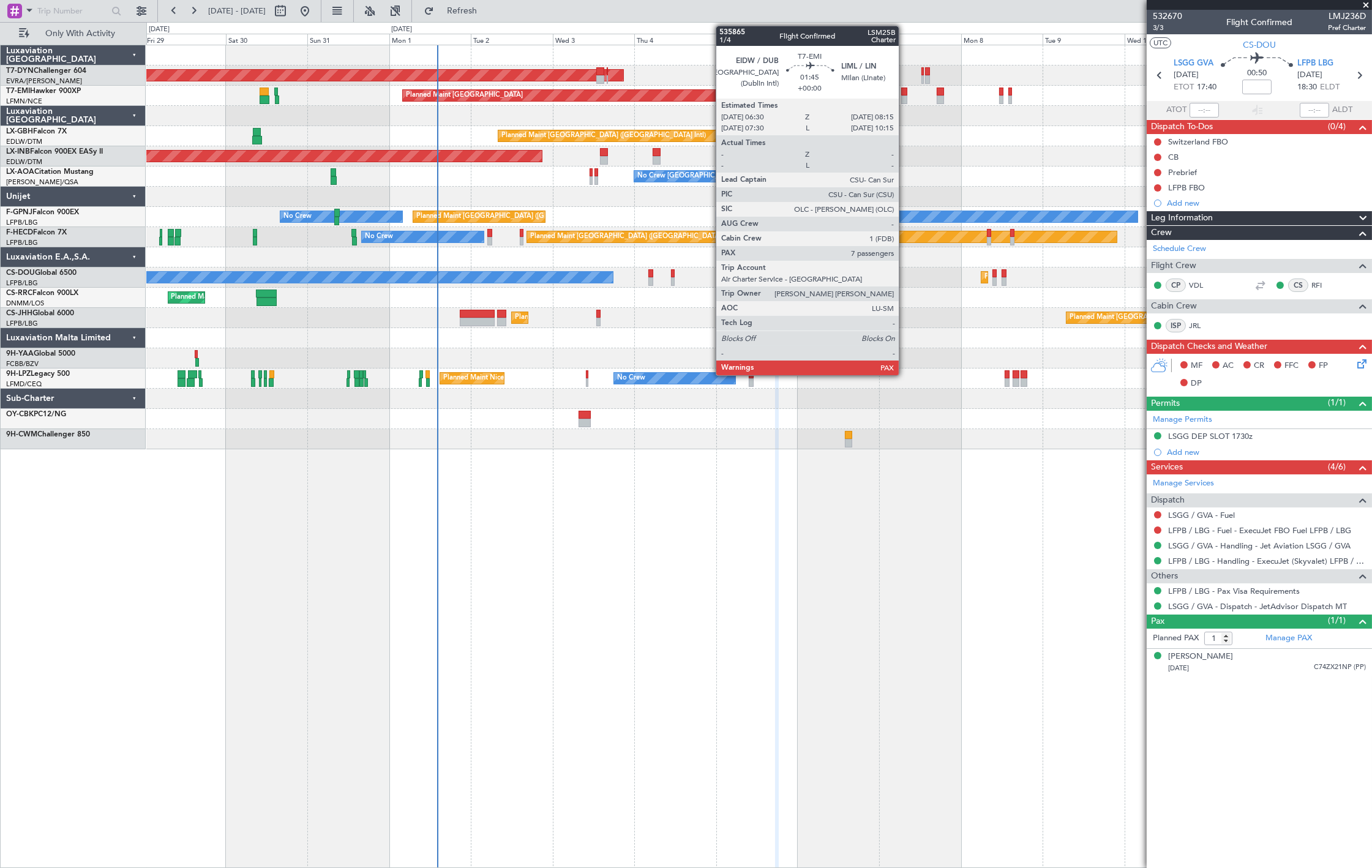
click at [905, 96] on div at bounding box center [904, 100] width 6 height 9
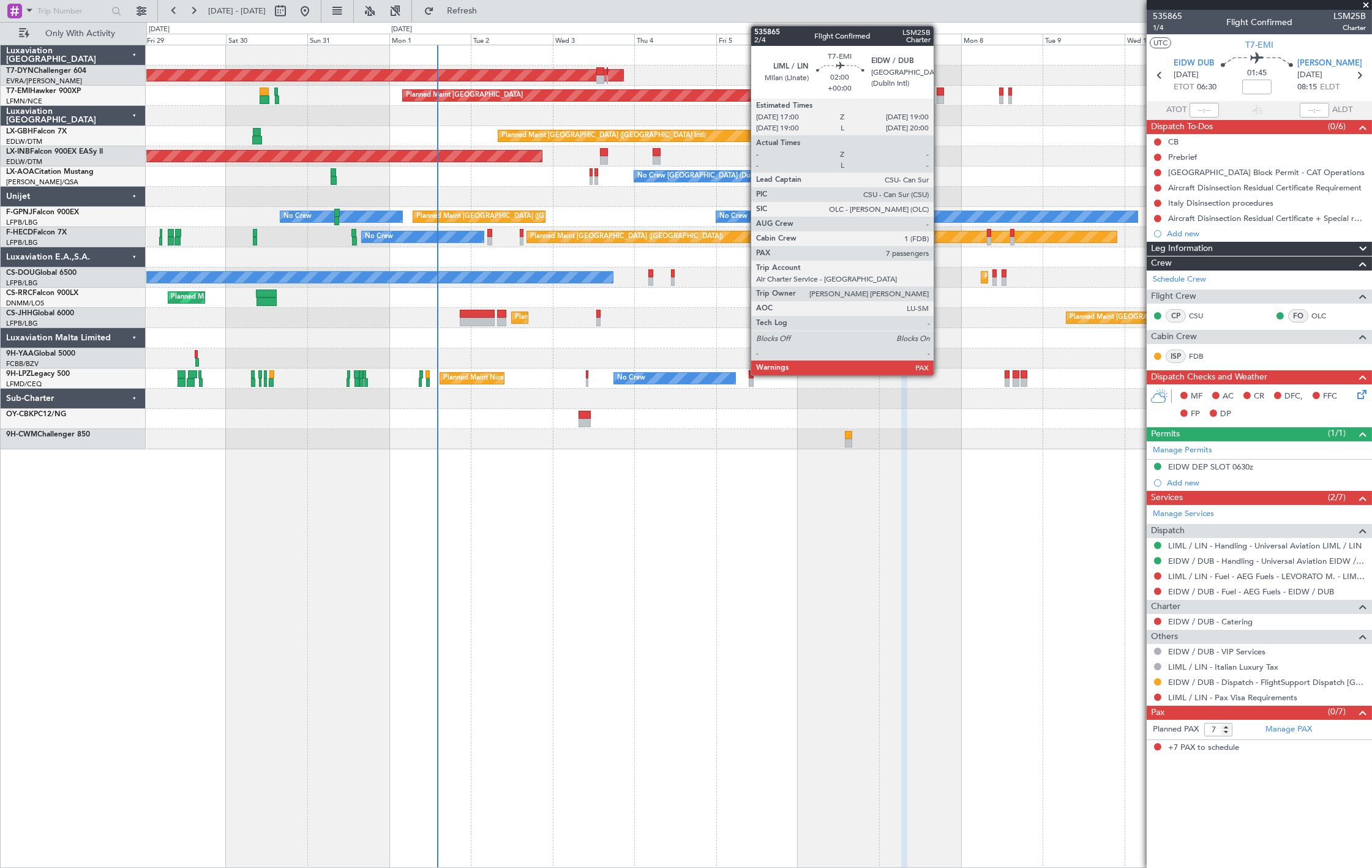
click at [940, 98] on div at bounding box center [941, 100] width 8 height 9
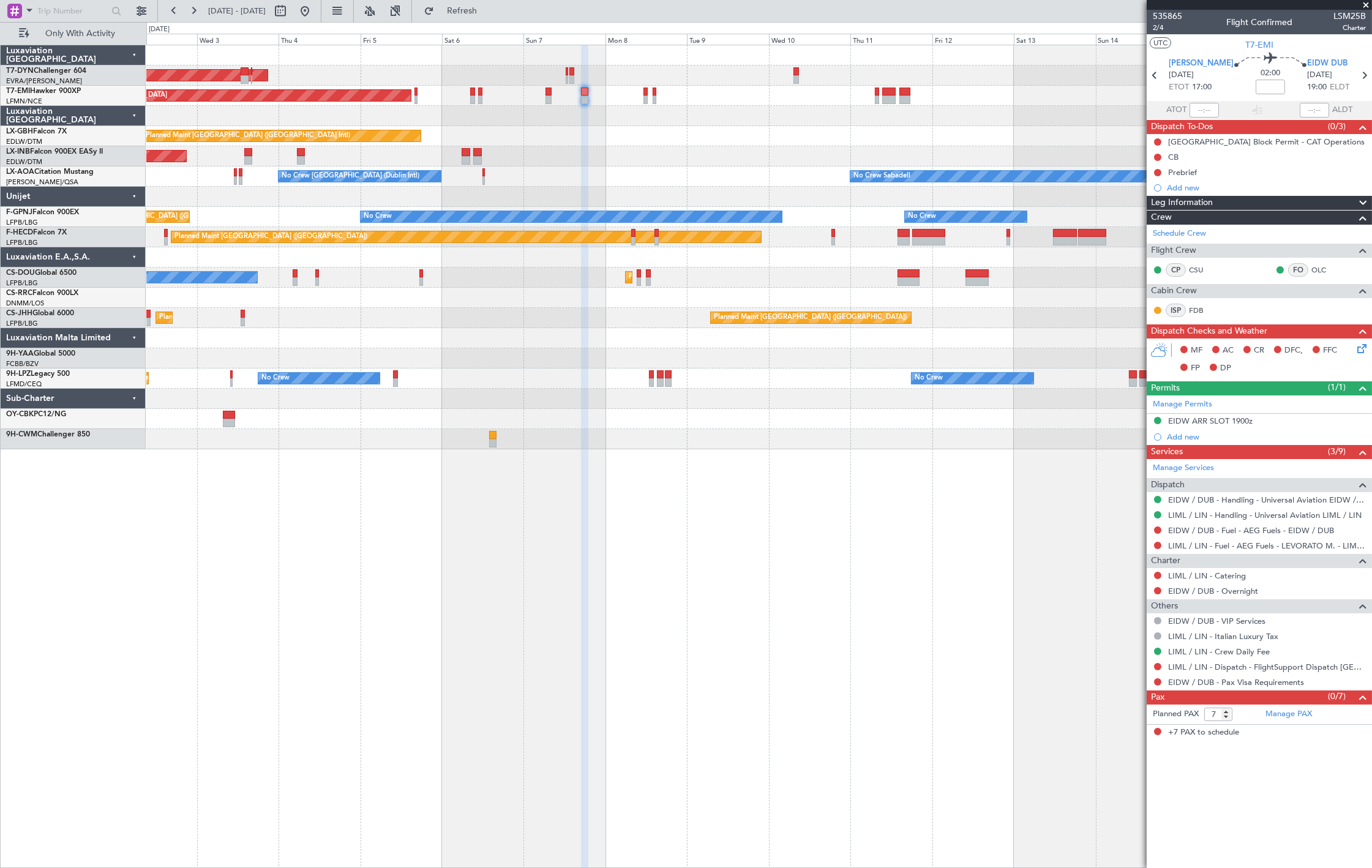
click at [644, 163] on div "AOG Maint Riga (Riga Intl) Planned Maint Zurich Planned Maint Dubai (Dubai Intl…" at bounding box center [759, 247] width 1225 height 404
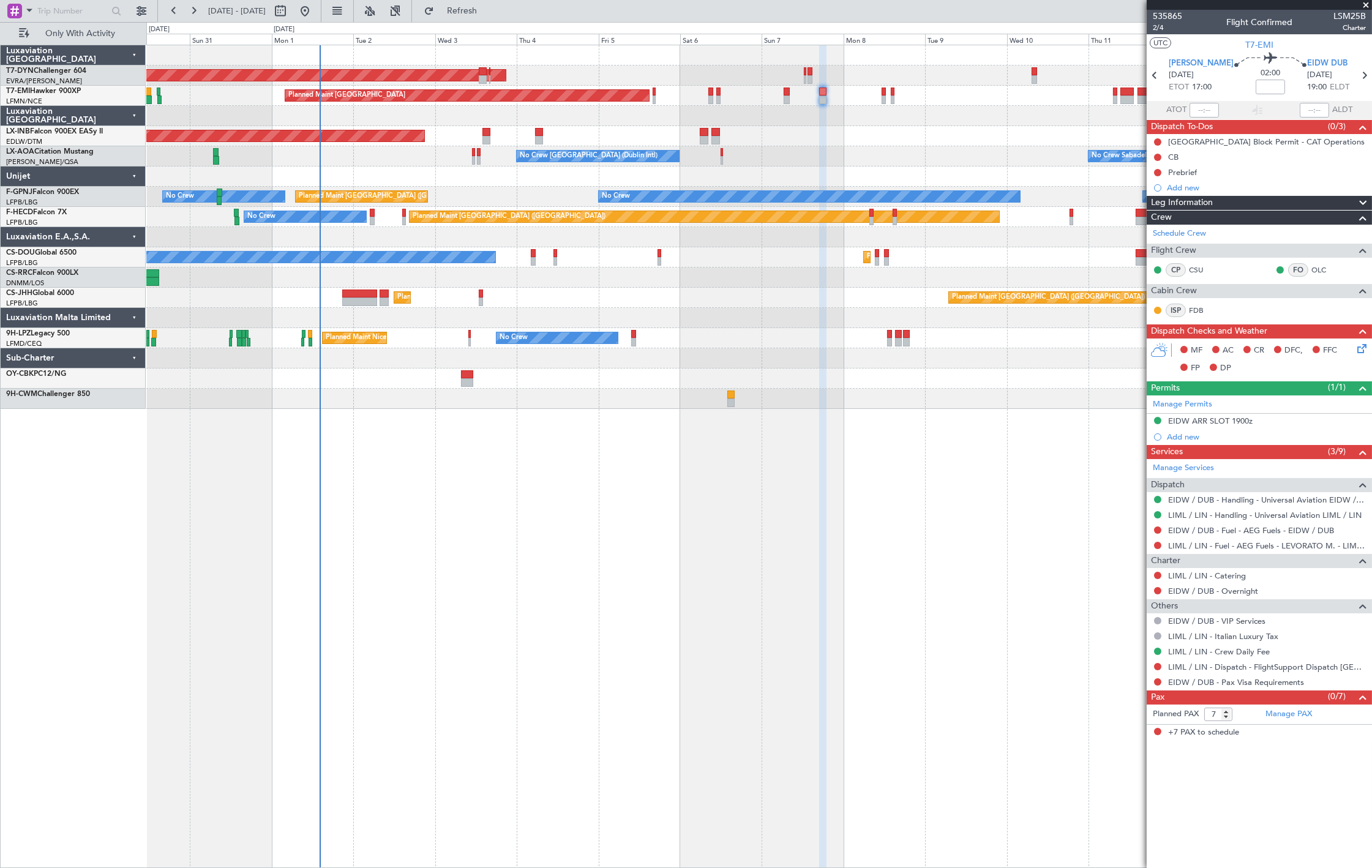
click at [658, 107] on div at bounding box center [759, 116] width 1225 height 20
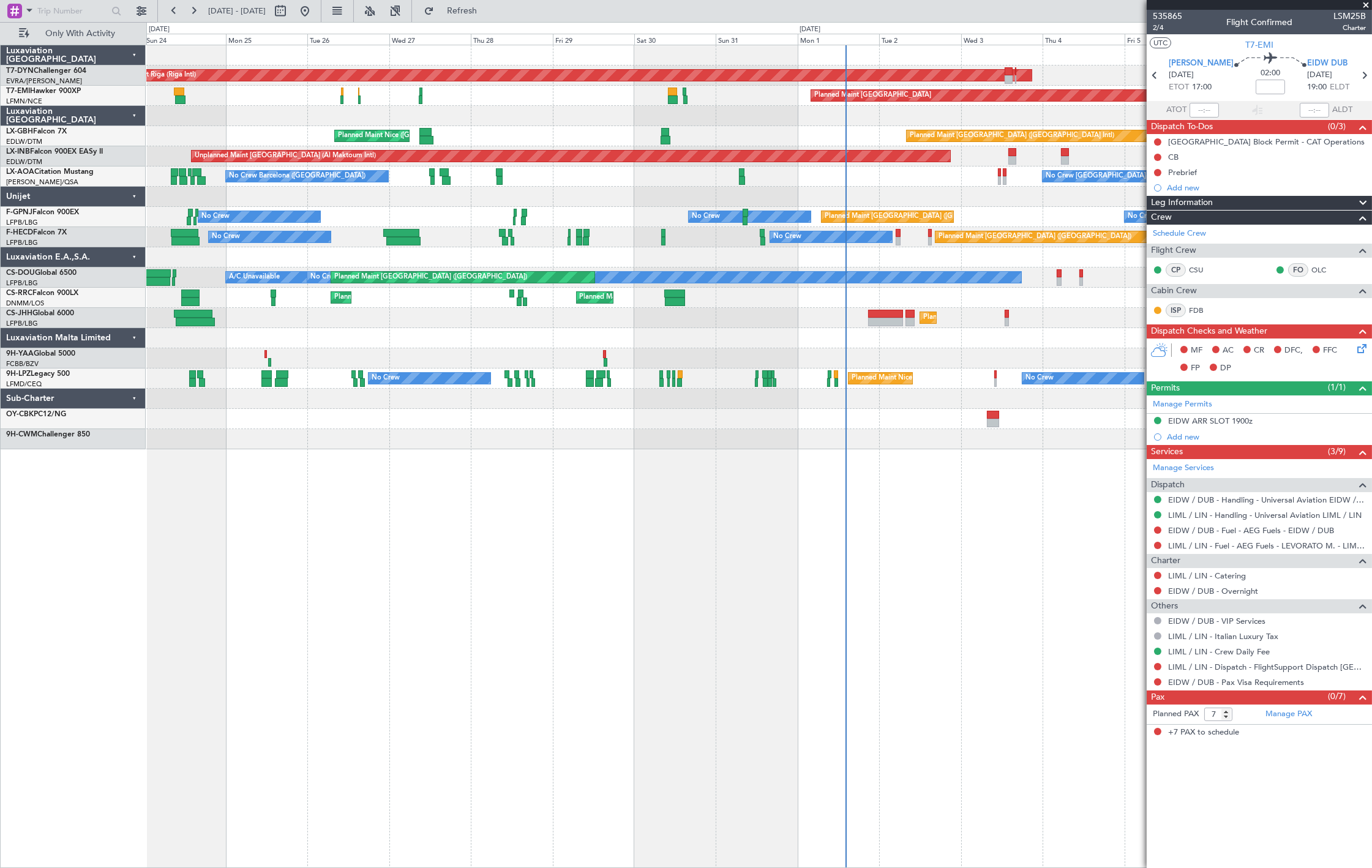
click at [659, 96] on div "Planned Maint Zurich Planned Maint Chester" at bounding box center [759, 96] width 1225 height 20
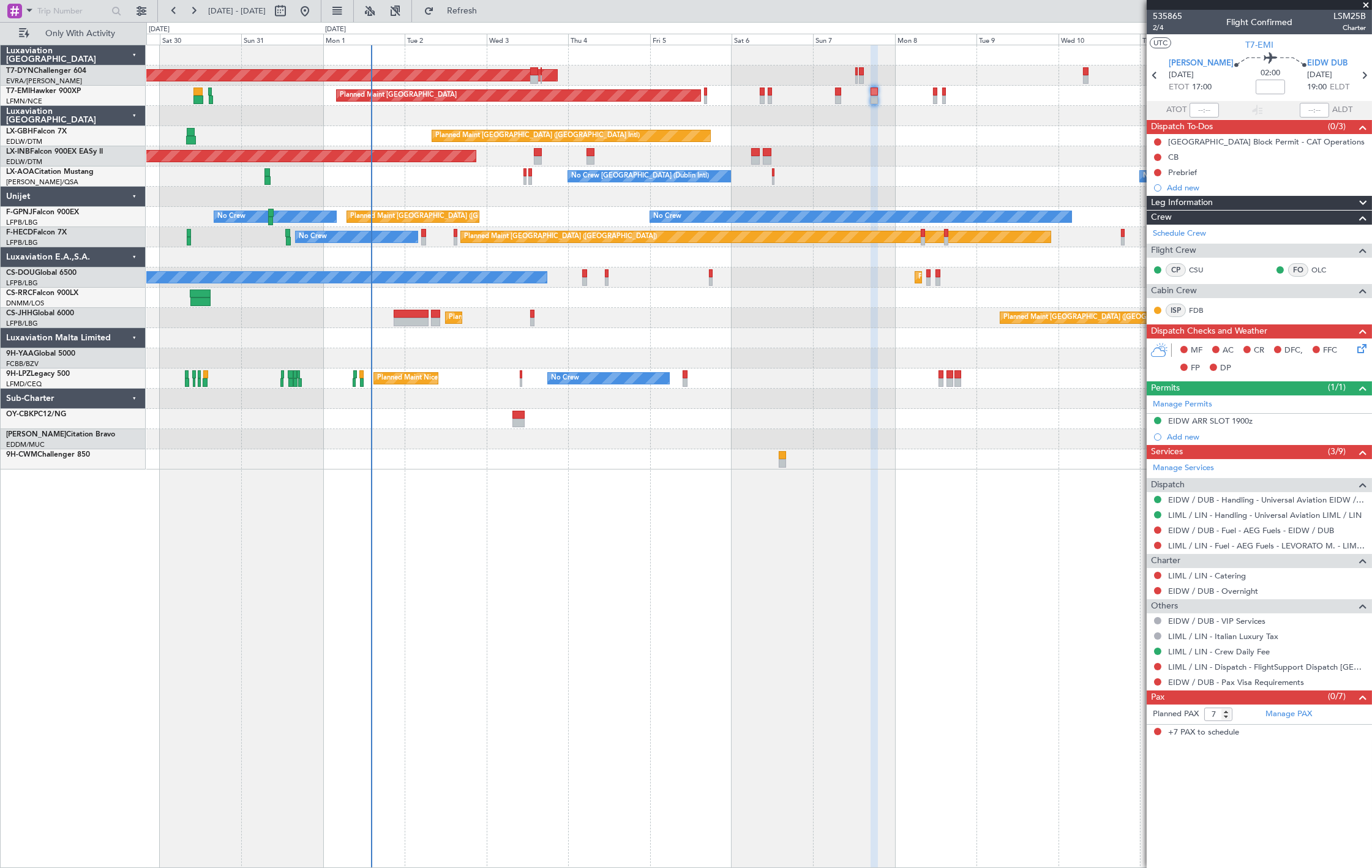
click at [344, 207] on div "AOG Maint Riga (Riga Intl) Planned Maint Zurich Planned Maint Dubai (Dubai Intl…" at bounding box center [759, 257] width 1225 height 425
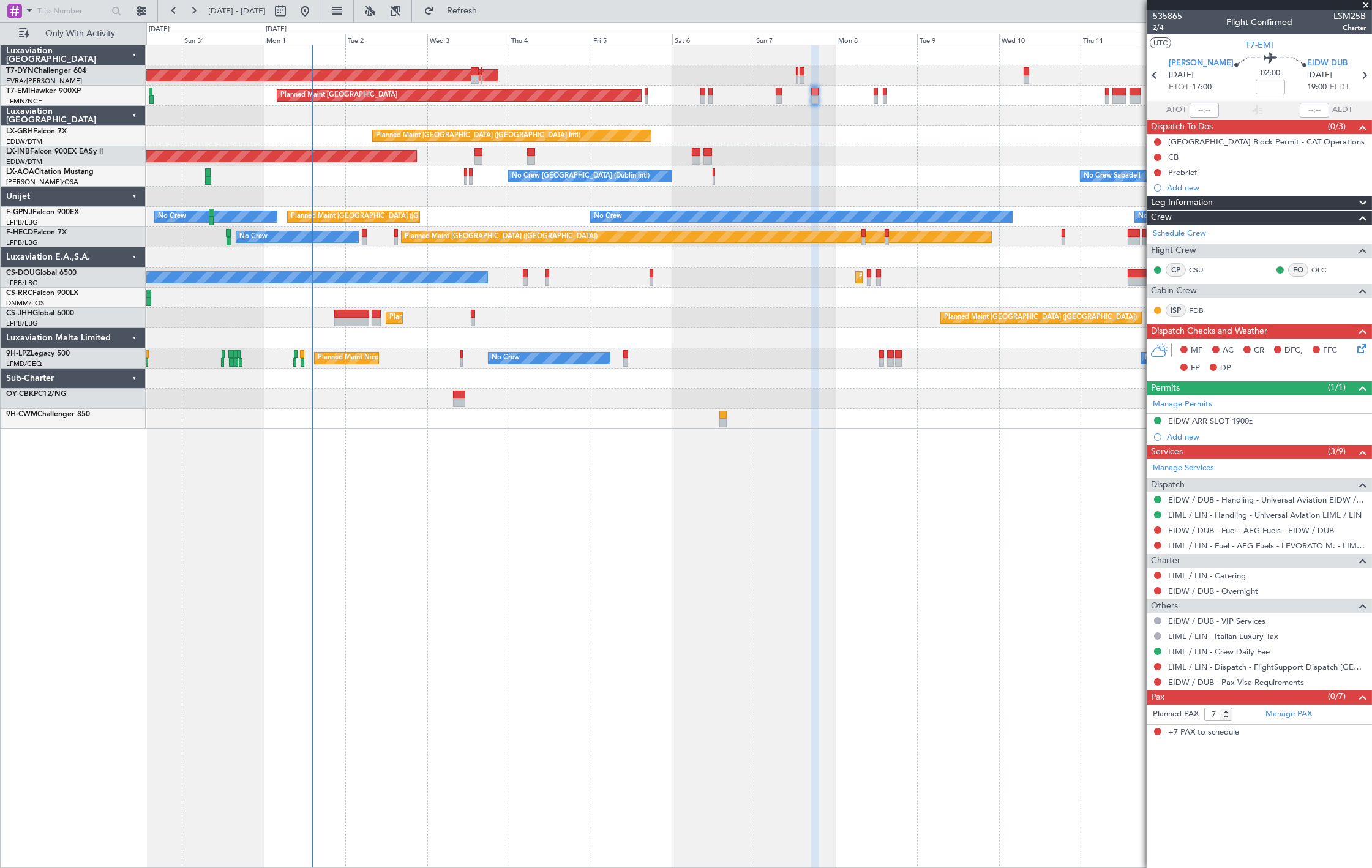
click at [455, 124] on div at bounding box center [759, 116] width 1225 height 20
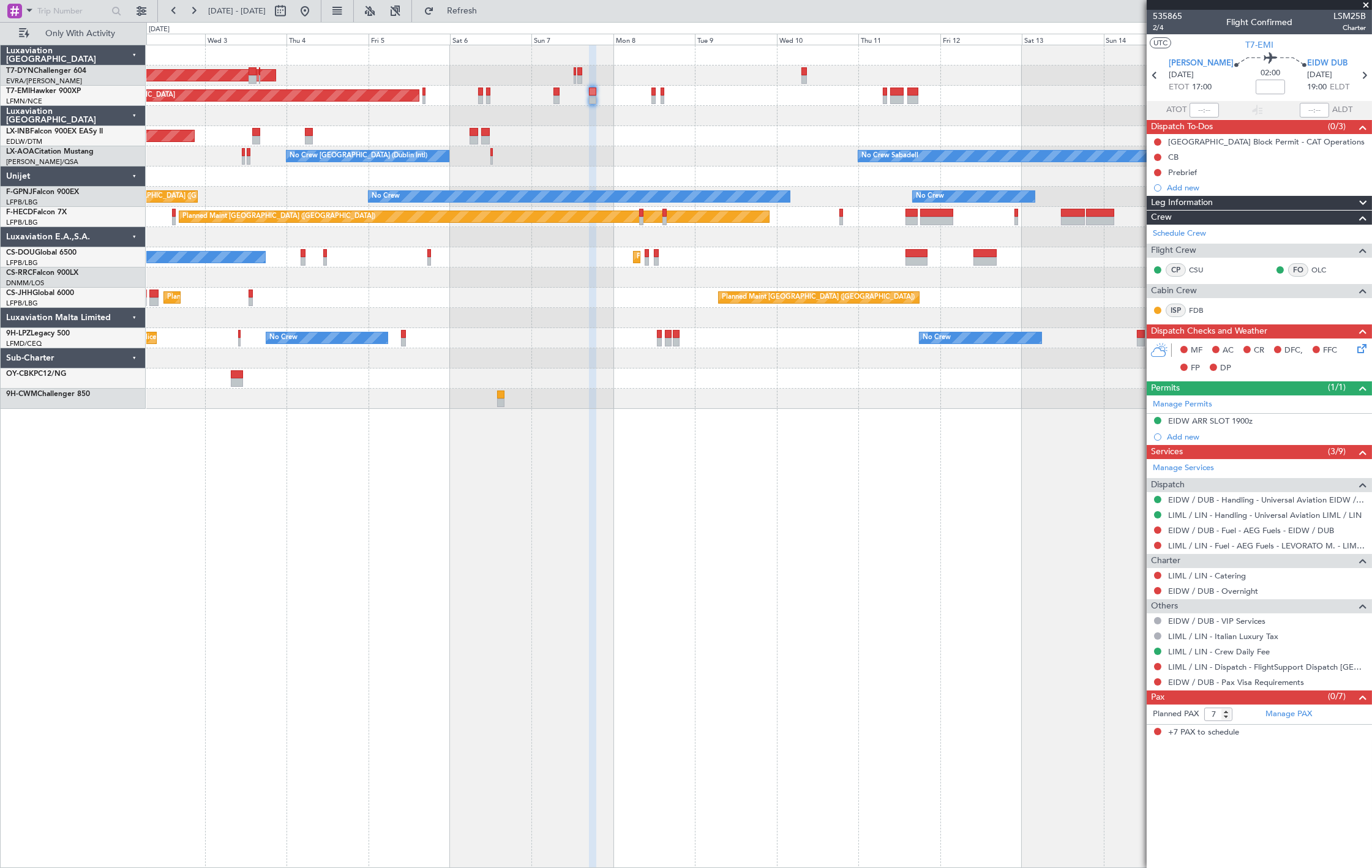
click at [571, 476] on div "AOG Maint Riga (Riga Intl) Planned Maint Zurich Unplanned Maint Dubai (Al Makto…" at bounding box center [759, 456] width 1225 height 824
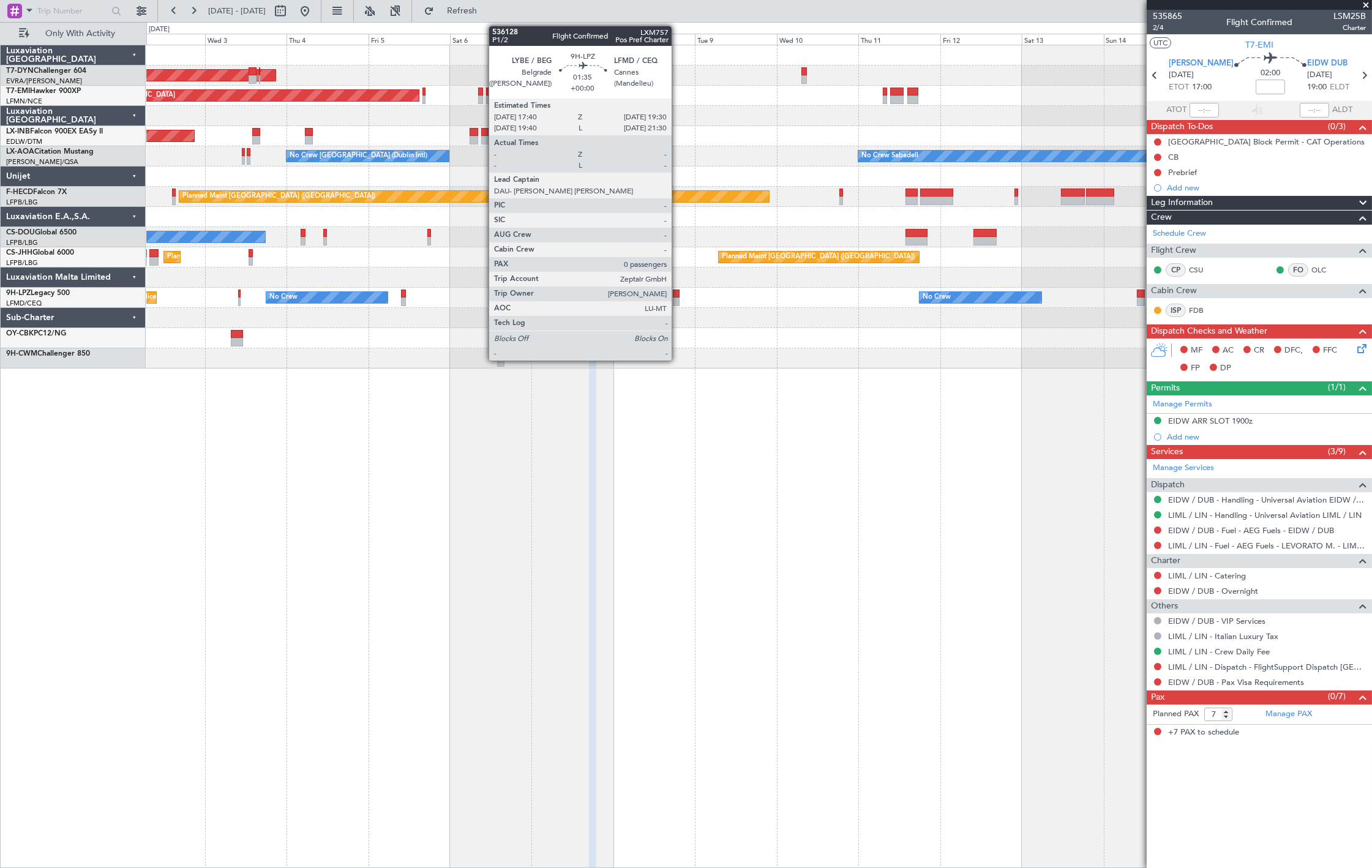
click at [678, 302] on div at bounding box center [676, 302] width 7 height 9
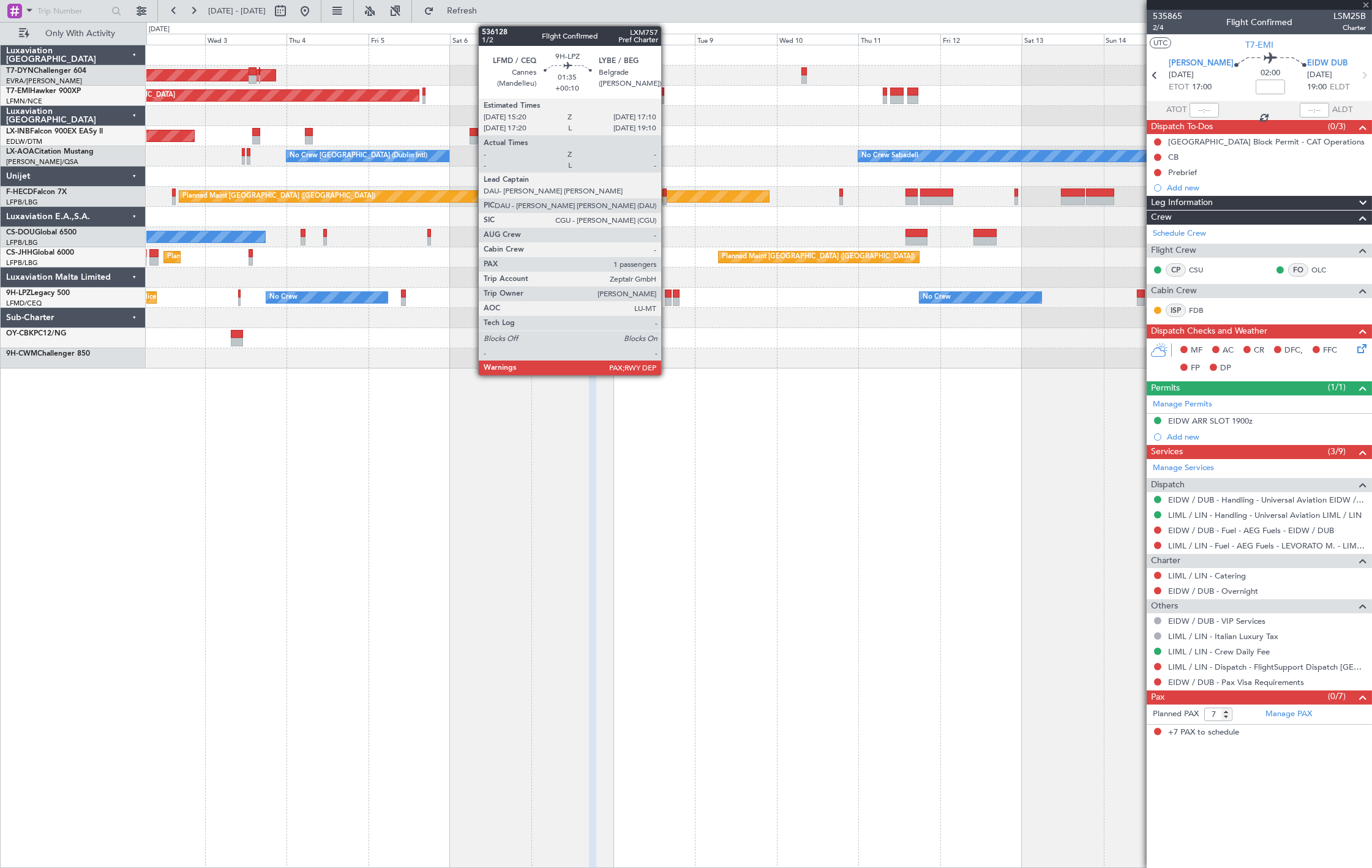
click at [668, 301] on div at bounding box center [668, 302] width 7 height 9
type input "0"
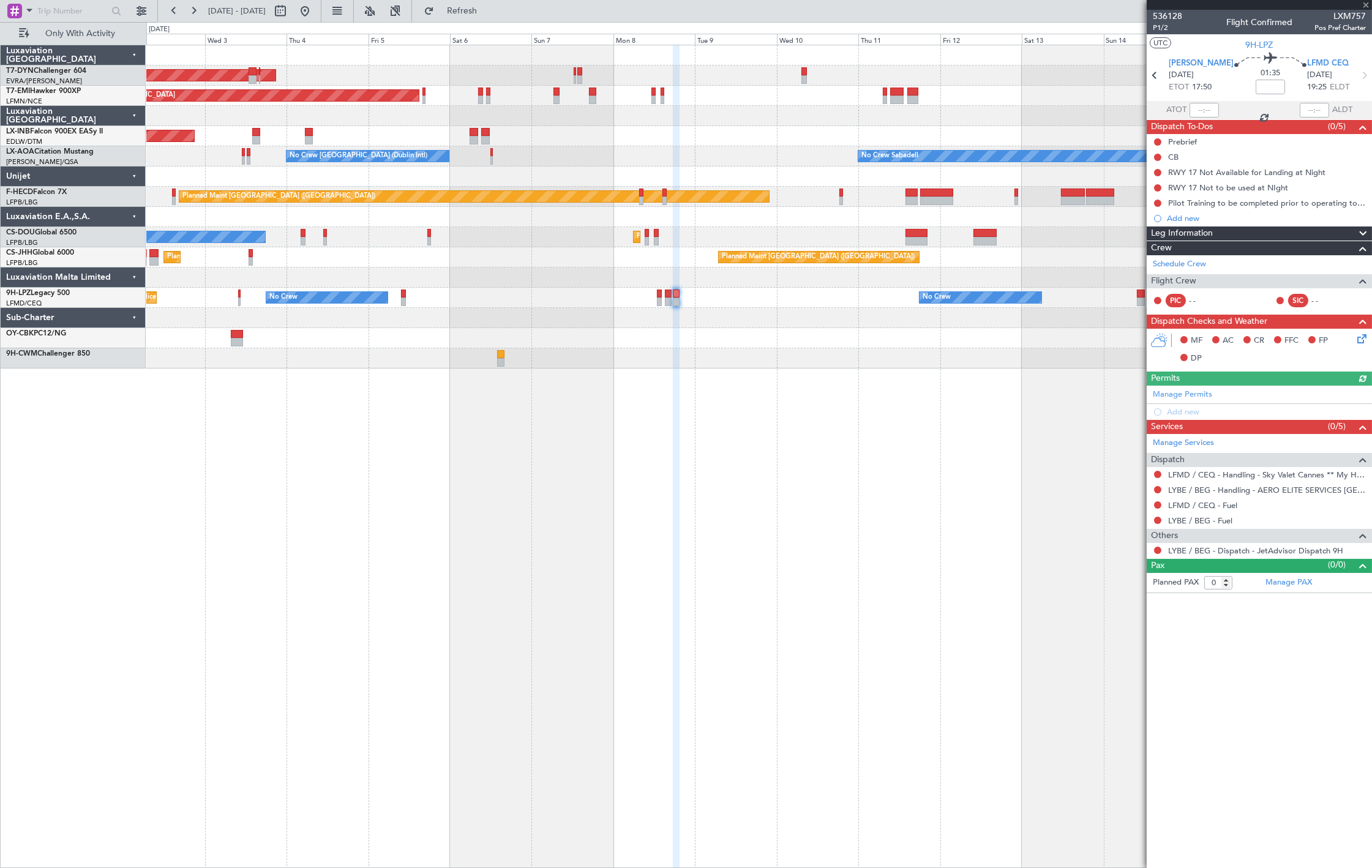
type input "+00:10"
type input "1"
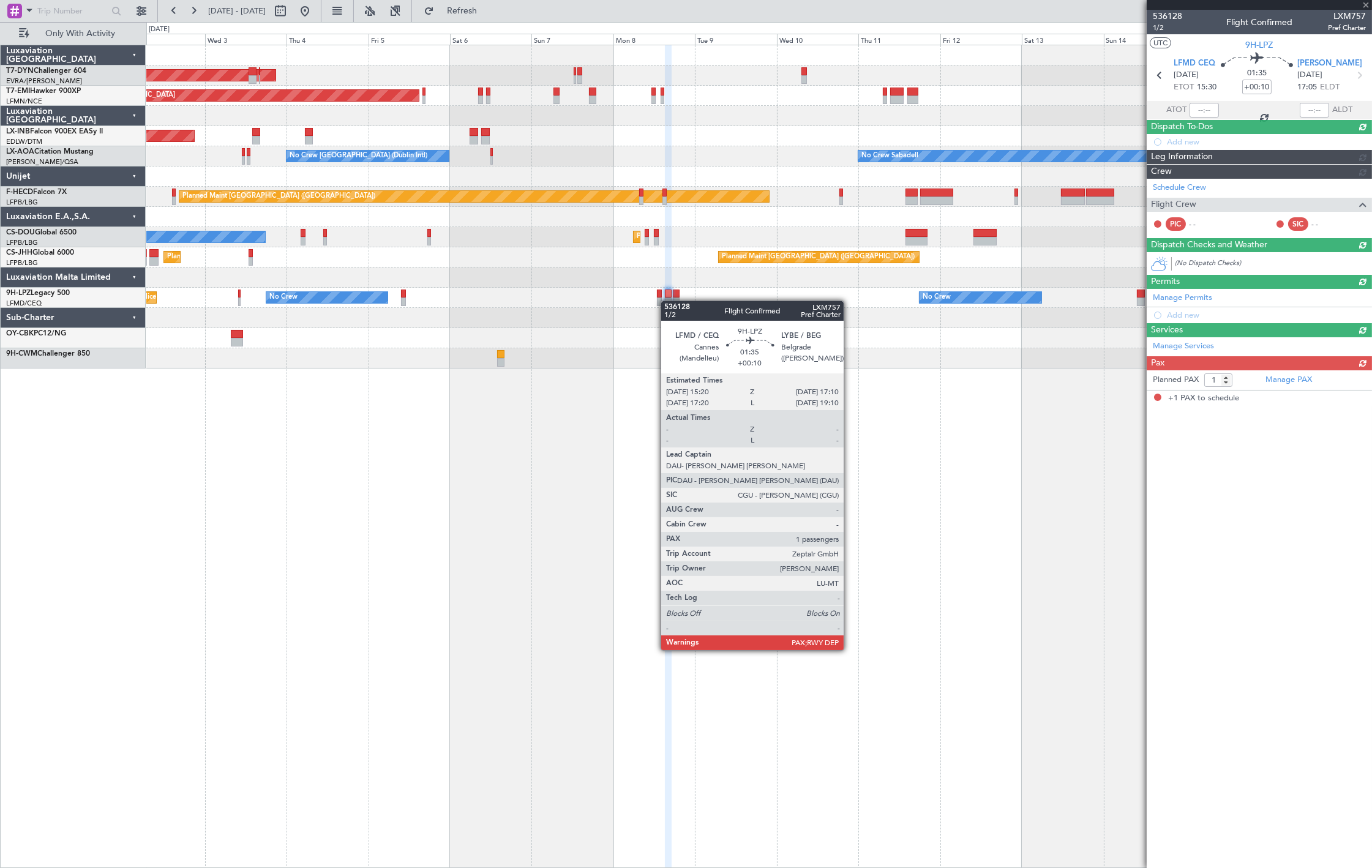
click at [668, 301] on div at bounding box center [668, 302] width 7 height 9
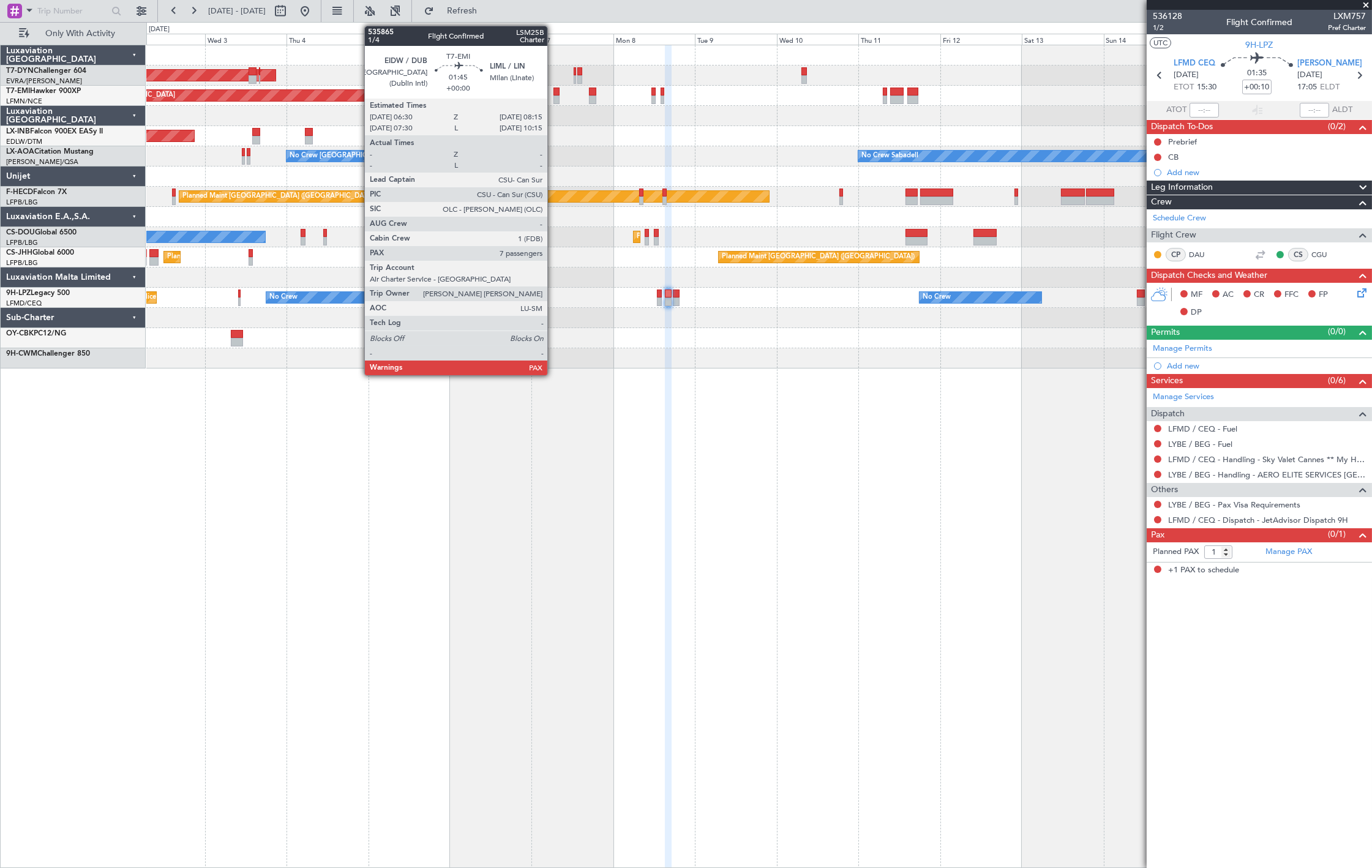
click at [554, 96] on div at bounding box center [557, 100] width 6 height 9
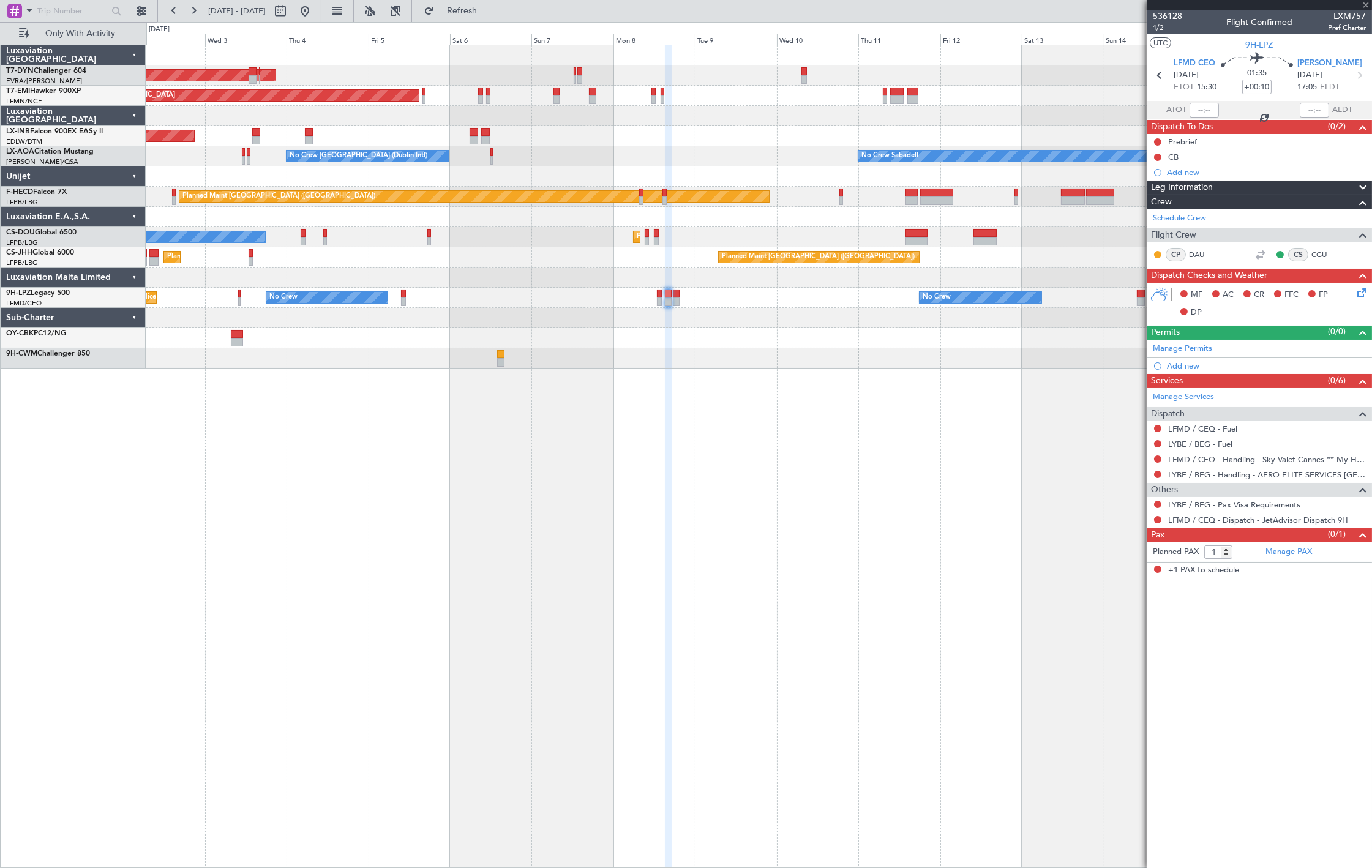
type input "7"
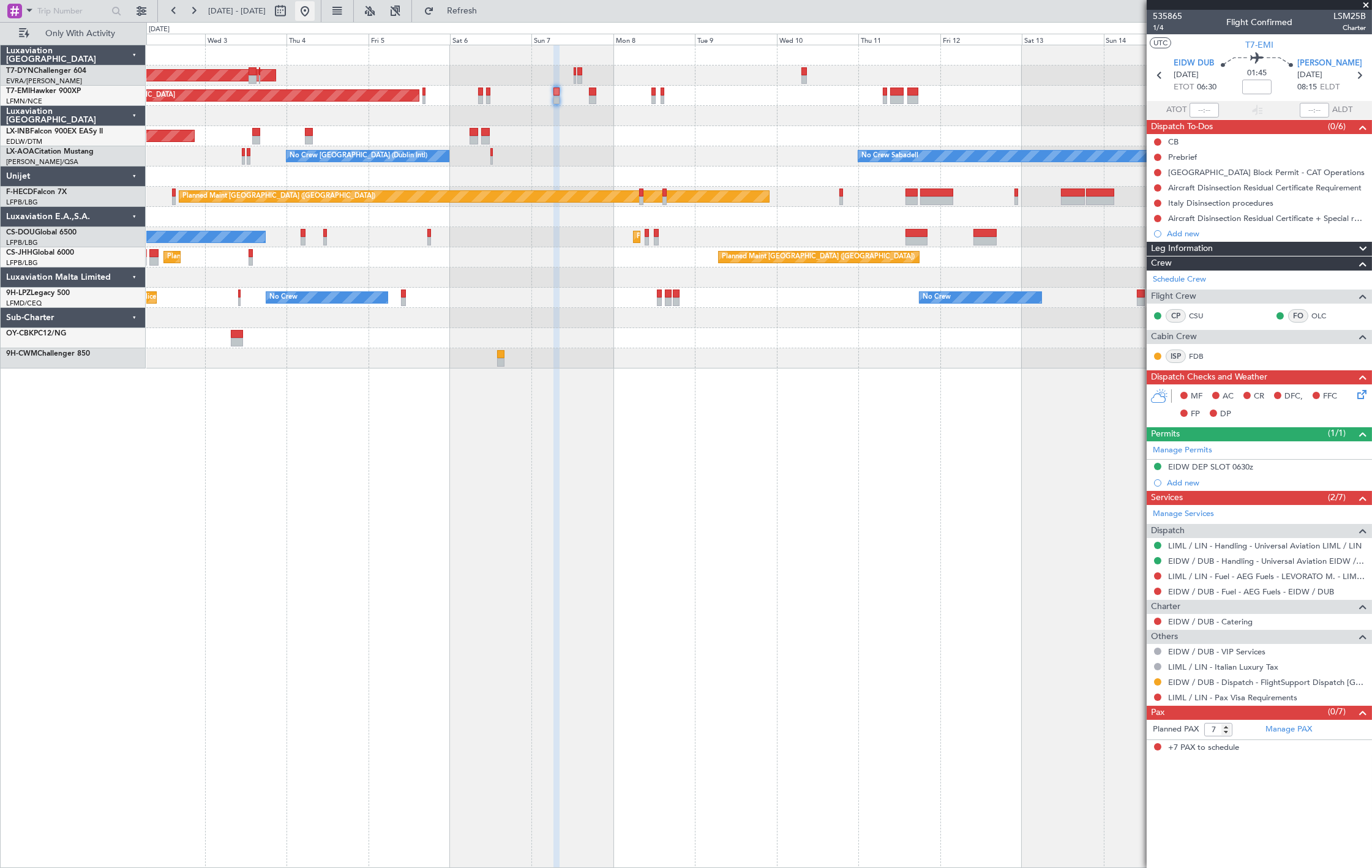
click at [315, 14] on button at bounding box center [304, 11] width 19 height 19
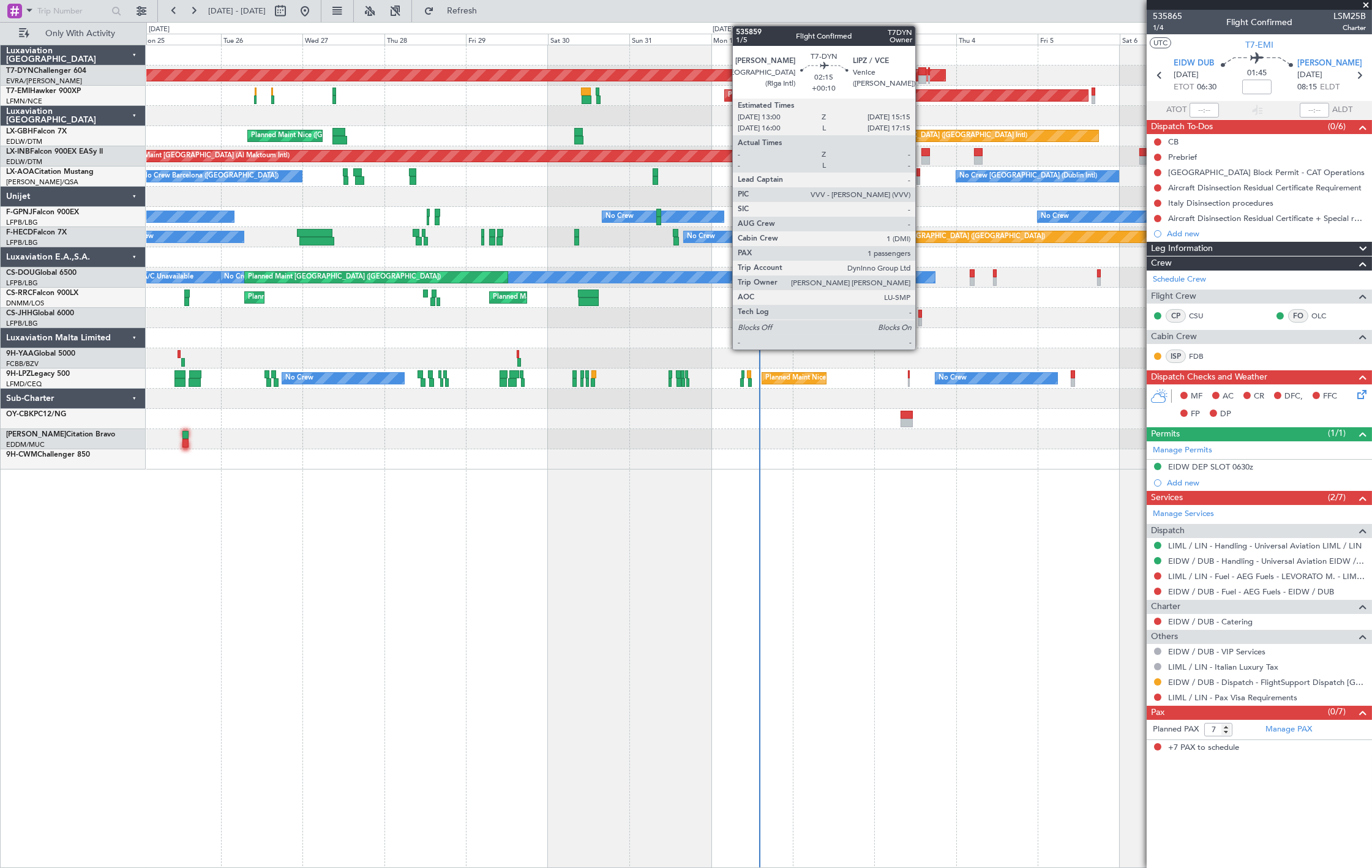
click at [922, 75] on div at bounding box center [922, 80] width 8 height 9
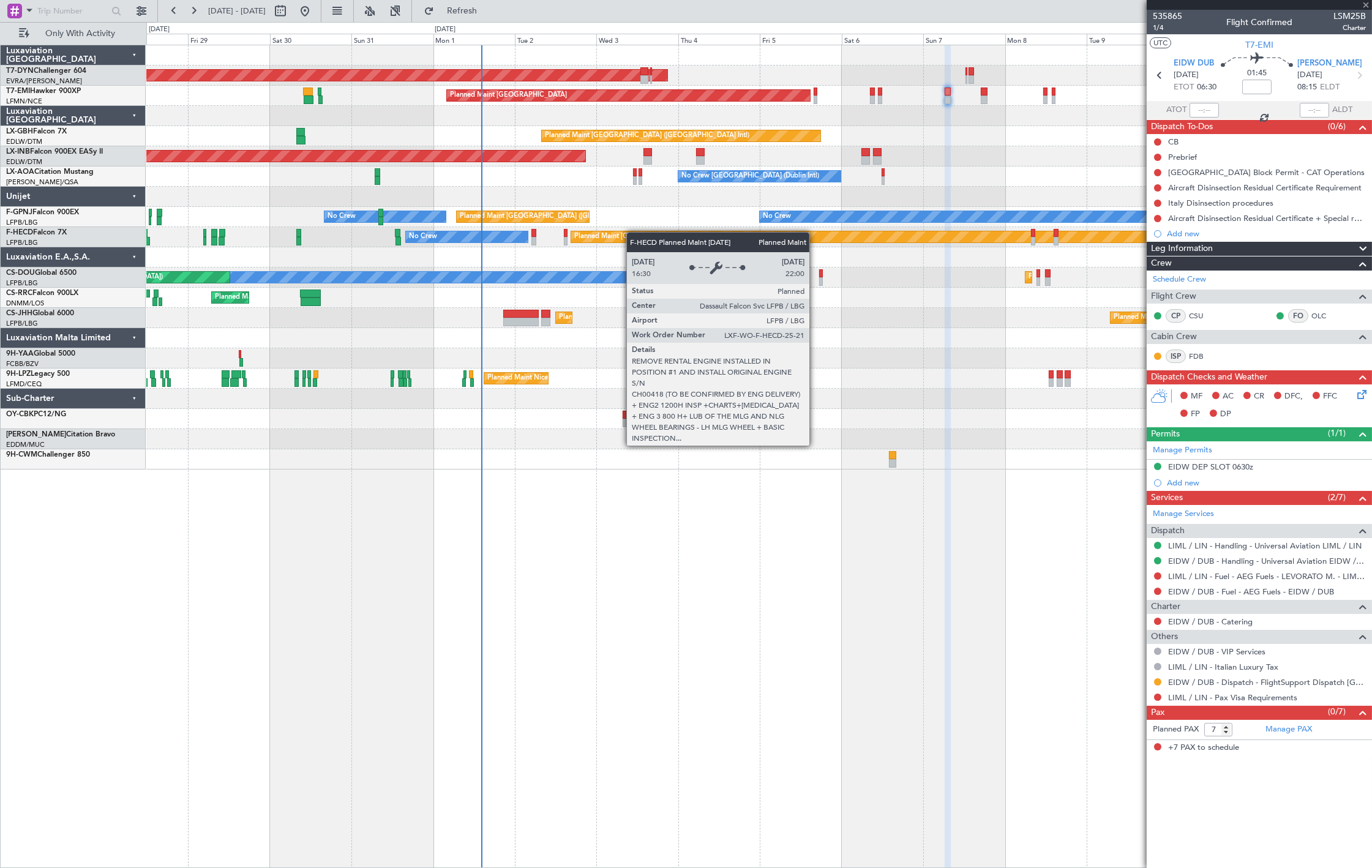
click at [549, 251] on div "AOG Maint Riga (Riga Intl) Planned Maint Zurich Planned Maint Dubai (Dubai Intl…" at bounding box center [759, 257] width 1225 height 425
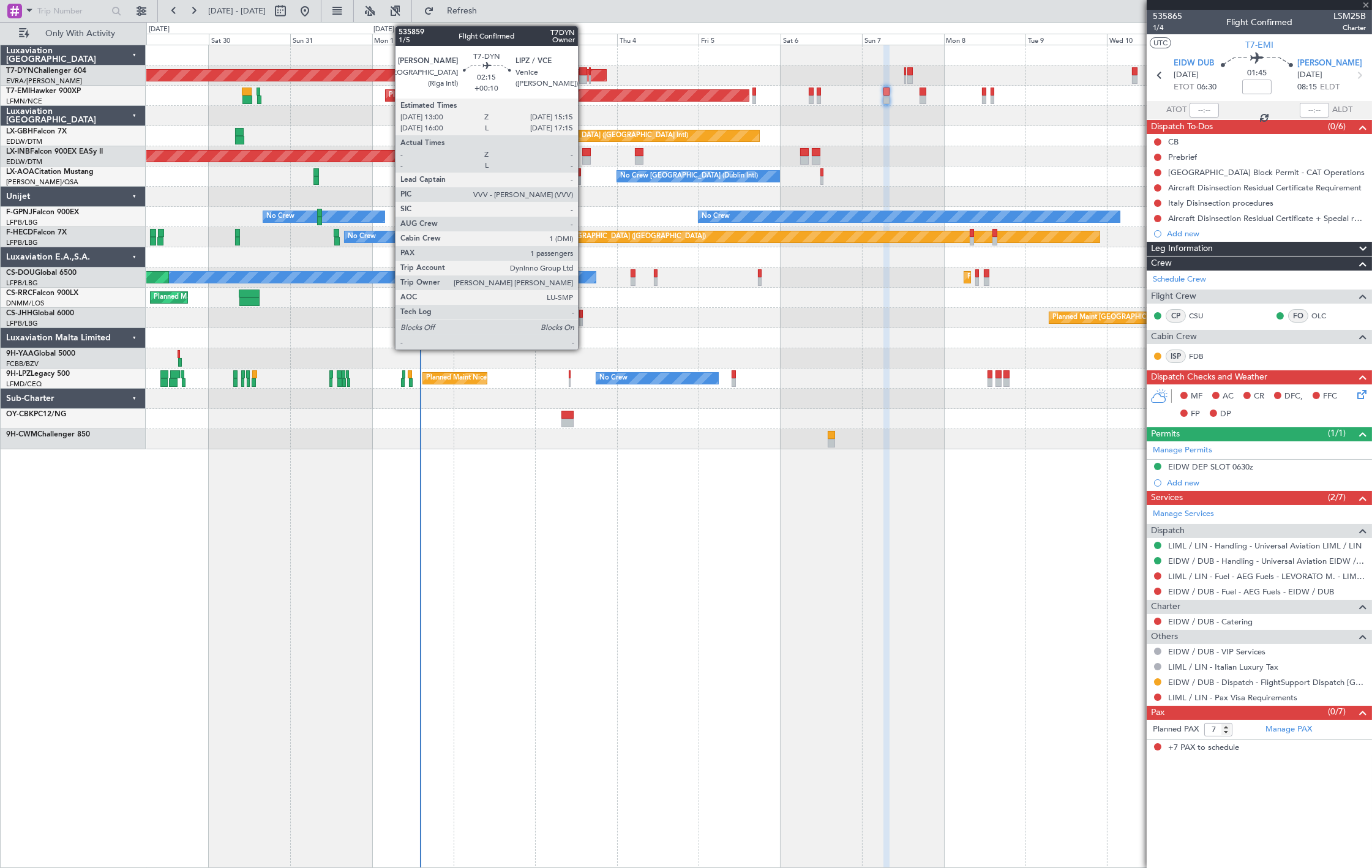
type input "+00:10"
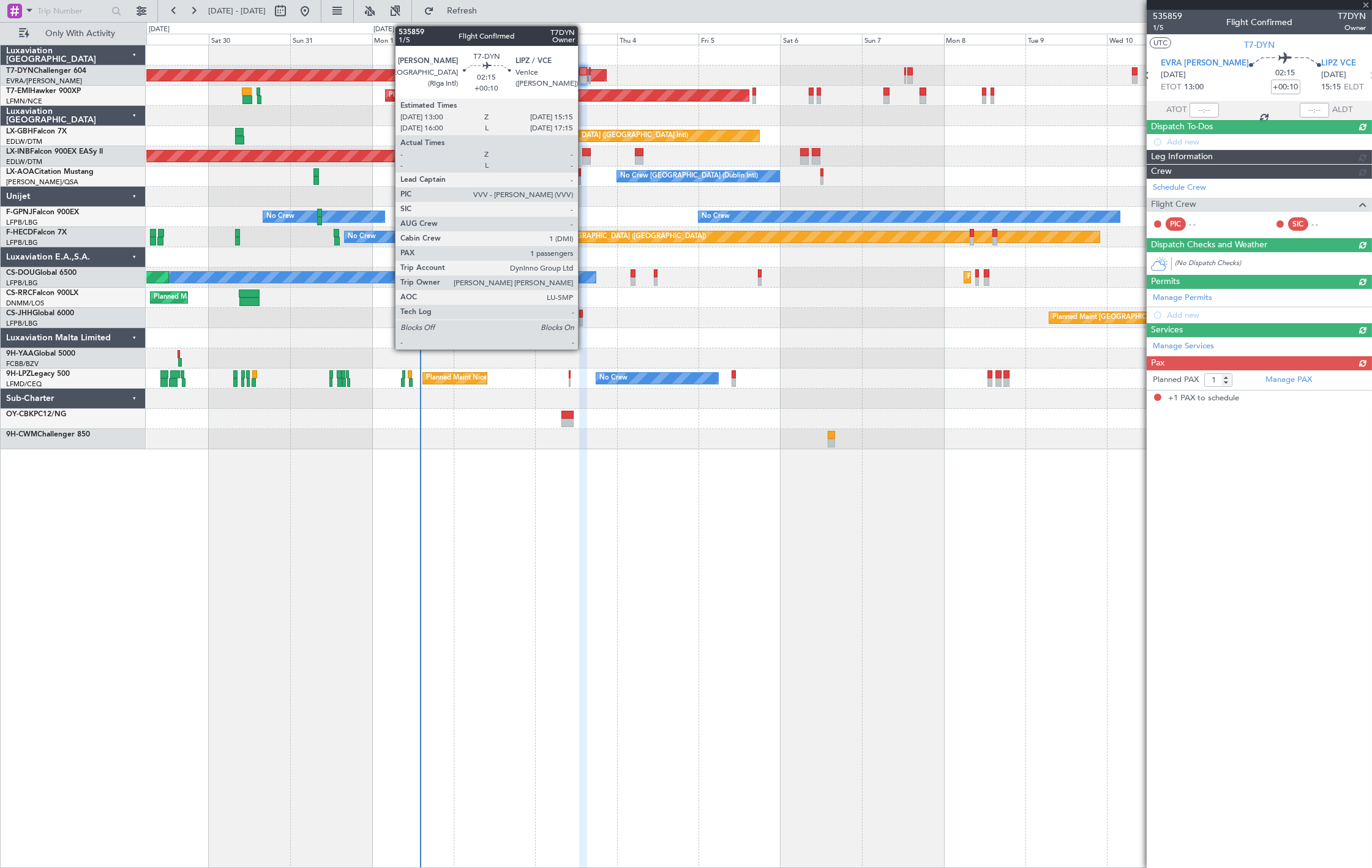
click at [584, 71] on div at bounding box center [583, 72] width 8 height 9
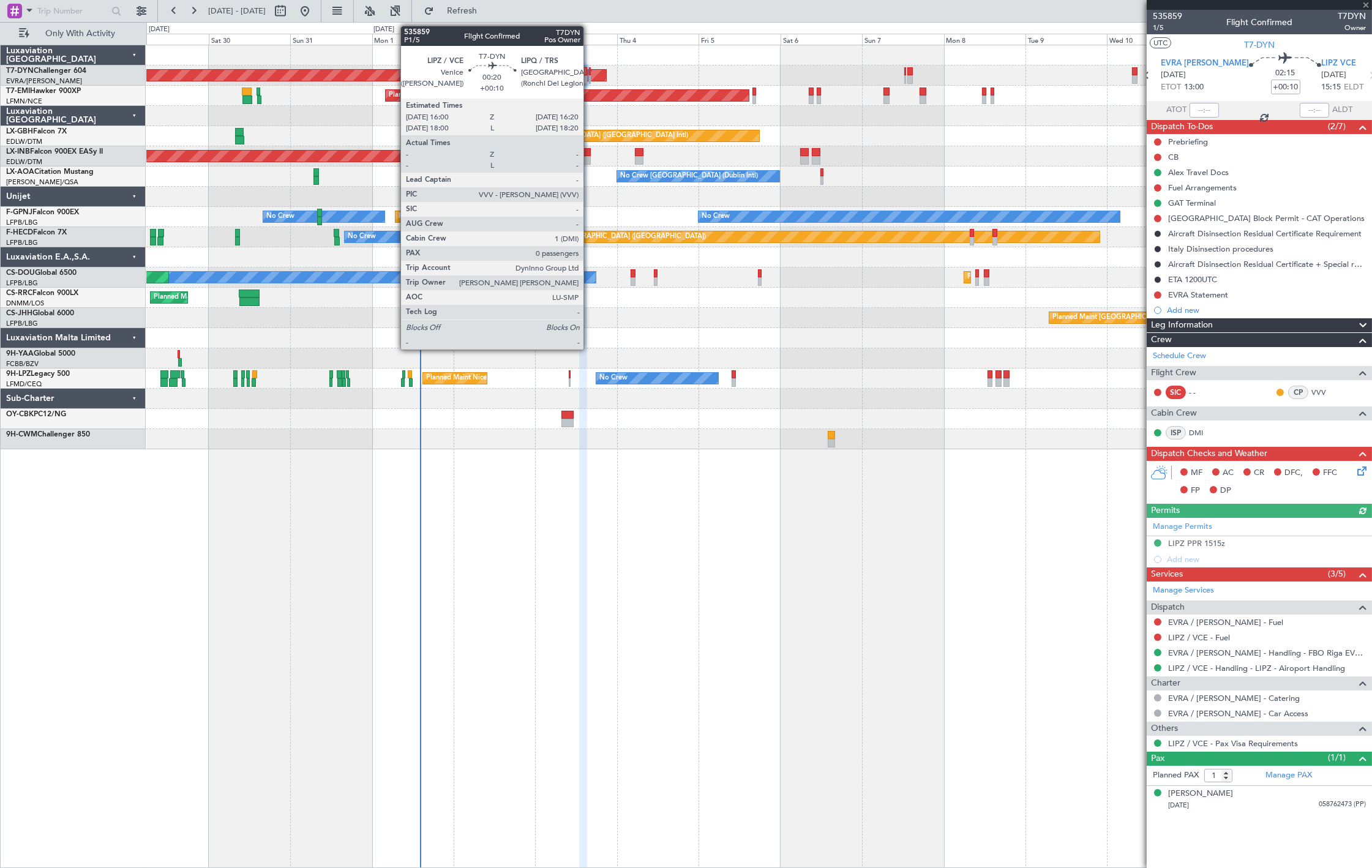
click at [590, 77] on div at bounding box center [590, 80] width 1 height 9
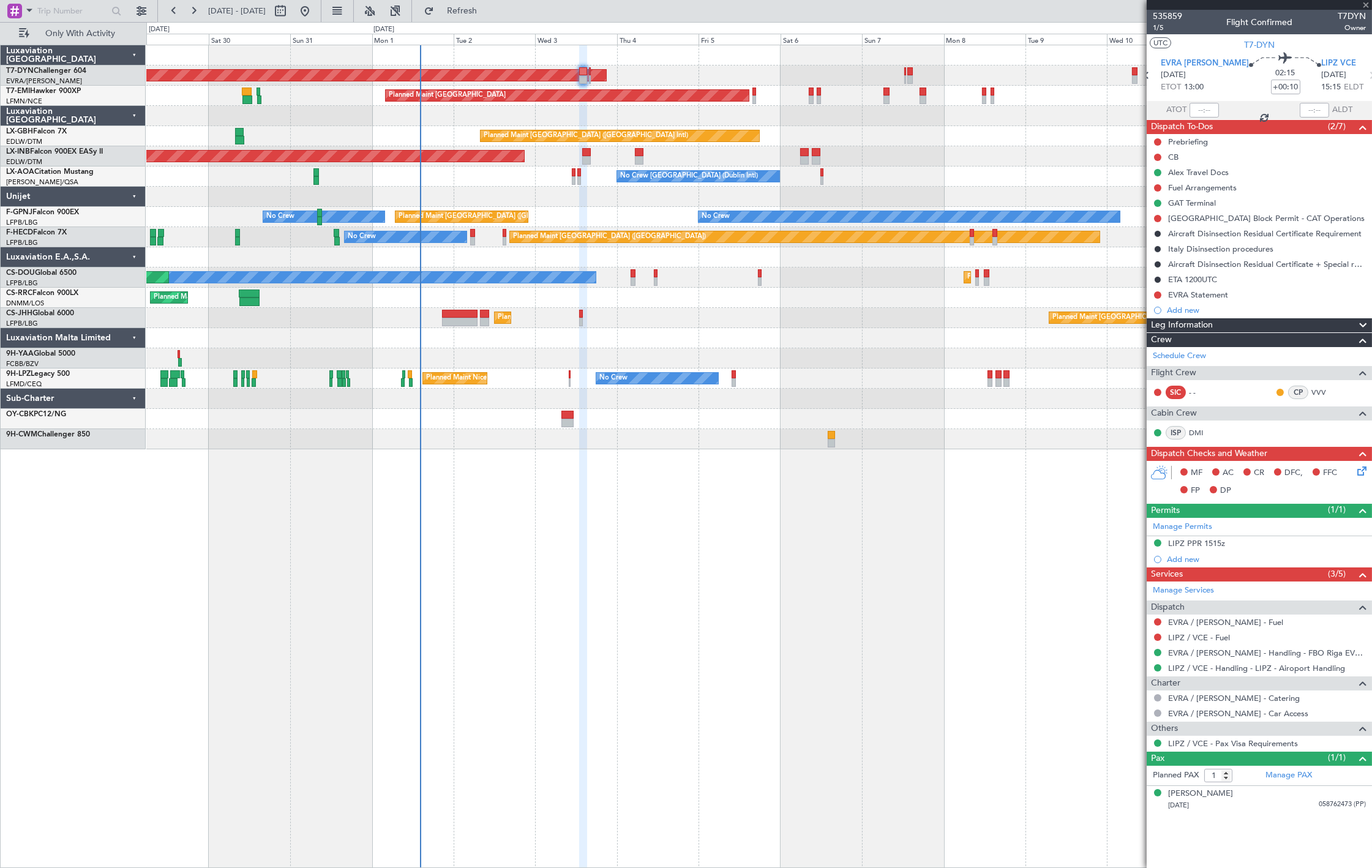
type input "0"
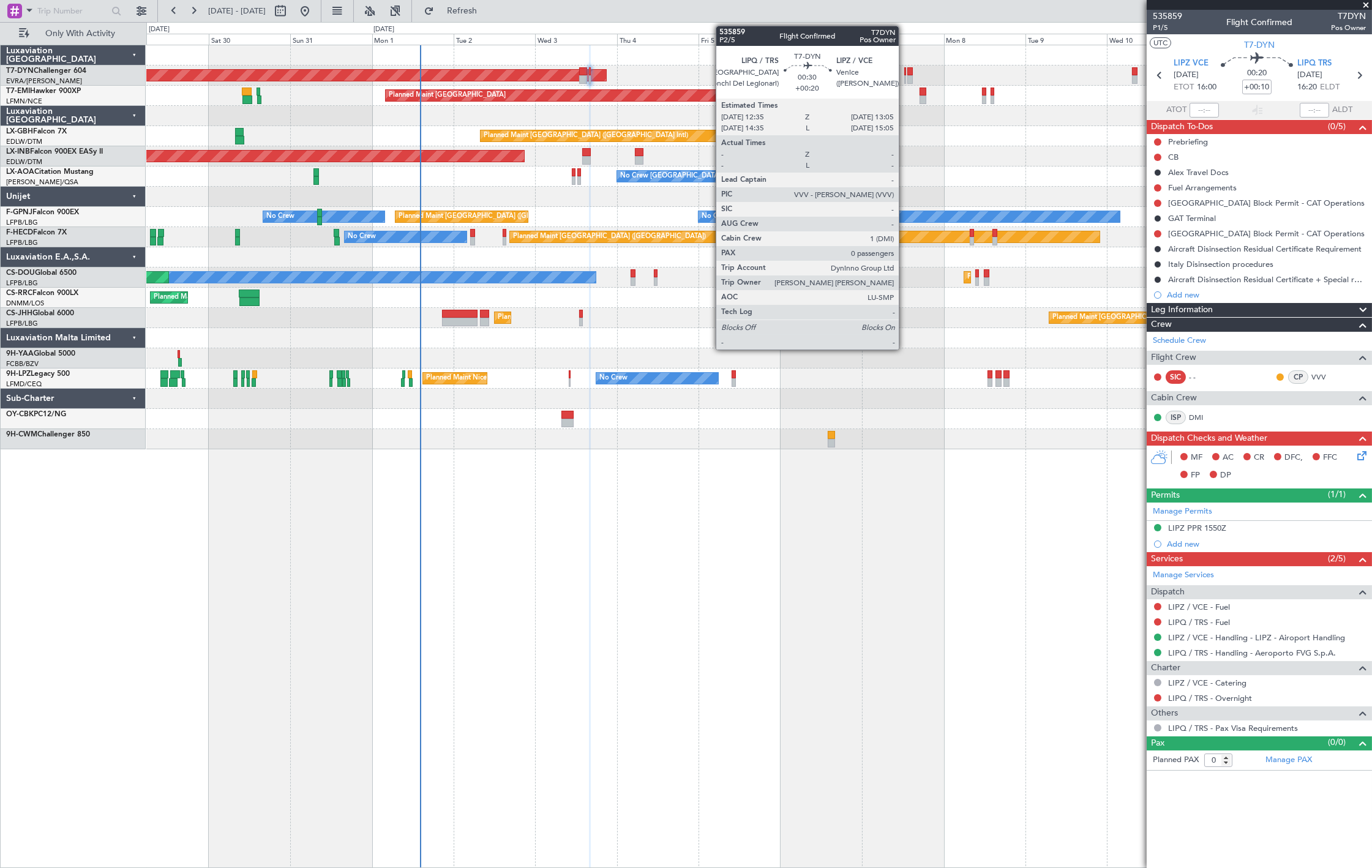
click at [905, 74] on div at bounding box center [905, 72] width 2 height 9
type input "+00:20"
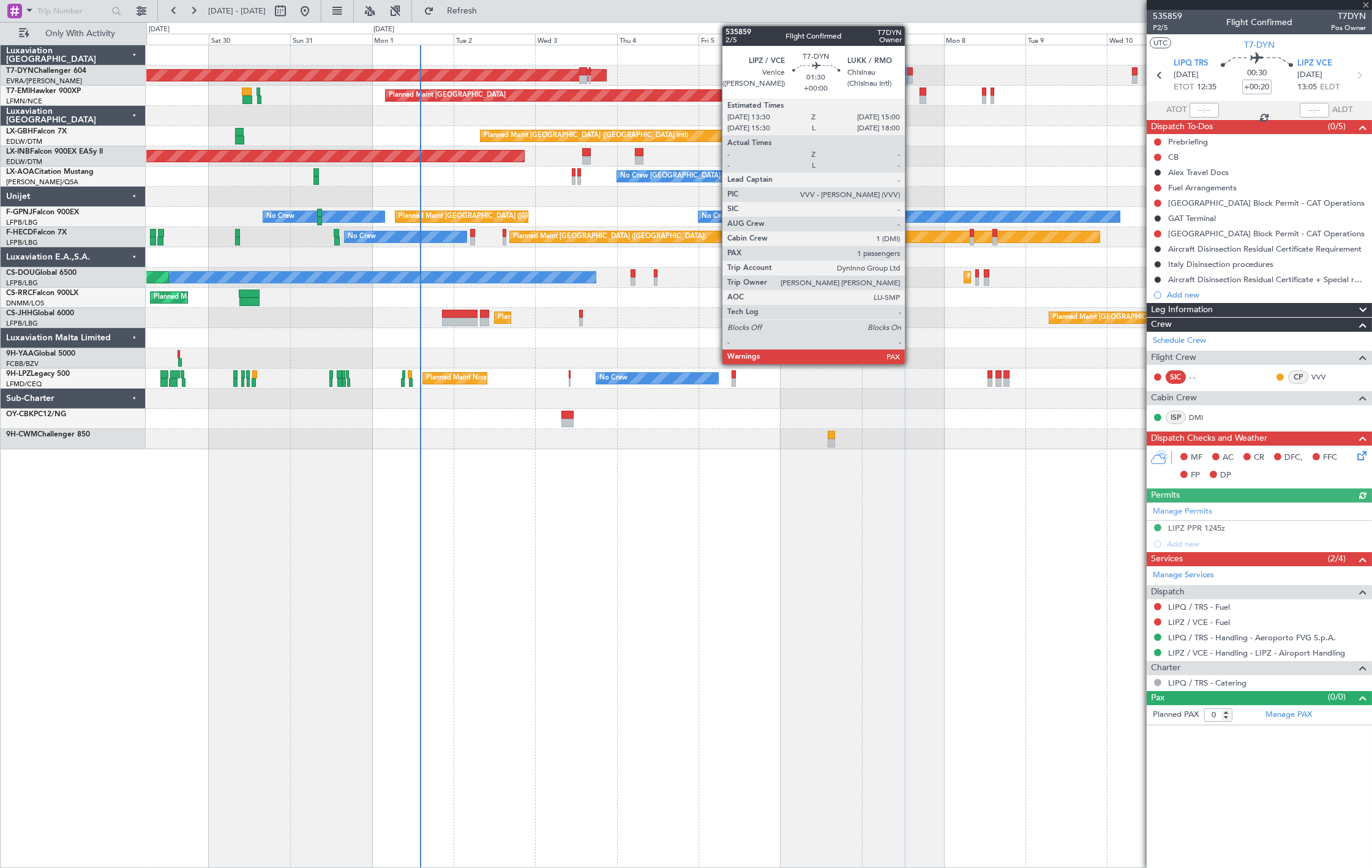
click at [911, 75] on div at bounding box center [910, 80] width 6 height 9
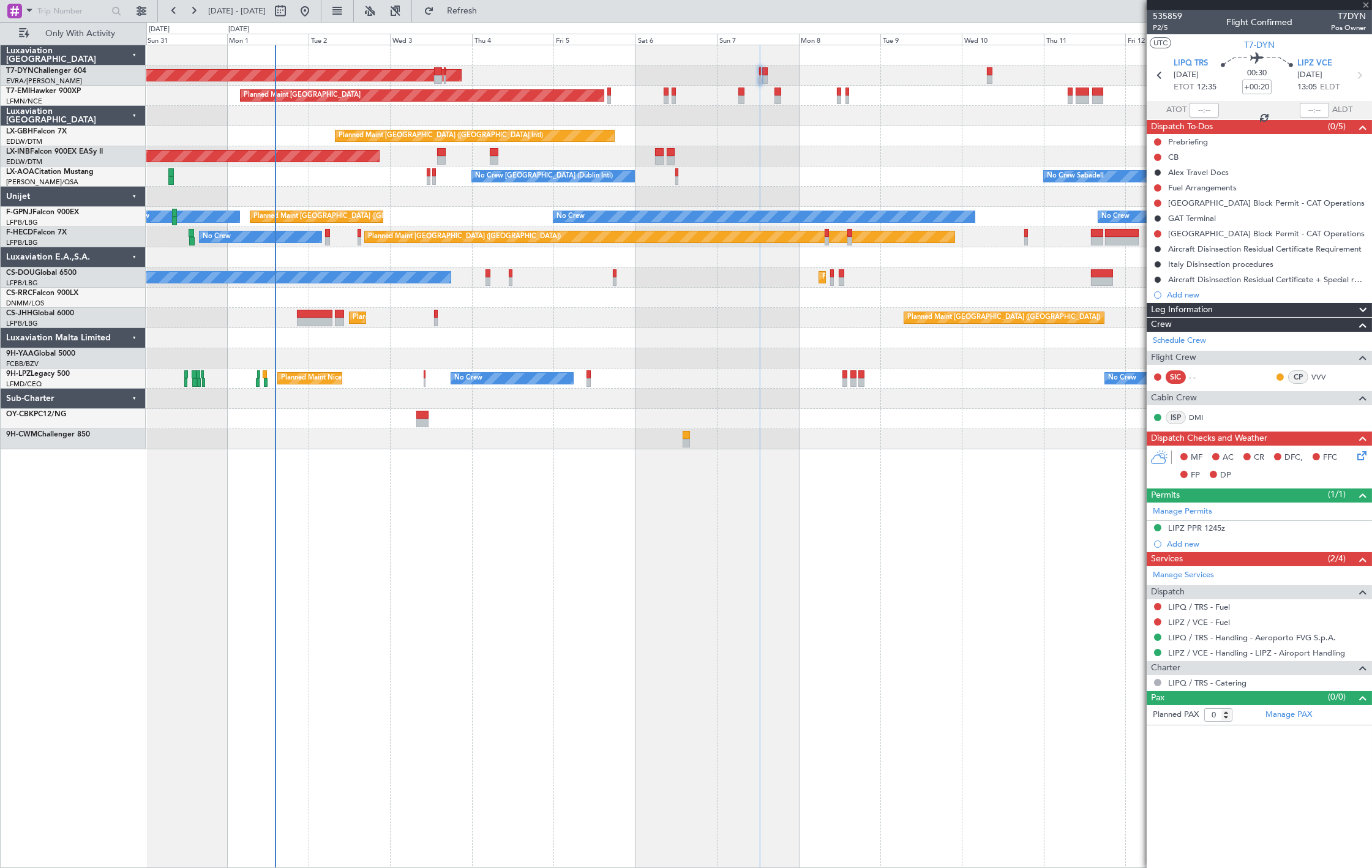
click at [756, 113] on div "AOG Maint Riga (Riga Intl) Planned Maint Zurich Planned Maint Dubai (Dubai Intl…" at bounding box center [759, 247] width 1225 height 404
type input "2"
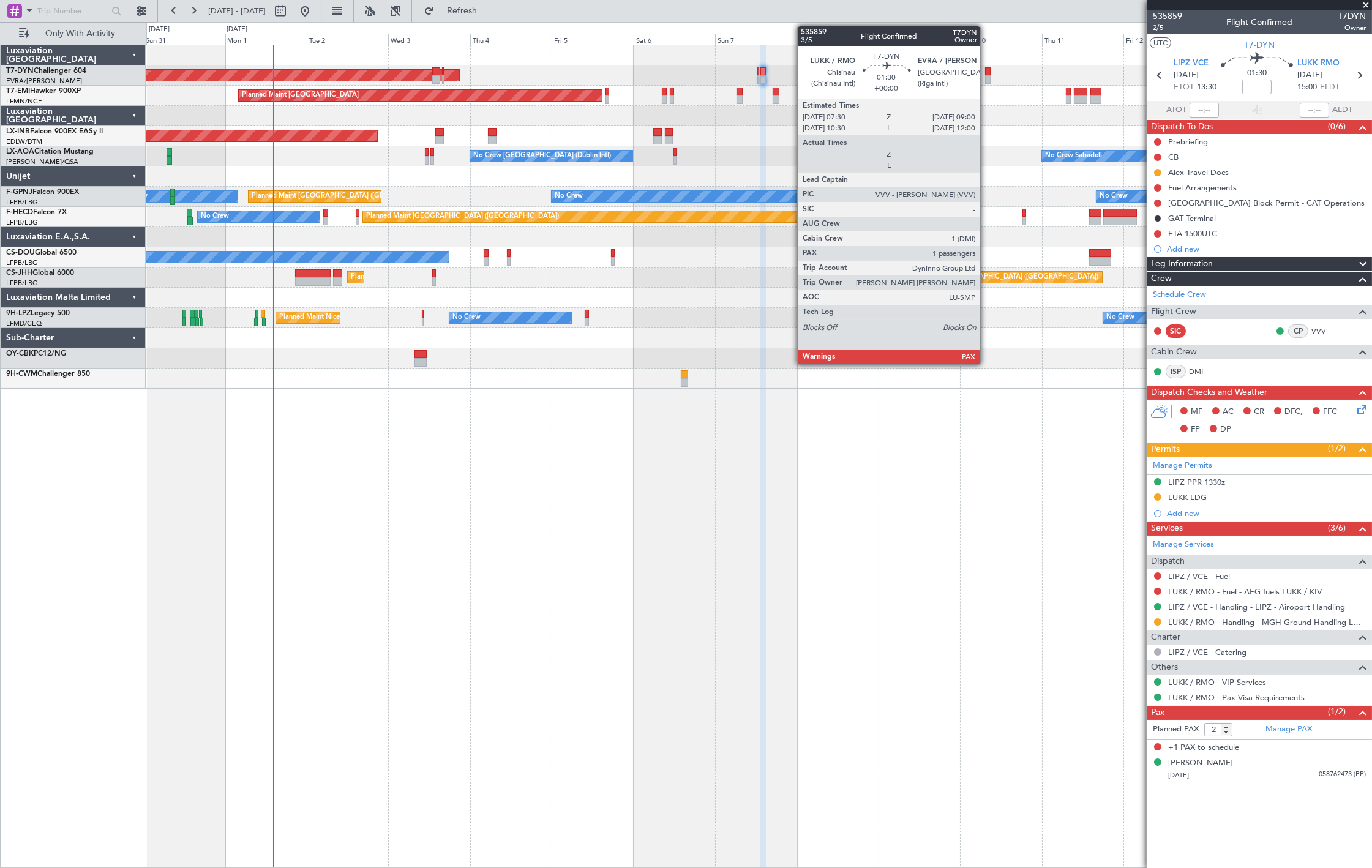
click at [986, 81] on div at bounding box center [988, 80] width 6 height 9
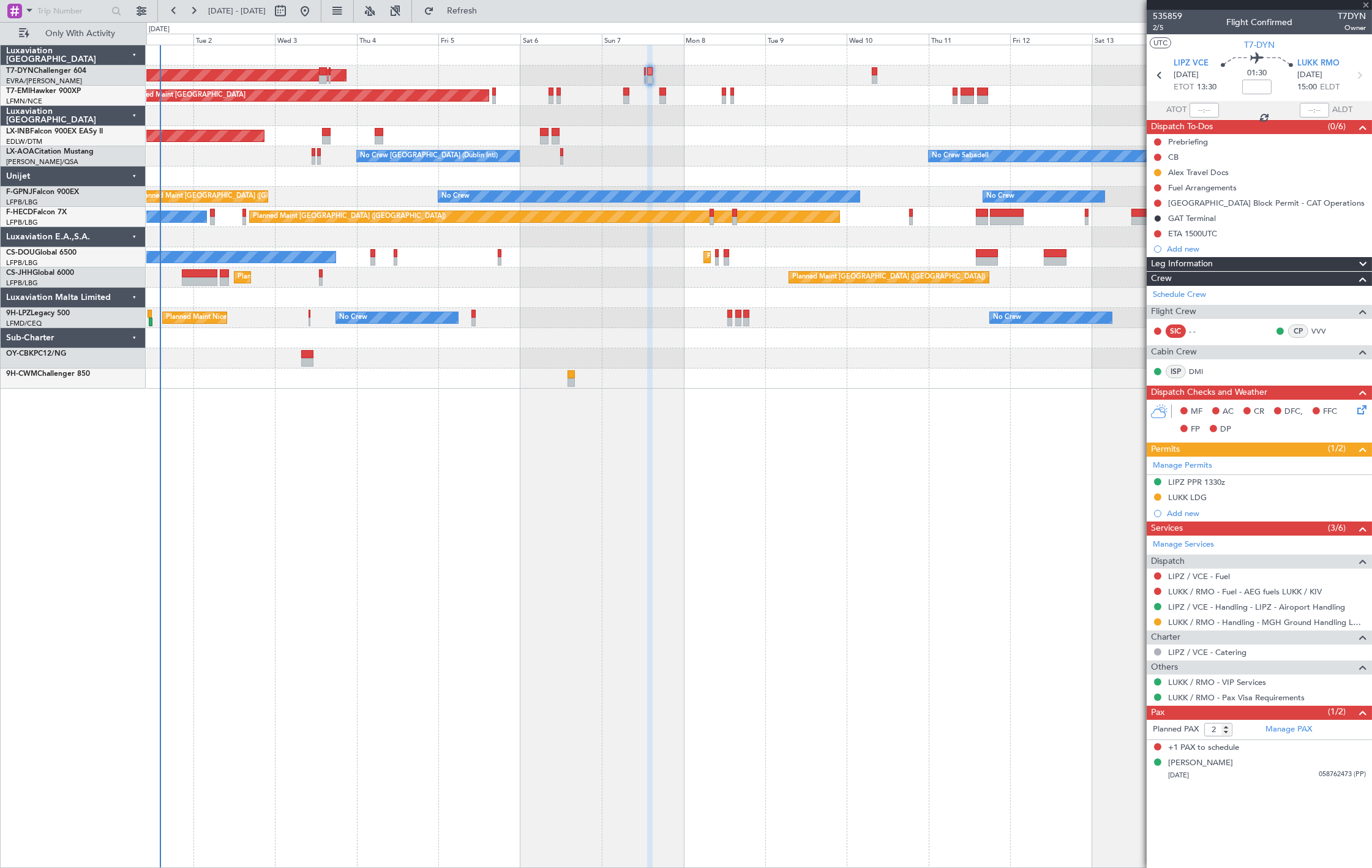
click at [857, 152] on div "AOG Maint Riga (Riga Intl) Planned Maint Zurich Unplanned Maint Dubai (Al Makto…" at bounding box center [759, 217] width 1225 height 344
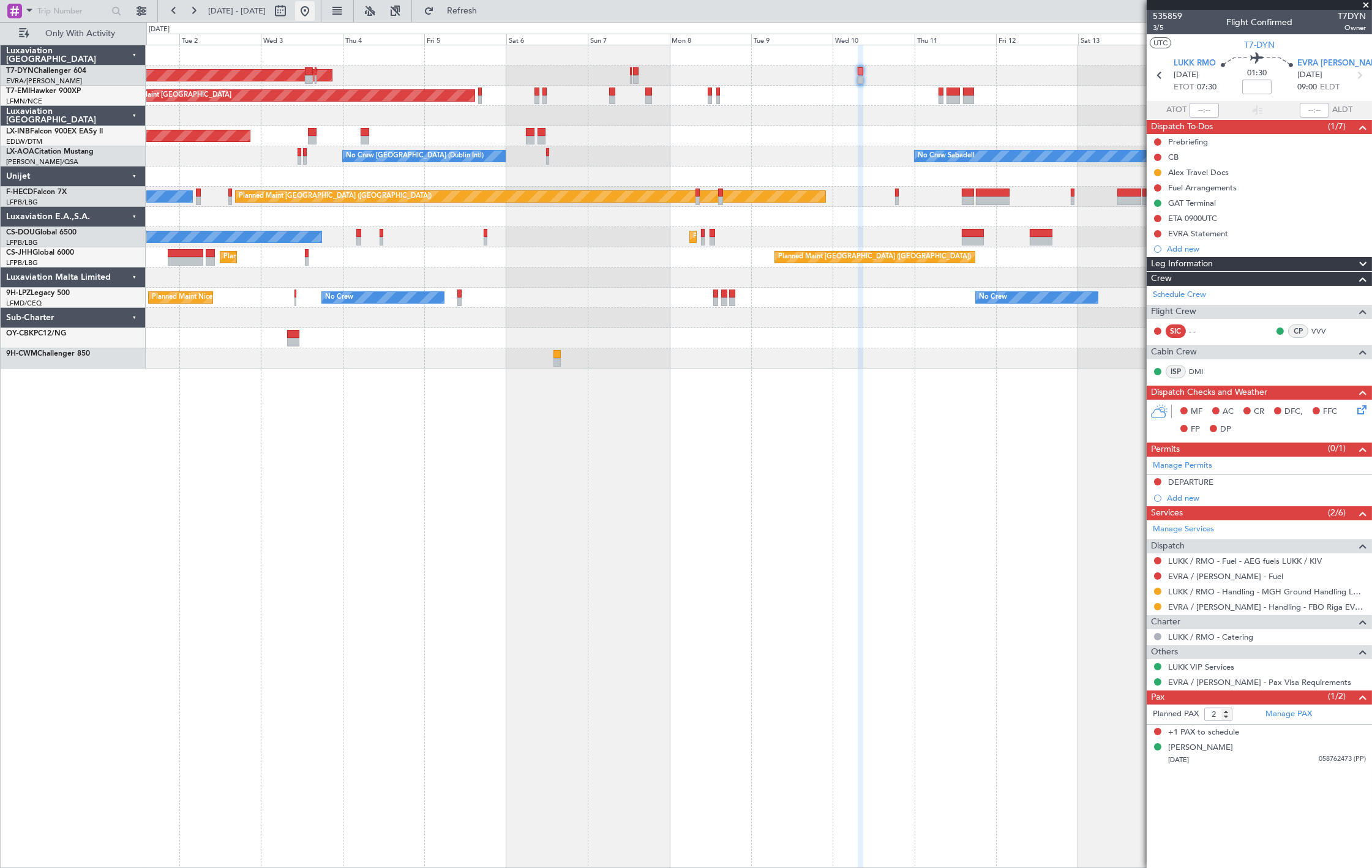
click at [315, 6] on button at bounding box center [304, 11] width 19 height 19
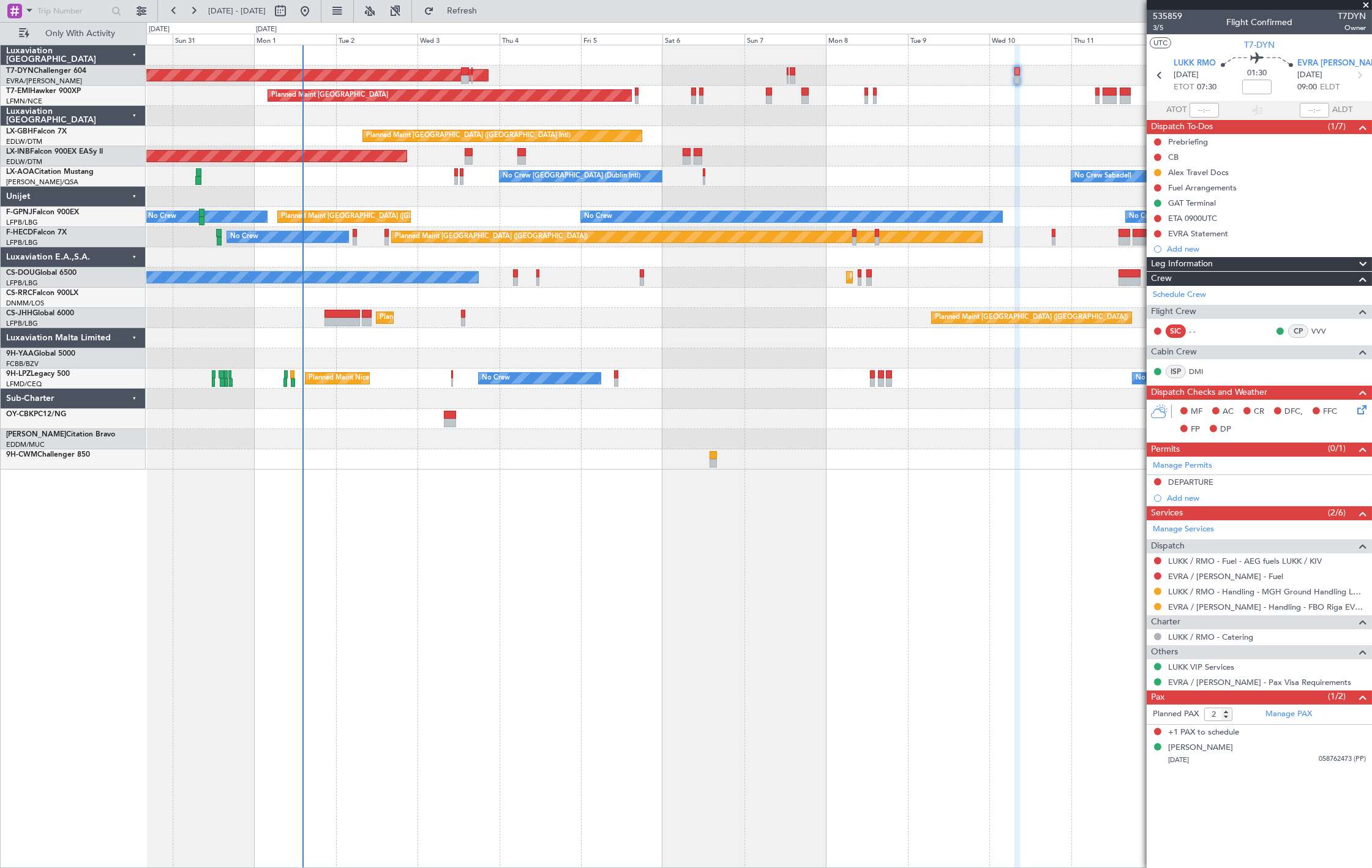
click at [331, 244] on div "AOG Maint Riga (Riga Intl) Planned Maint Zurich Planned Maint Dubai (Dubai Intl…" at bounding box center [759, 257] width 1225 height 425
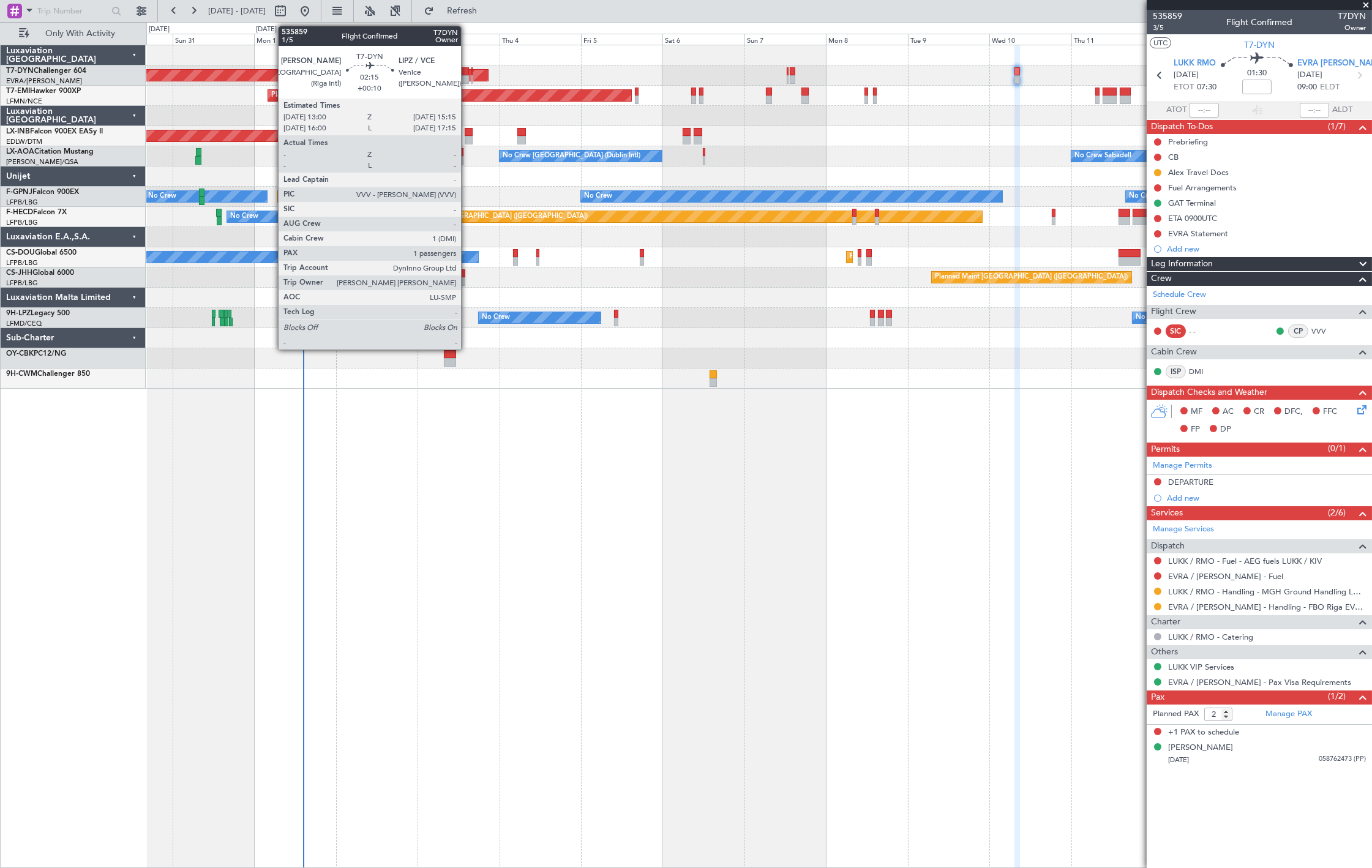
click at [467, 80] on div at bounding box center [465, 80] width 8 height 9
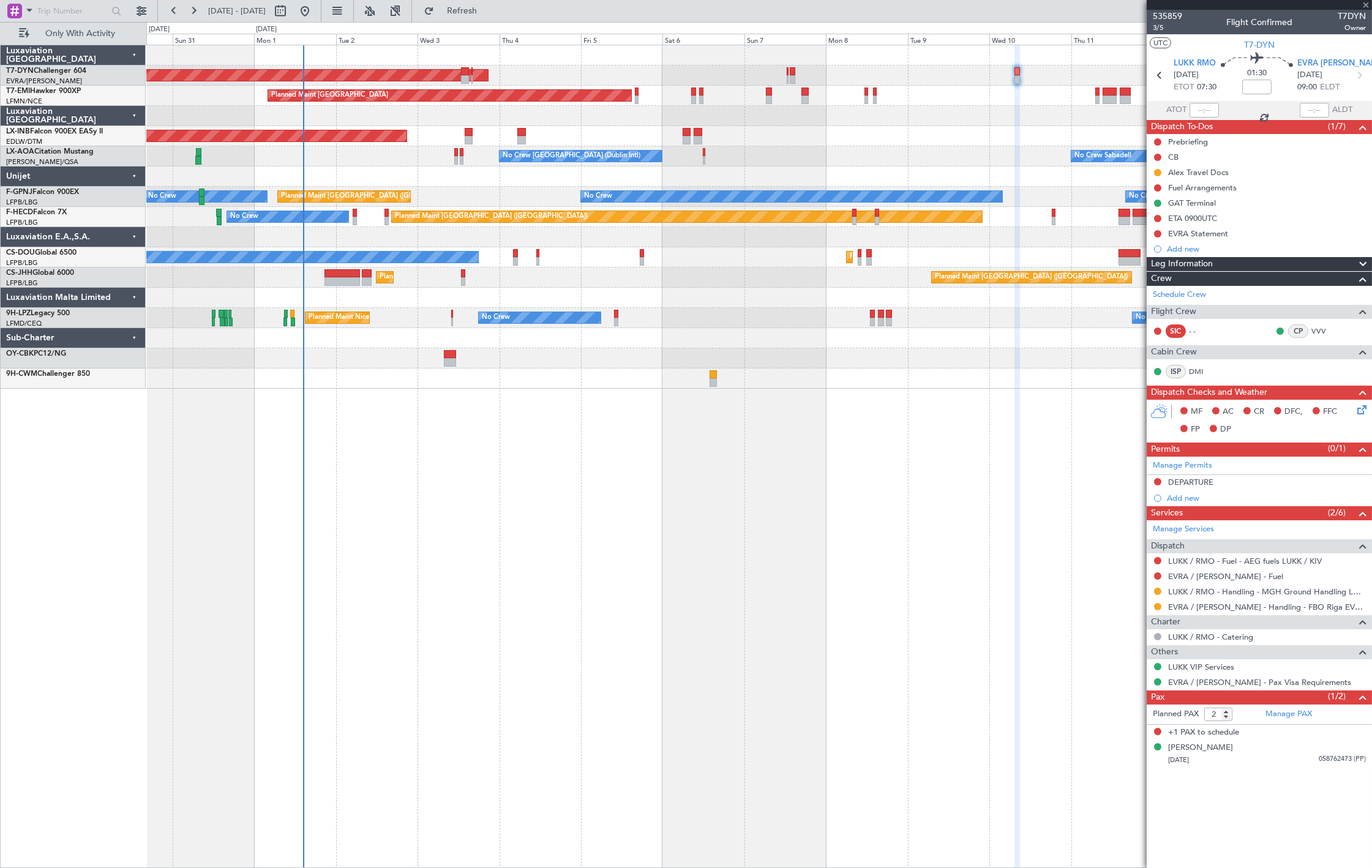
type input "+00:10"
type input "1"
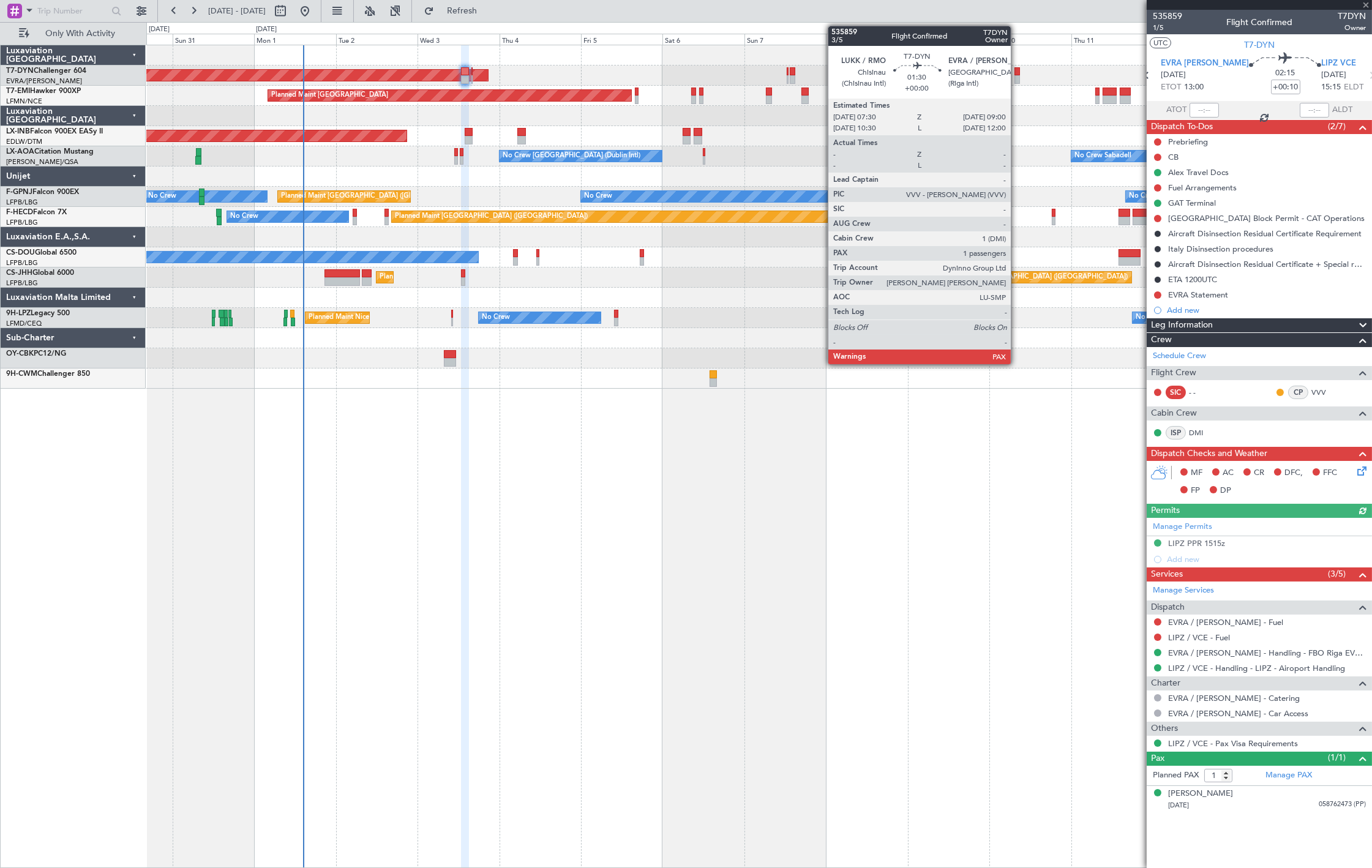
click at [1017, 76] on div at bounding box center [1017, 80] width 6 height 9
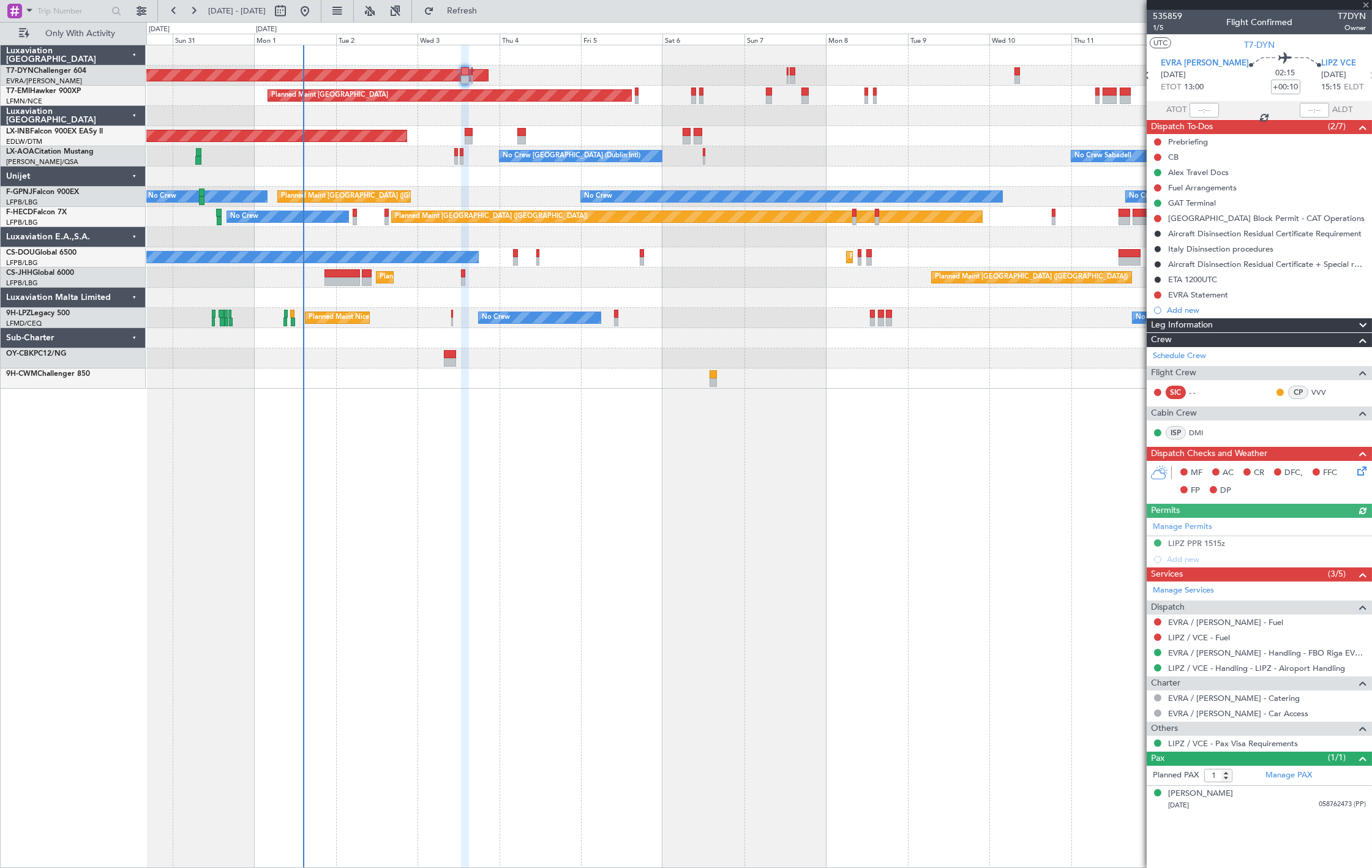
type input "2"
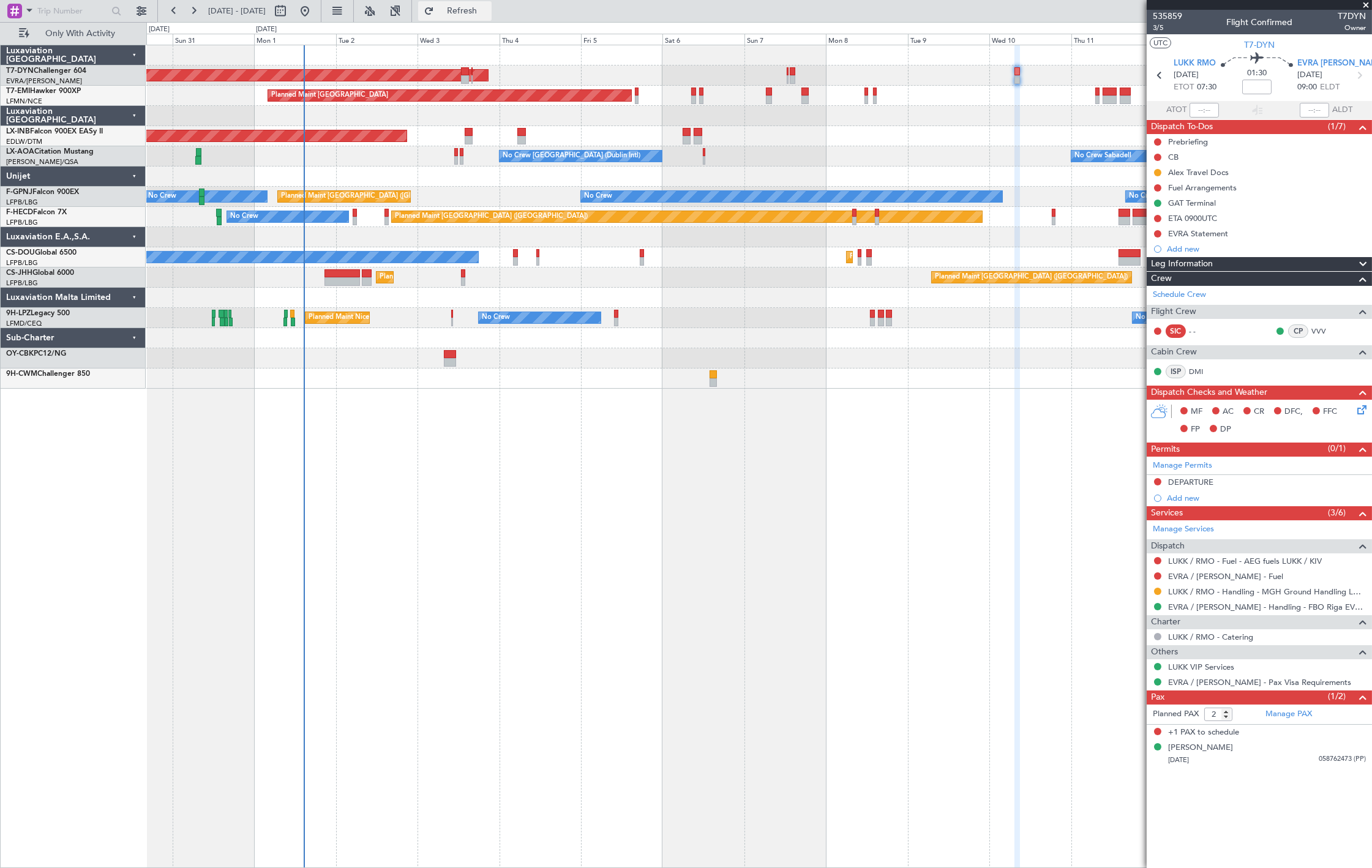
click at [488, 14] on span "Refresh" at bounding box center [462, 11] width 51 height 9
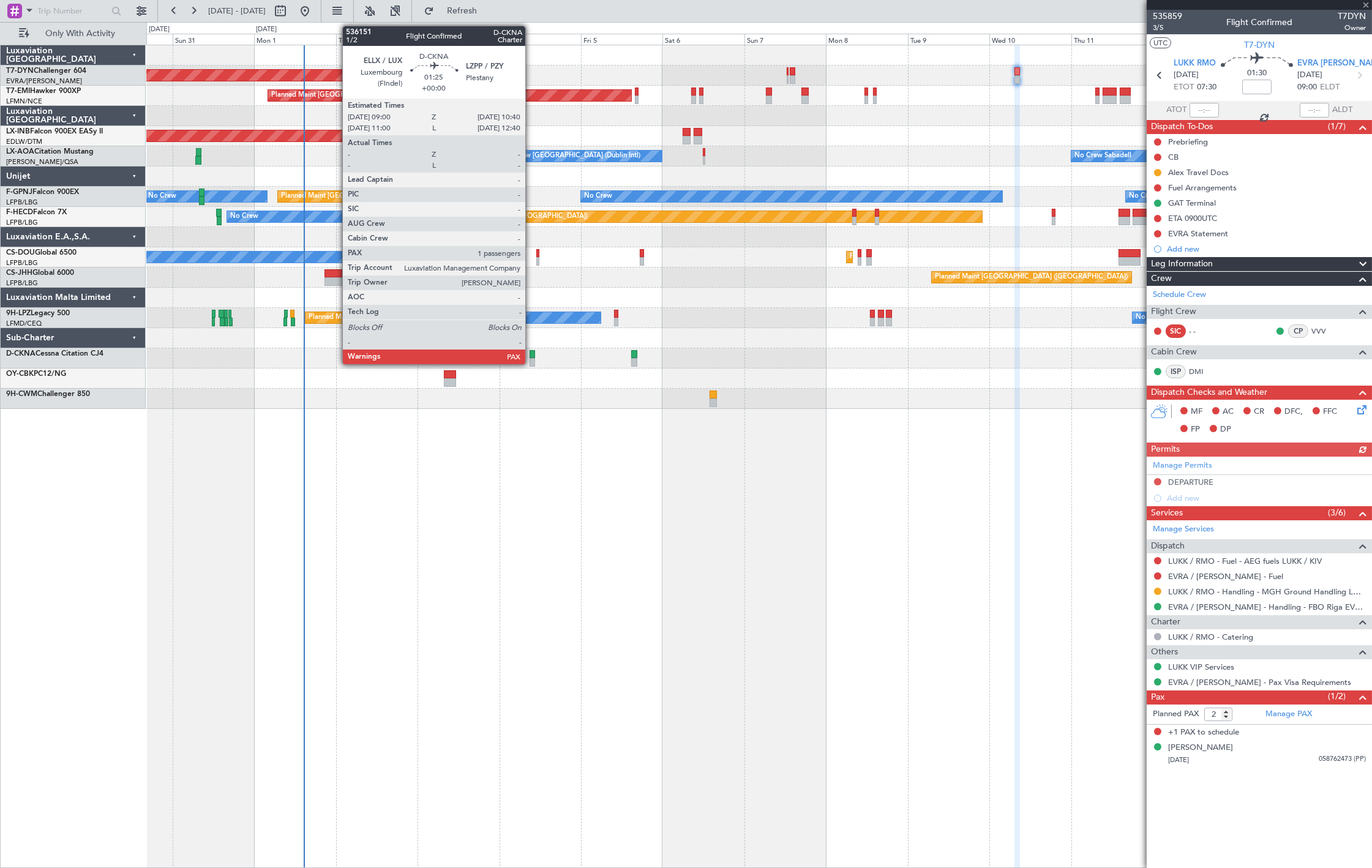
click at [532, 355] on div at bounding box center [533, 354] width 6 height 9
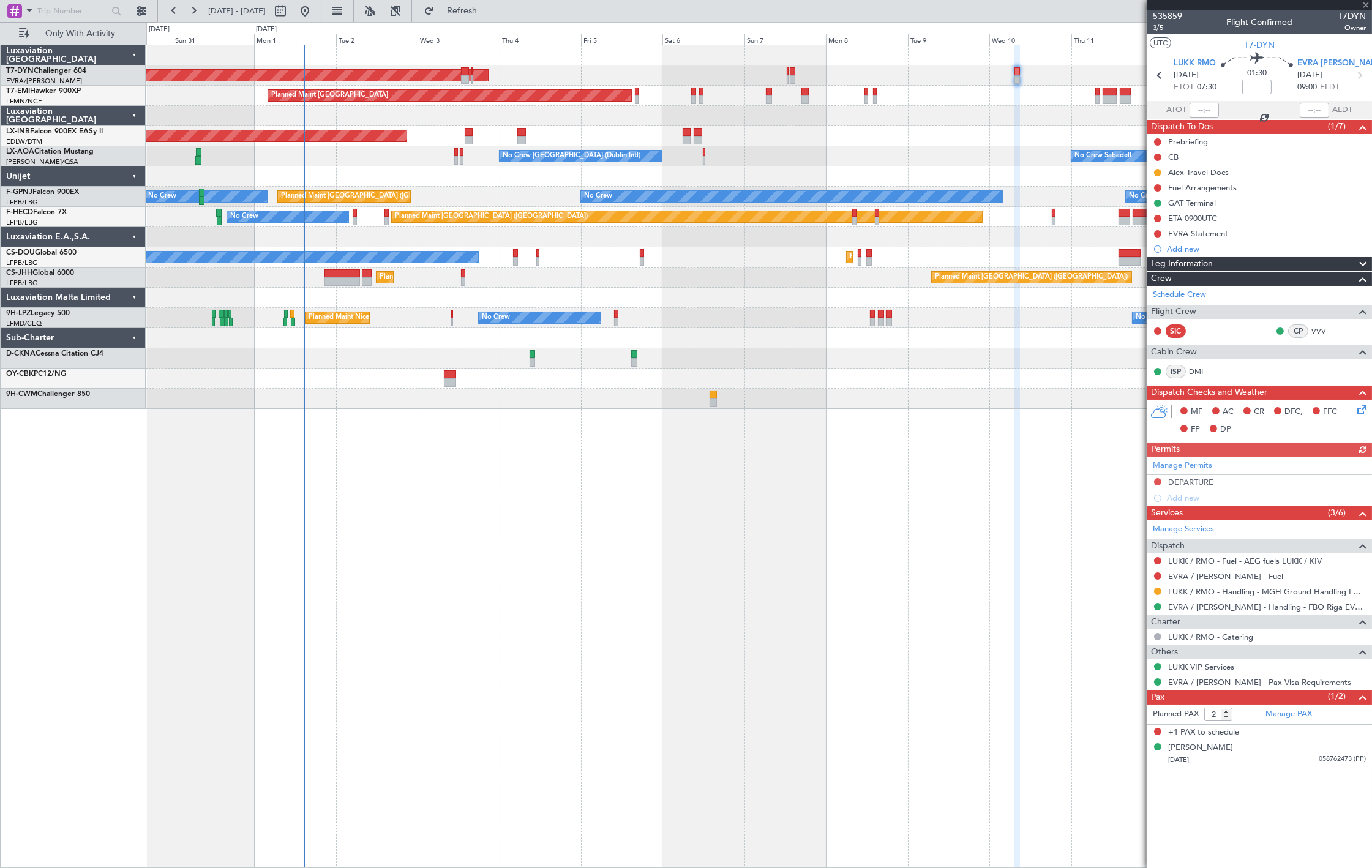
type input "1"
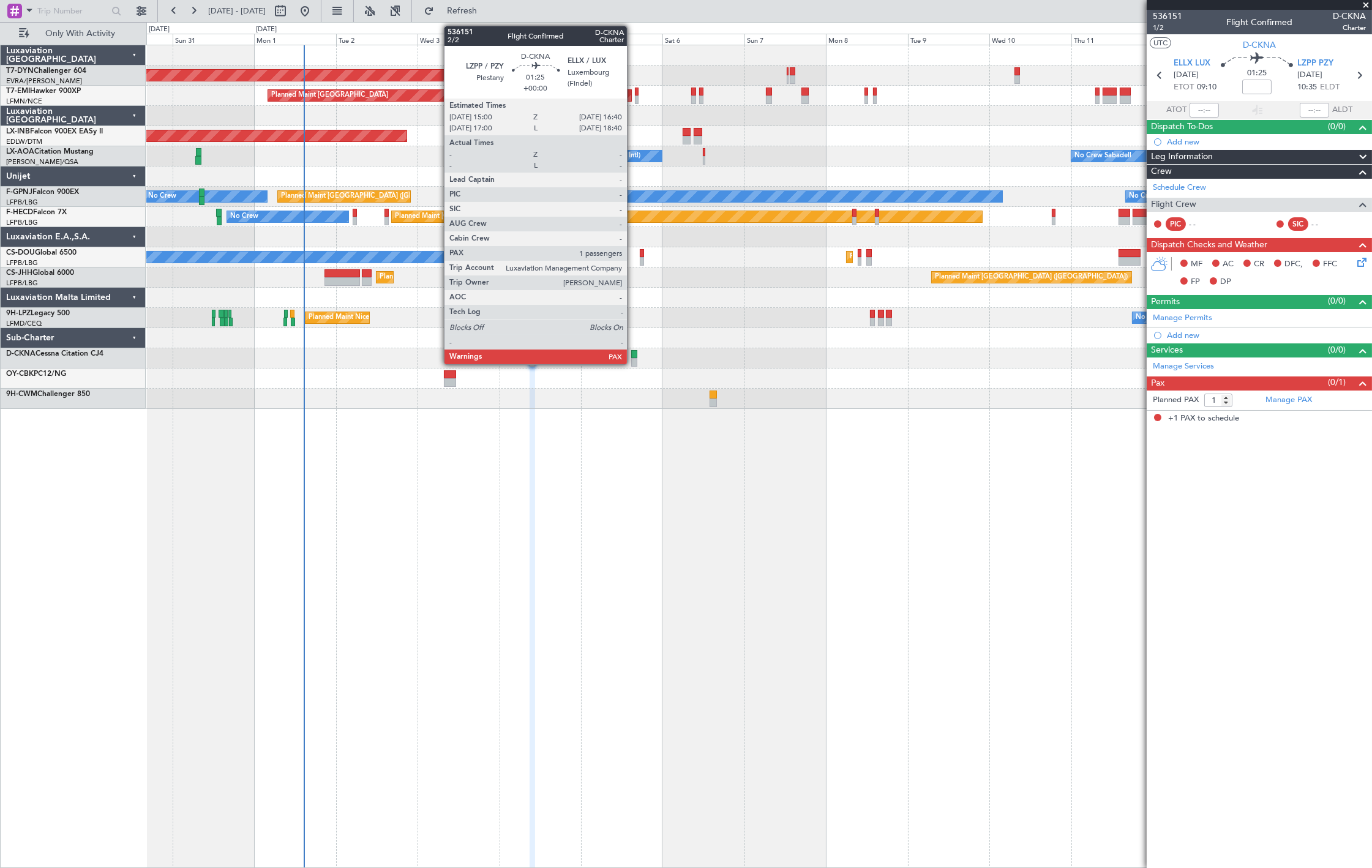
click at [633, 353] on div at bounding box center [634, 354] width 6 height 9
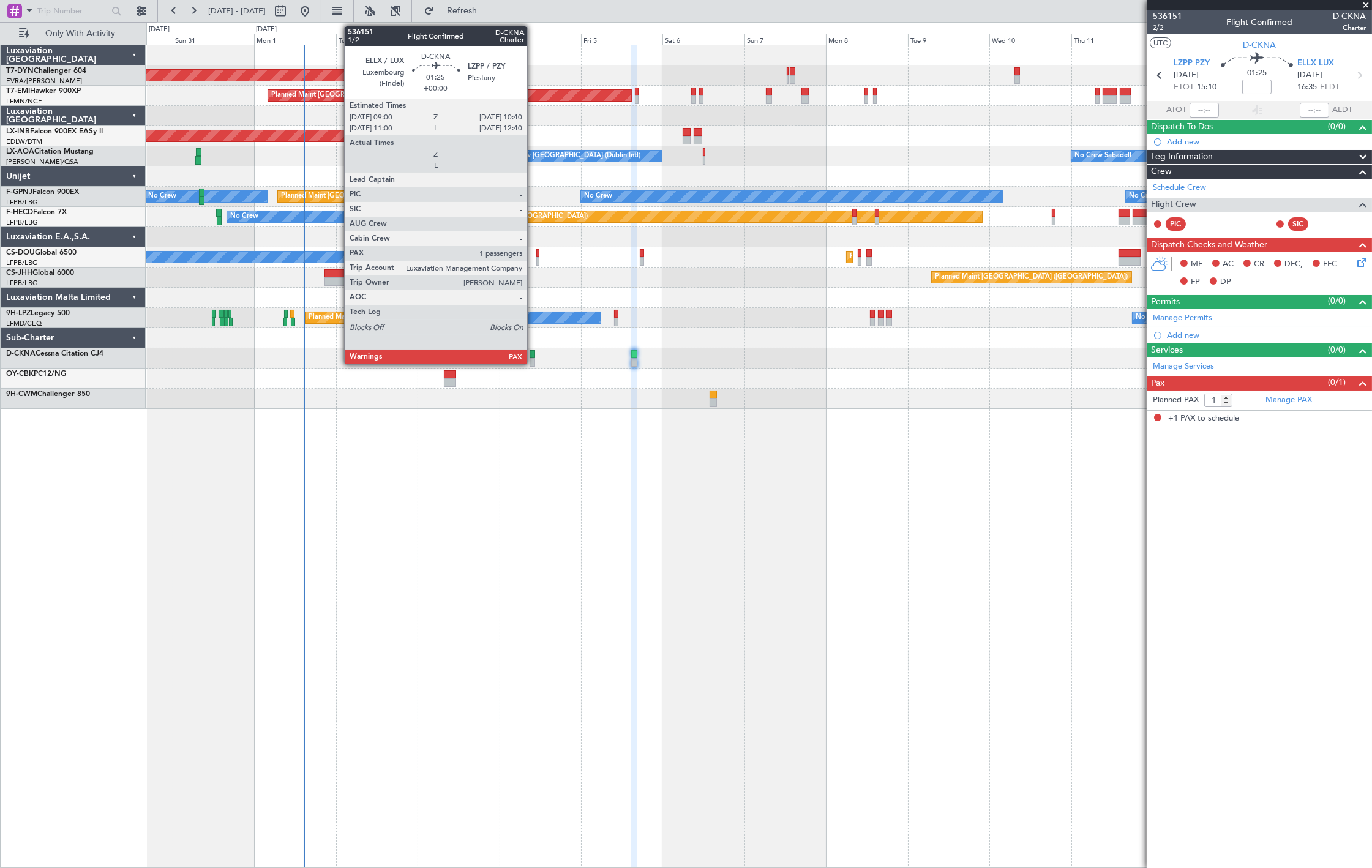
click at [533, 351] on div at bounding box center [533, 354] width 6 height 9
click at [534, 358] on div at bounding box center [759, 358] width 1225 height 20
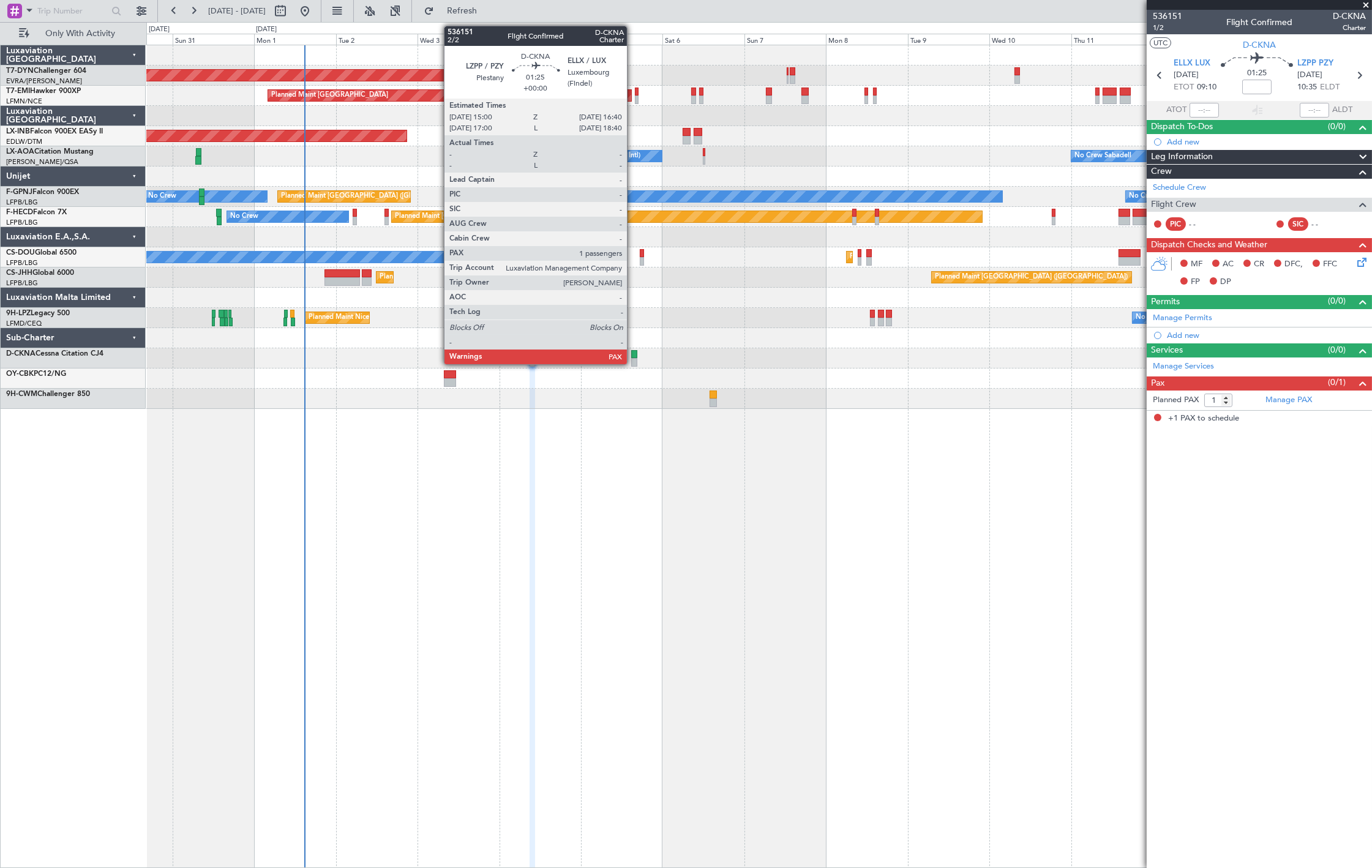
click at [633, 358] on div at bounding box center [759, 358] width 1225 height 20
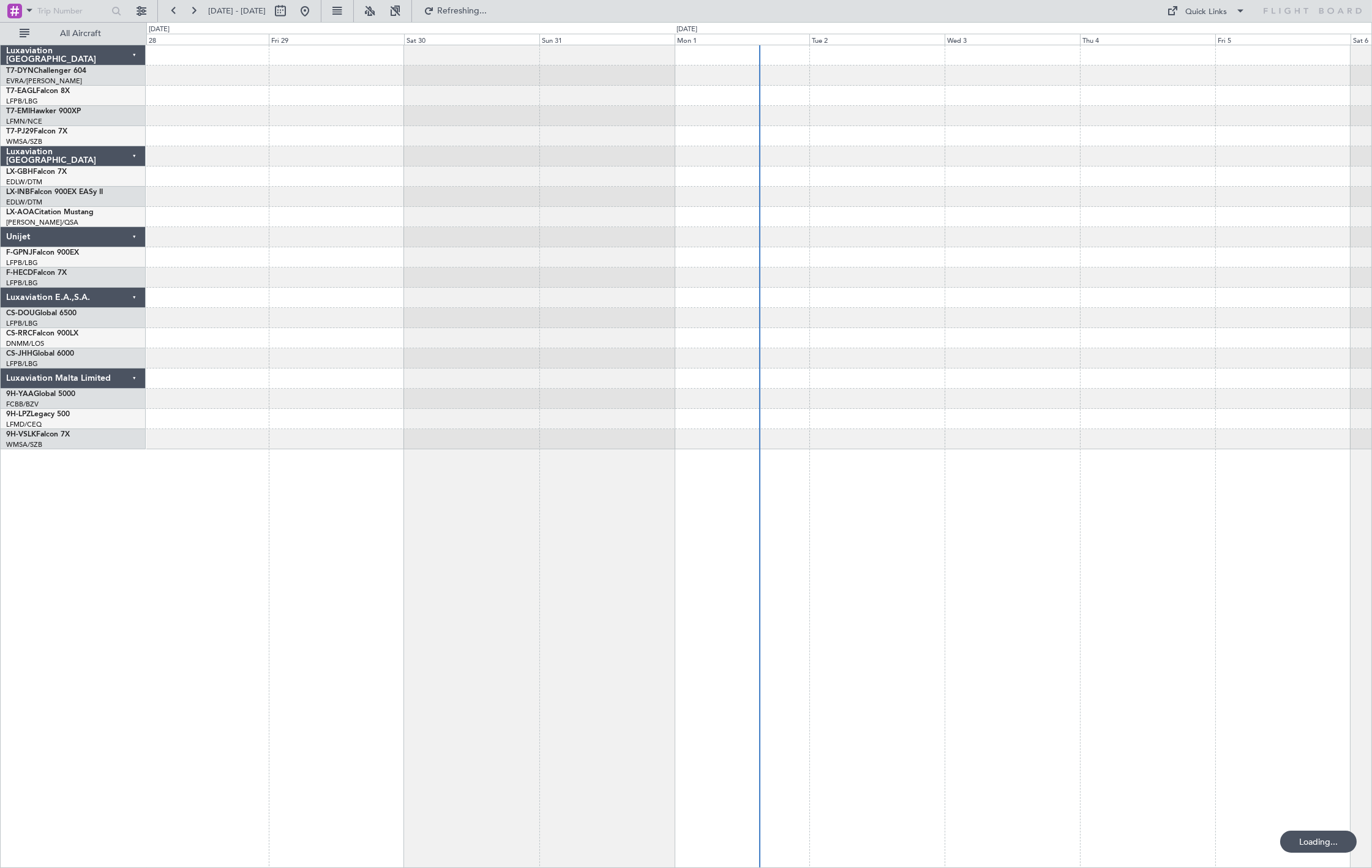
click at [72, 32] on span "All Aircraft" at bounding box center [80, 34] width 97 height 9
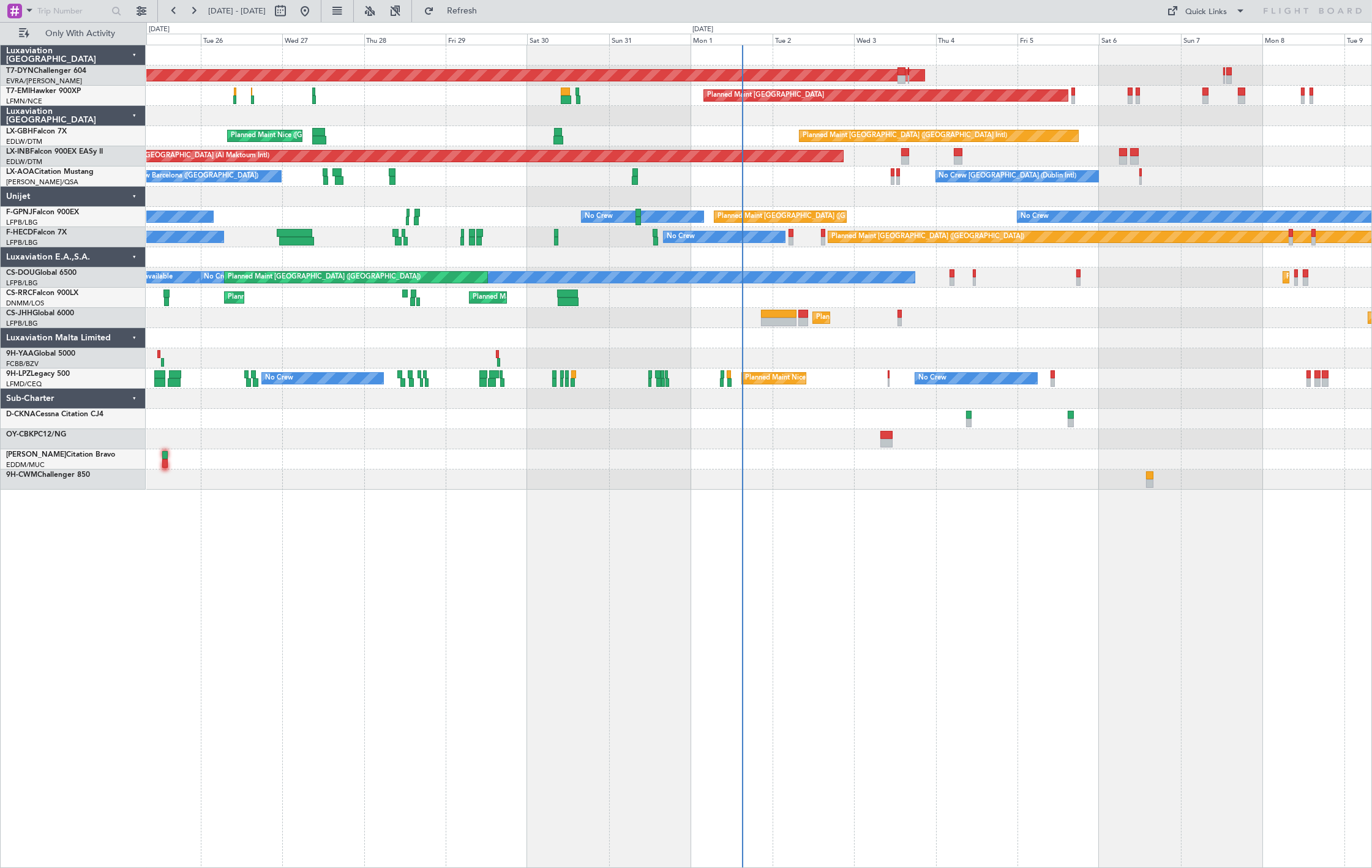
click at [766, 356] on div "AOG Maint Riga (Riga Intl) Planned Maint [GEOGRAPHIC_DATA]-[GEOGRAPHIC_DATA] Pl…" at bounding box center [759, 267] width 1225 height 445
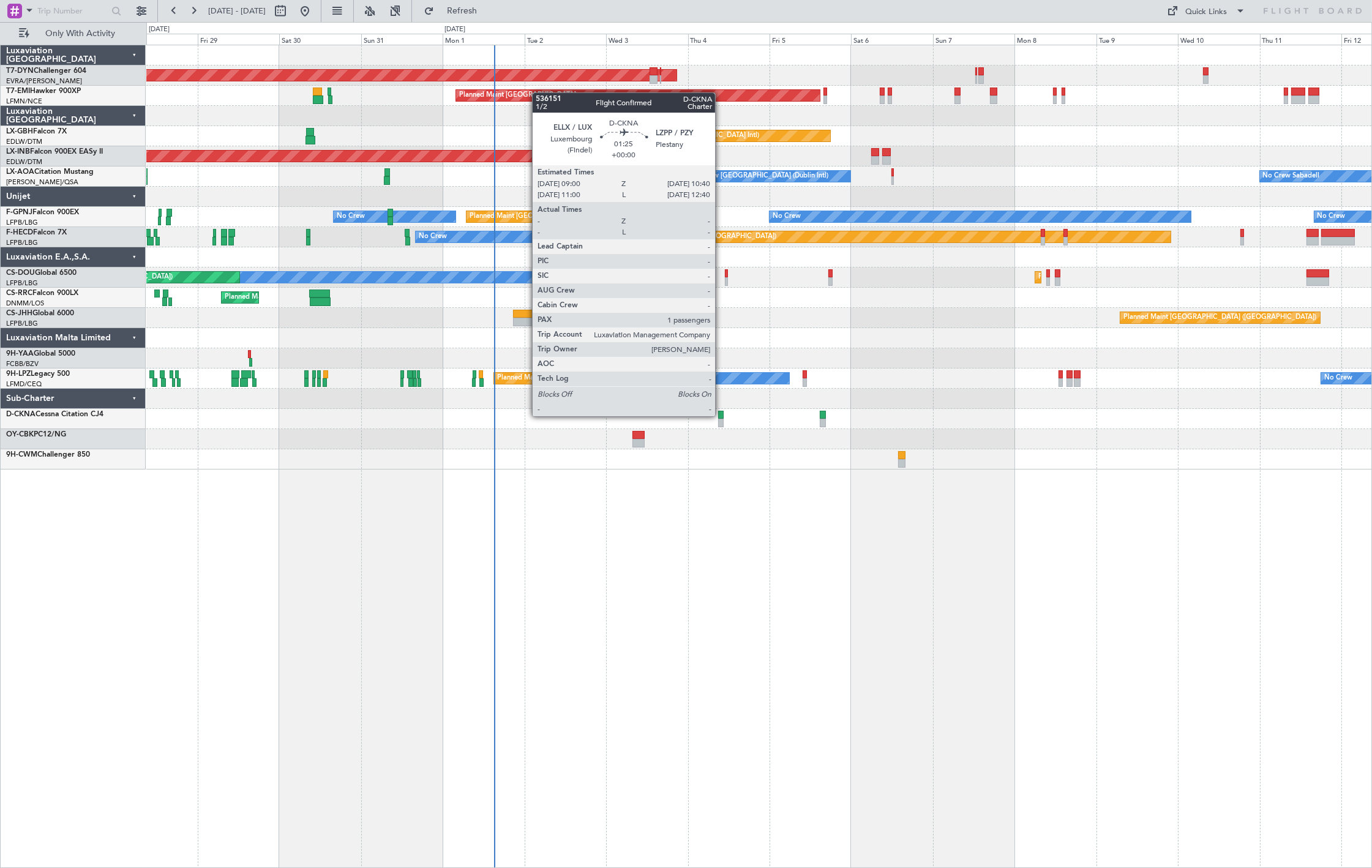
click at [721, 415] on div at bounding box center [721, 415] width 6 height 9
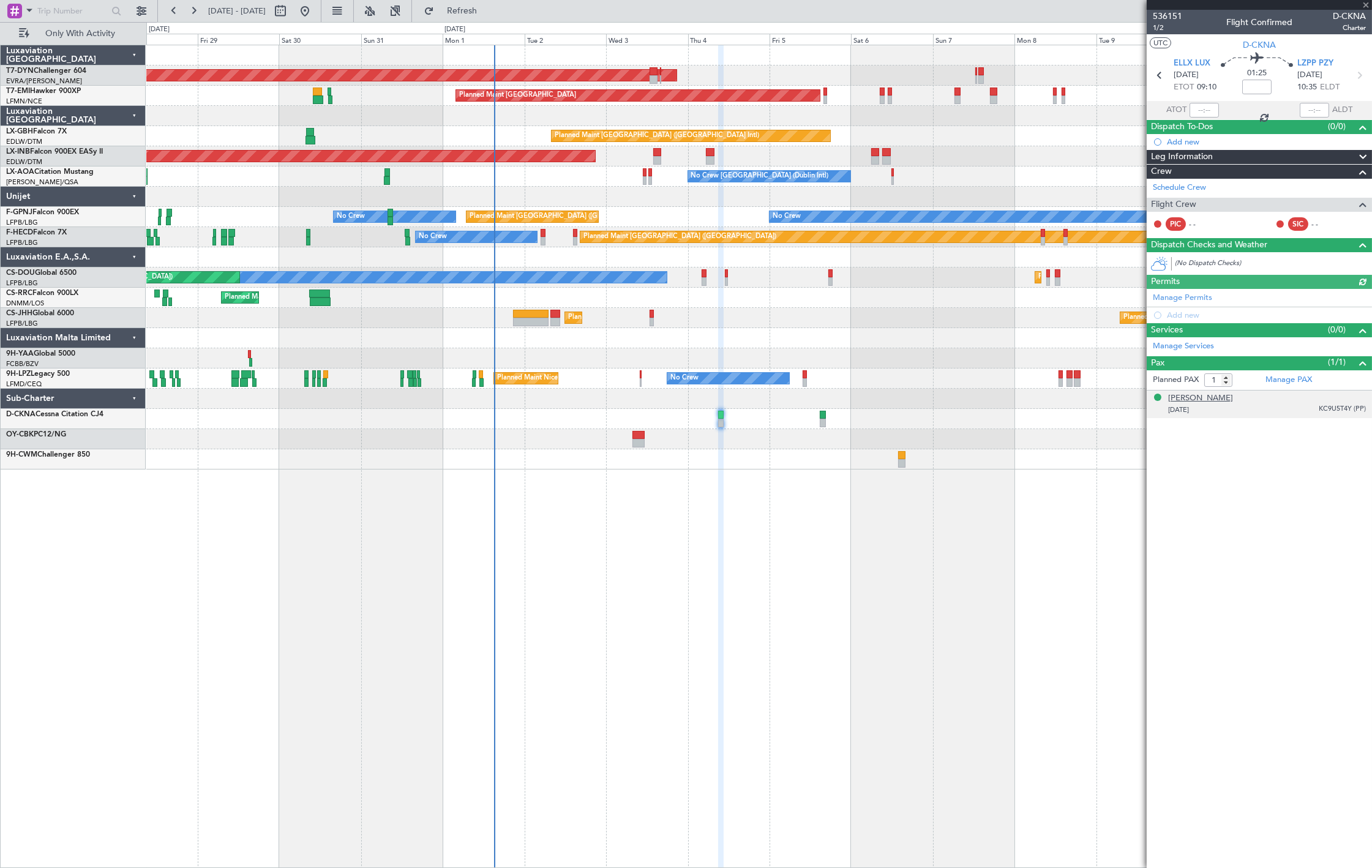
click at [1202, 399] on div "[PERSON_NAME]" at bounding box center [1201, 399] width 65 height 13
drag, startPoint x: 88, startPoint y: 219, endPoint x: 83, endPoint y: 206, distance: 13.9
click at [182, 170] on div "No Crew Sabadell No Crew [GEOGRAPHIC_DATA] (Dublin Intl) No Crew Barcelona ([GE…" at bounding box center [759, 177] width 1225 height 20
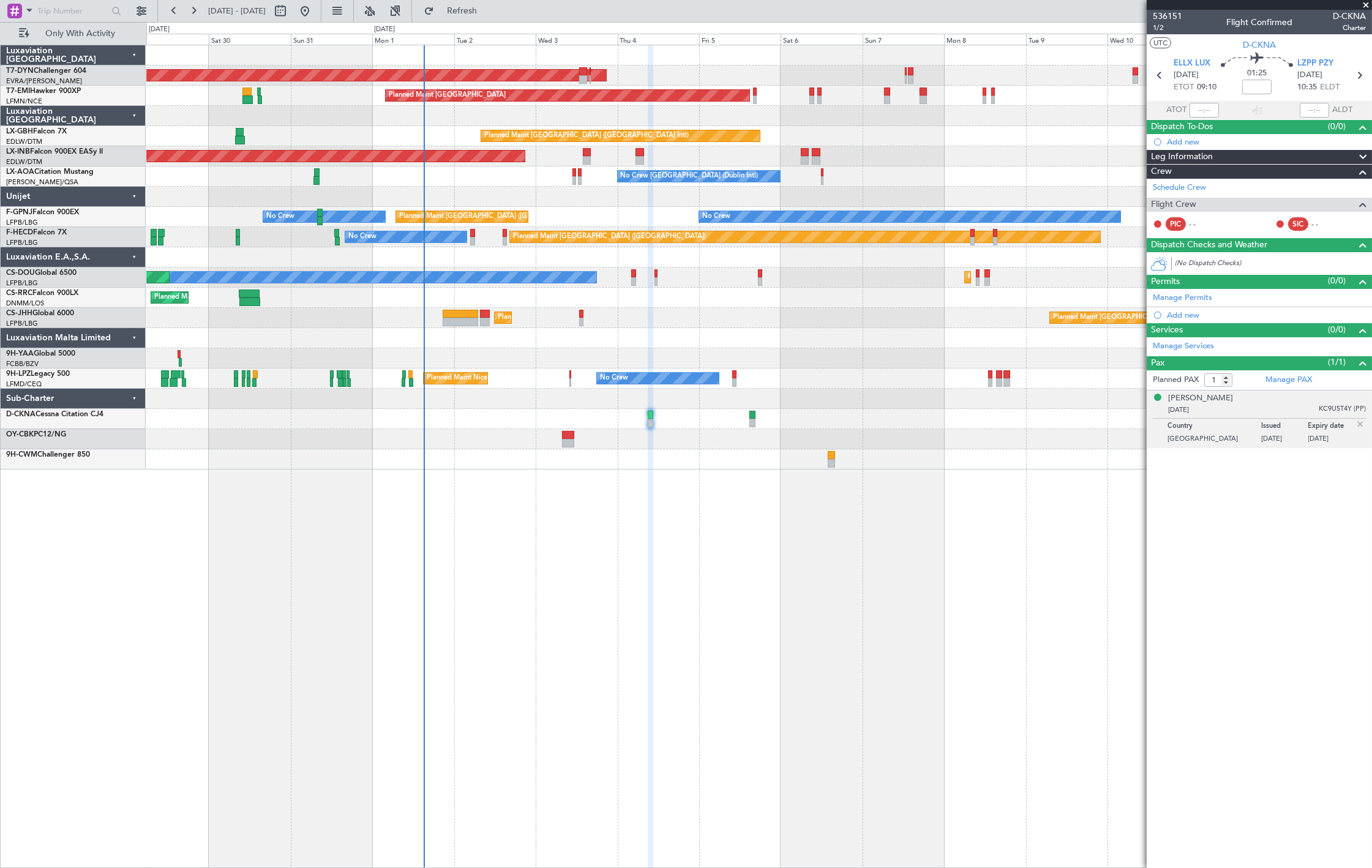
click at [590, 217] on div "No Crew No Crew No Crew Planned Maint [GEOGRAPHIC_DATA] ([GEOGRAPHIC_DATA]) No …" at bounding box center [759, 217] width 1225 height 20
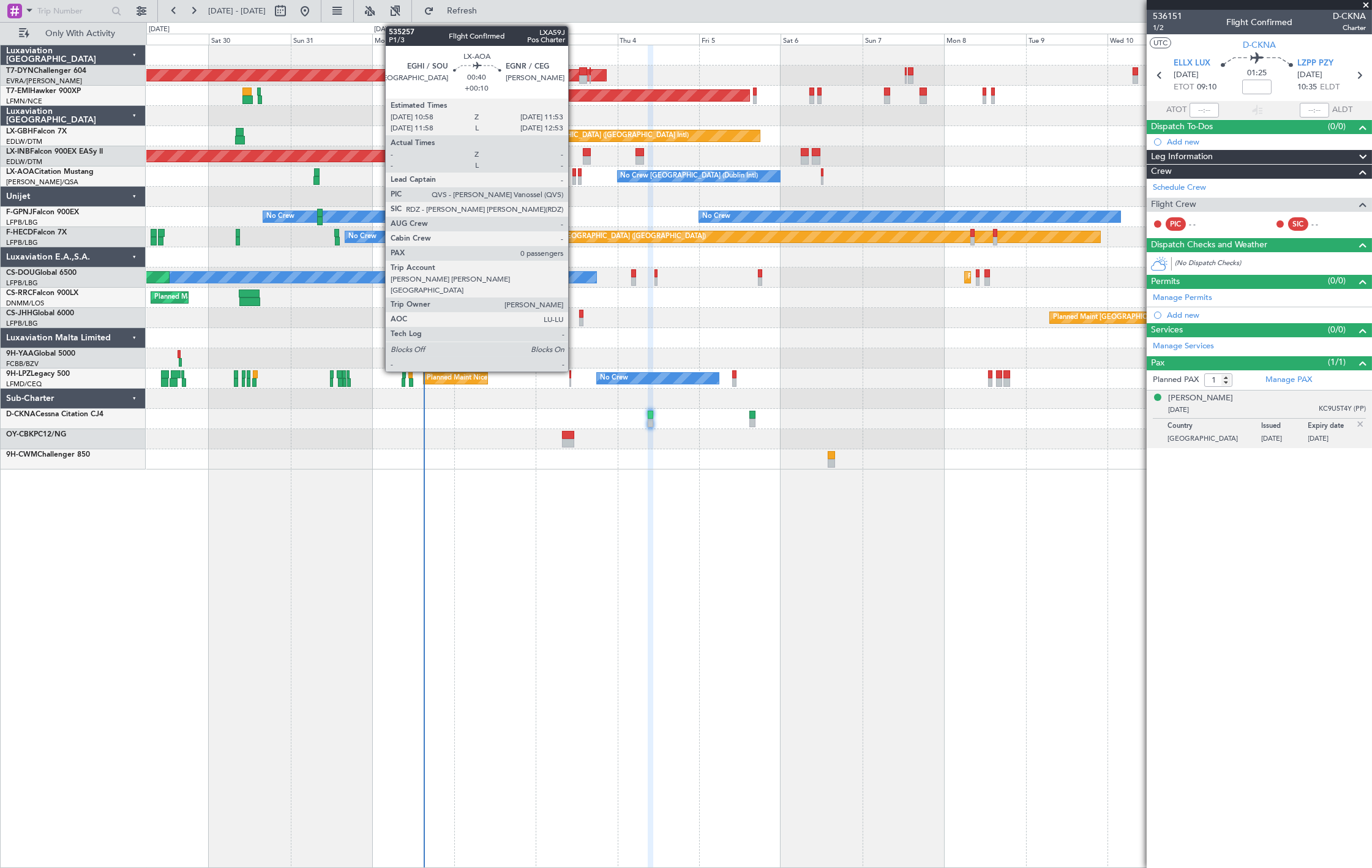
click at [574, 178] on div at bounding box center [574, 181] width 4 height 9
type input "+00:10"
type input "0"
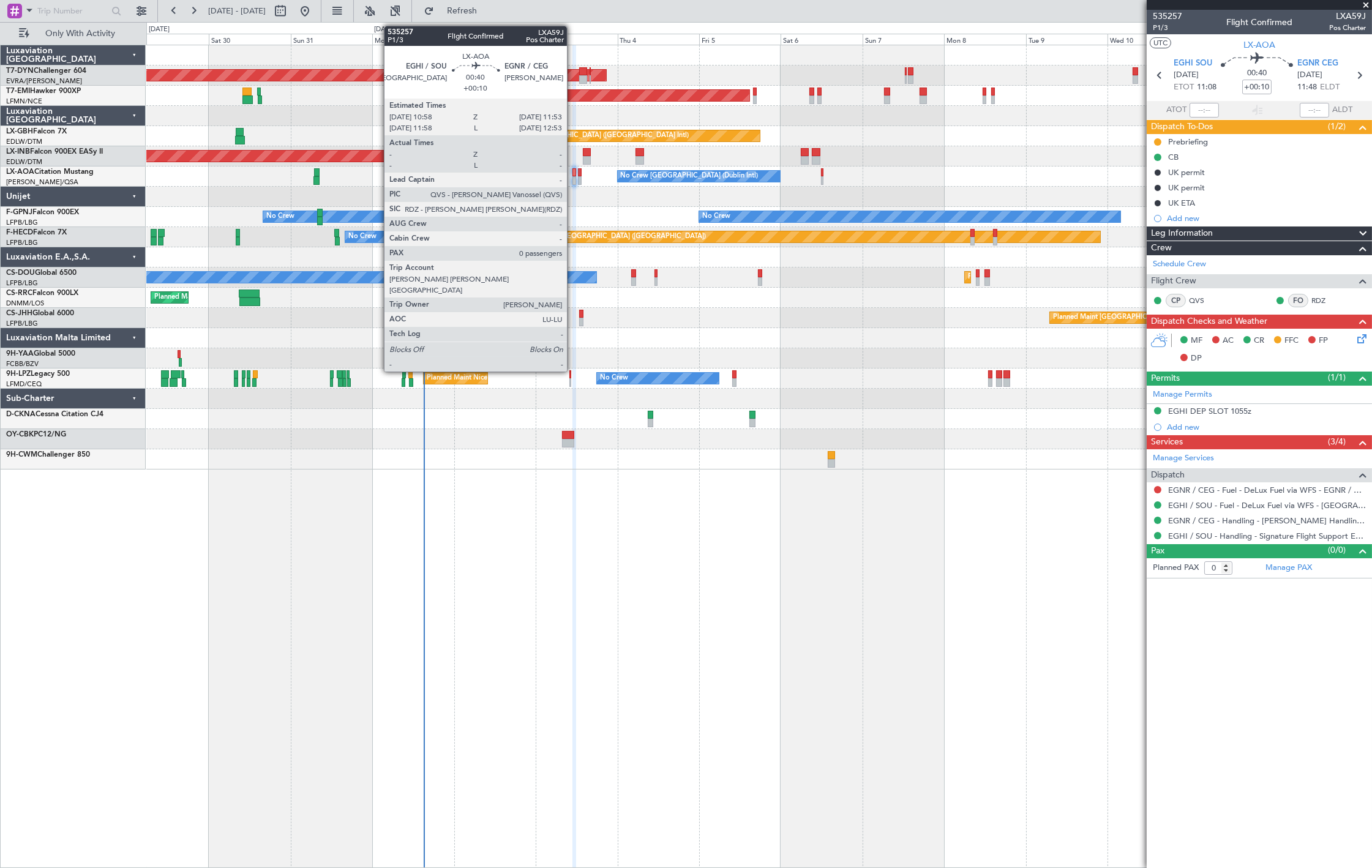
click at [573, 174] on div at bounding box center [574, 173] width 4 height 9
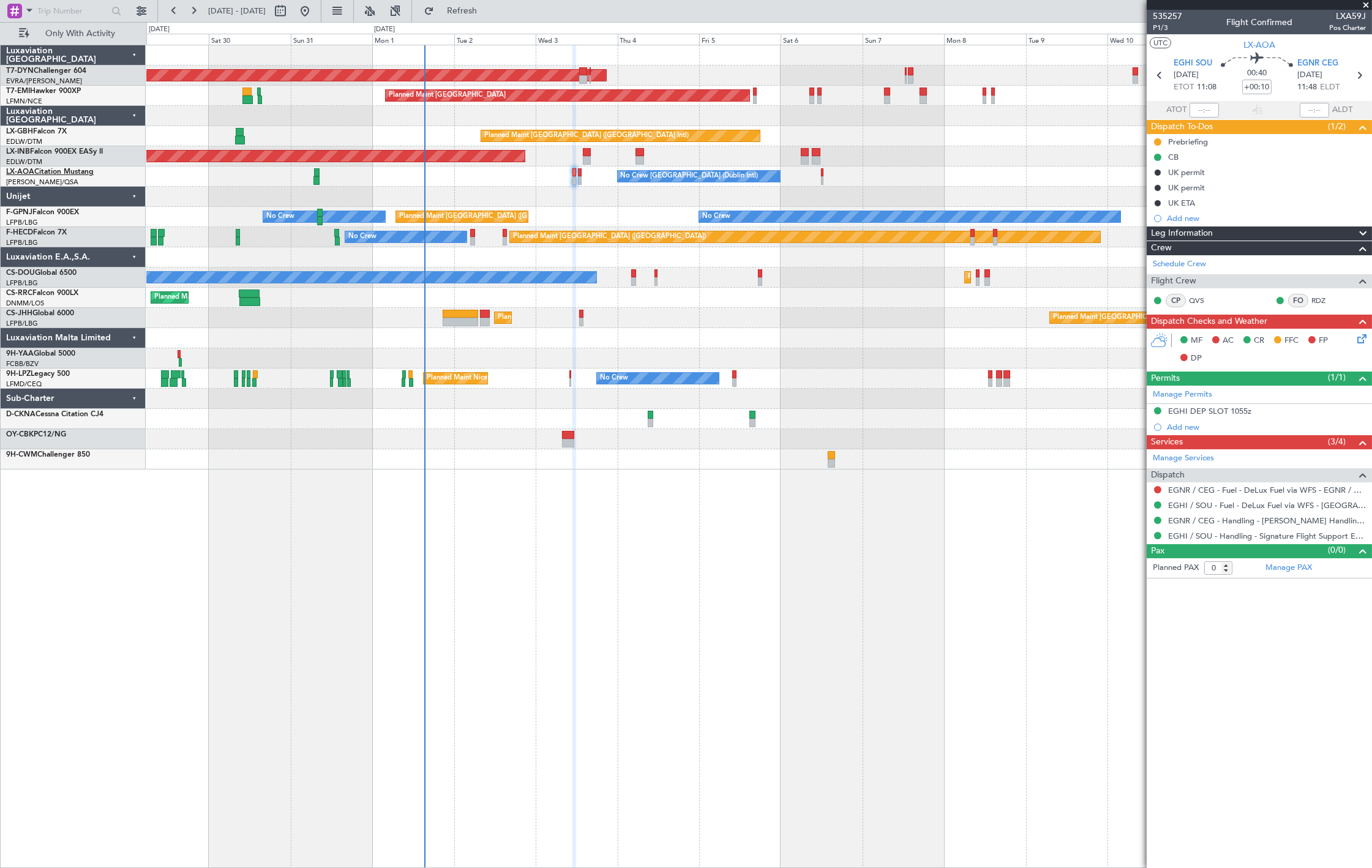
click at [76, 175] on link "LX-AOA Citation Mustang" at bounding box center [50, 172] width 88 height 8
click at [1213, 535] on link "EGHI / SOU - Handling - Signature Flight Support EGHI / SOU" at bounding box center [1267, 536] width 198 height 11
click at [1232, 524] on link "EGNR / CEG - Handling - [PERSON_NAME] Handling Services EGNR / CEG" at bounding box center [1267, 520] width 198 height 11
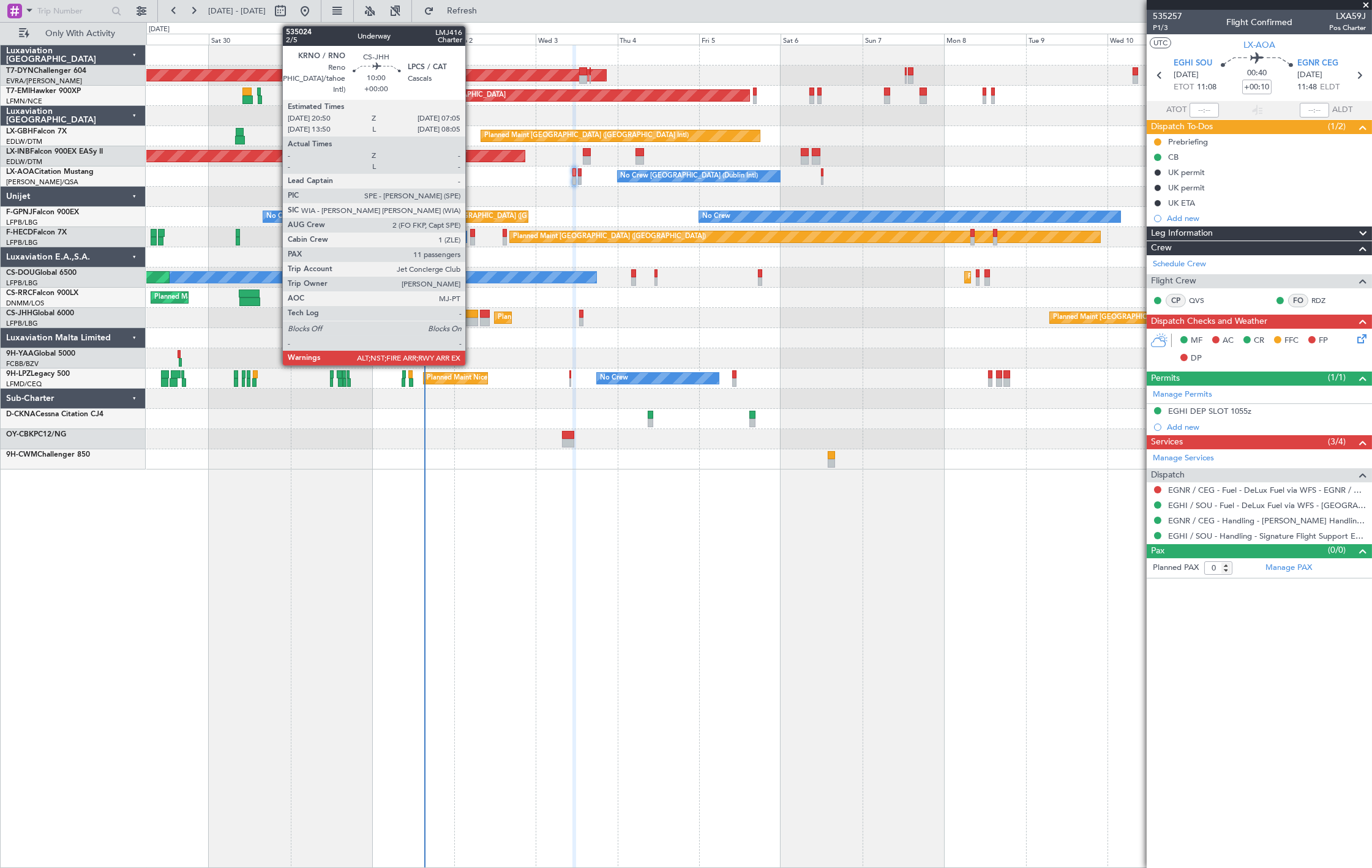
click at [472, 316] on div at bounding box center [460, 314] width 35 height 9
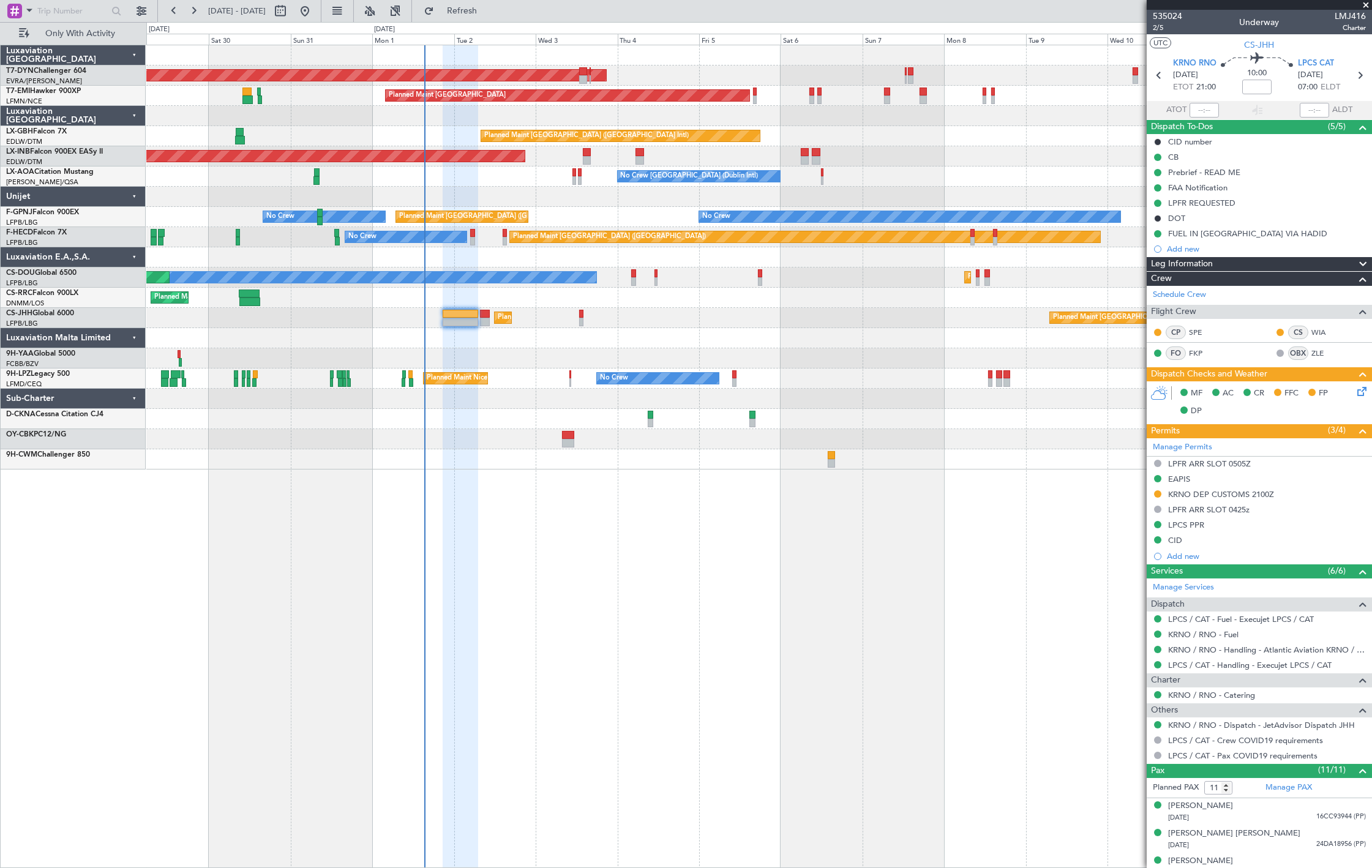
click at [656, 421] on div at bounding box center [759, 419] width 1225 height 20
click at [653, 421] on div at bounding box center [759, 419] width 1225 height 20
click at [649, 421] on div at bounding box center [651, 423] width 6 height 9
type input "1"
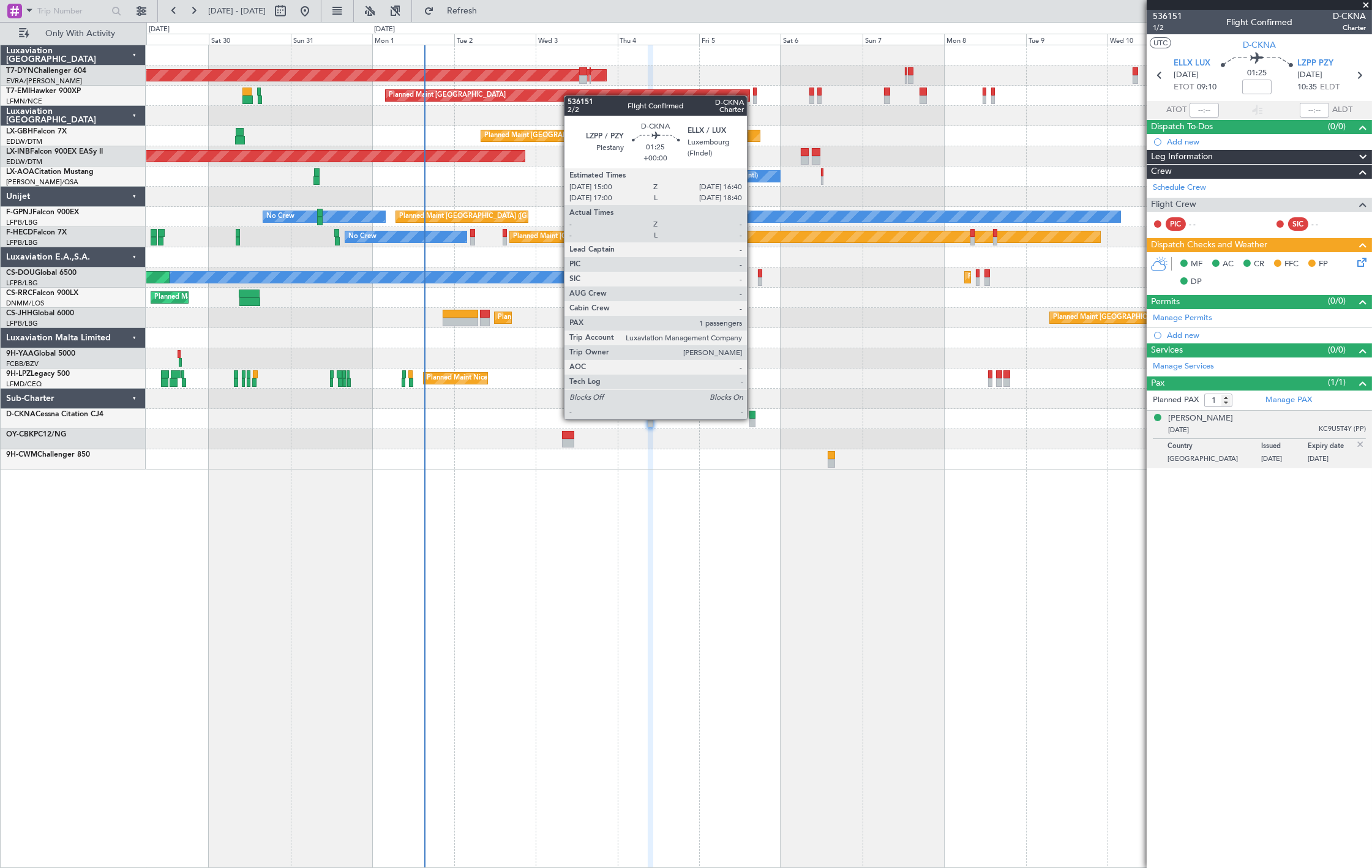
click at [753, 419] on div at bounding box center [753, 423] width 6 height 9
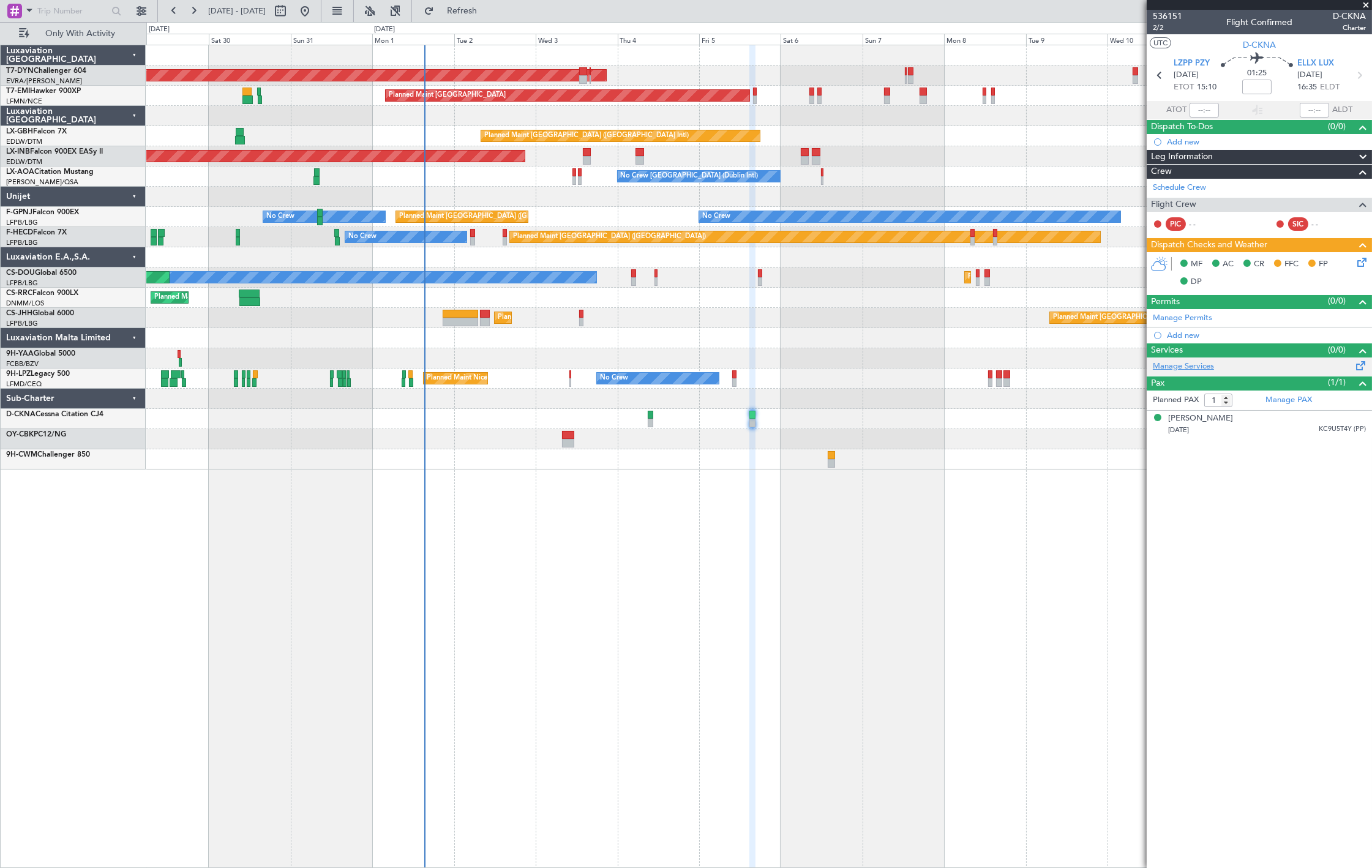
click at [1182, 364] on link "Manage Services" at bounding box center [1184, 367] width 61 height 13
click at [492, 19] on button "Refresh" at bounding box center [455, 11] width 73 height 19
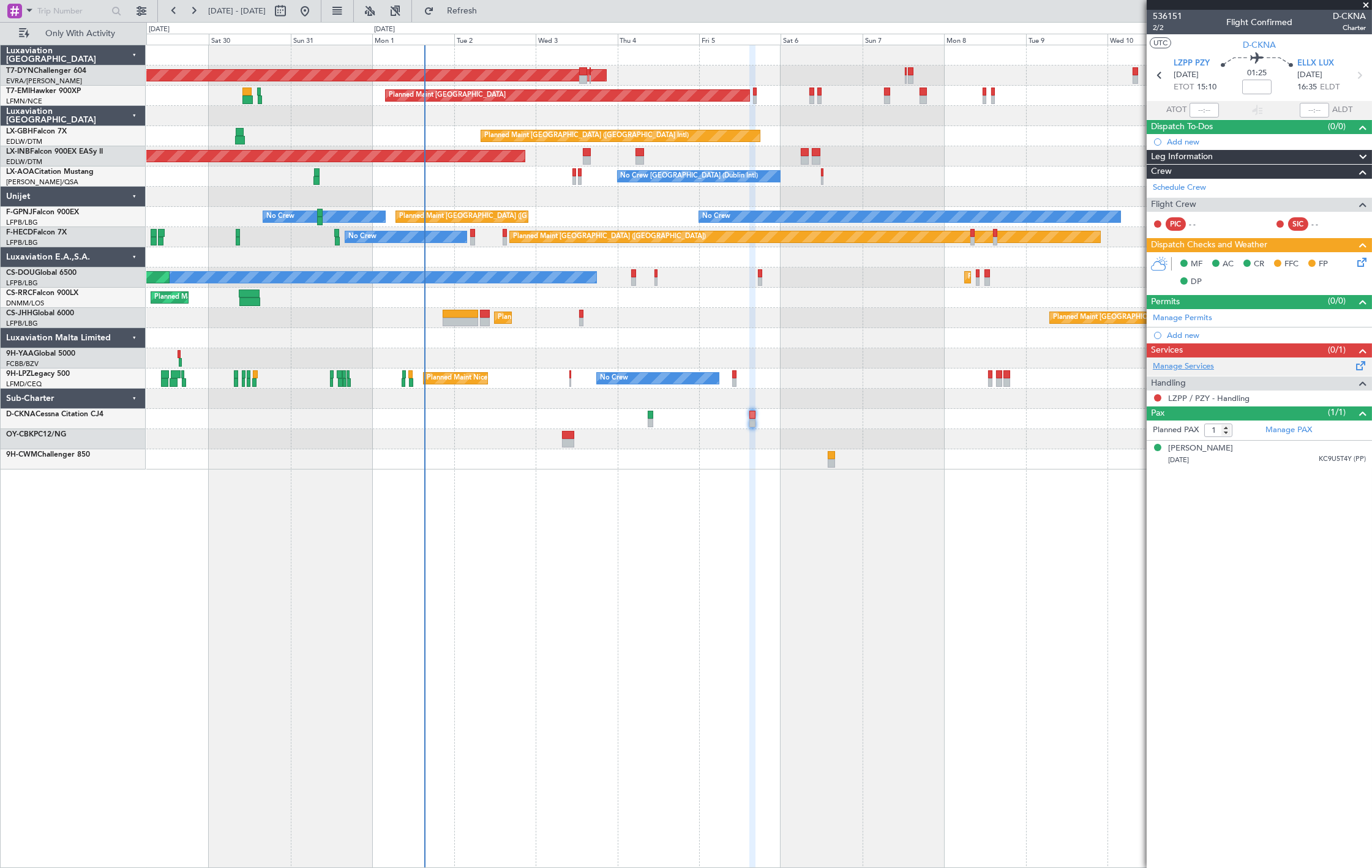
click at [1194, 368] on link "Manage Services" at bounding box center [1184, 367] width 61 height 13
click at [488, 11] on span "Refresh" at bounding box center [462, 11] width 51 height 9
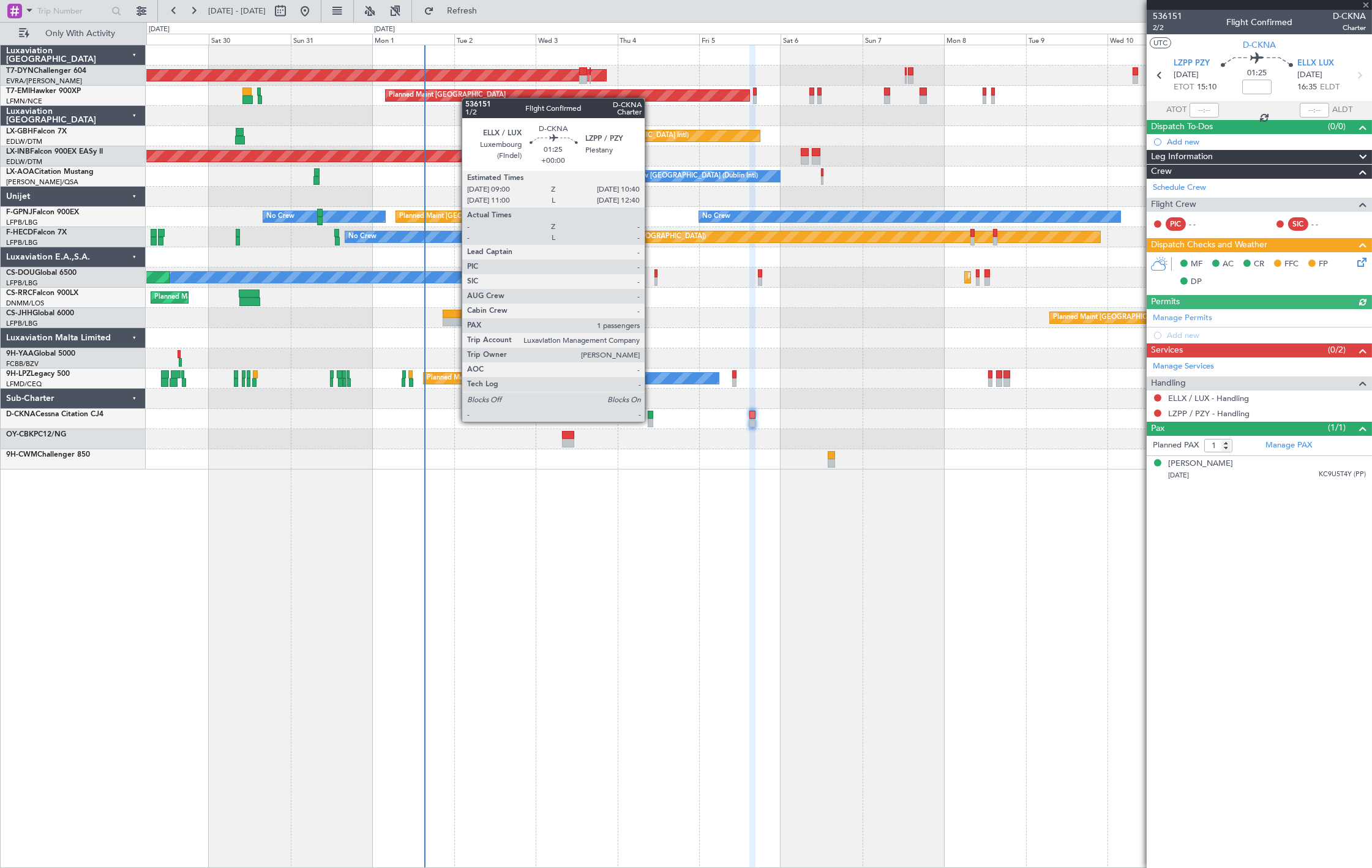
click at [651, 421] on div at bounding box center [651, 423] width 6 height 9
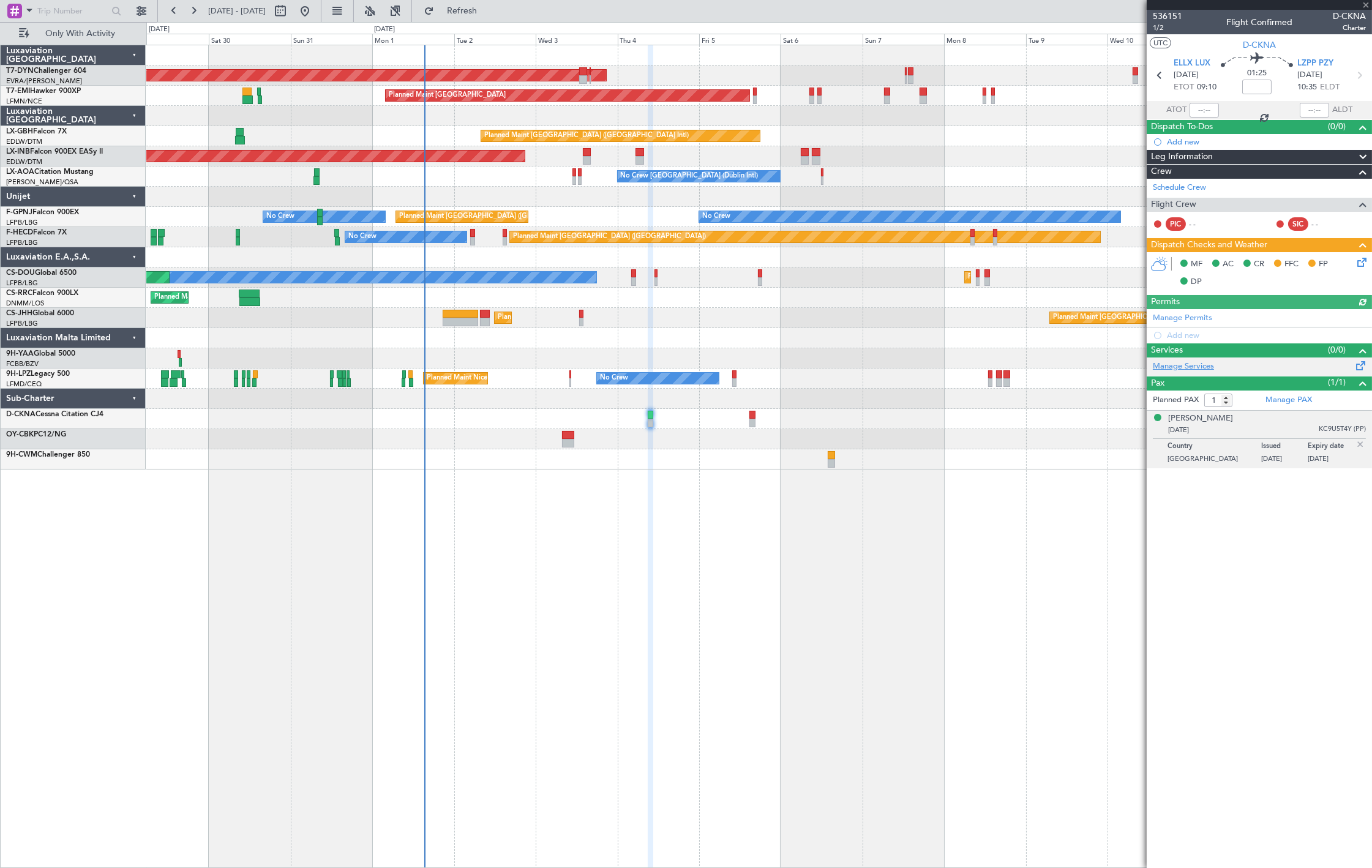
click at [1188, 370] on link "Manage Services" at bounding box center [1184, 367] width 61 height 13
click at [475, 5] on button "Refresh" at bounding box center [455, 11] width 73 height 19
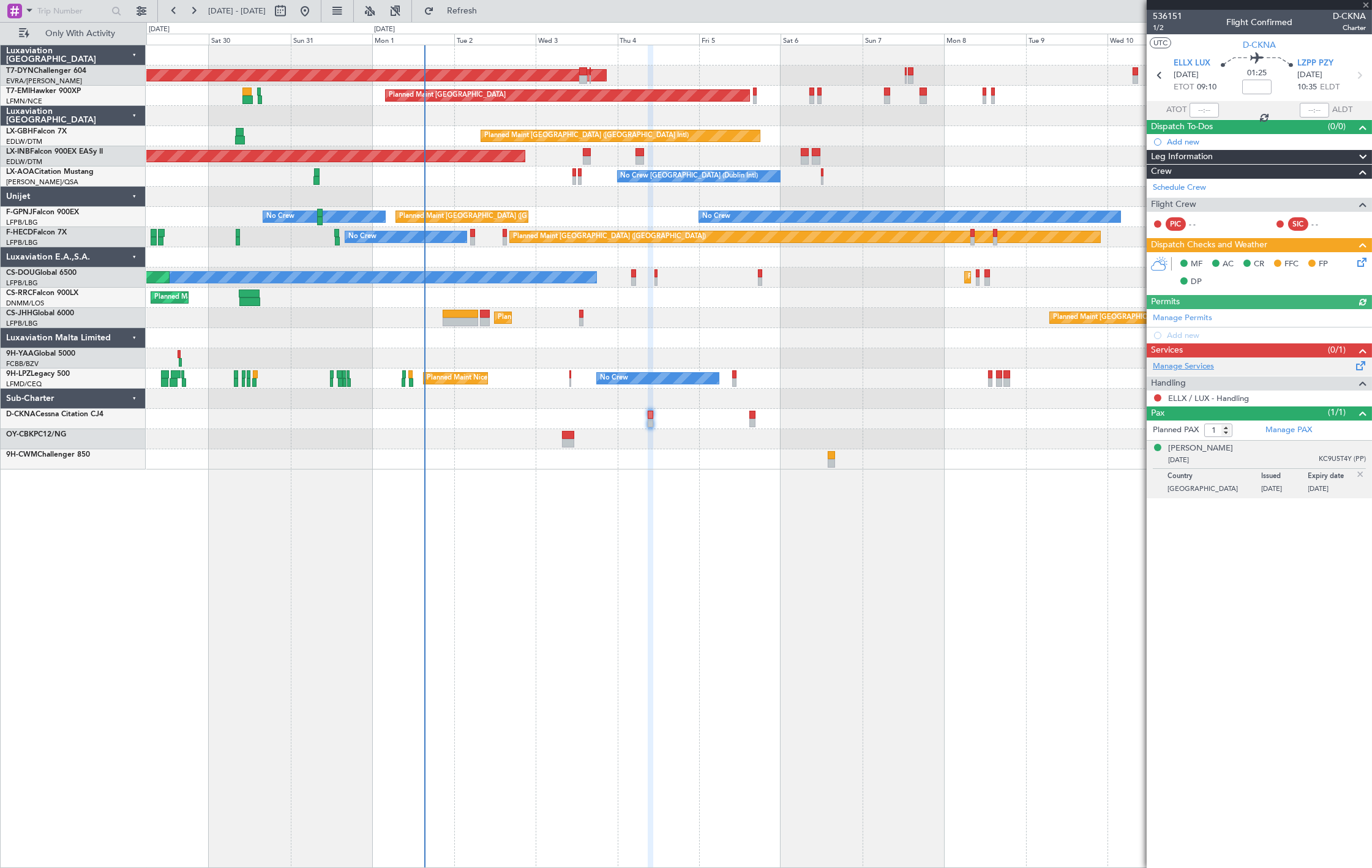
click at [1208, 368] on link "Manage Services" at bounding box center [1184, 367] width 61 height 13
click at [488, 9] on span "Refresh" at bounding box center [462, 11] width 51 height 9
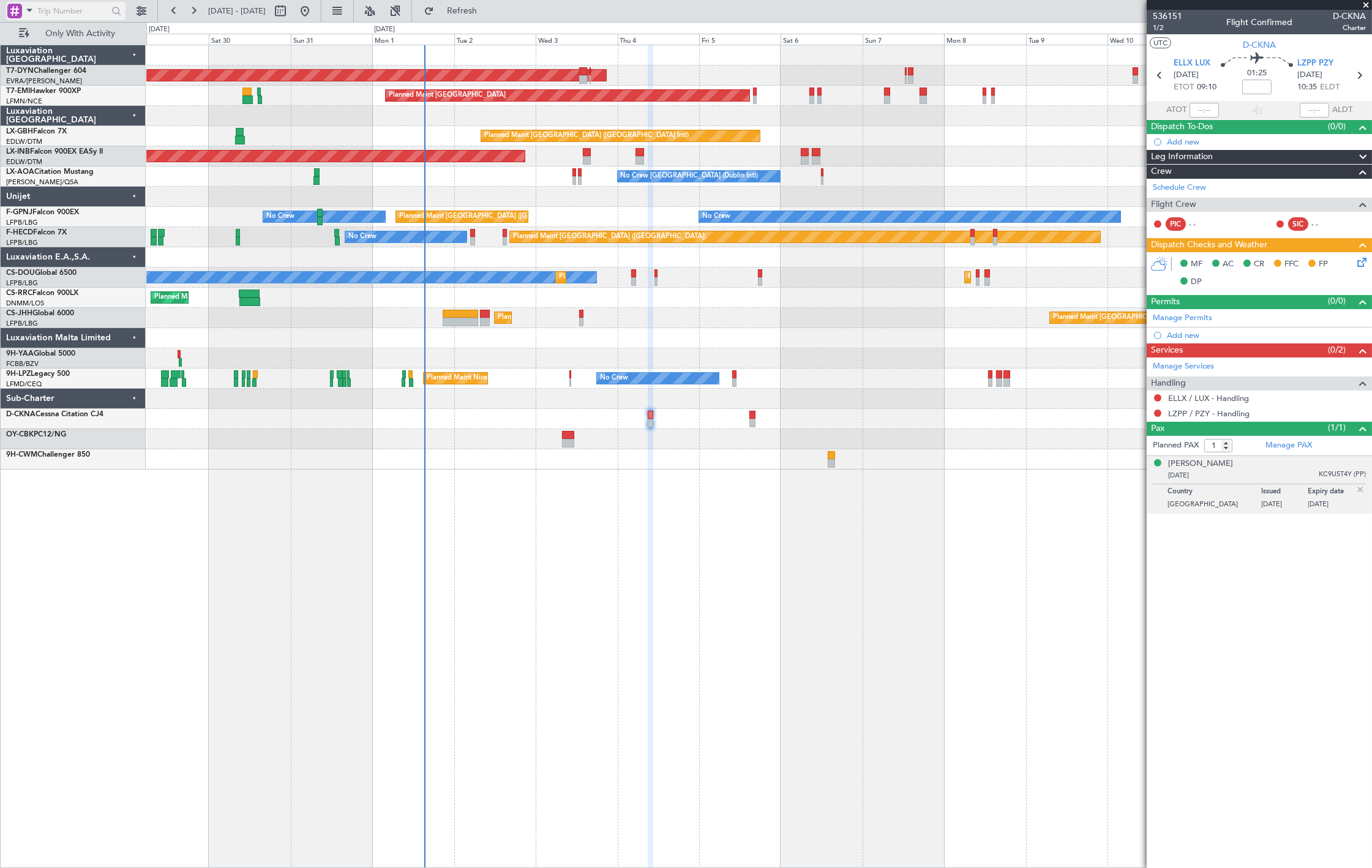
click at [61, 13] on input "text" at bounding box center [73, 11] width 70 height 18
paste input "532869"
type input "532869"
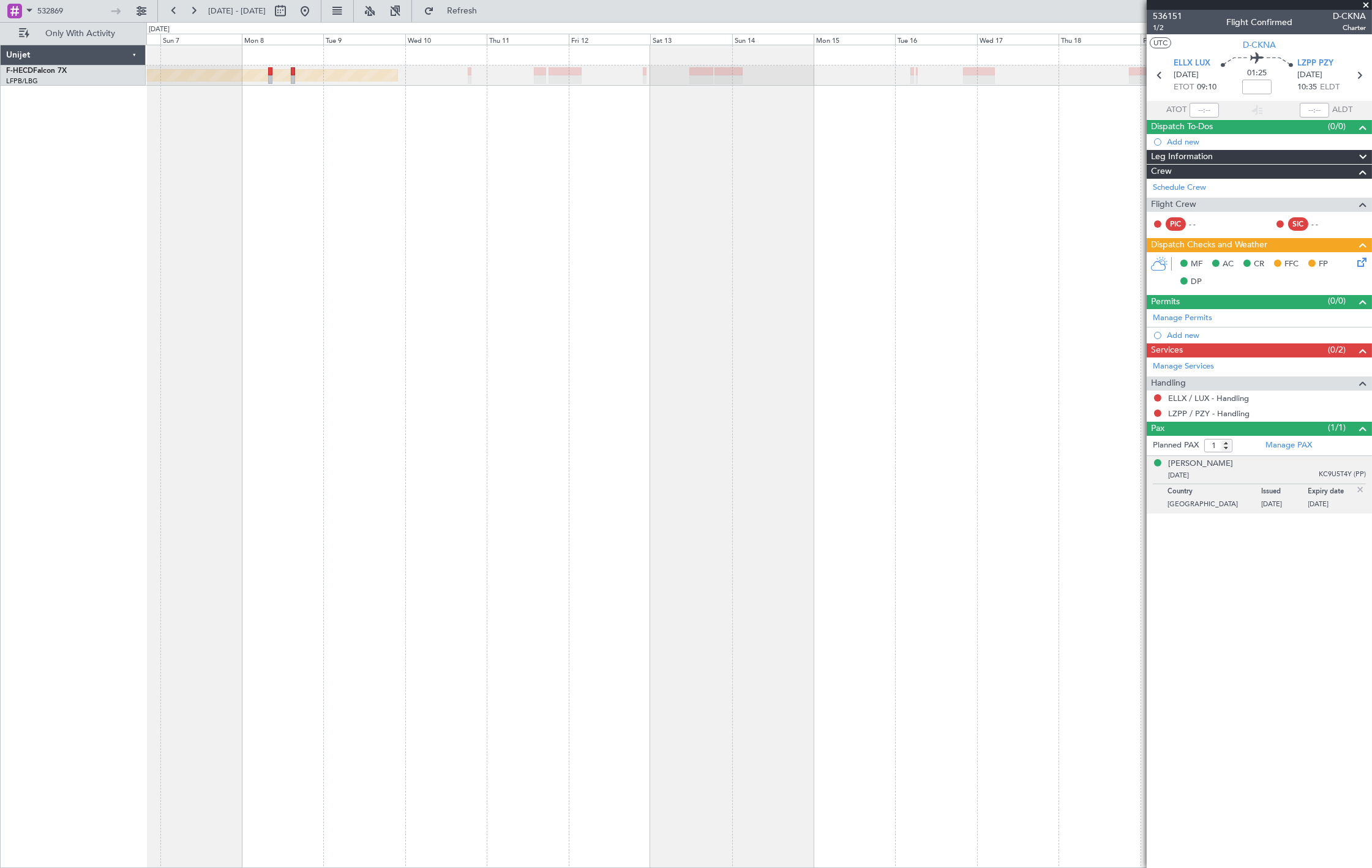
click at [369, 167] on div "Planned Maint [GEOGRAPHIC_DATA] ([GEOGRAPHIC_DATA]) No Crew Planned Maint [GEOG…" at bounding box center [759, 456] width 1225 height 824
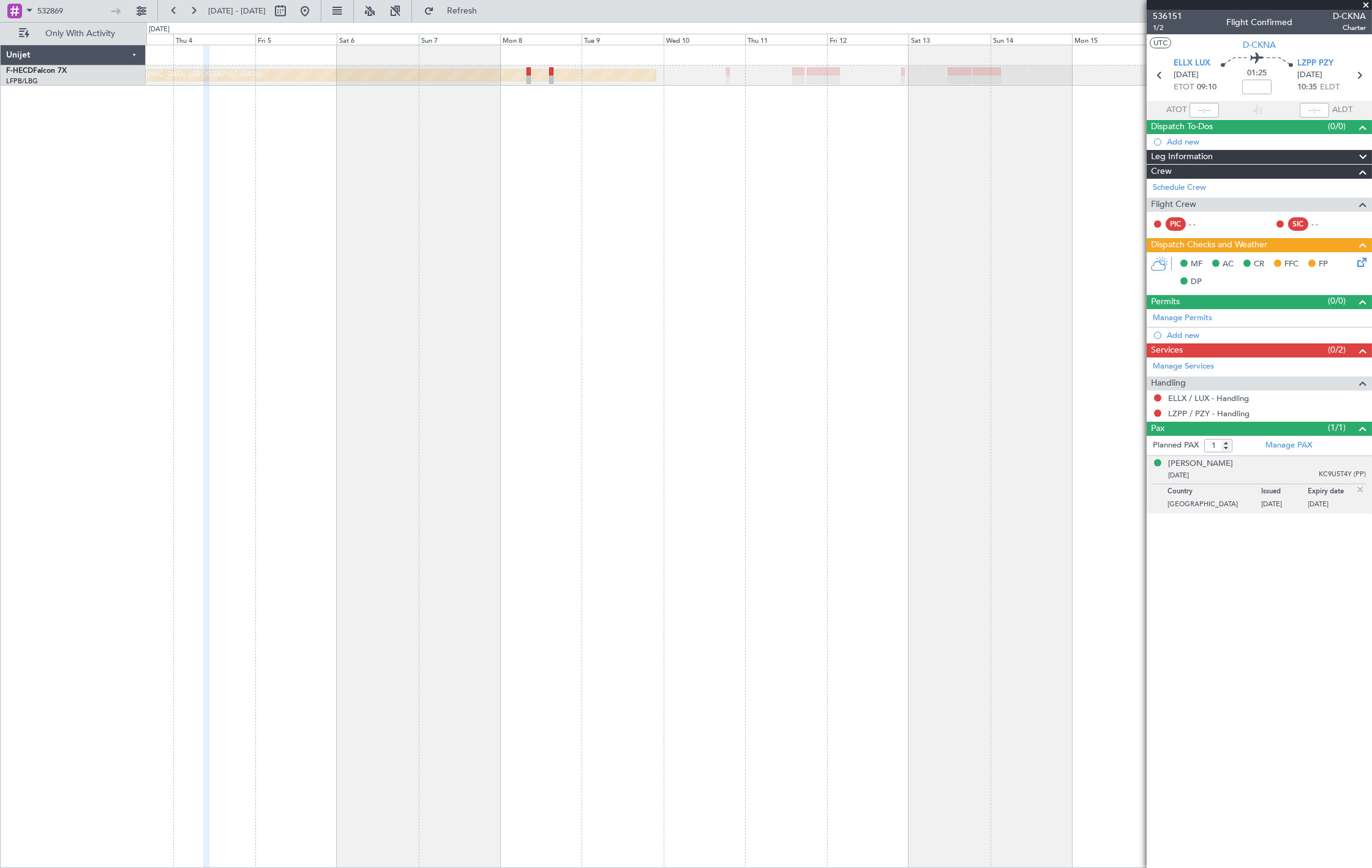
click at [565, 114] on div "Planned Maint [GEOGRAPHIC_DATA] ([GEOGRAPHIC_DATA]) No Crew No Crew Planned Mai…" at bounding box center [759, 456] width 1225 height 824
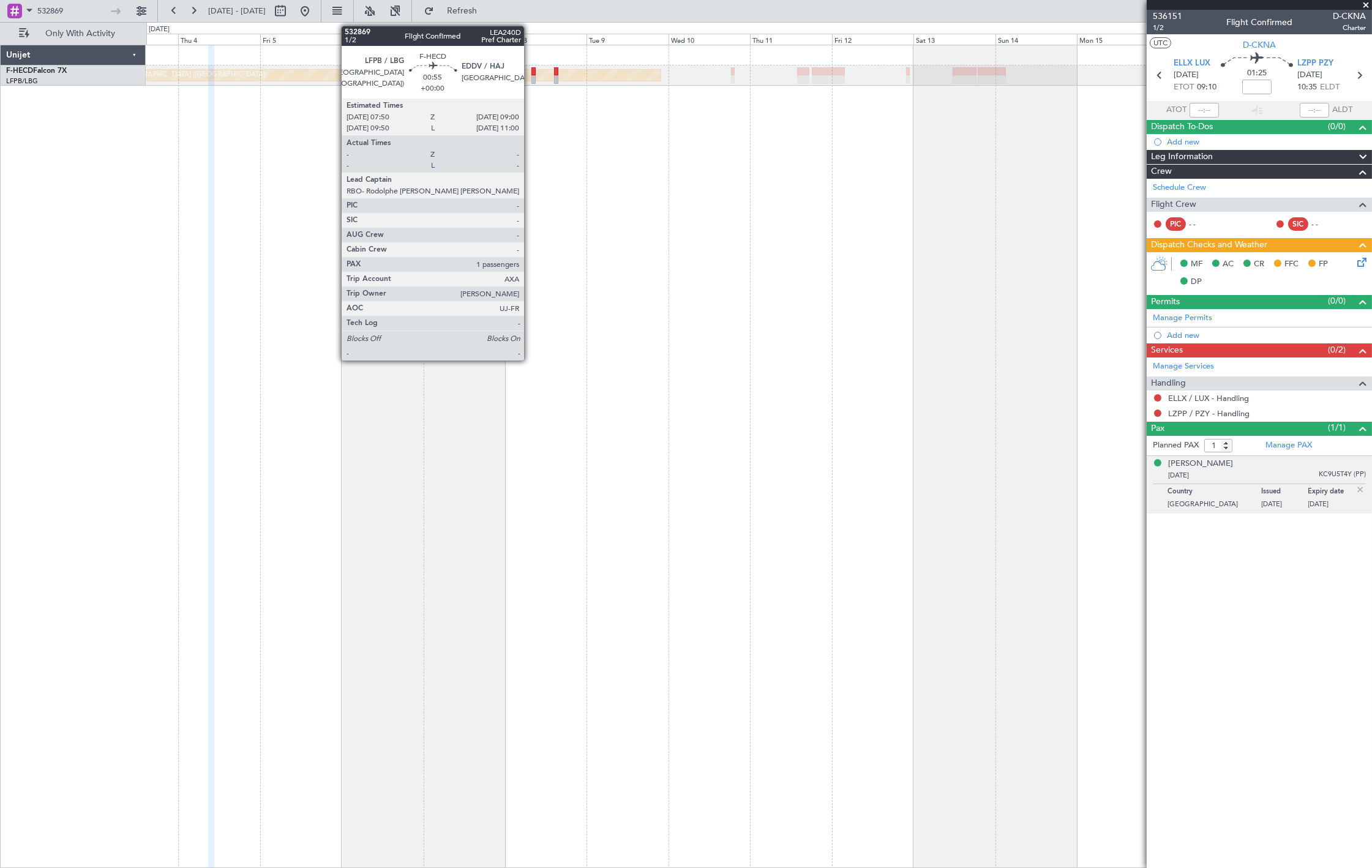
click at [532, 80] on div at bounding box center [534, 80] width 4 height 9
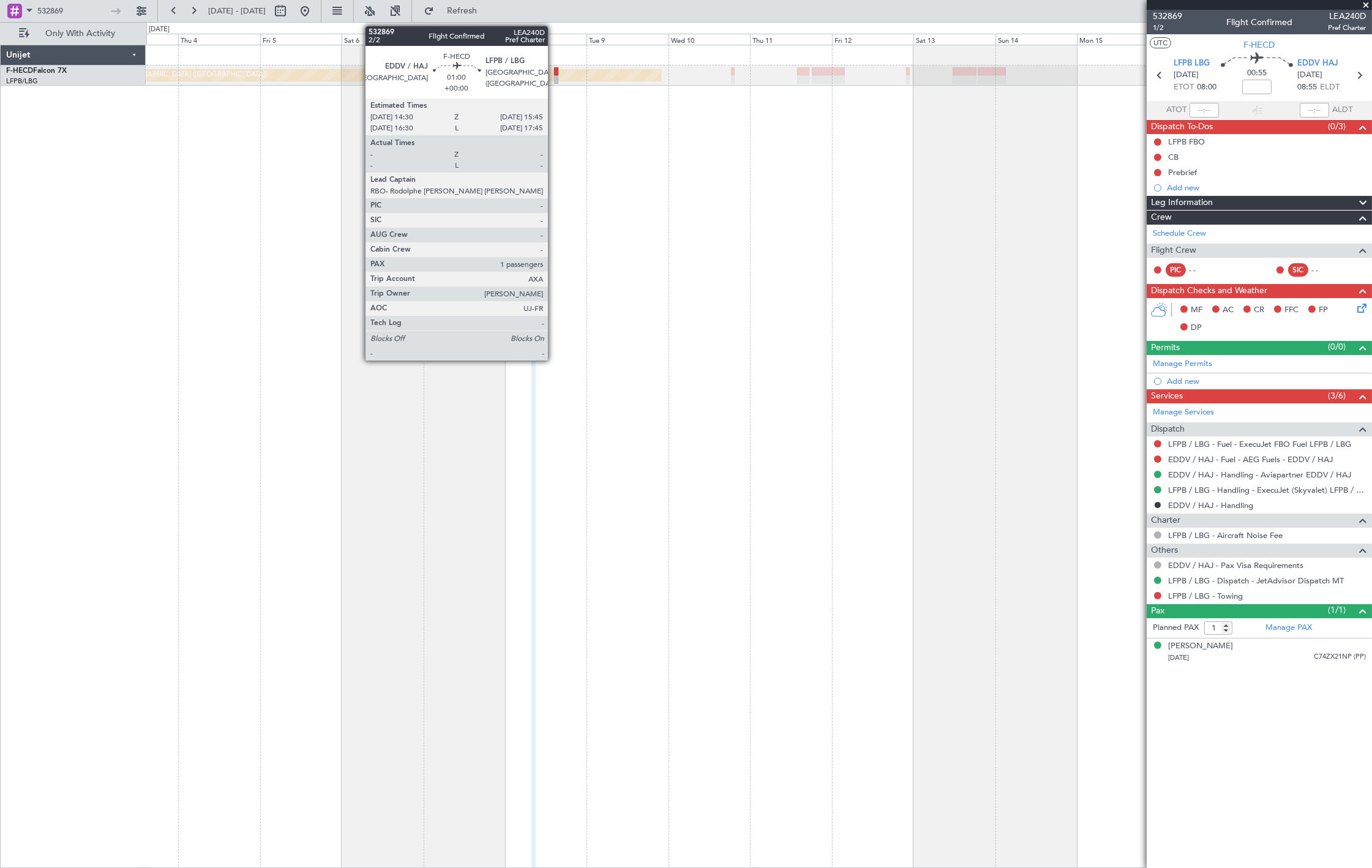
click at [554, 76] on div at bounding box center [556, 80] width 4 height 9
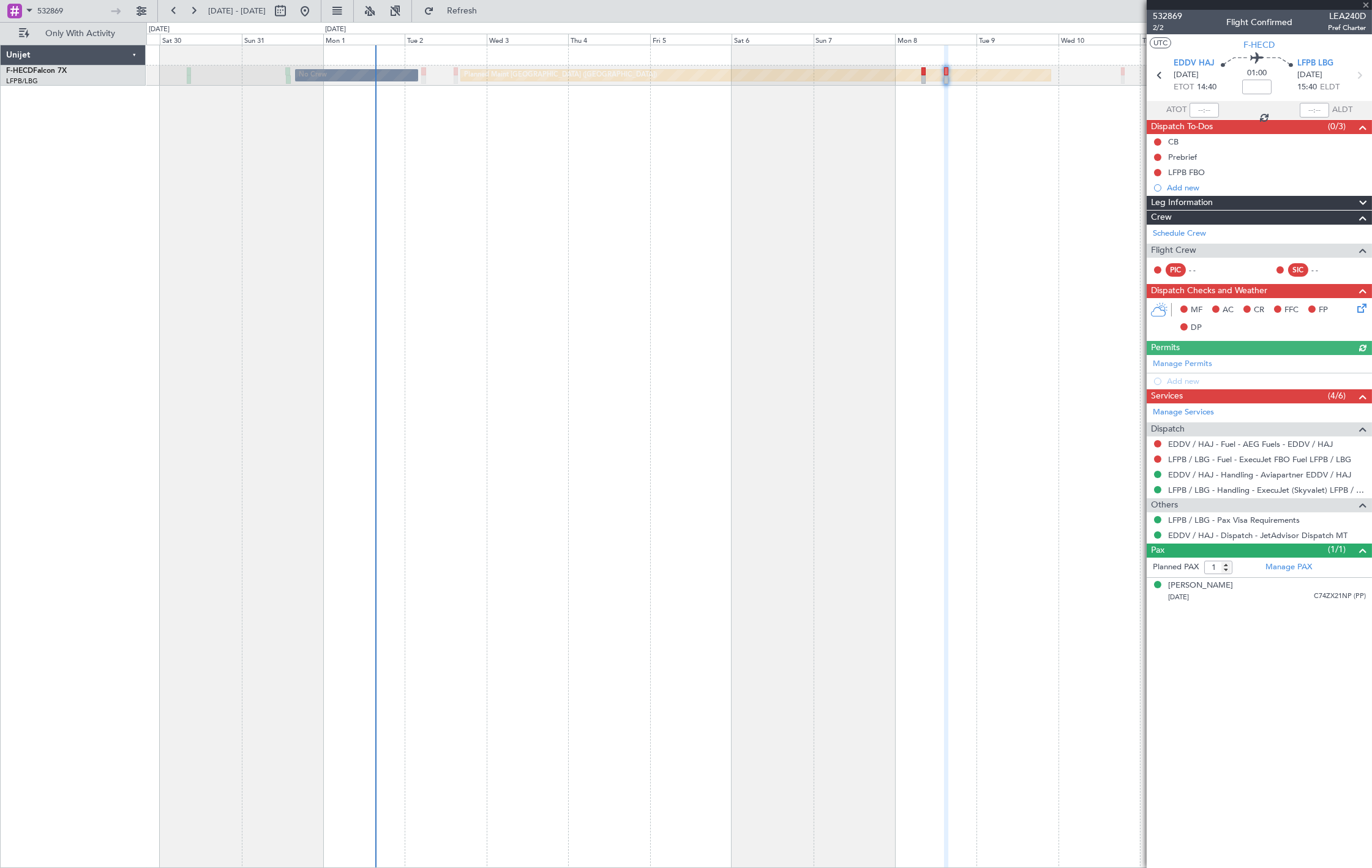
click at [870, 272] on div "Planned Maint [GEOGRAPHIC_DATA] ([GEOGRAPHIC_DATA]) No Crew No Crew" at bounding box center [759, 456] width 1225 height 824
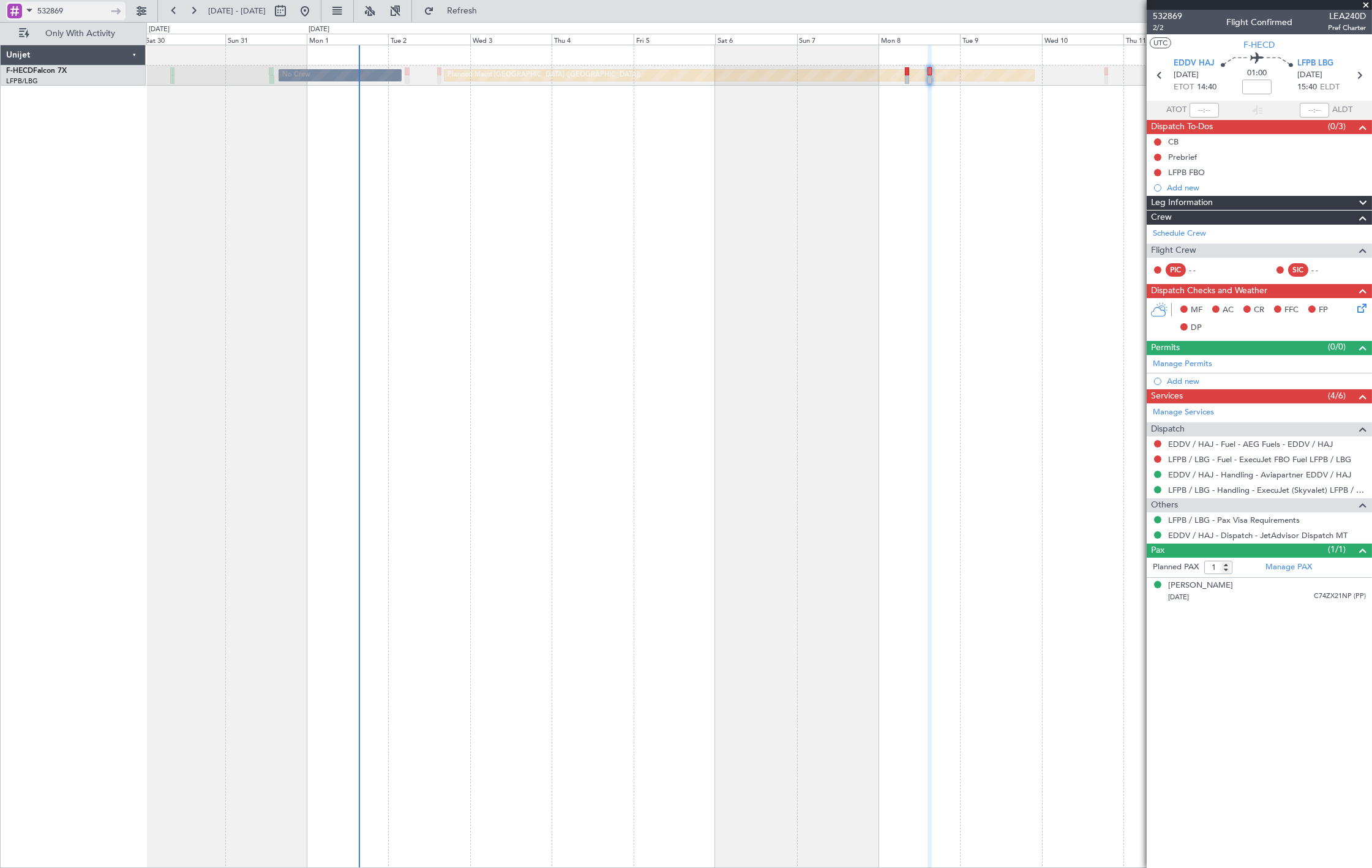
click at [69, 10] on input "532869" at bounding box center [73, 11] width 70 height 18
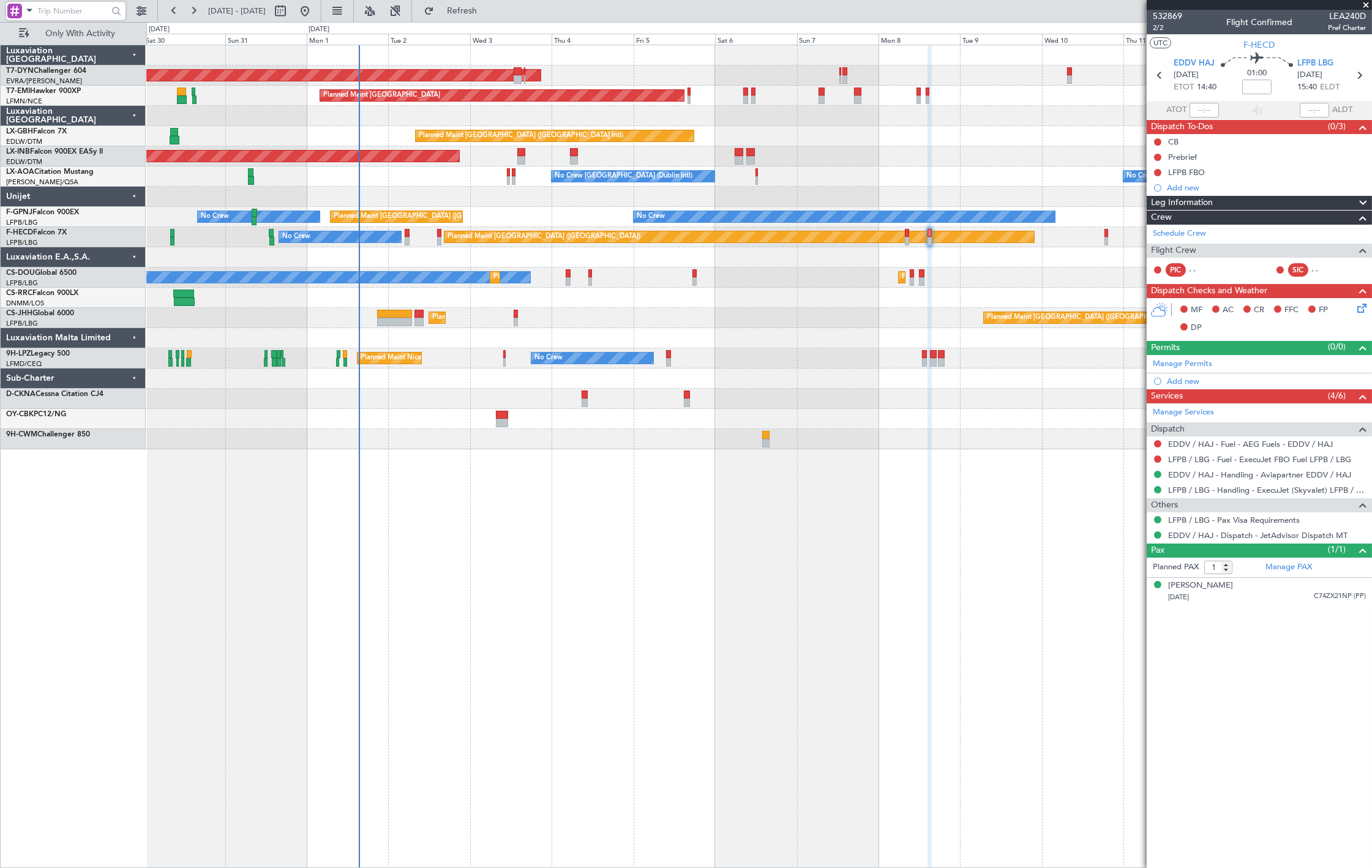
click at [412, 266] on div "AOG Maint Riga (Riga Intl) Planned Maint [GEOGRAPHIC_DATA] Planned Maint [GEOGR…" at bounding box center [759, 247] width 1225 height 404
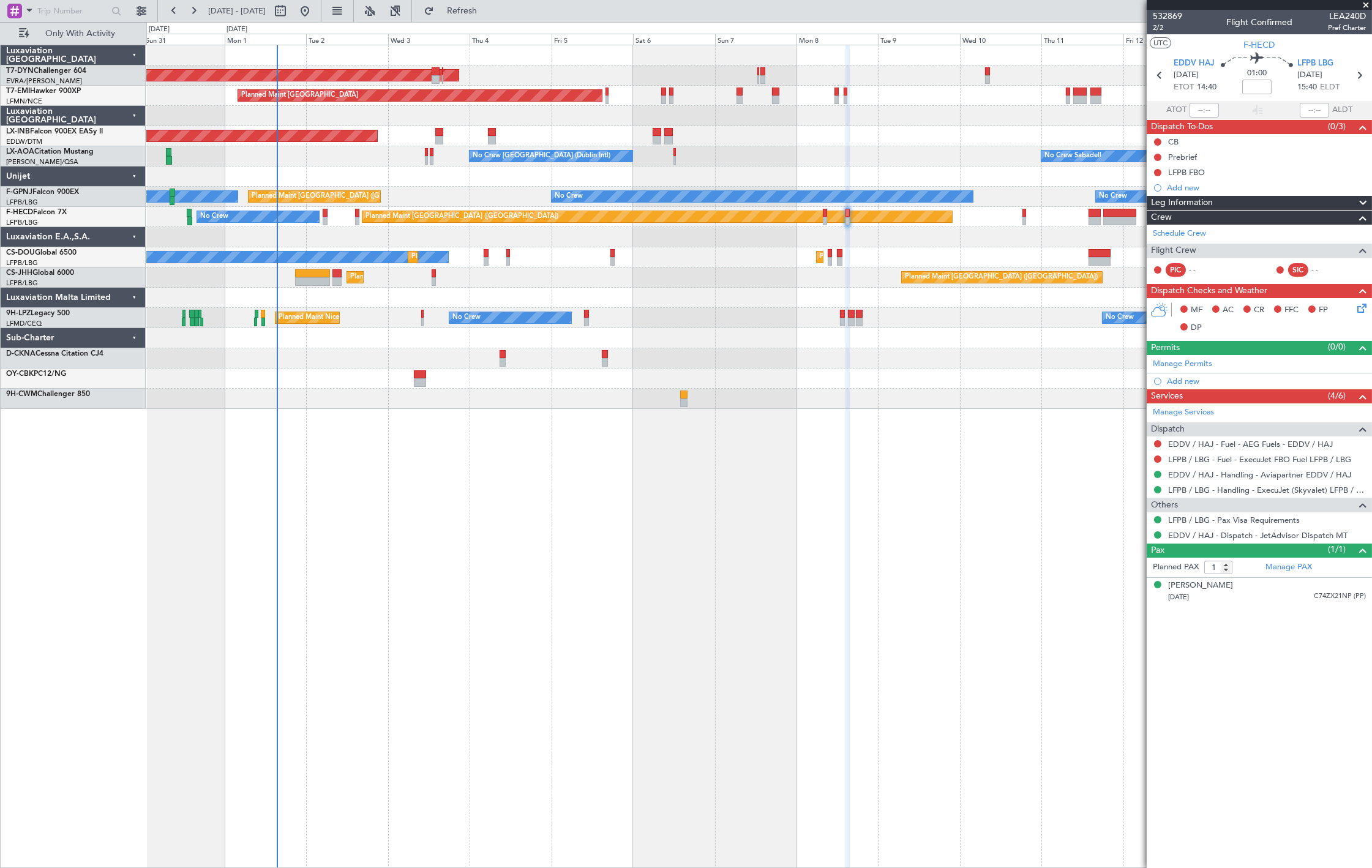
click at [1364, 4] on span at bounding box center [1366, 6] width 13 height 11
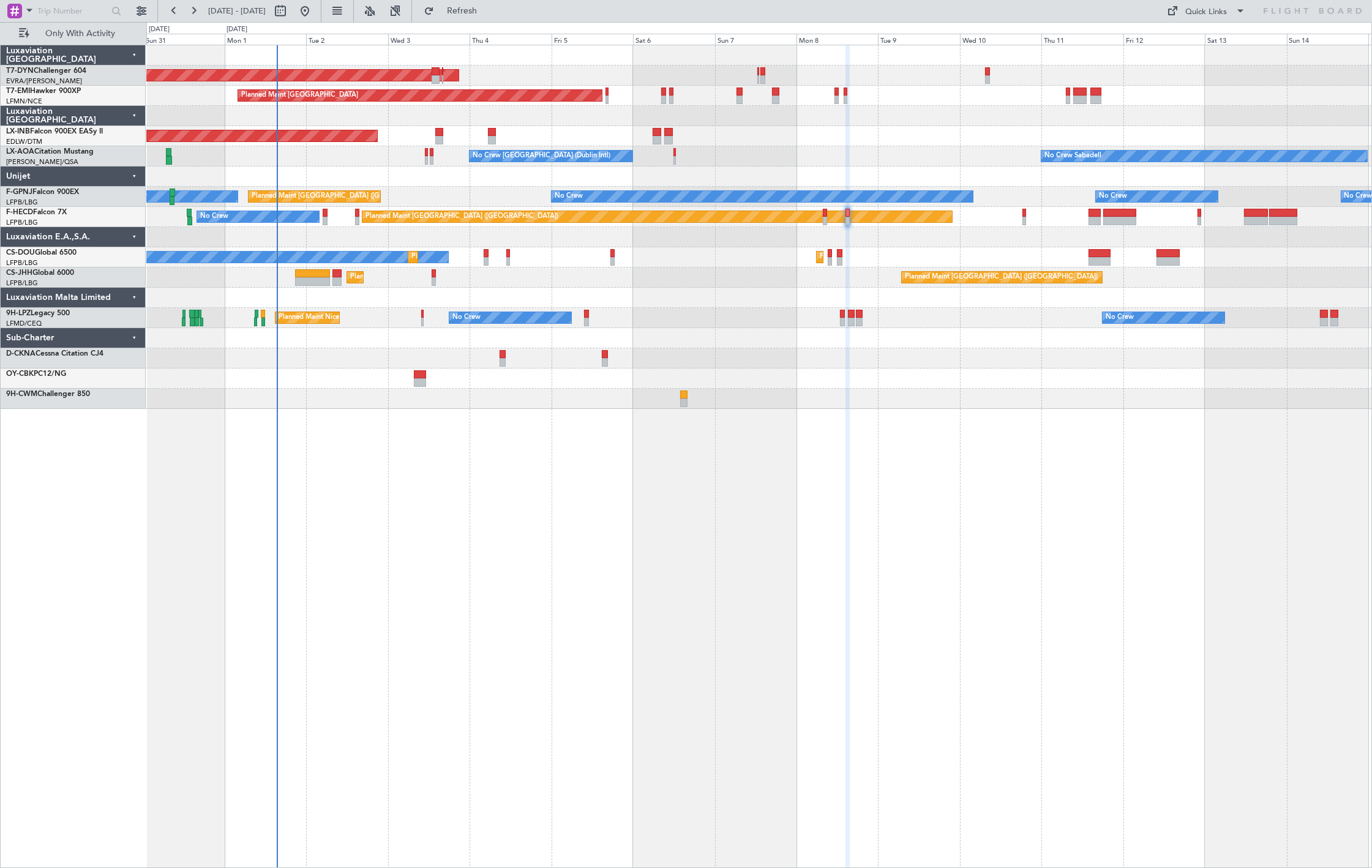
type input "0"
click at [1207, 23] on div "0 0 Sun 31 Mon 1 Tue 2 [DATE] Thu 4 Fri 5 Sat 6 Sun 7 Mon 8 Tue 9 Wed 10 Thu 11…" at bounding box center [760, 33] width 1225 height 22
click at [1206, 14] on div "Quick Links" at bounding box center [1207, 13] width 41 height 13
click at [1213, 48] on button "Trip Builder" at bounding box center [1207, 40] width 92 height 29
click at [1202, 19] on button "Quick Links" at bounding box center [1207, 11] width 91 height 19
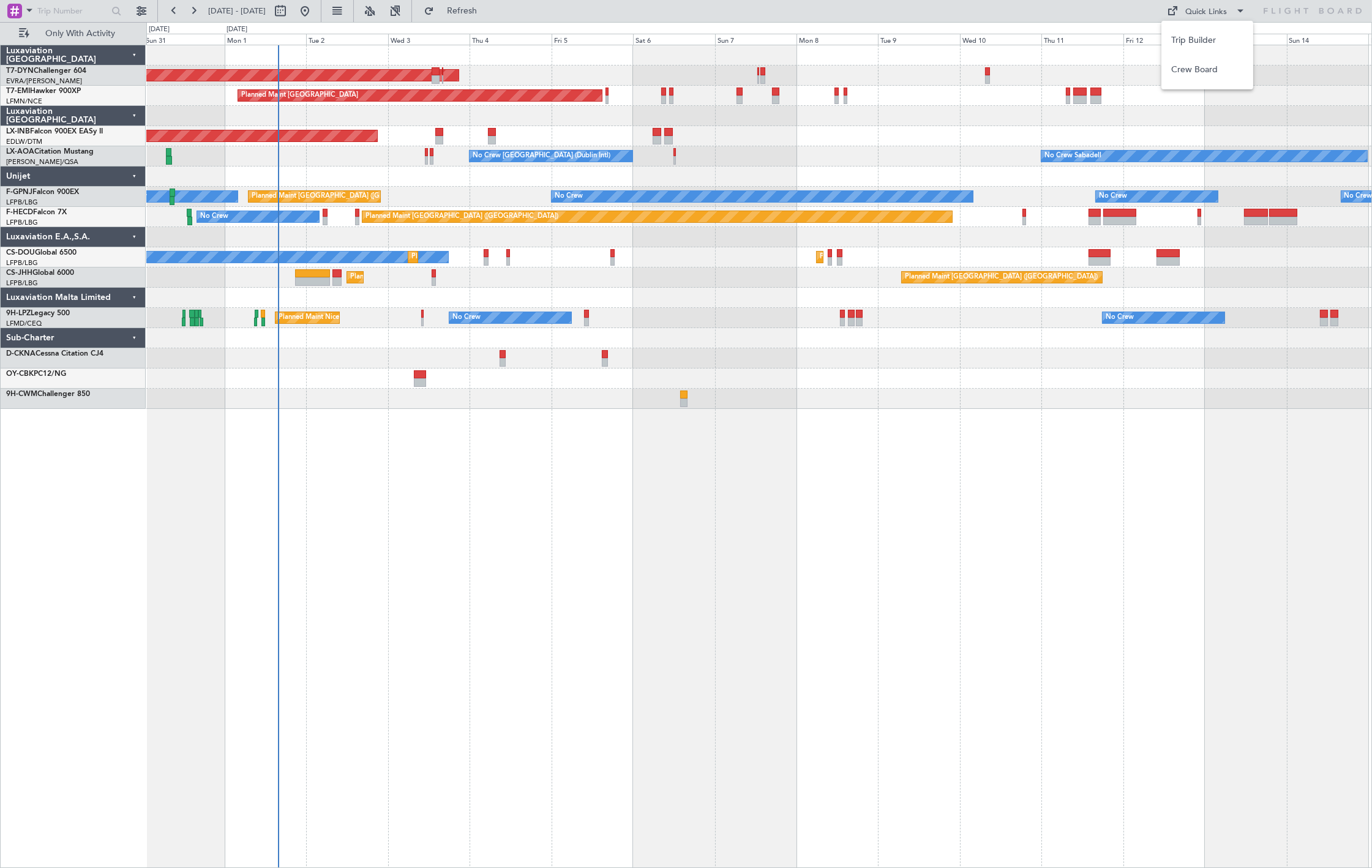
click at [512, 8] on div at bounding box center [686, 434] width 1372 height 868
click at [492, 16] on button "Refresh" at bounding box center [455, 11] width 73 height 19
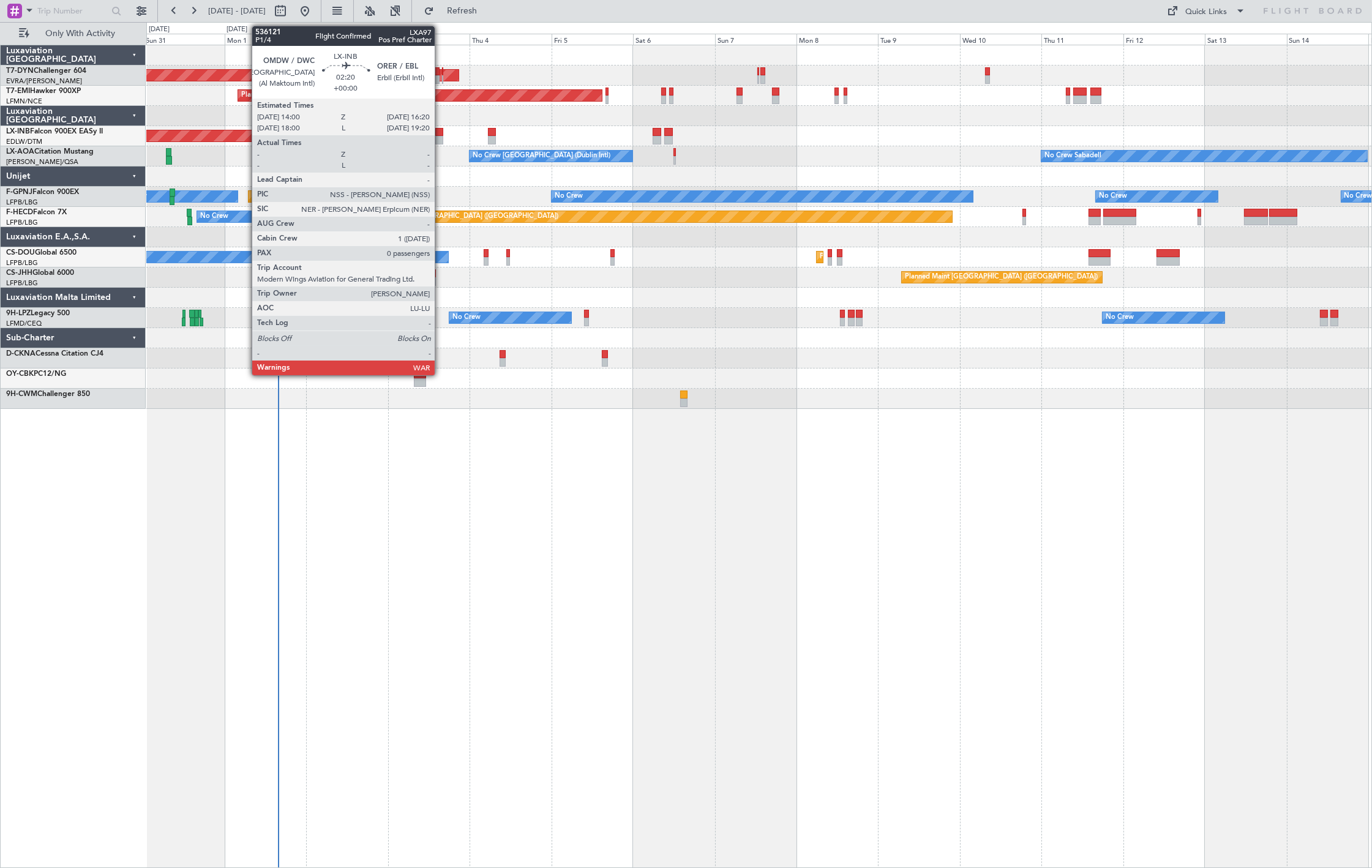
click at [441, 136] on div at bounding box center [439, 140] width 8 height 9
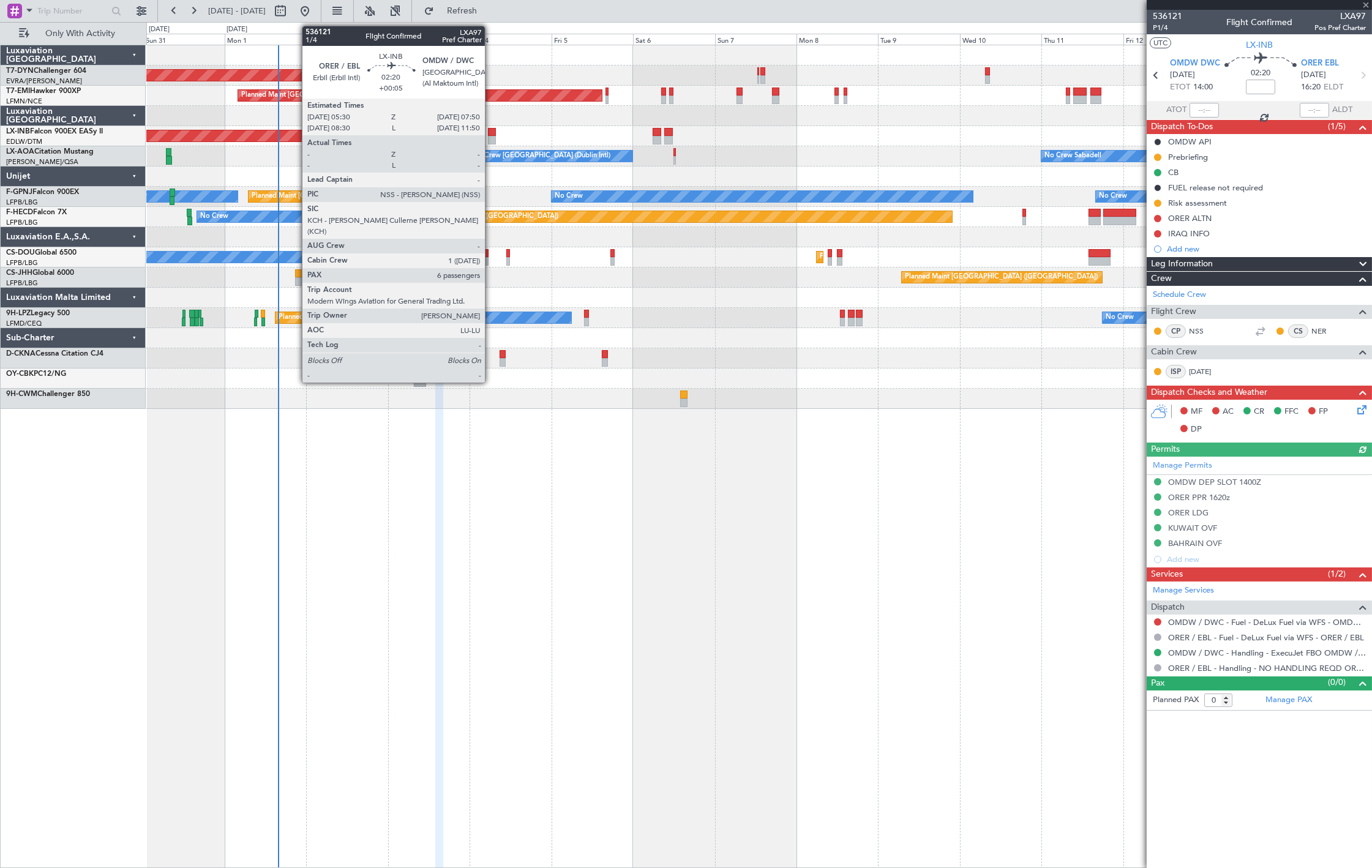
click at [491, 137] on div at bounding box center [492, 140] width 8 height 9
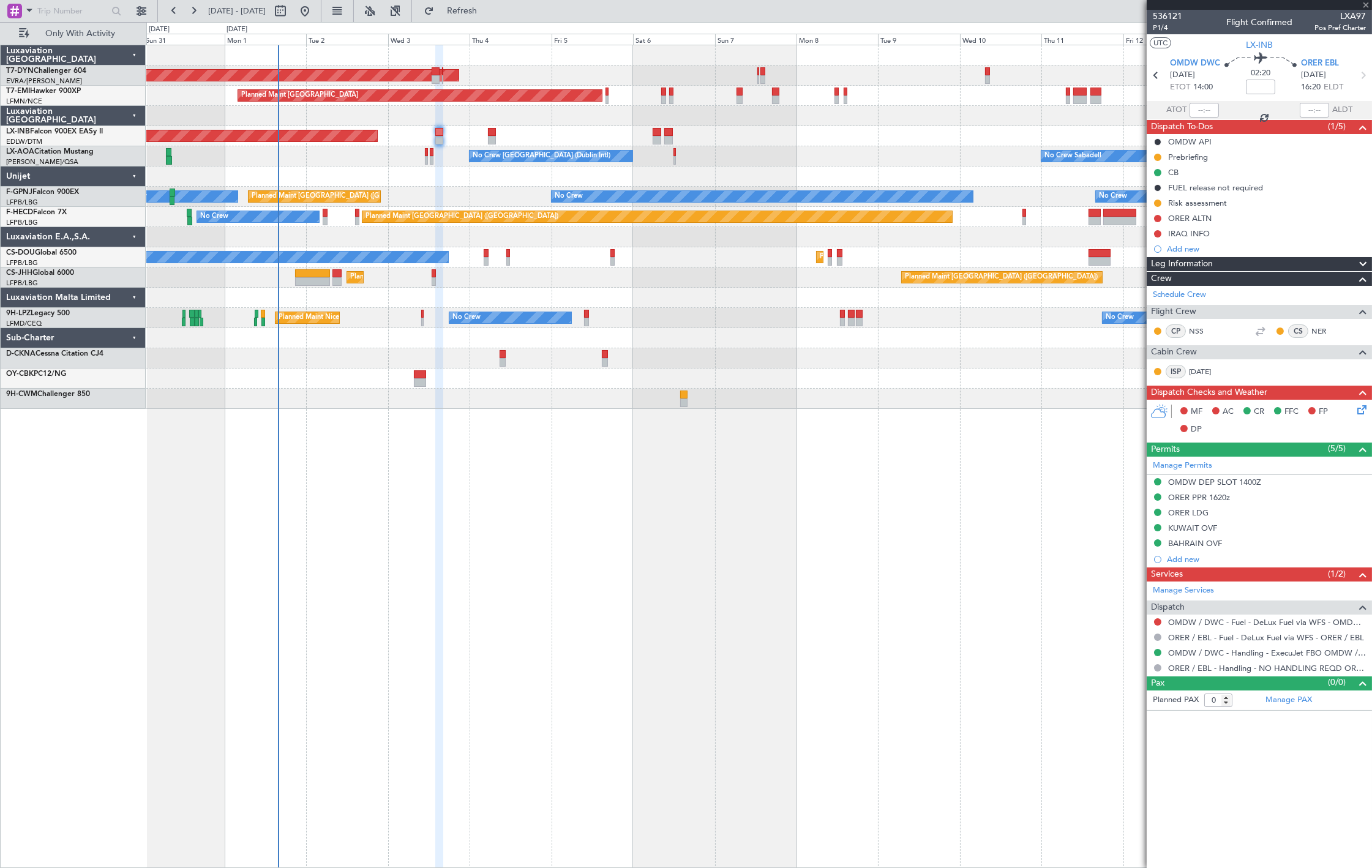
type input "+00:05"
type input "6"
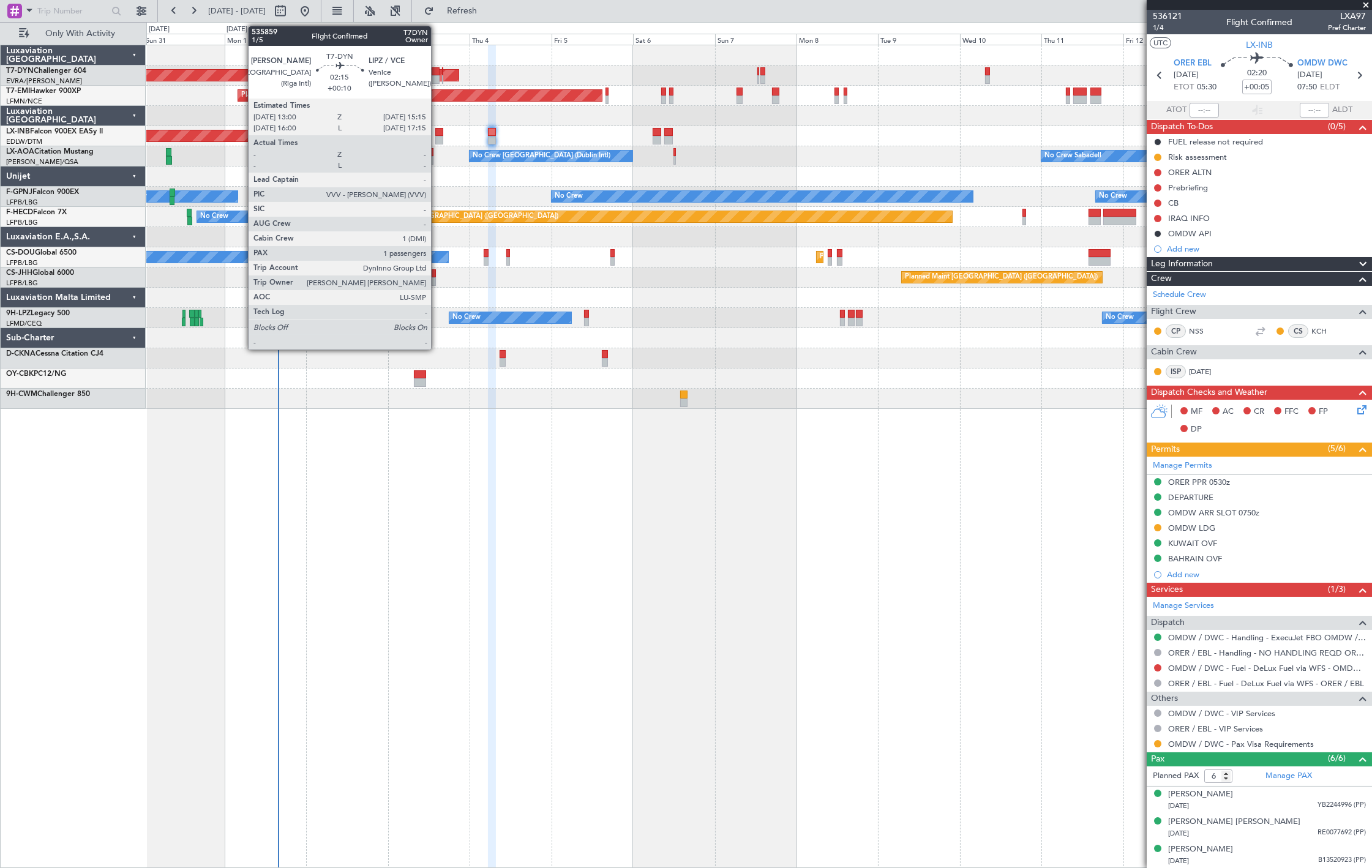
click at [437, 73] on div at bounding box center [435, 72] width 8 height 9
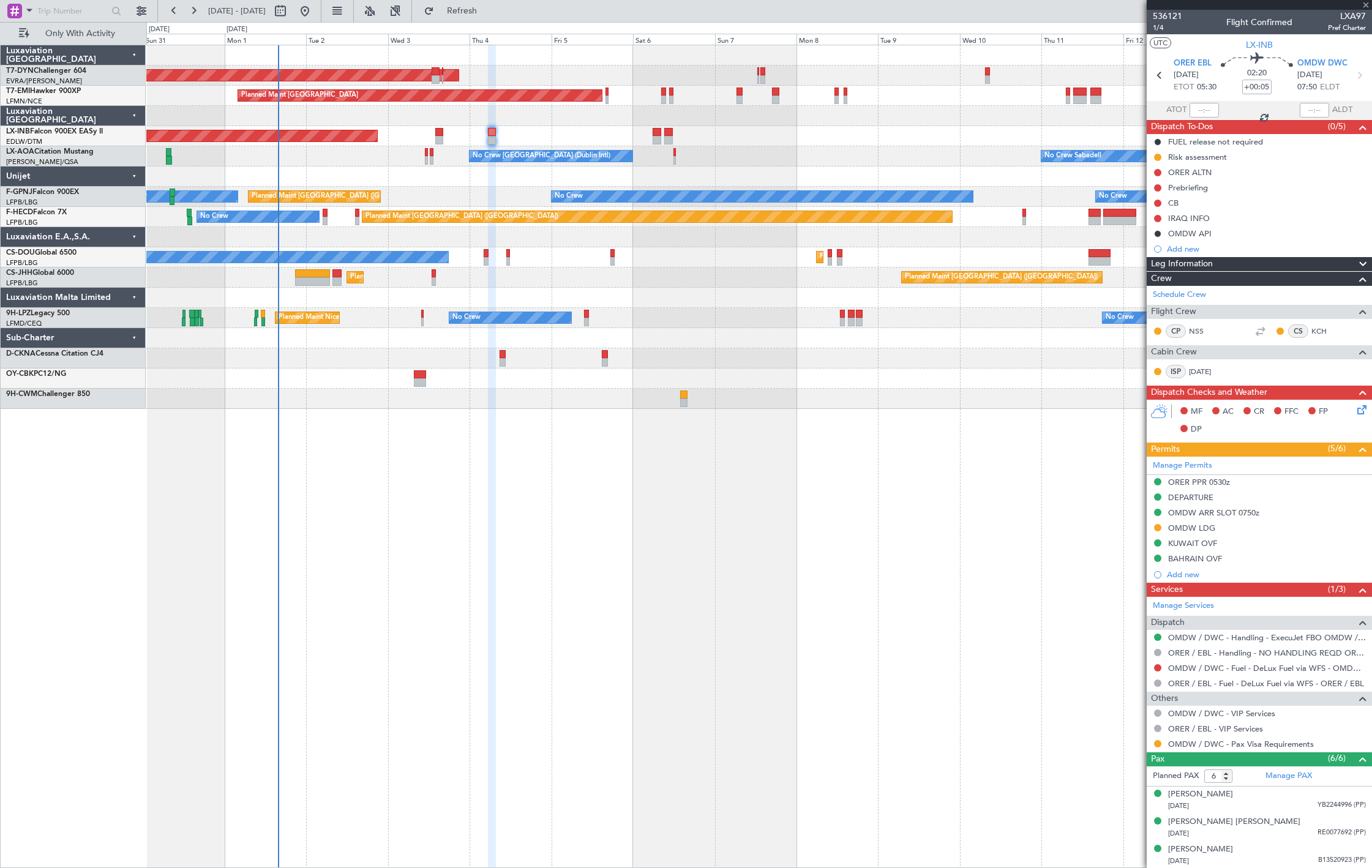
type input "+00:10"
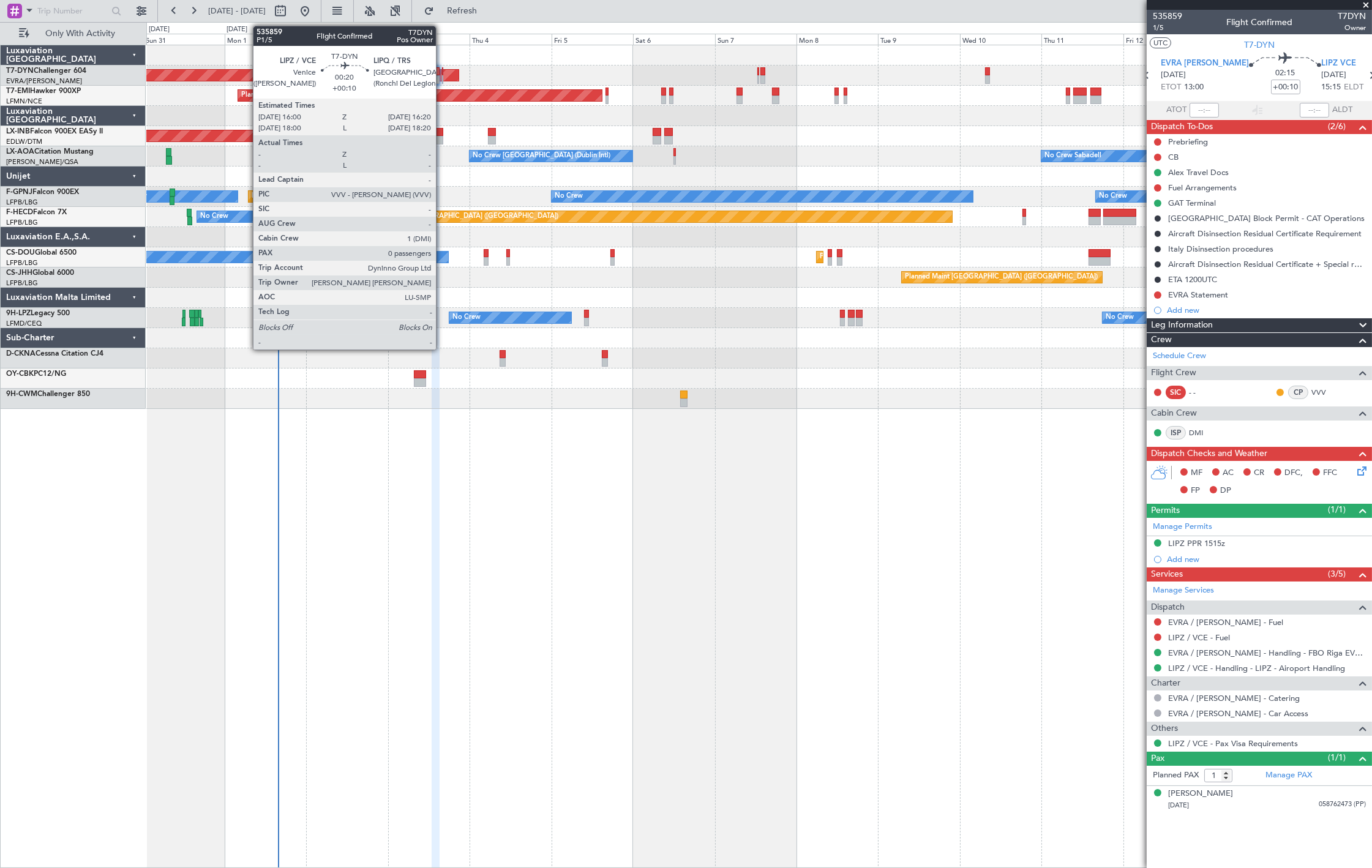
click at [442, 78] on div at bounding box center [443, 80] width 1 height 9
type input "0"
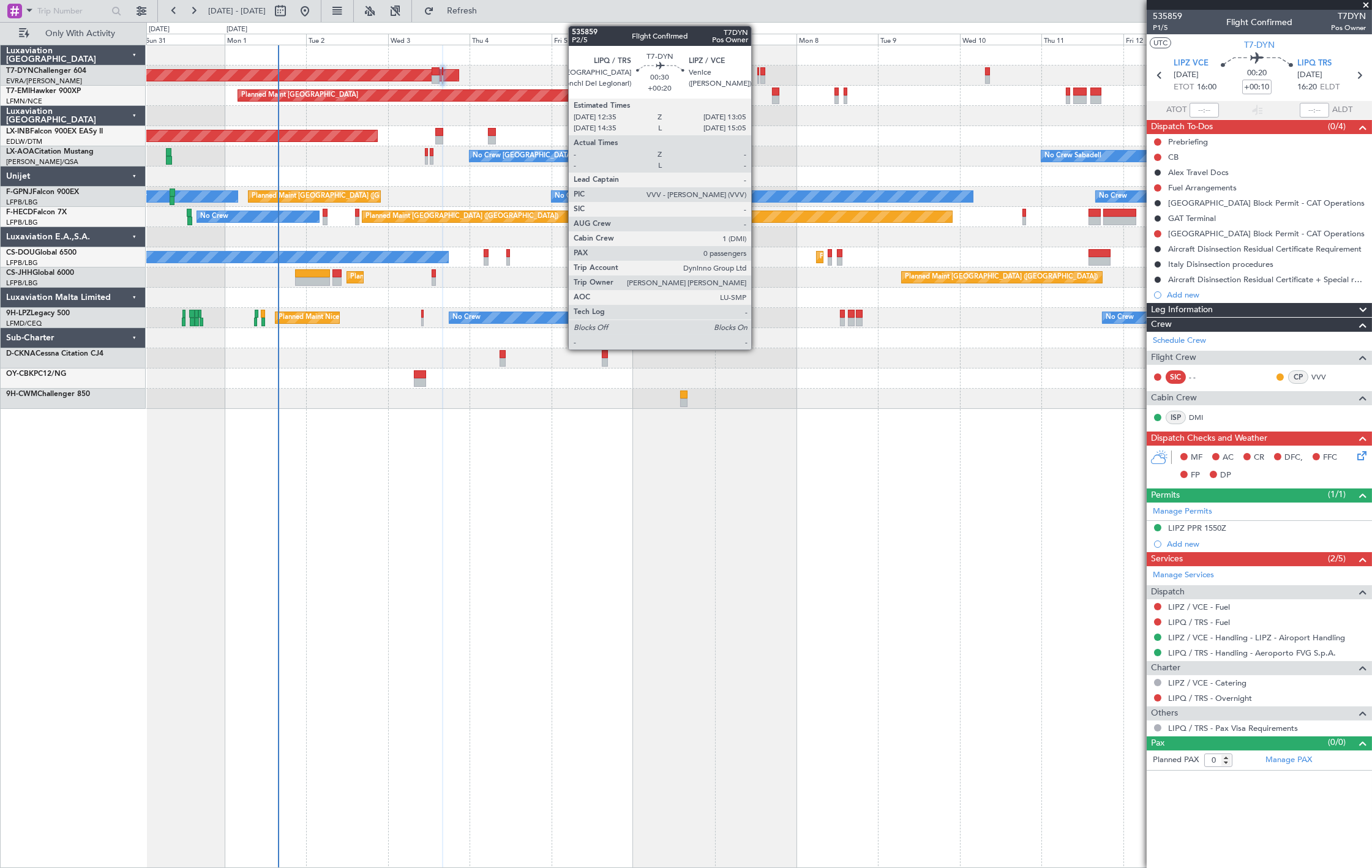
click at [758, 78] on div at bounding box center [758, 80] width 2 height 9
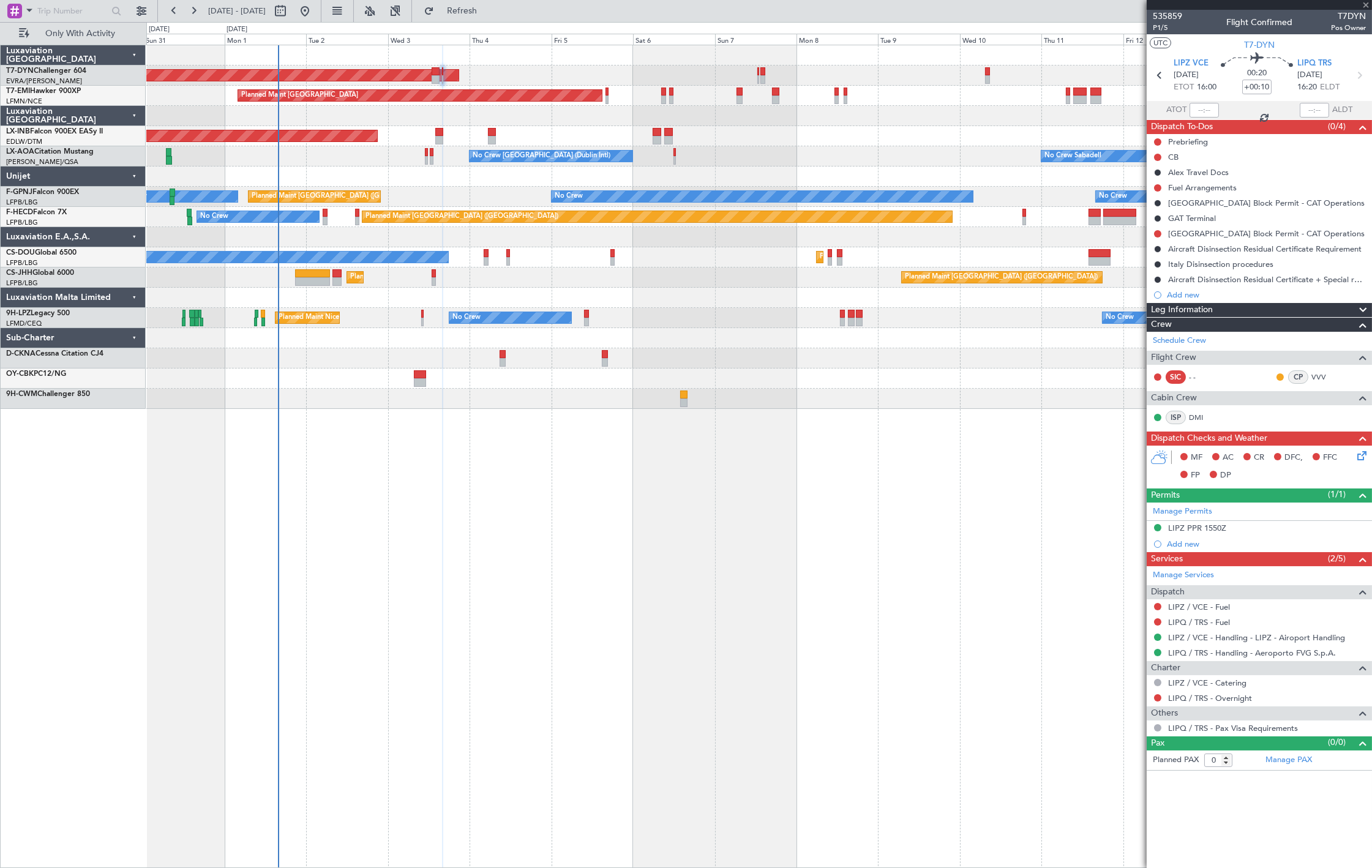
type input "+00:20"
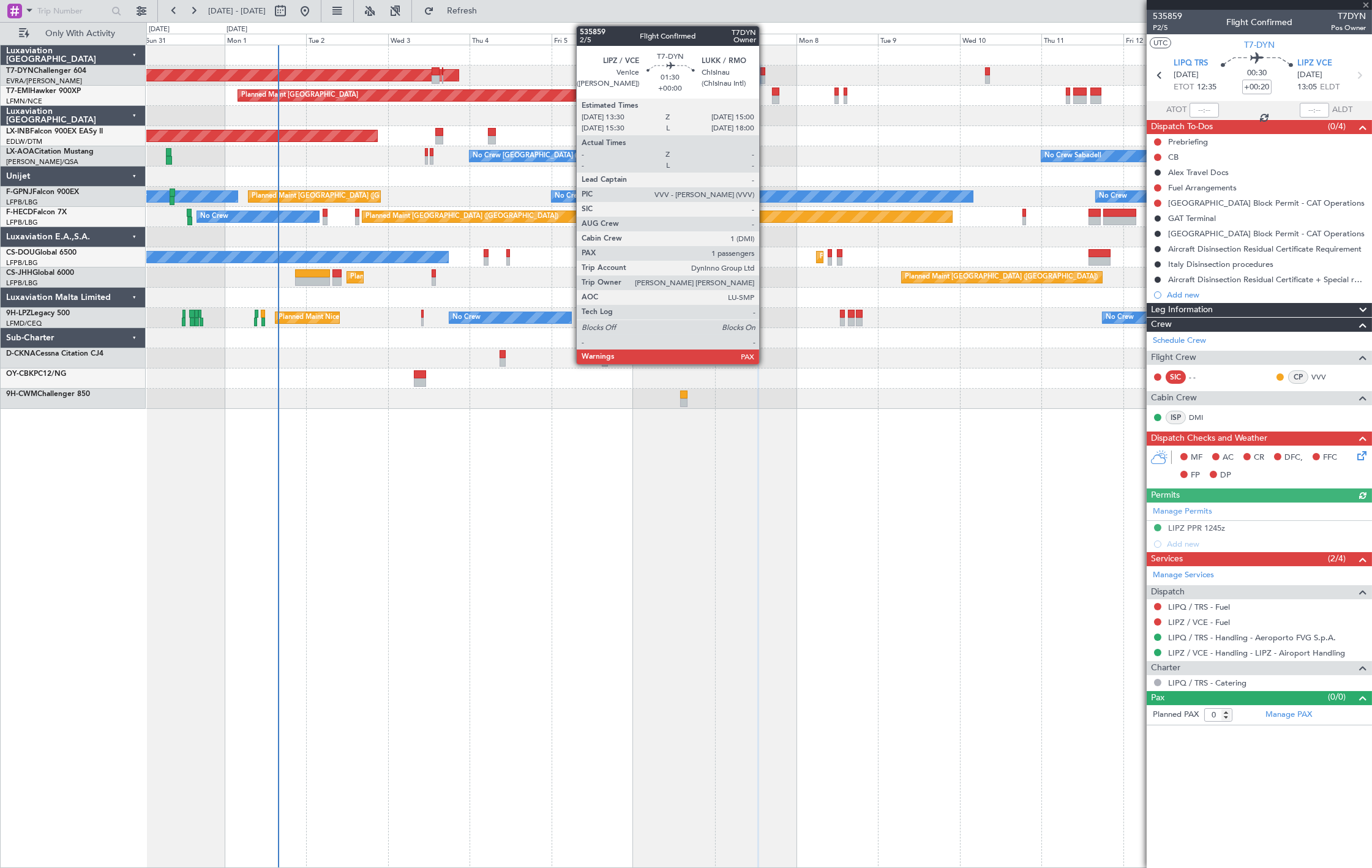
click at [765, 78] on div at bounding box center [763, 80] width 6 height 9
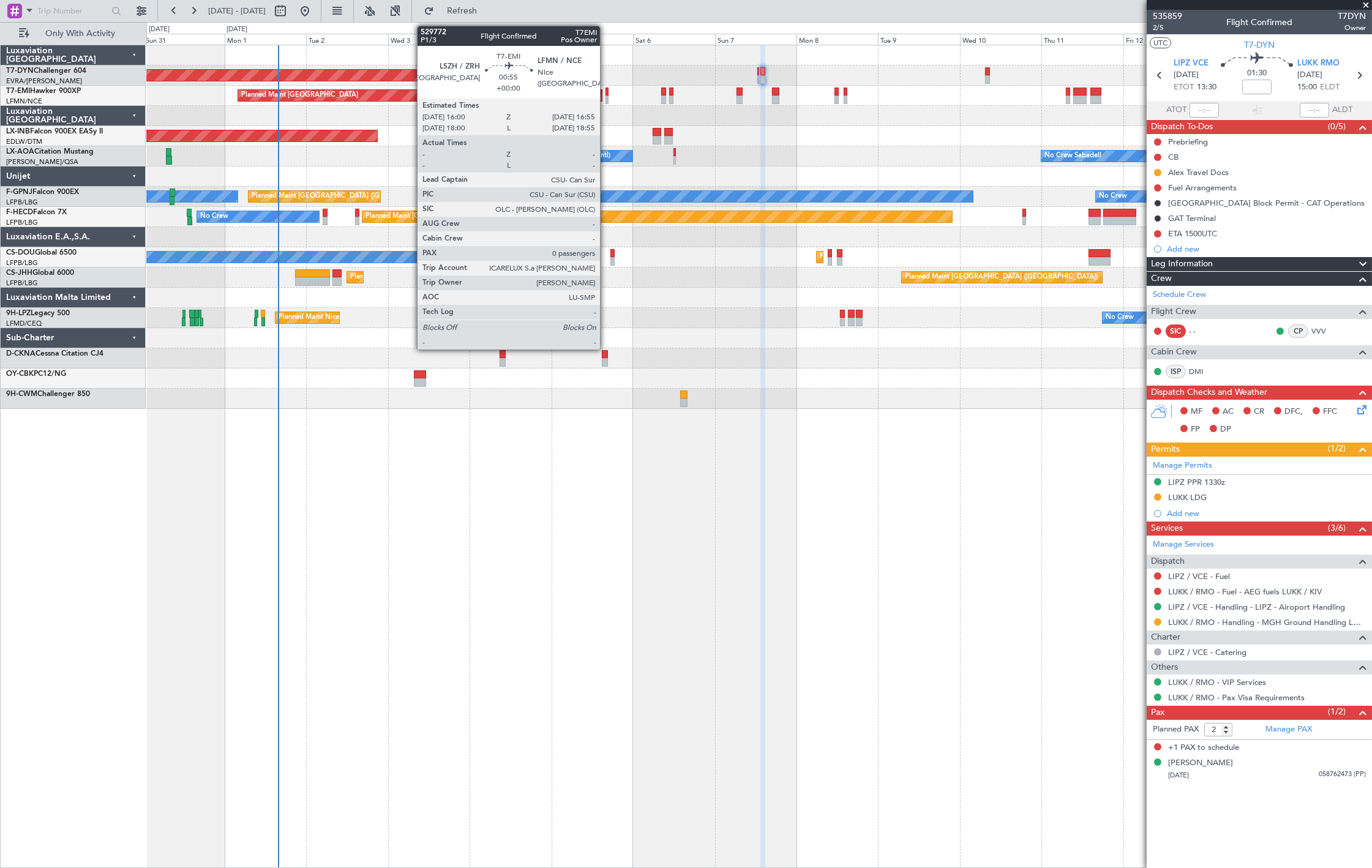
click at [606, 94] on div at bounding box center [607, 92] width 4 height 9
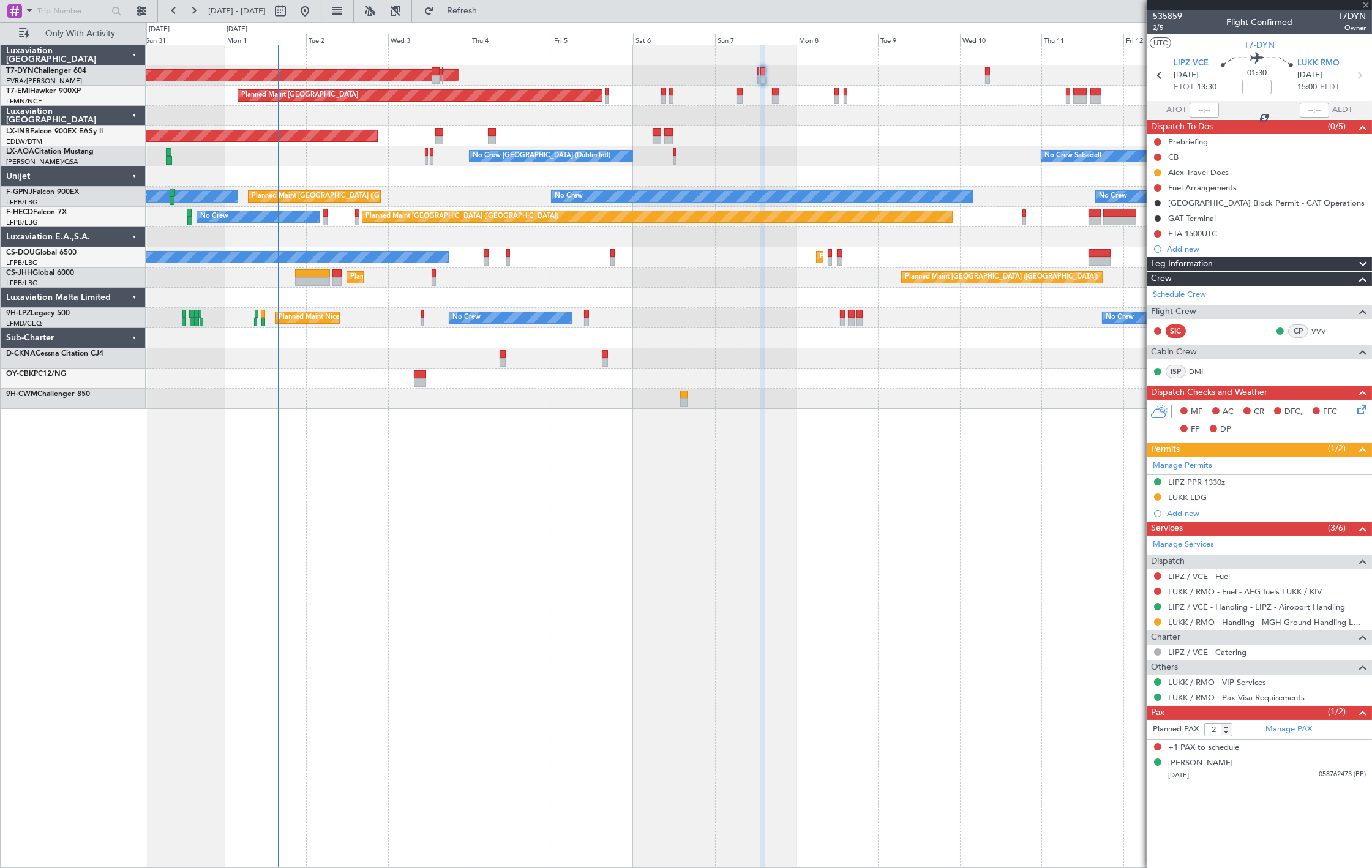
type input "0"
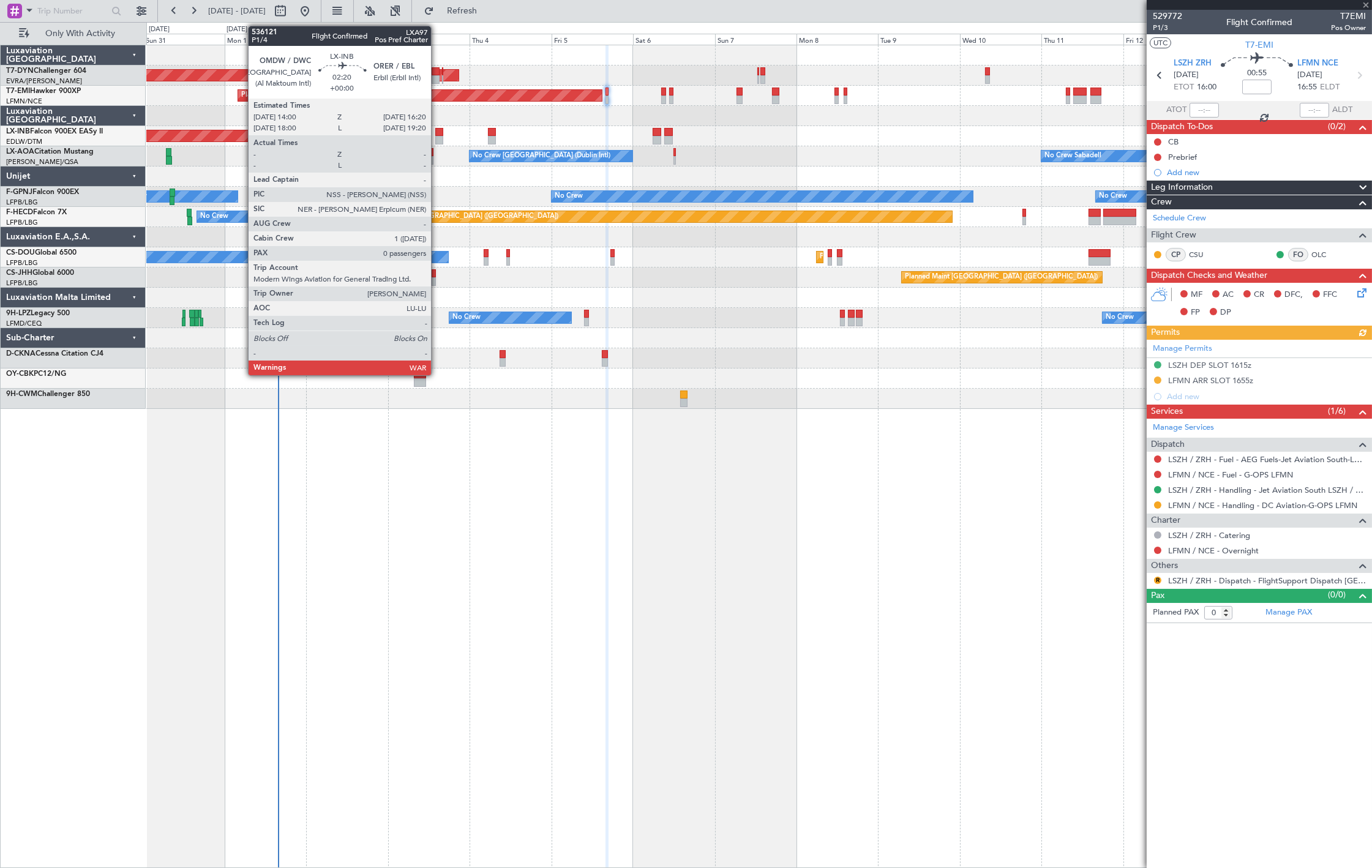
click at [437, 136] on div at bounding box center [439, 140] width 8 height 9
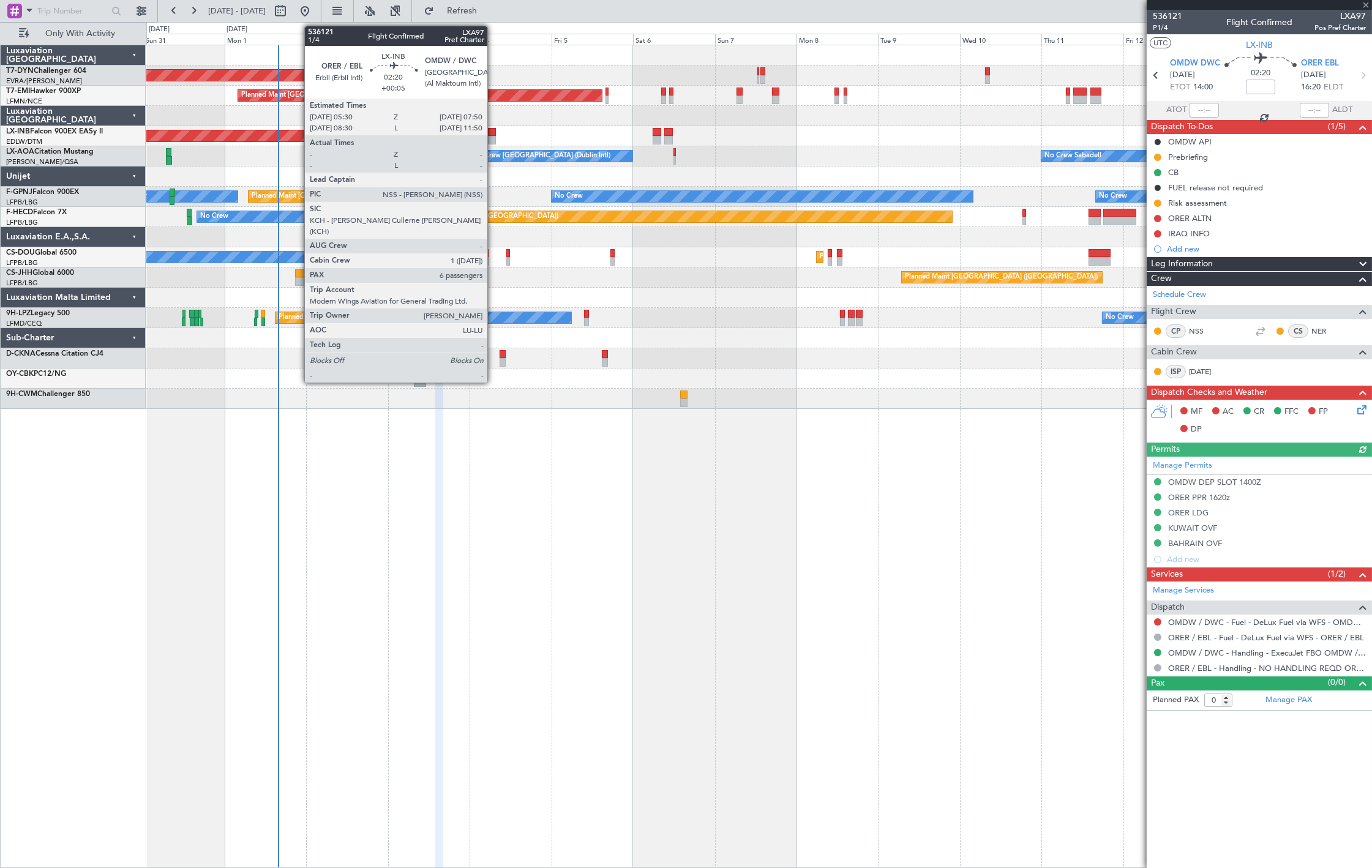
click at [493, 139] on div at bounding box center [492, 140] width 8 height 9
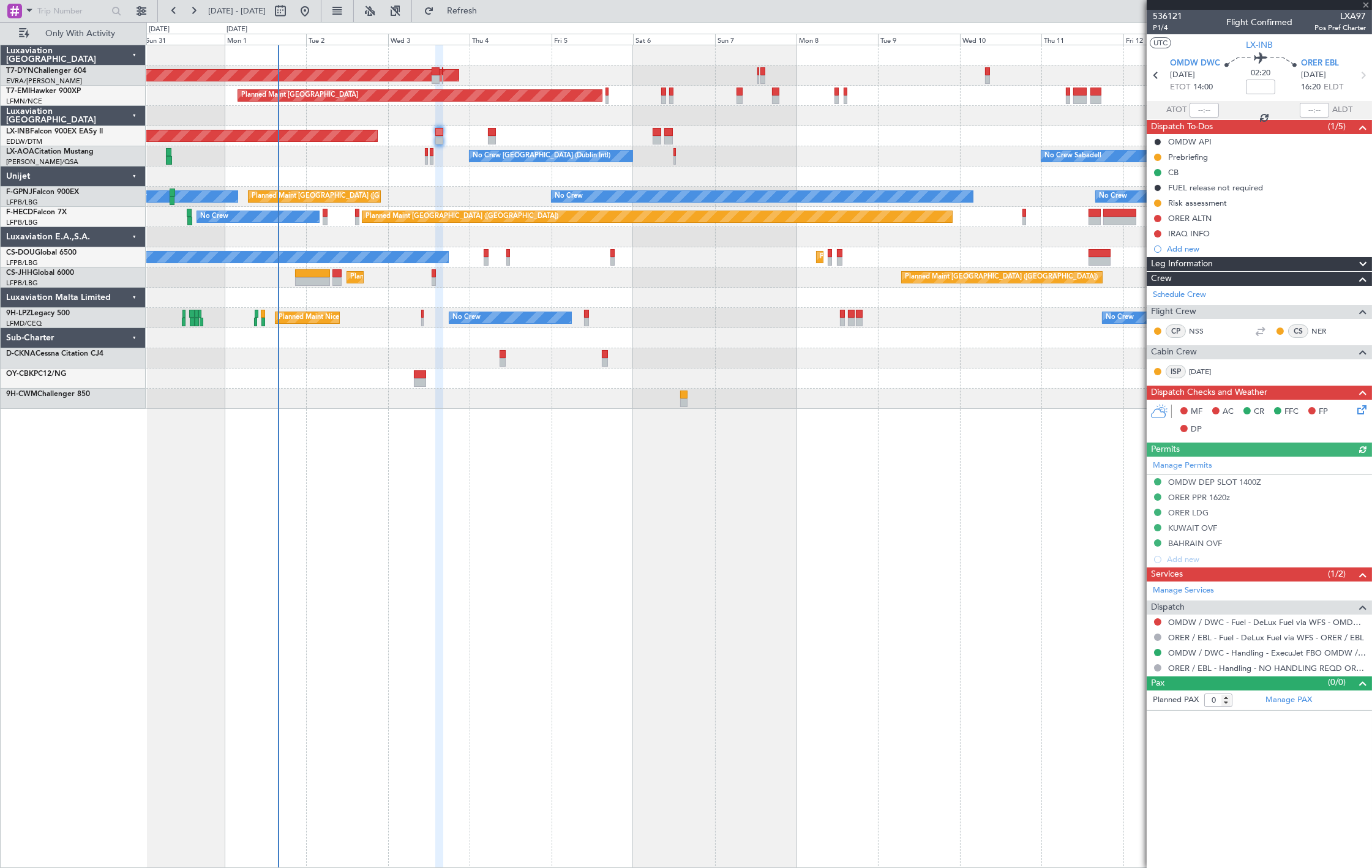
type input "+00:05"
type input "6"
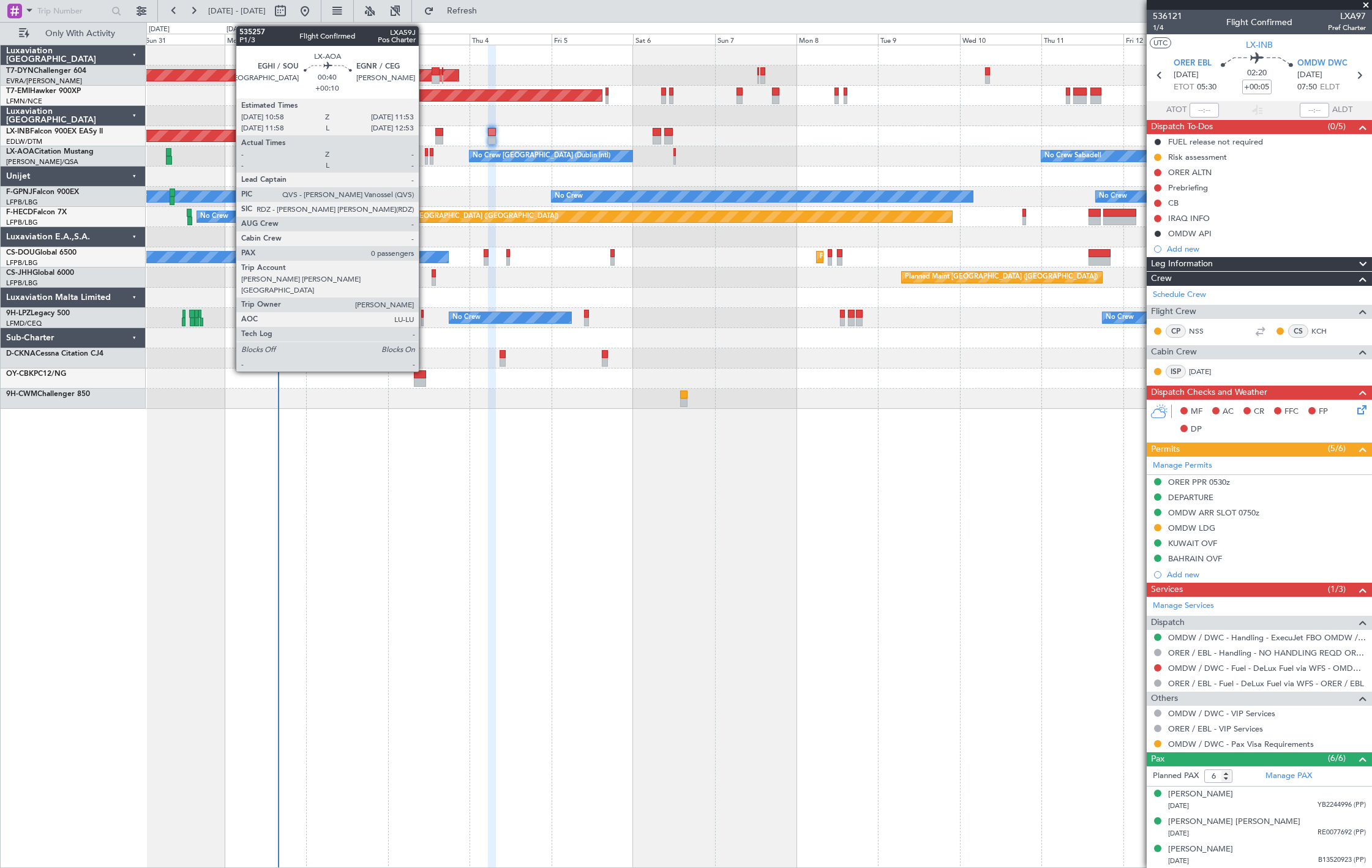
click at [425, 156] on div at bounding box center [427, 160] width 4 height 9
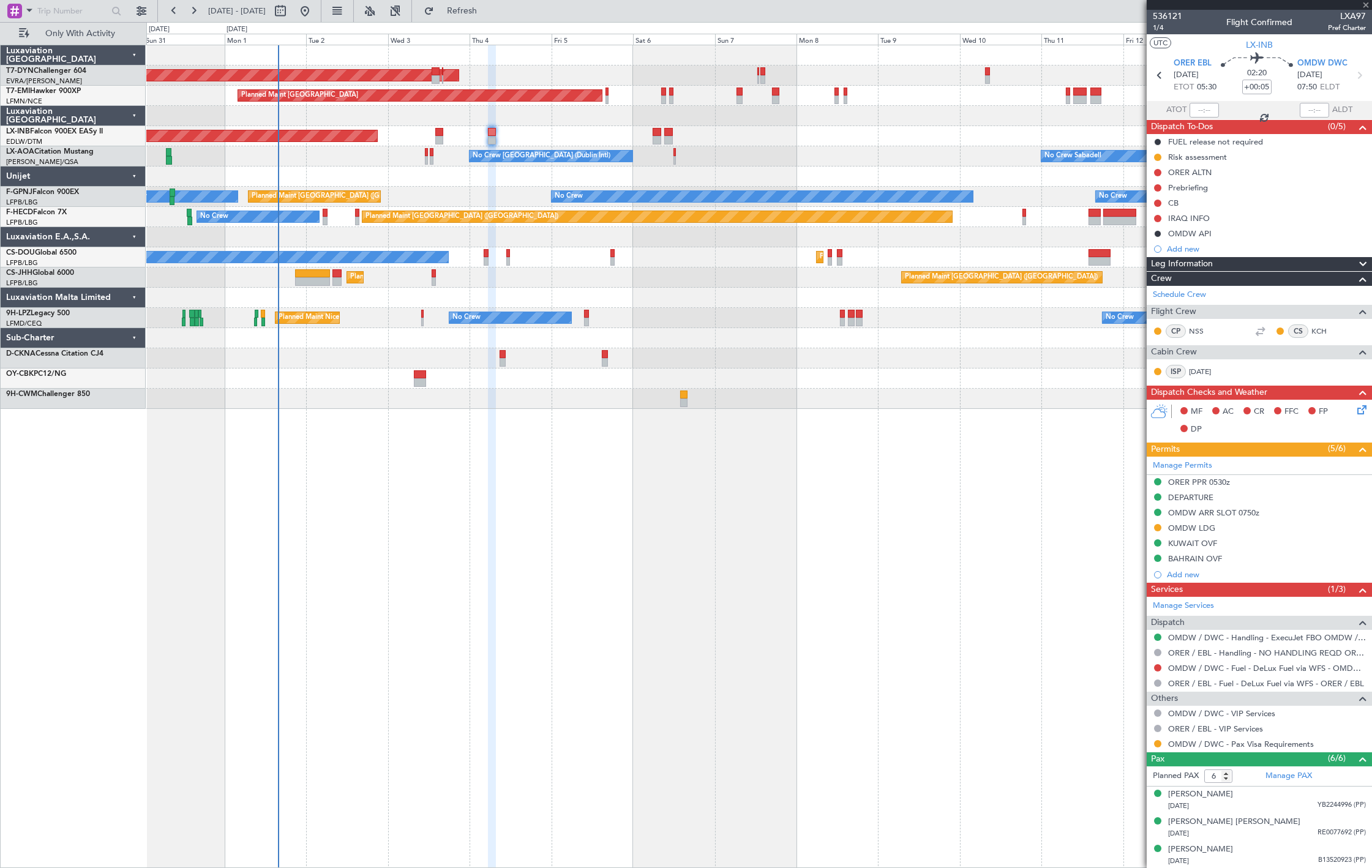
type input "+00:10"
type input "0"
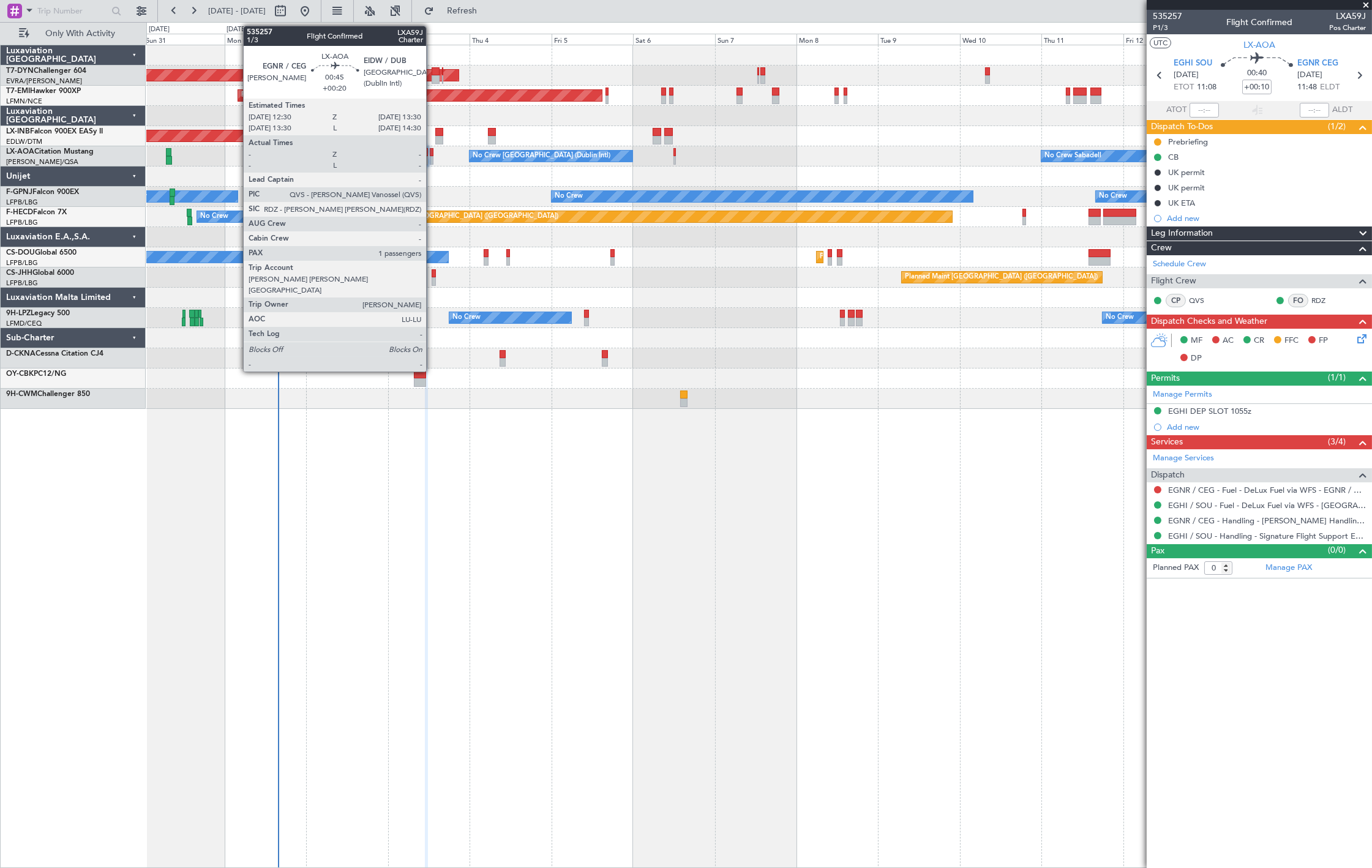
click at [432, 156] on div at bounding box center [431, 160] width 4 height 9
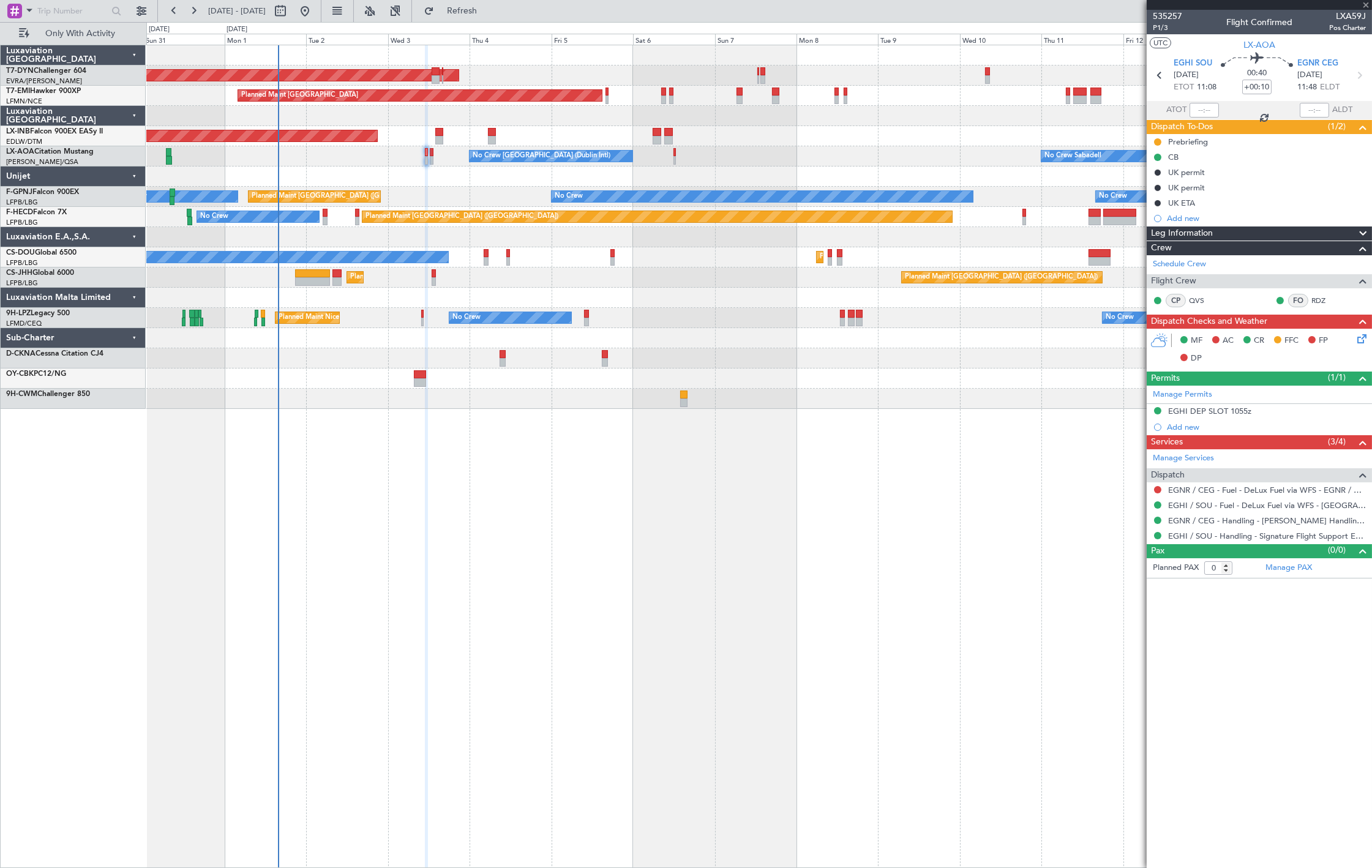
type input "+00:20"
type input "1"
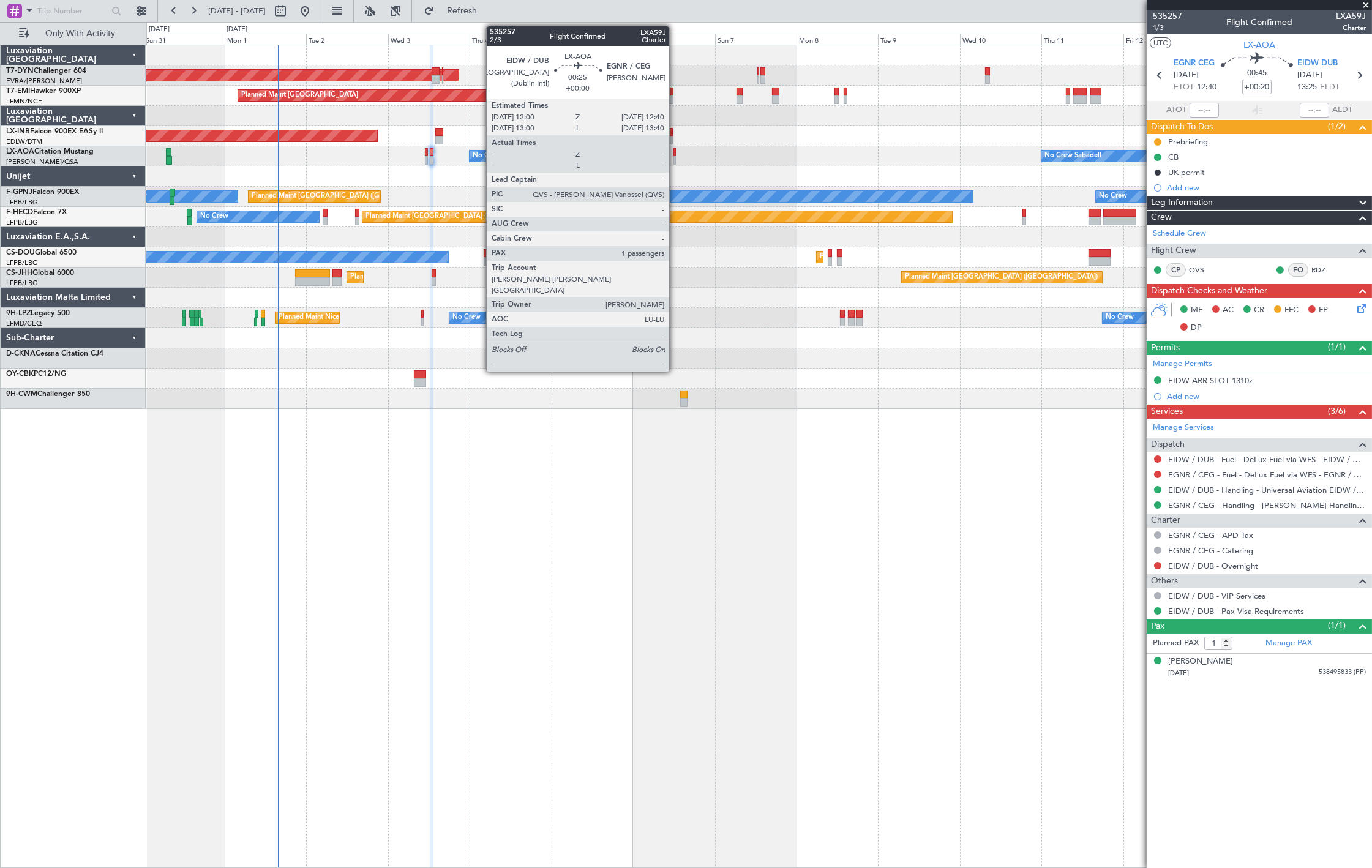
click at [675, 158] on div at bounding box center [675, 160] width 3 height 9
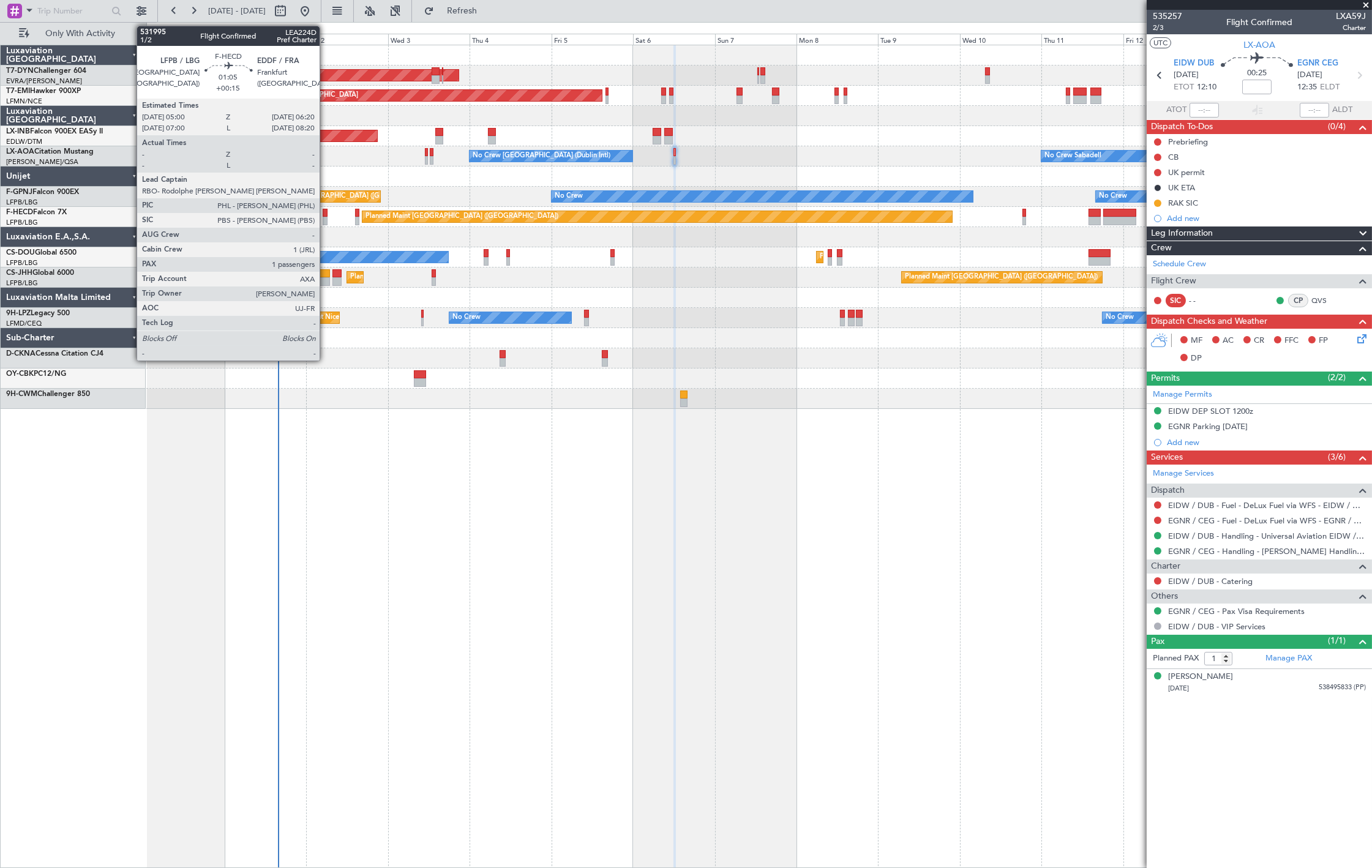
click at [326, 221] on div at bounding box center [325, 221] width 5 height 9
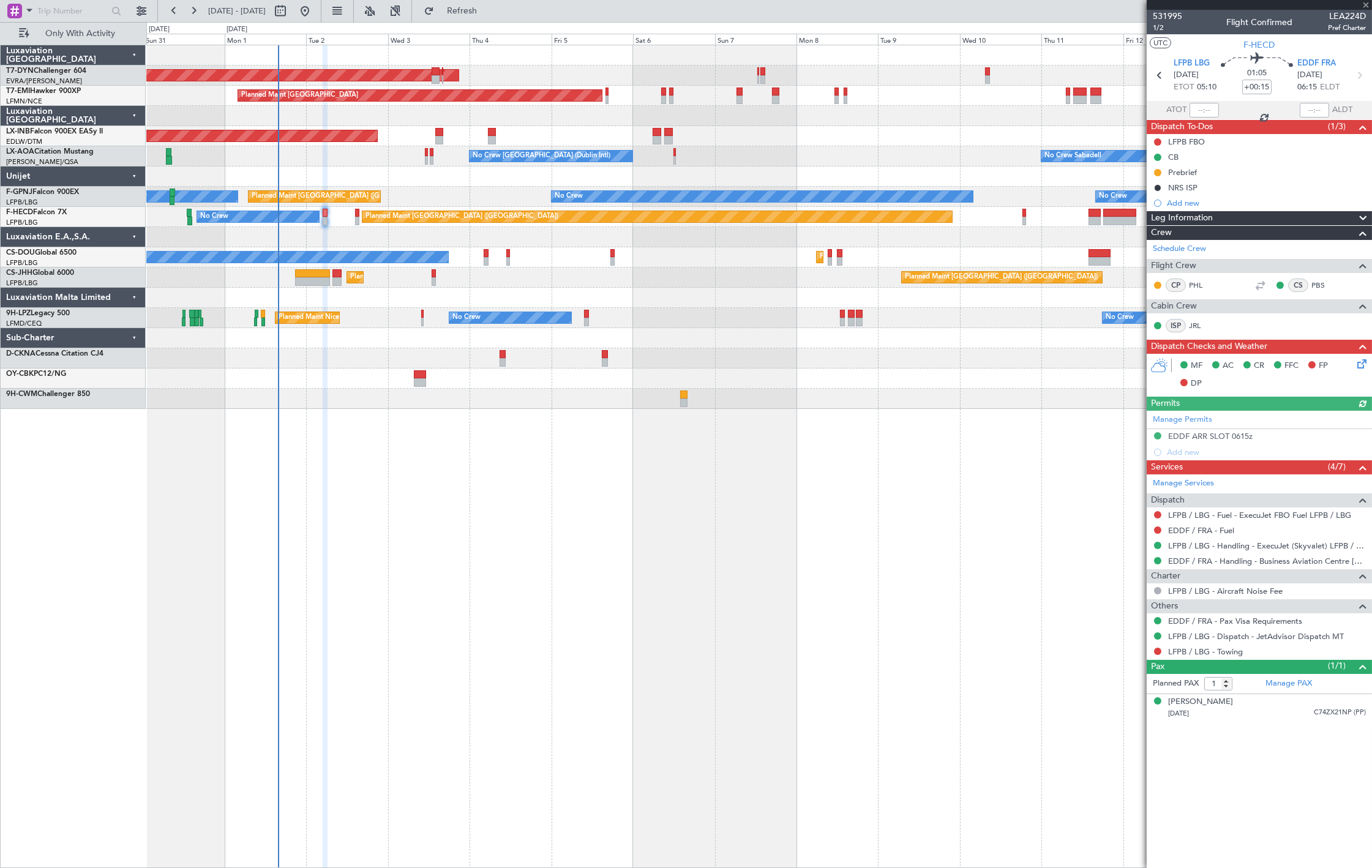
click at [359, 219] on div "Planned Maint [GEOGRAPHIC_DATA] ([GEOGRAPHIC_DATA]) No Crew" at bounding box center [759, 217] width 1225 height 20
click at [353, 219] on div "Planned Maint [GEOGRAPHIC_DATA] ([GEOGRAPHIC_DATA]) No Crew" at bounding box center [759, 217] width 1225 height 20
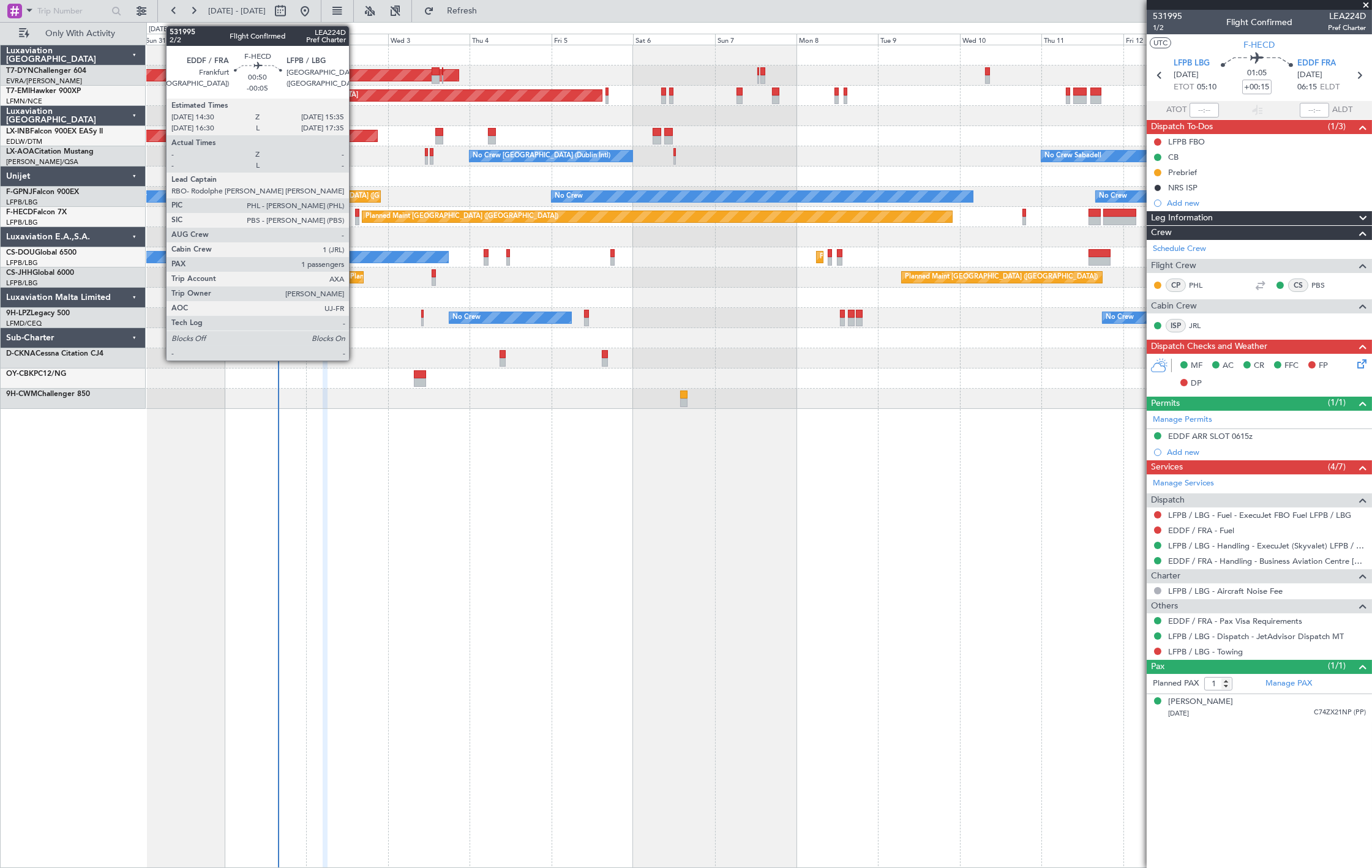
click at [355, 219] on div at bounding box center [357, 221] width 4 height 9
click at [358, 220] on div at bounding box center [357, 221] width 4 height 9
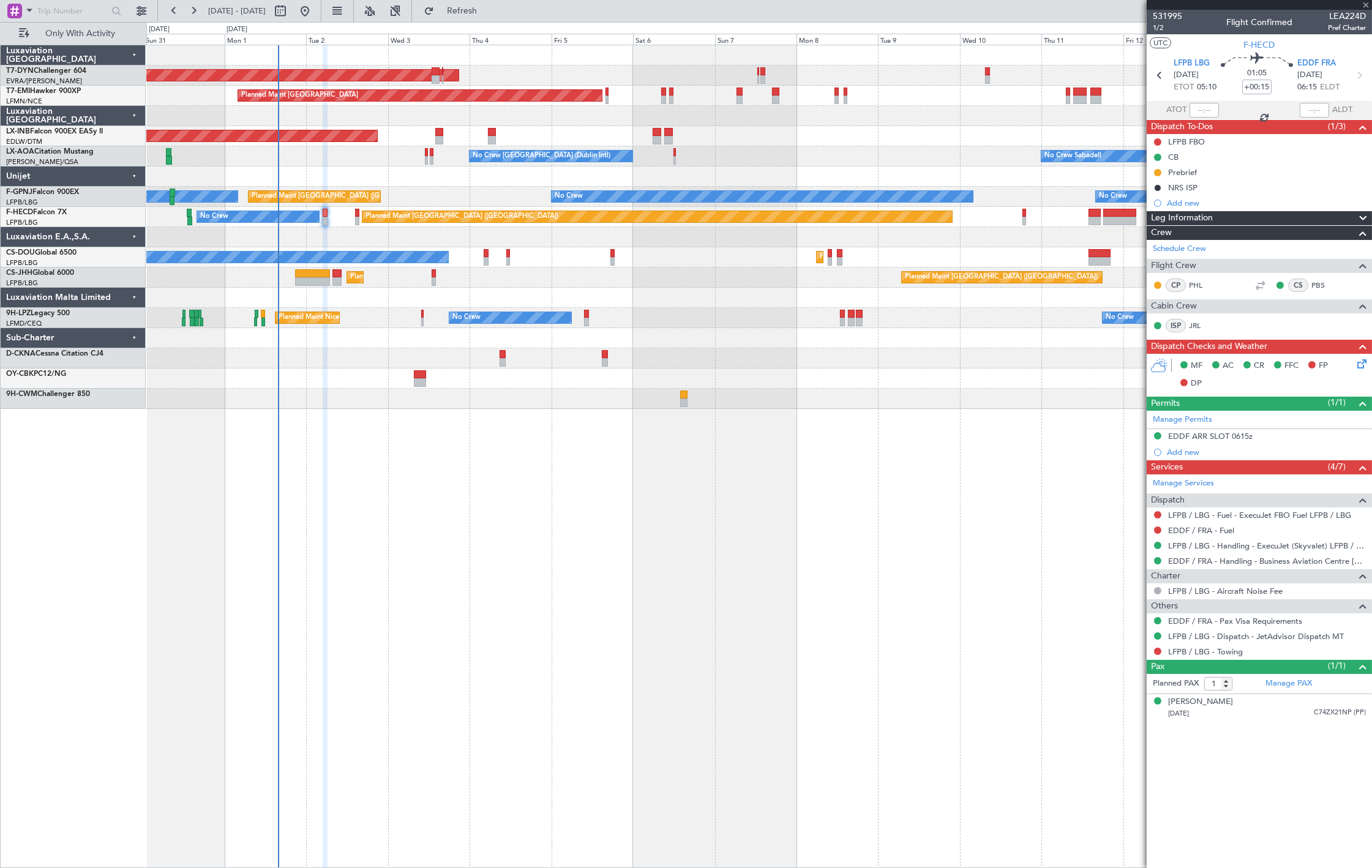
type input "-00:05"
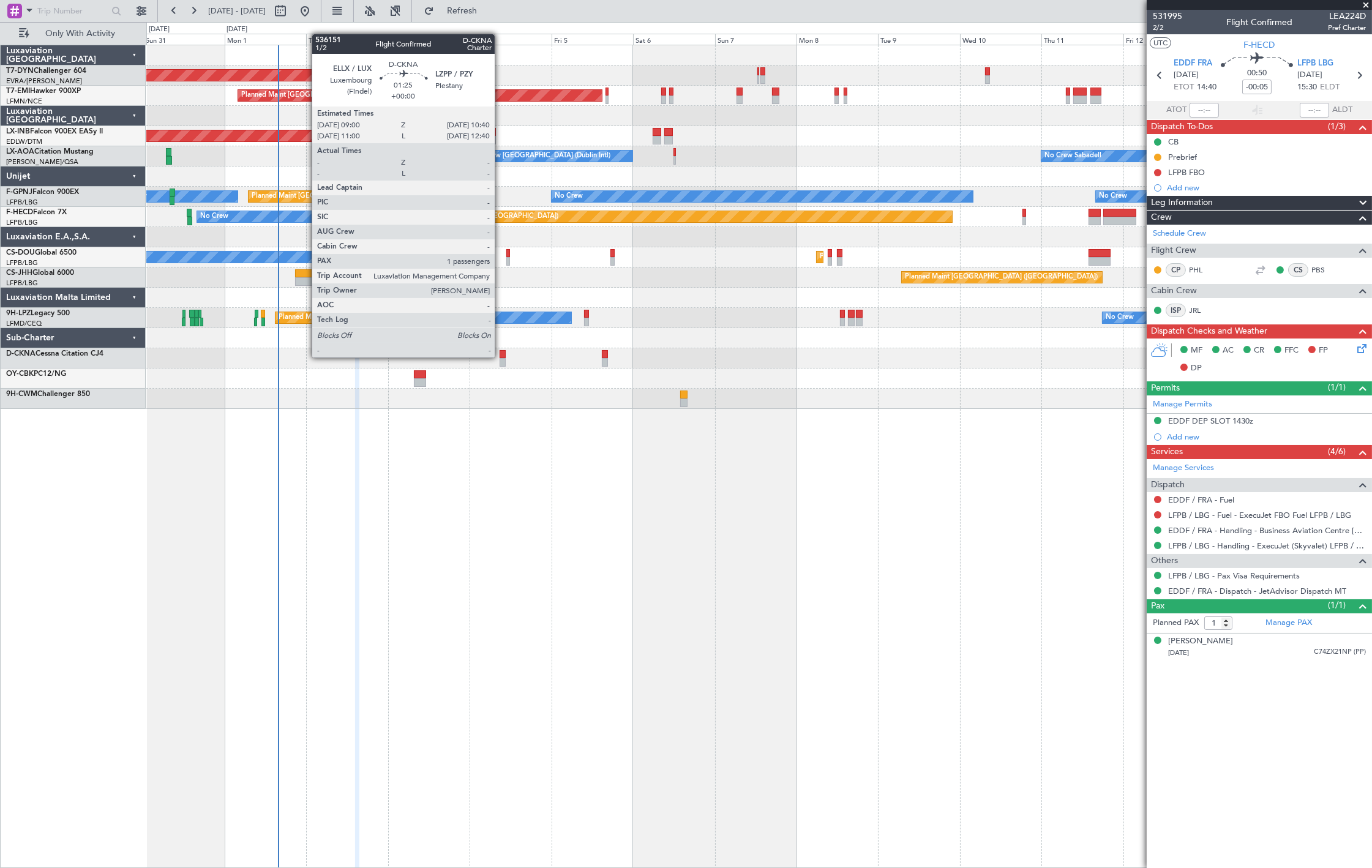
click at [501, 356] on div at bounding box center [503, 354] width 6 height 9
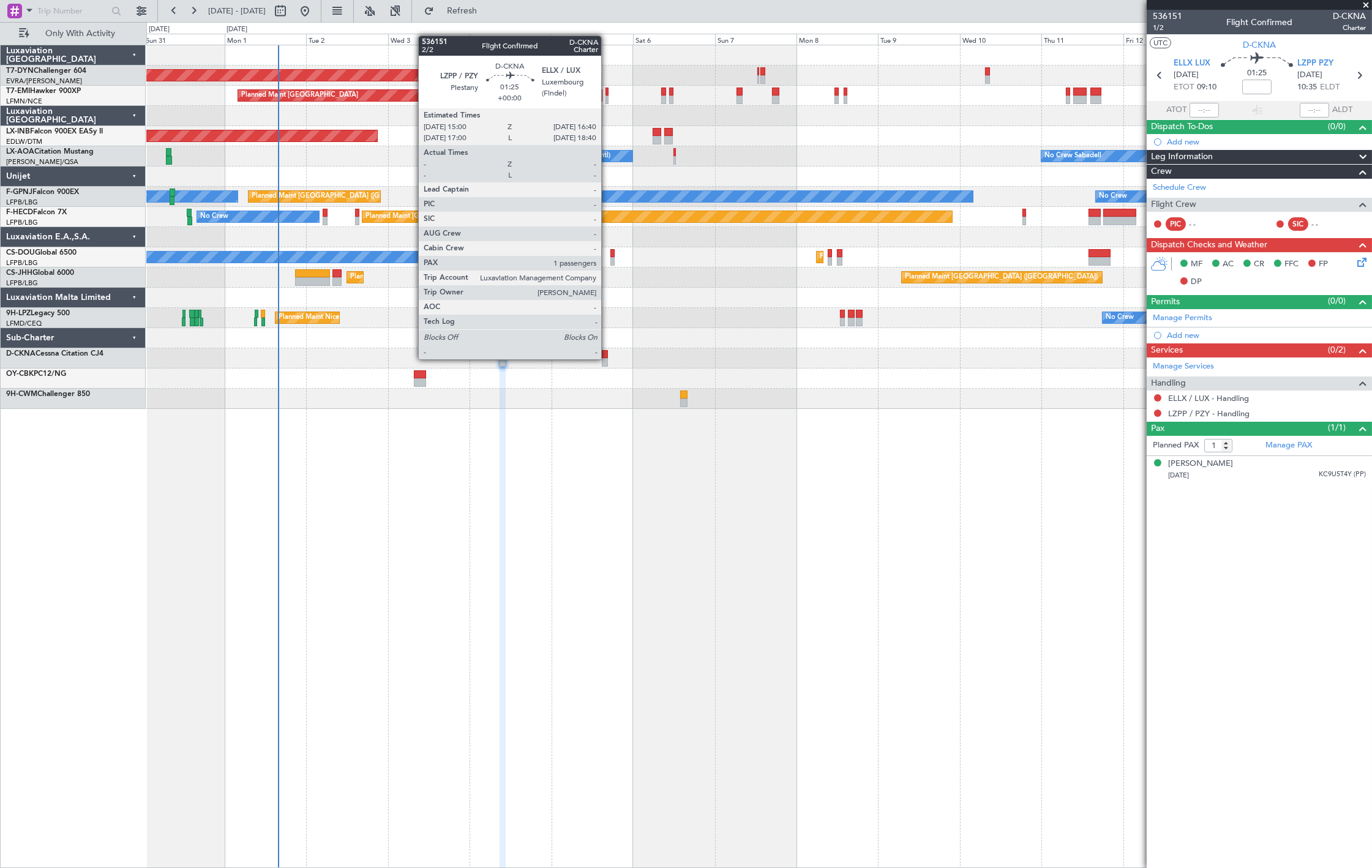
click at [608, 358] on div at bounding box center [759, 358] width 1225 height 20
click at [606, 363] on div at bounding box center [605, 363] width 6 height 9
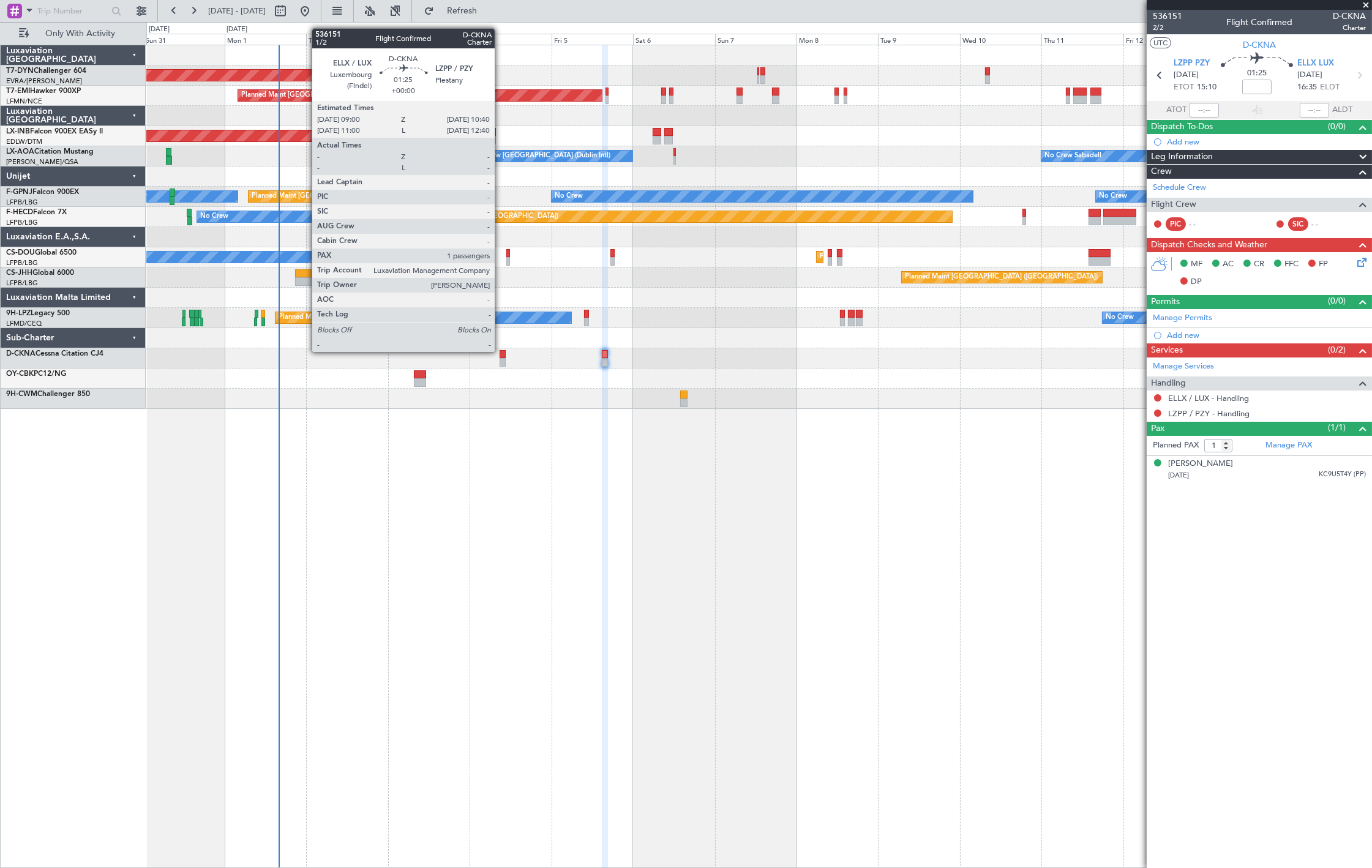
click at [497, 351] on div at bounding box center [759, 358] width 1225 height 20
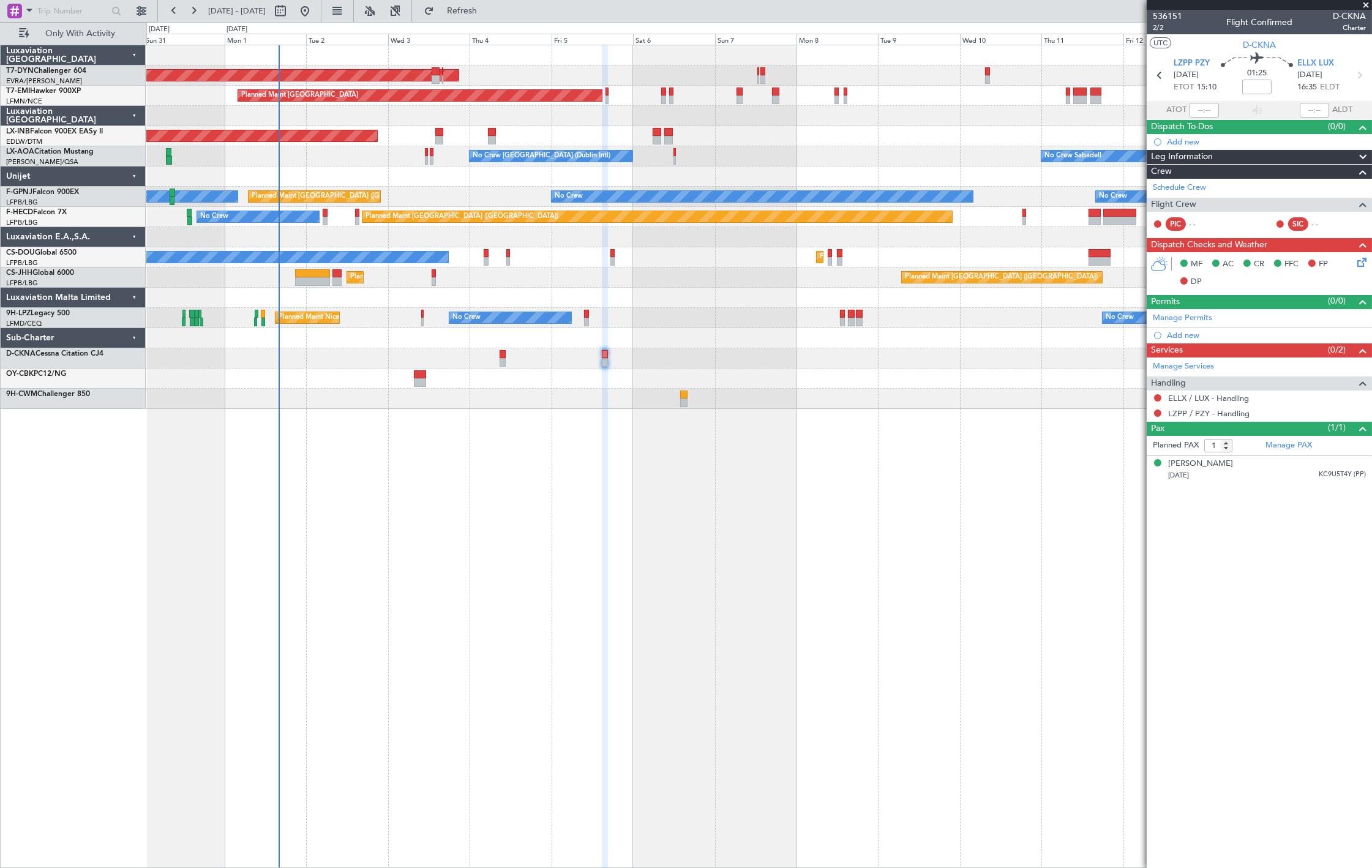
click at [503, 356] on div at bounding box center [503, 354] width 6 height 9
click at [1192, 397] on link "ELLX / LUX - Handling" at bounding box center [1209, 398] width 81 height 11
click at [492, 16] on button "Refresh" at bounding box center [455, 11] width 73 height 19
click at [1227, 413] on link "LZPP / PZY - Handling" at bounding box center [1209, 413] width 81 height 11
click at [485, 14] on span "Refresh" at bounding box center [462, 11] width 51 height 9
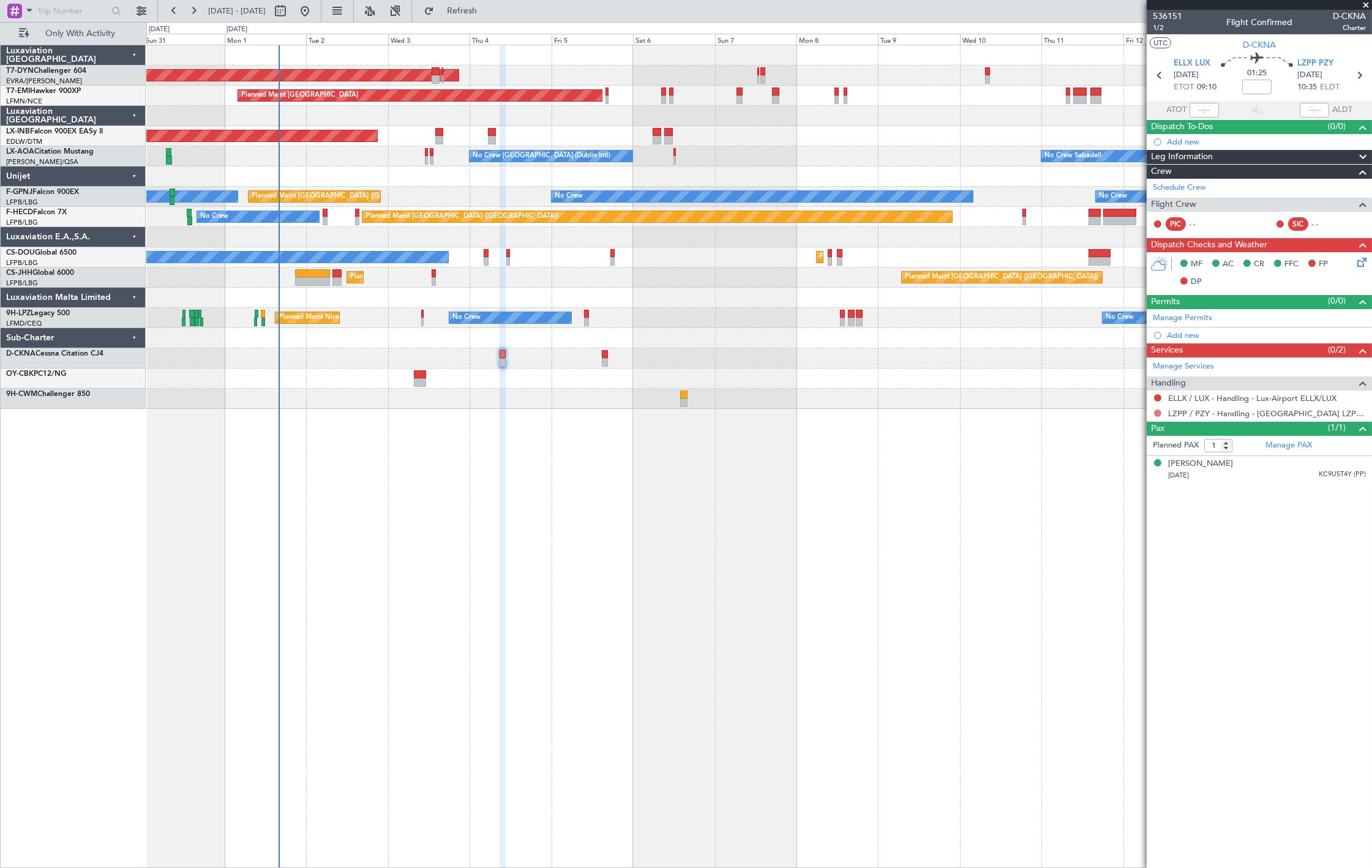
click at [1158, 413] on button at bounding box center [1158, 413] width 8 height 8
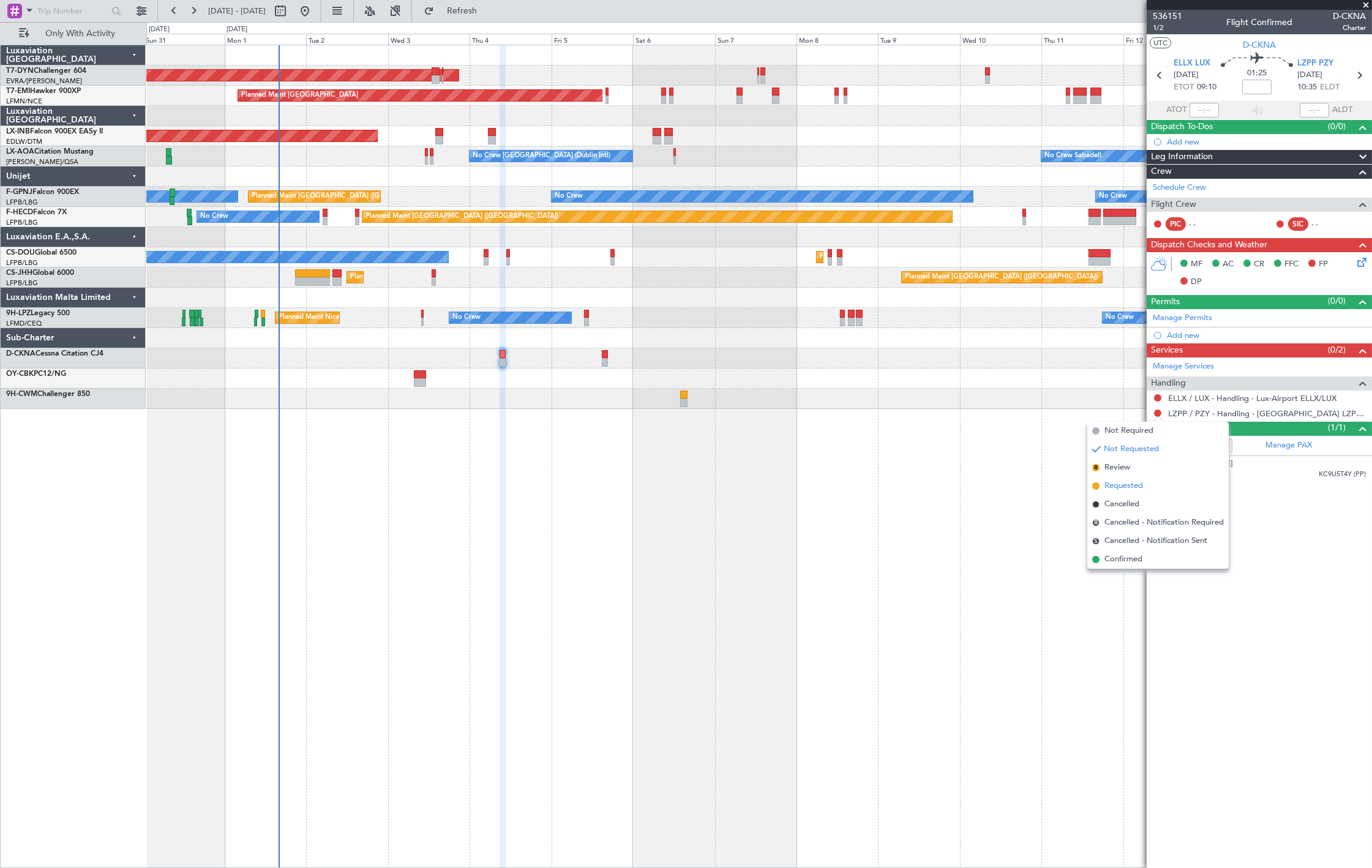
click at [1142, 482] on span "Requested" at bounding box center [1124, 487] width 39 height 13
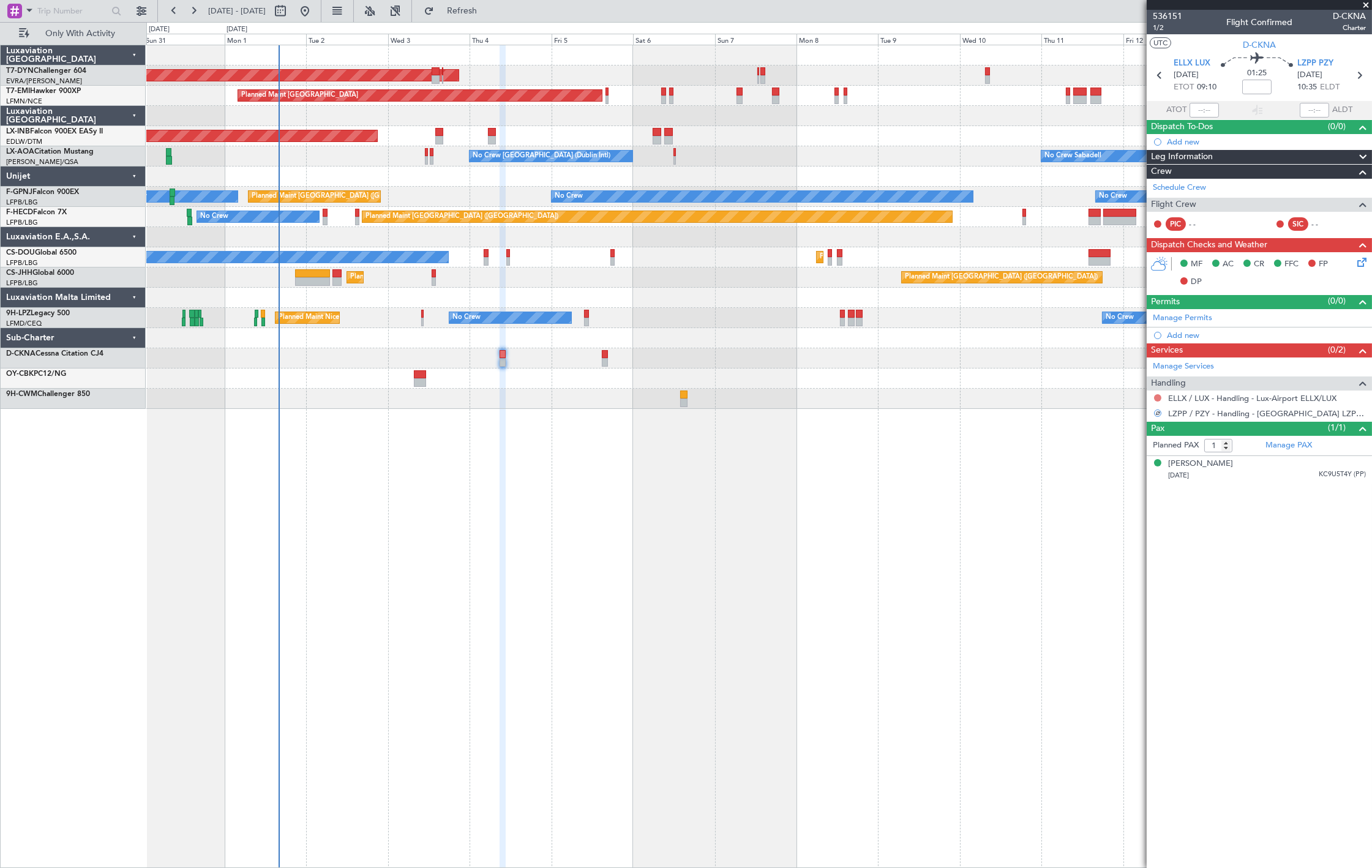
click at [1158, 396] on button at bounding box center [1158, 398] width 8 height 8
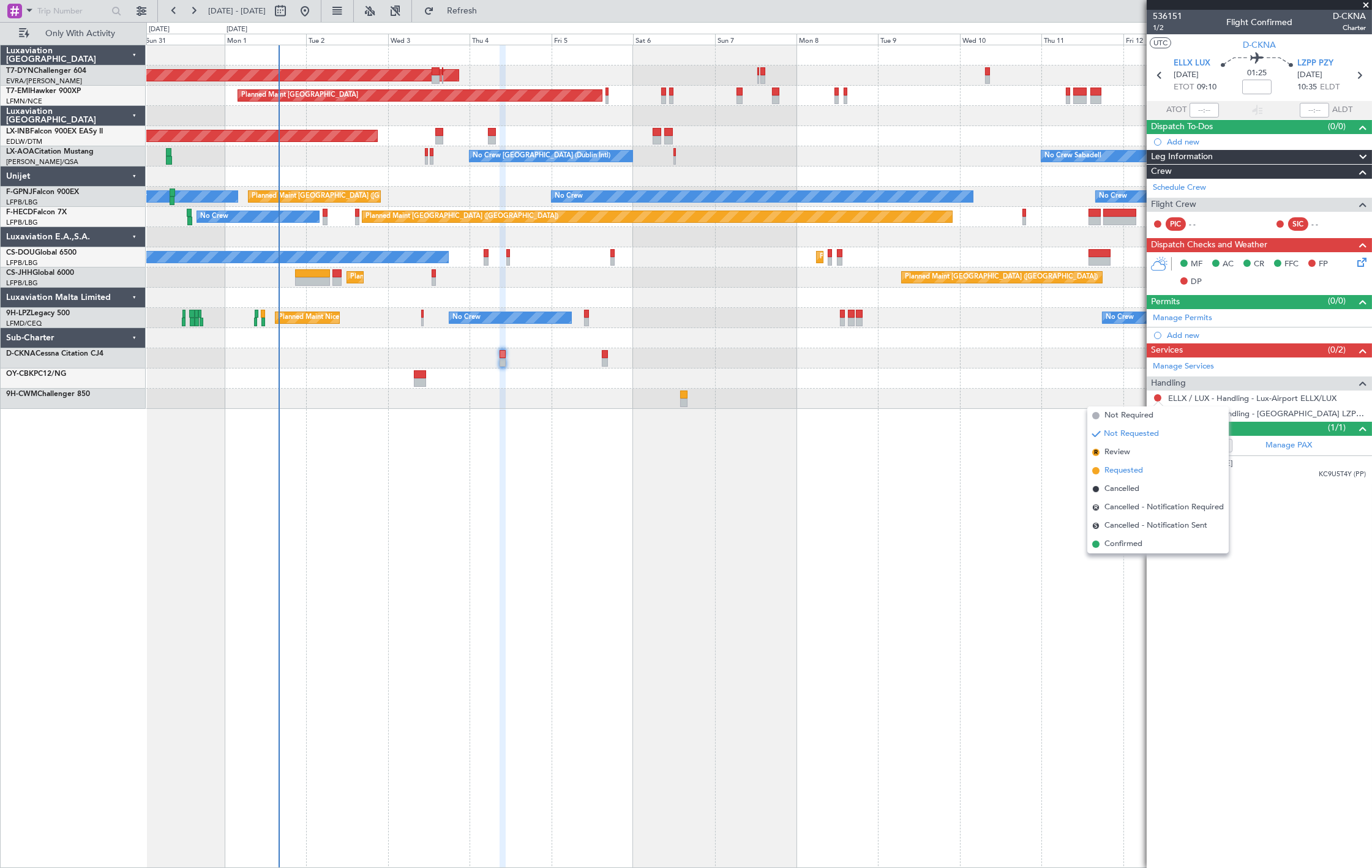
click at [1148, 472] on li "Requested" at bounding box center [1158, 470] width 142 height 18
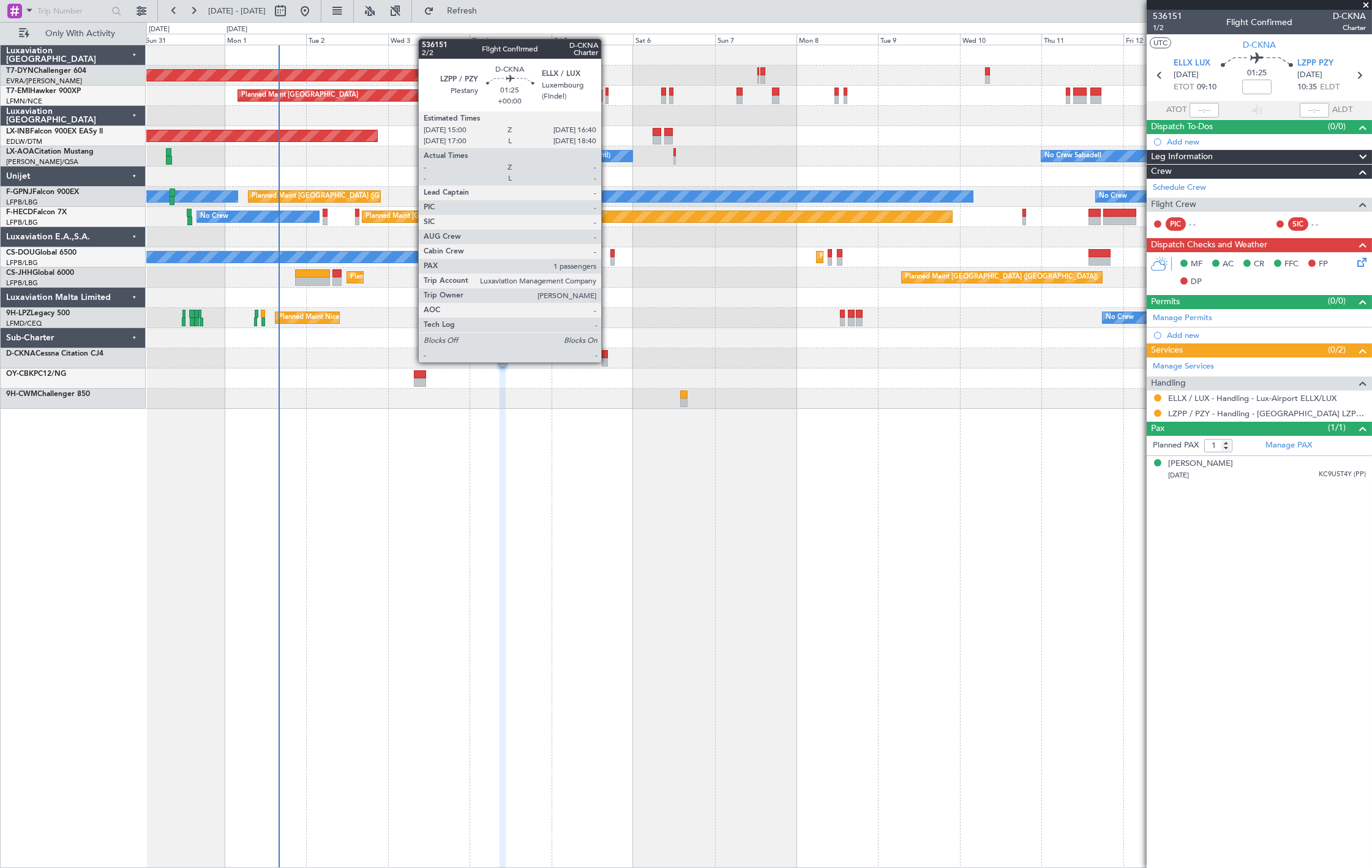
click at [607, 361] on div at bounding box center [605, 363] width 6 height 9
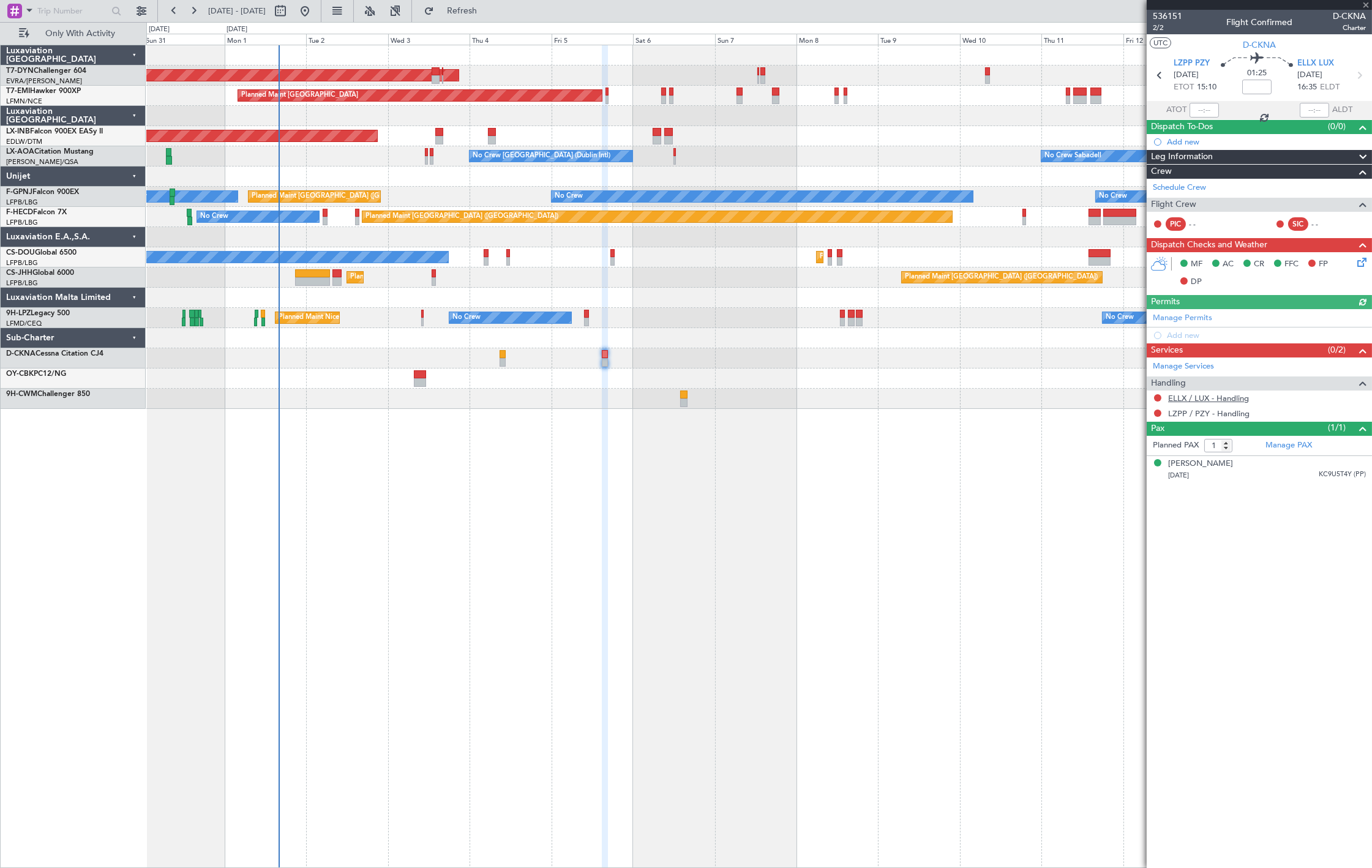
click at [1227, 397] on link "ELLX / LUX - Handling" at bounding box center [1209, 398] width 81 height 11
drag, startPoint x: 500, startPoint y: 13, endPoint x: 827, endPoint y: 164, distance: 360.2
click at [488, 13] on span "Refresh" at bounding box center [462, 11] width 51 height 9
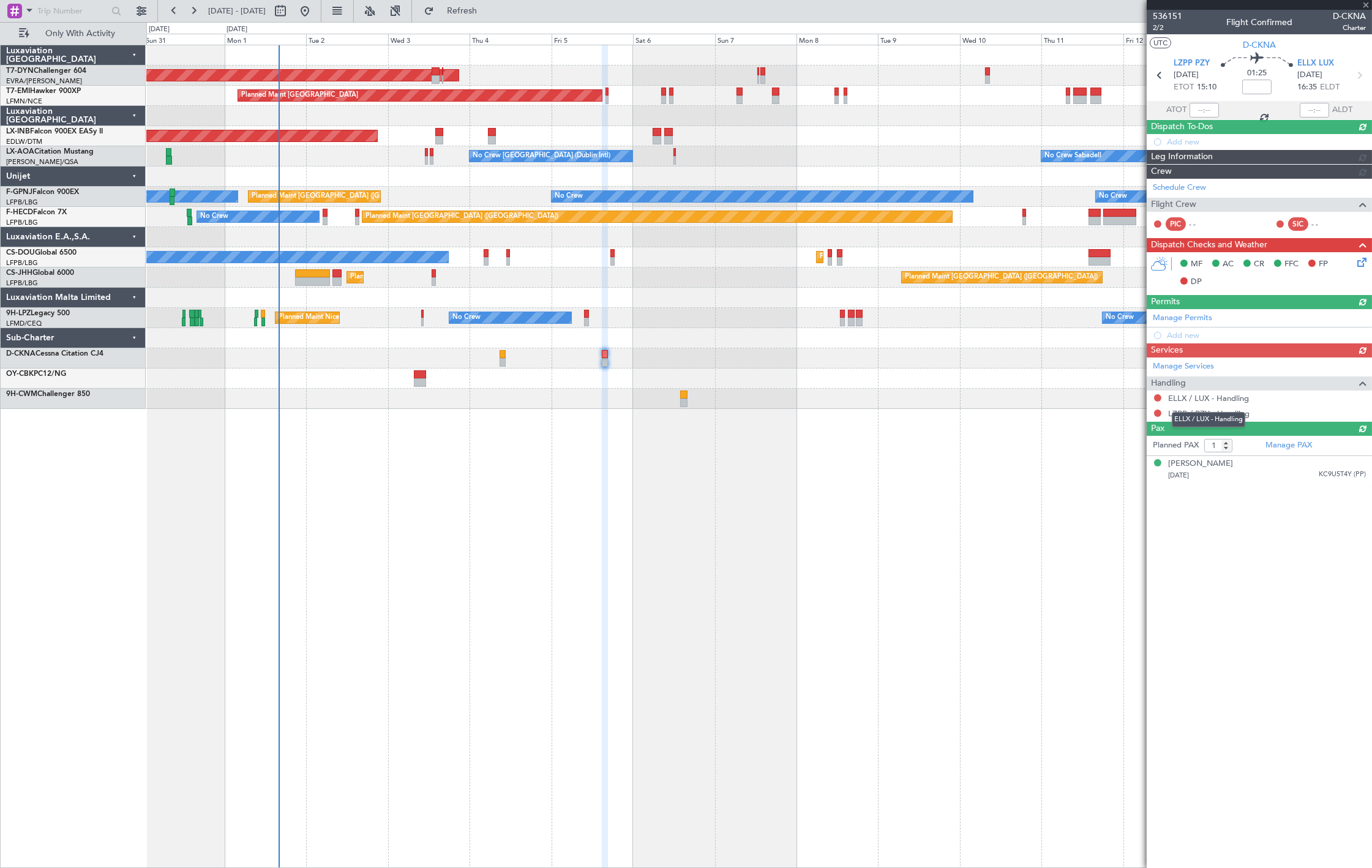
click at [1215, 413] on div "ELLX / LUX - Handling" at bounding box center [1208, 420] width 73 height 15
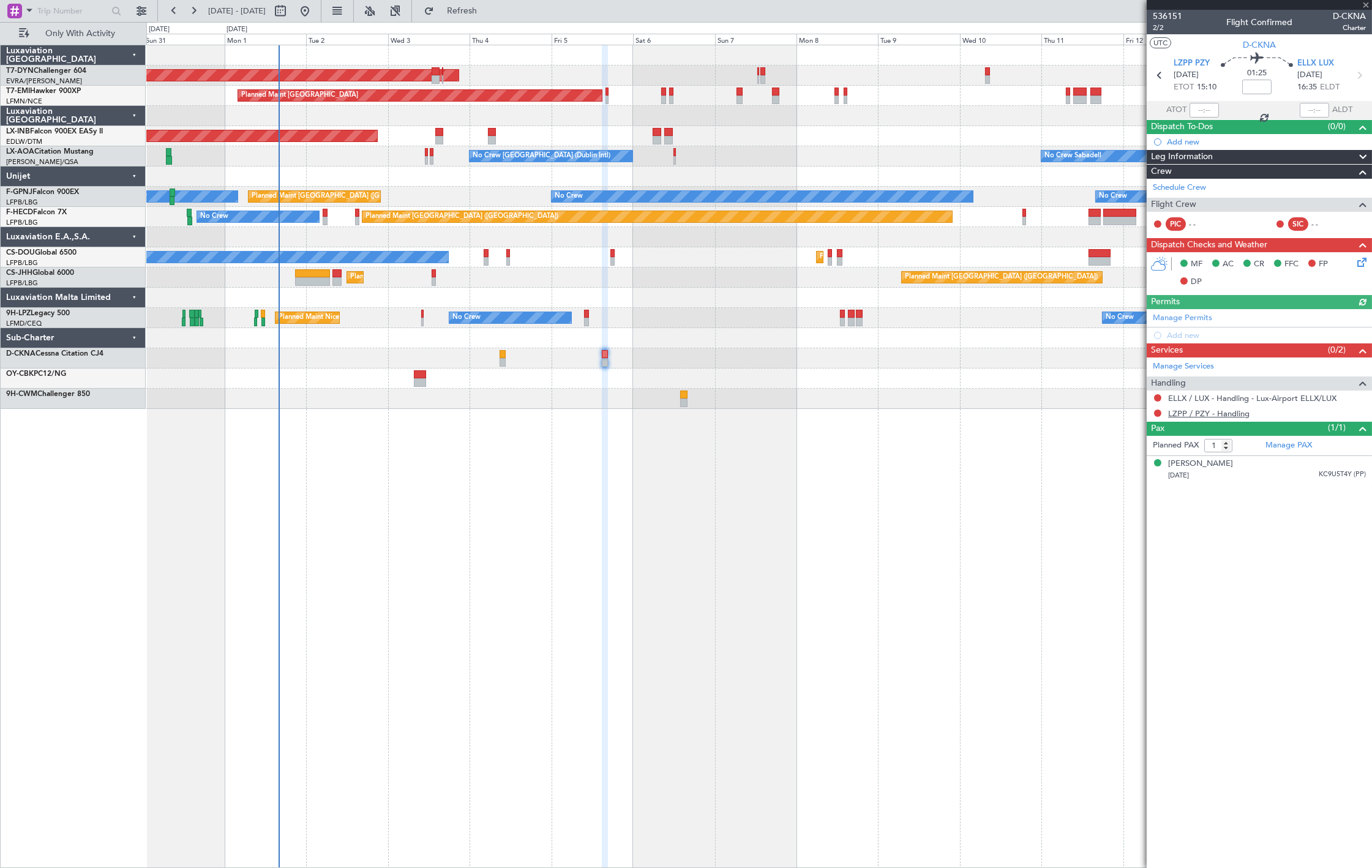
click at [1189, 413] on link "LZPP / PZY - Handling" at bounding box center [1209, 413] width 81 height 11
drag, startPoint x: 495, startPoint y: 4, endPoint x: 487, endPoint y: 9, distance: 9.4
click at [488, 7] on span "Refresh" at bounding box center [462, 11] width 51 height 9
click at [1159, 414] on button at bounding box center [1158, 413] width 8 height 8
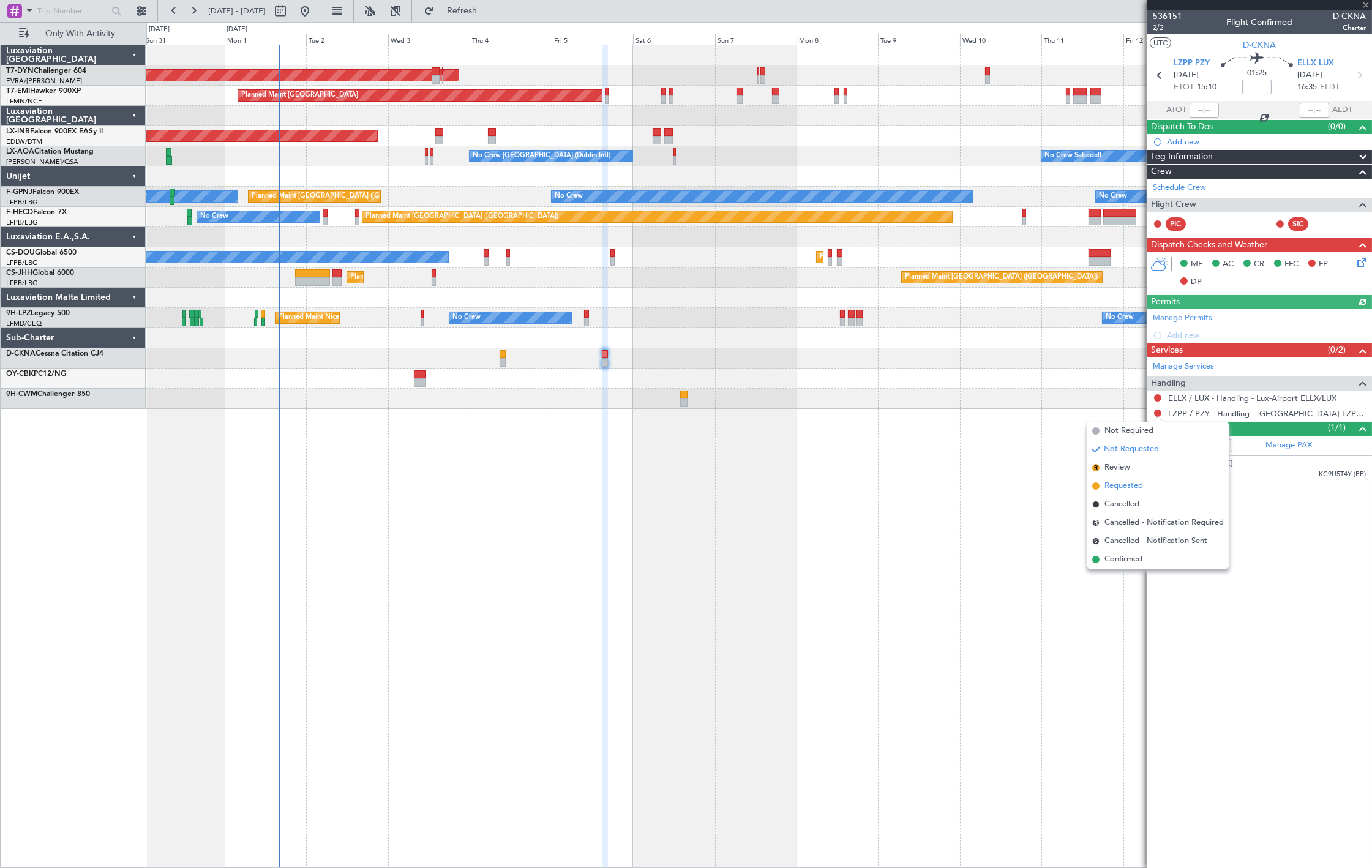
click at [1135, 485] on span "Requested" at bounding box center [1124, 487] width 39 height 13
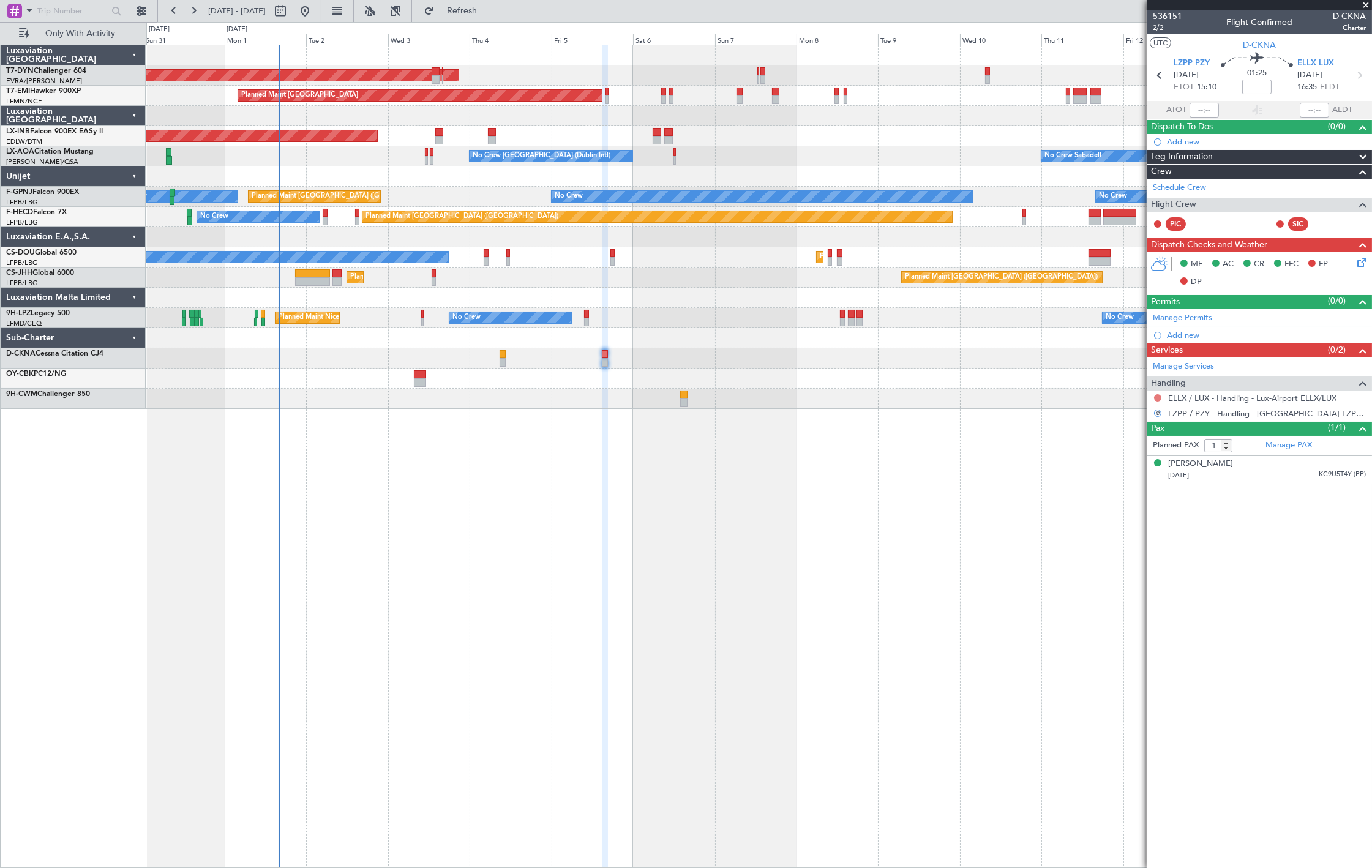
click at [1156, 400] on button at bounding box center [1158, 398] width 8 height 8
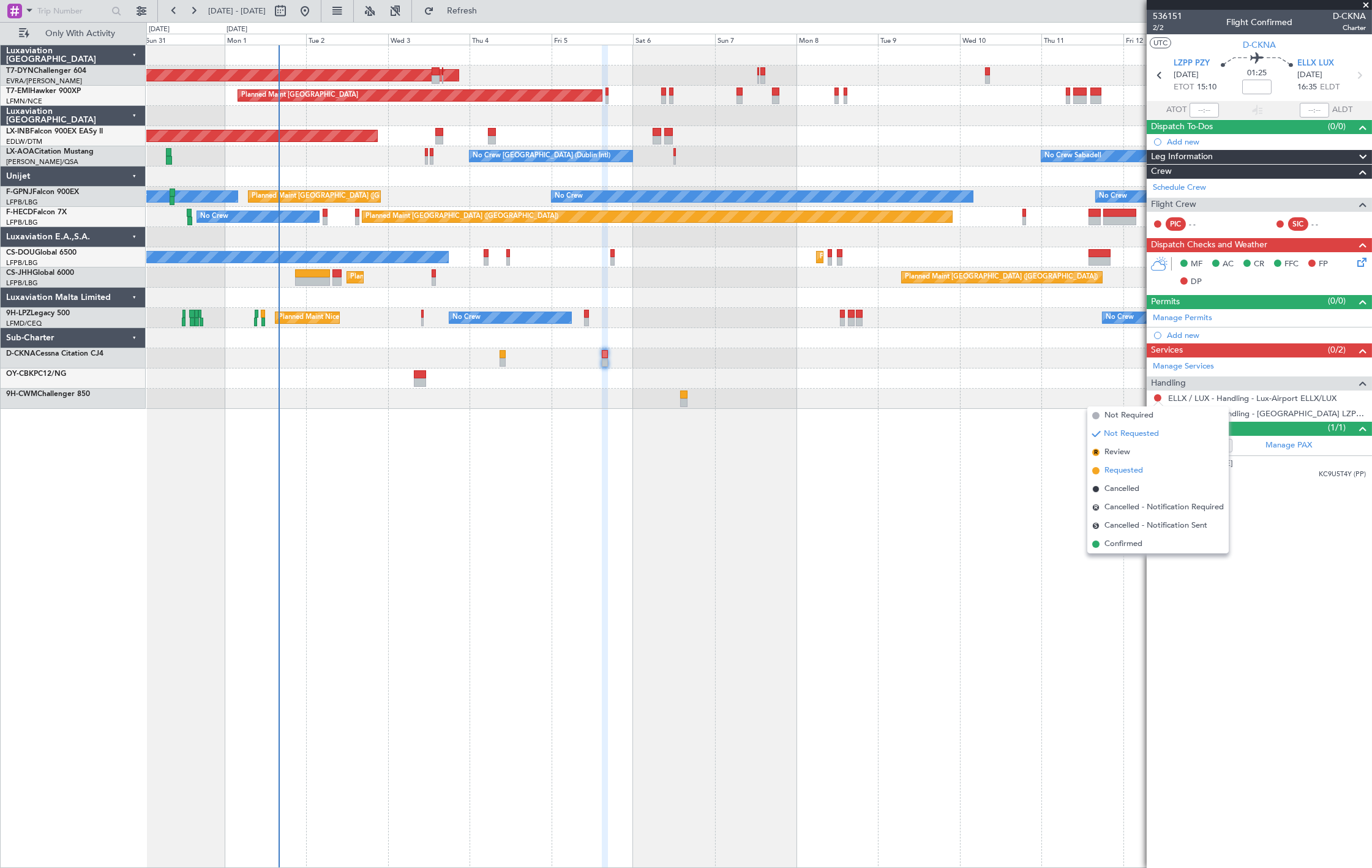
click at [1145, 472] on li "Requested" at bounding box center [1158, 470] width 142 height 18
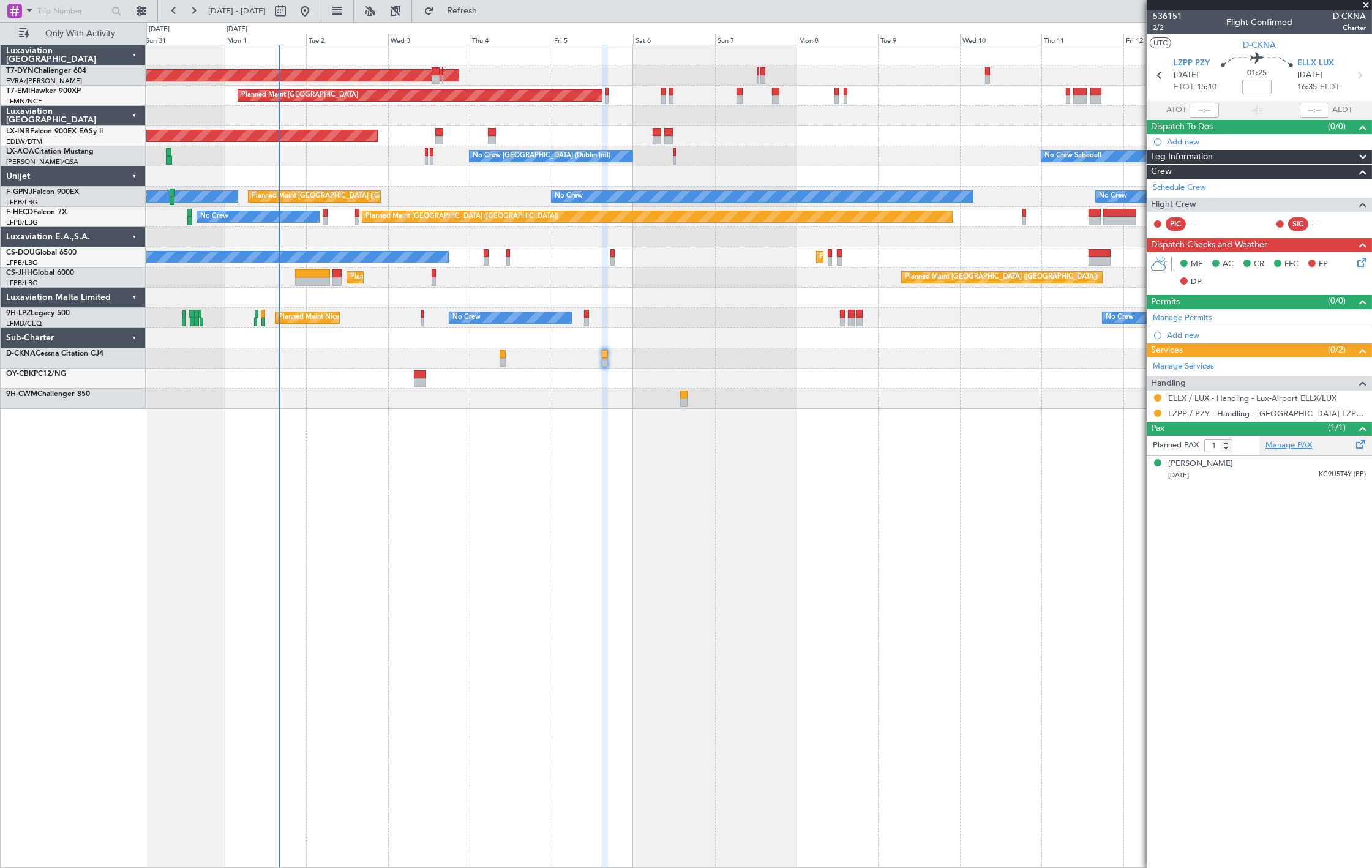
click at [1283, 442] on link "Manage PAX" at bounding box center [1289, 446] width 46 height 13
click at [1292, 443] on link "Manage PAX" at bounding box center [1289, 446] width 46 height 13
click at [488, 14] on span "Refresh" at bounding box center [462, 11] width 51 height 9
click at [1190, 365] on link "Manage Services" at bounding box center [1184, 367] width 61 height 13
drag, startPoint x: 473, startPoint y: 10, endPoint x: 498, endPoint y: 29, distance: 31.4
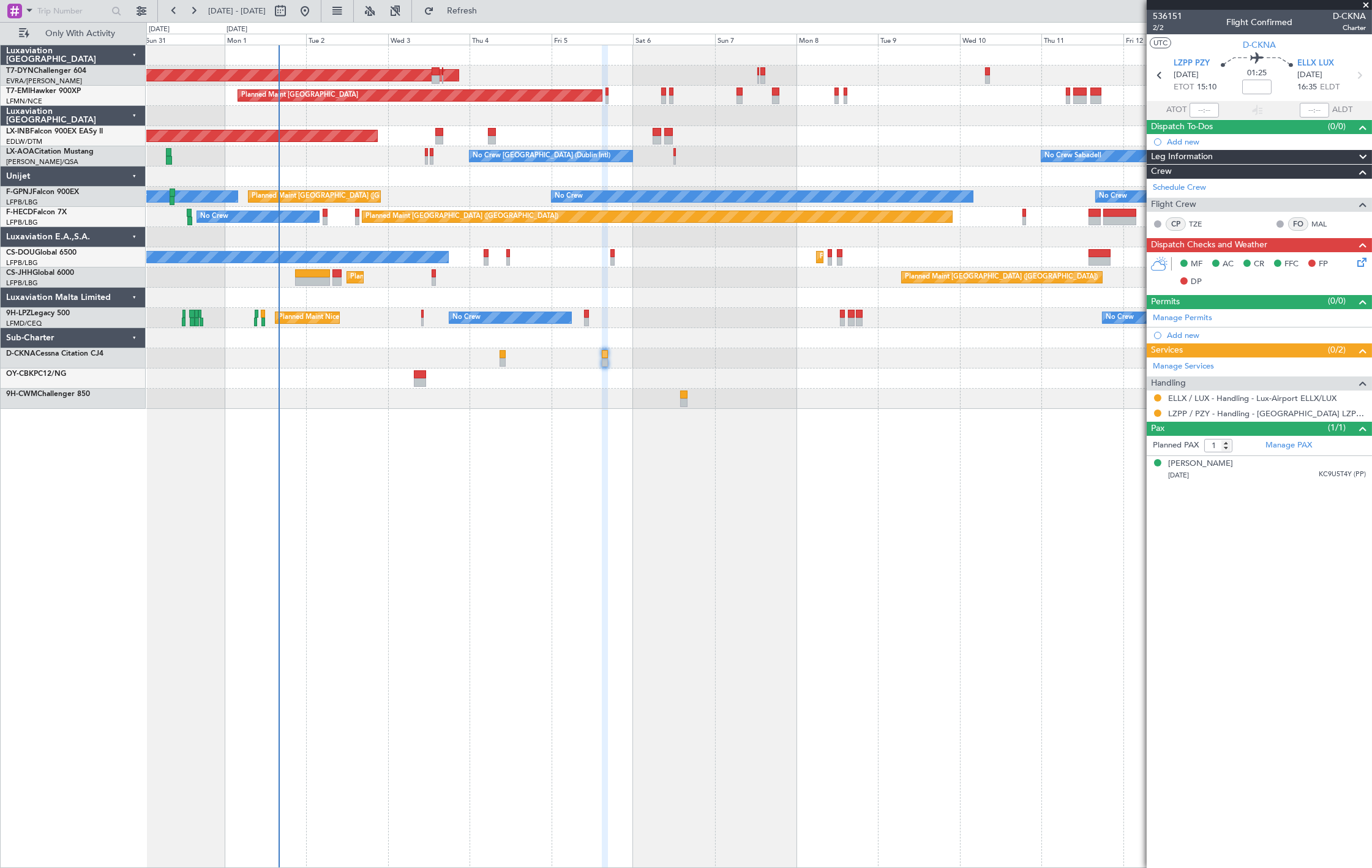
click at [474, 10] on button "Refresh" at bounding box center [455, 11] width 73 height 19
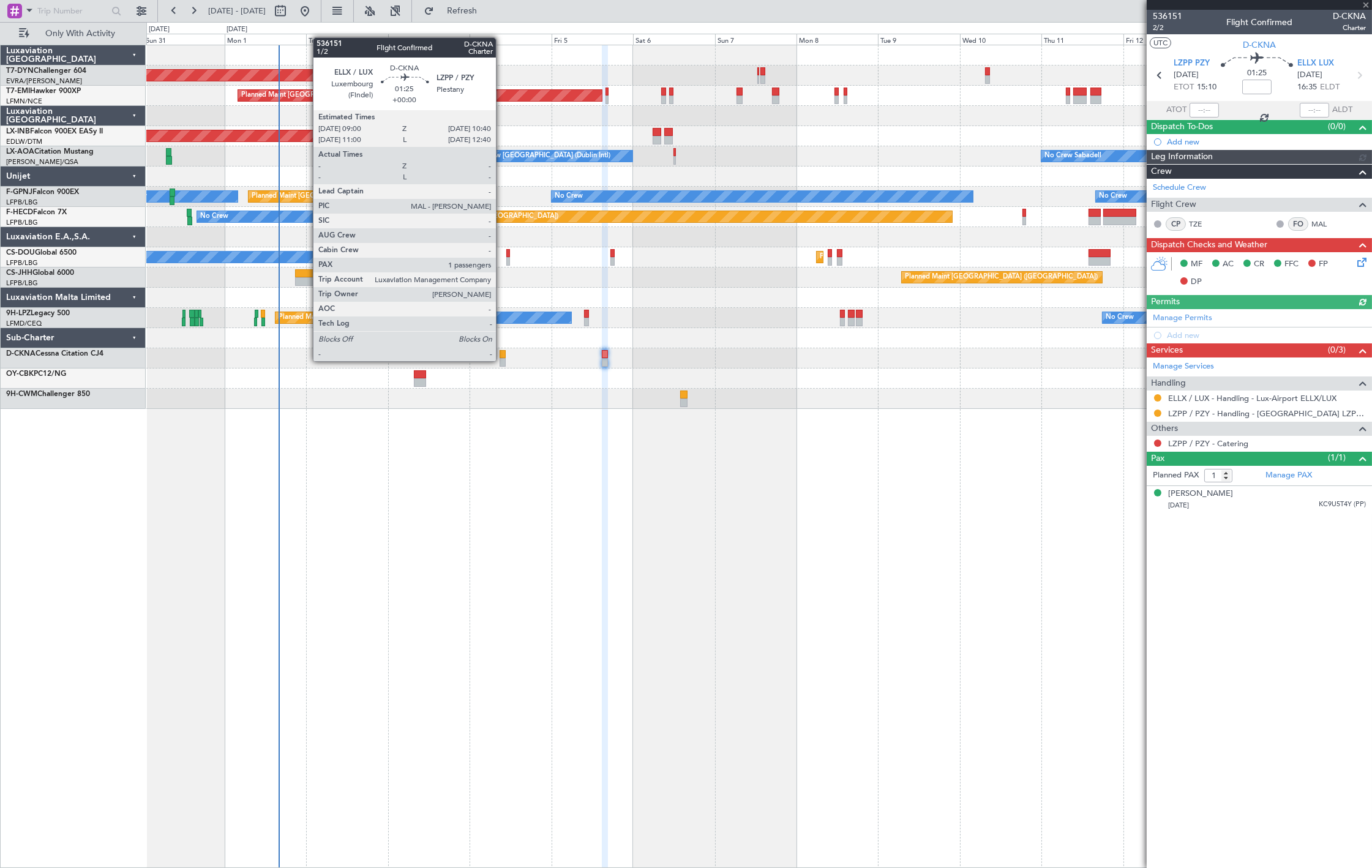
click at [502, 360] on div at bounding box center [503, 363] width 6 height 9
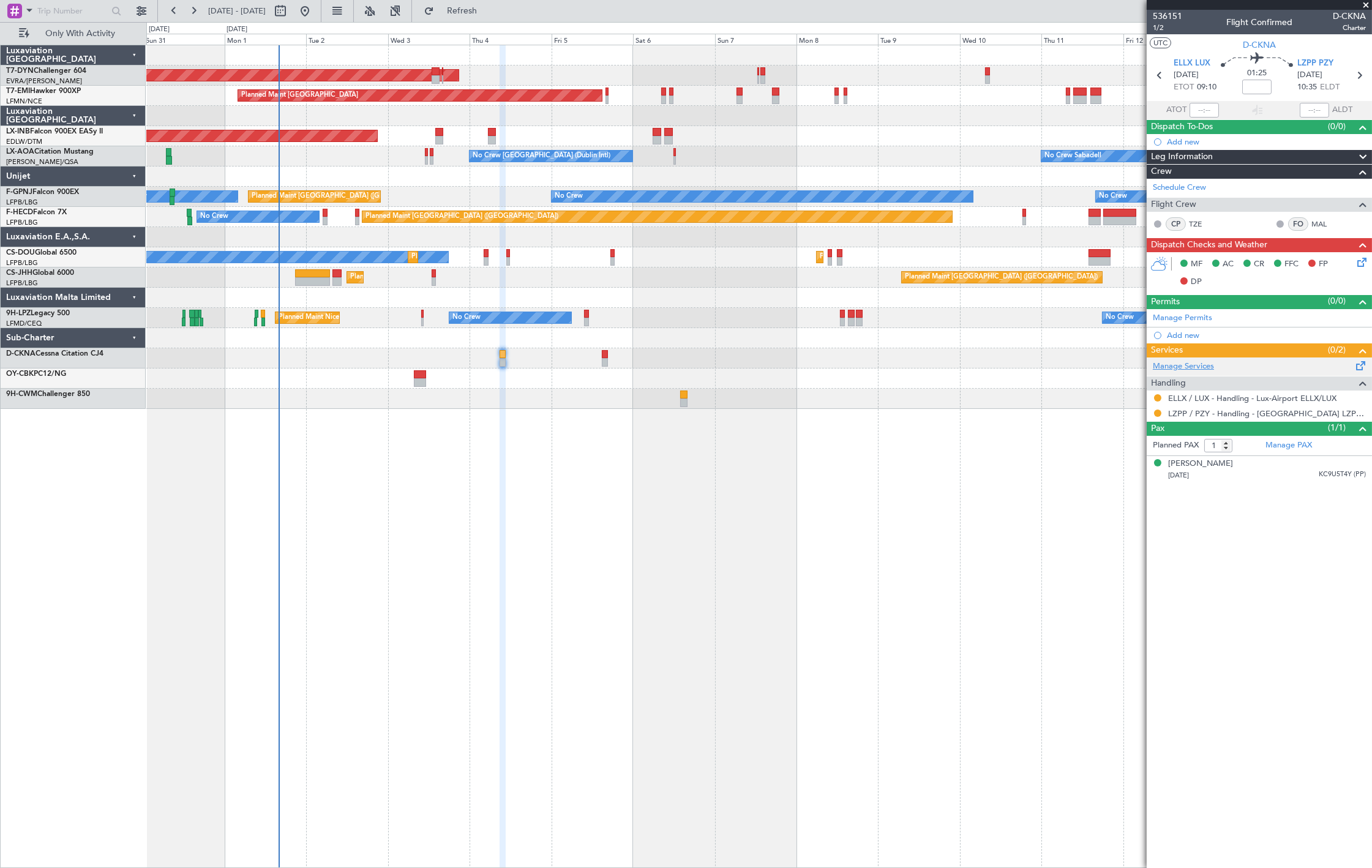
click at [1189, 368] on link "Manage Services" at bounding box center [1184, 367] width 61 height 13
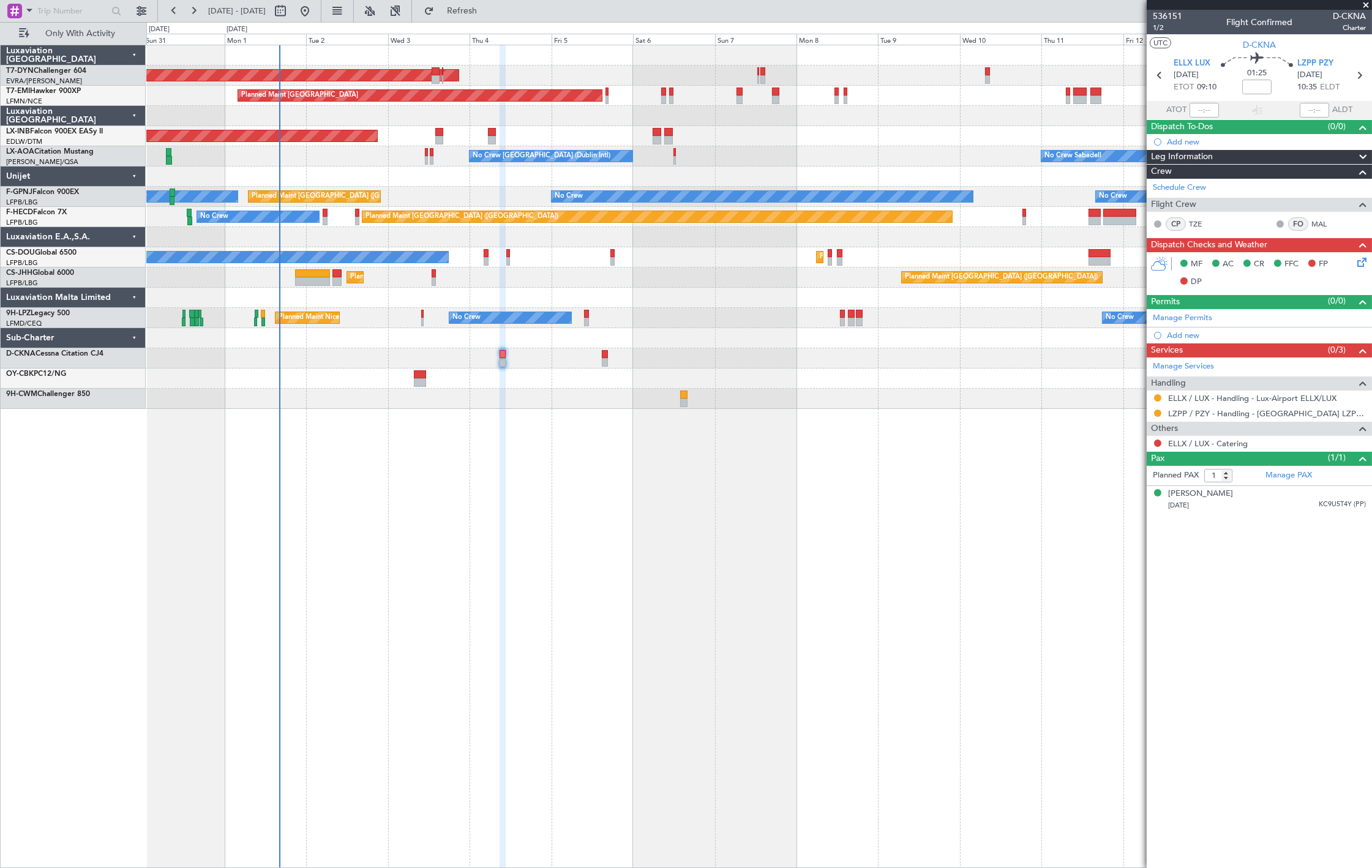
click at [504, 358] on div at bounding box center [503, 354] width 6 height 9
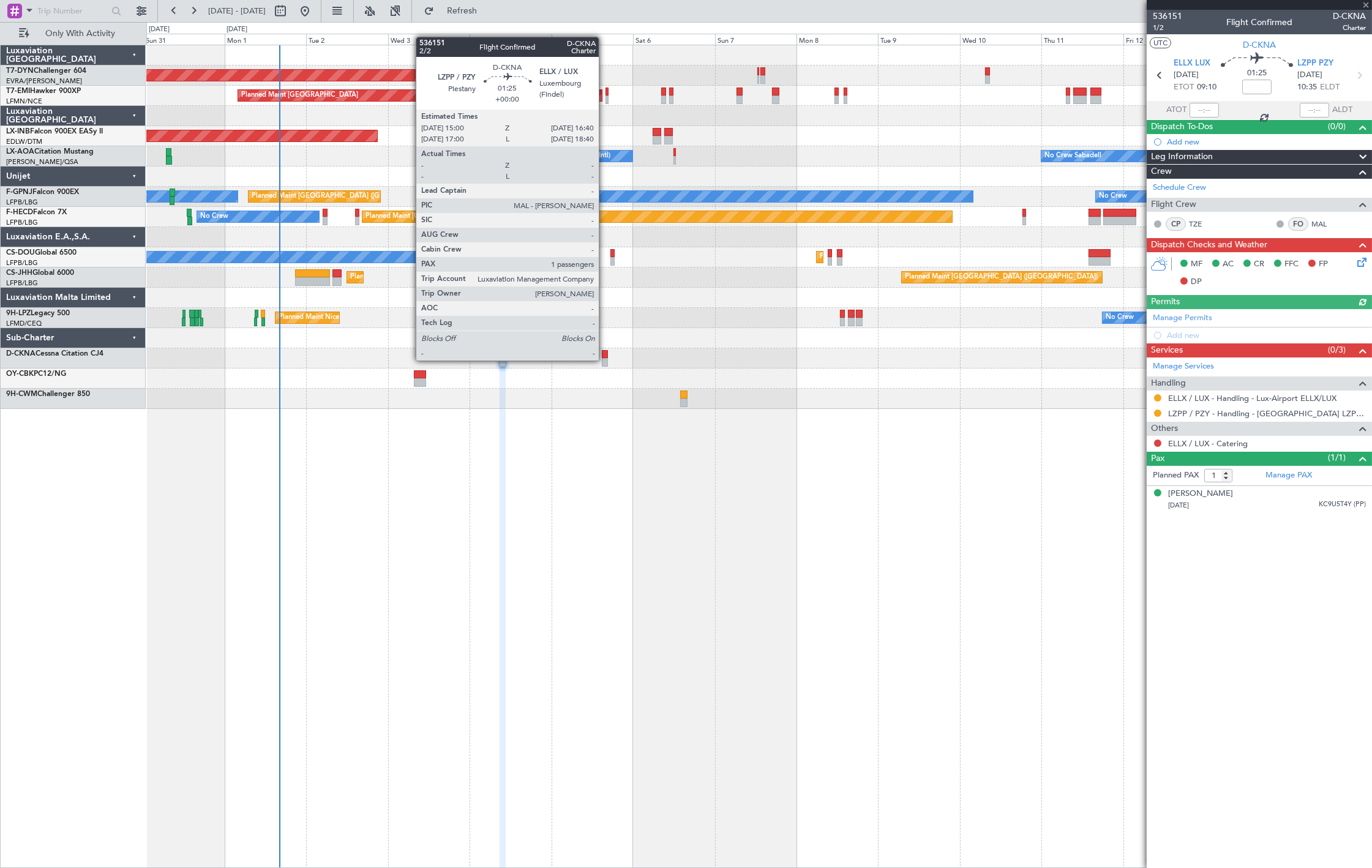
click at [605, 359] on div at bounding box center [605, 363] width 6 height 9
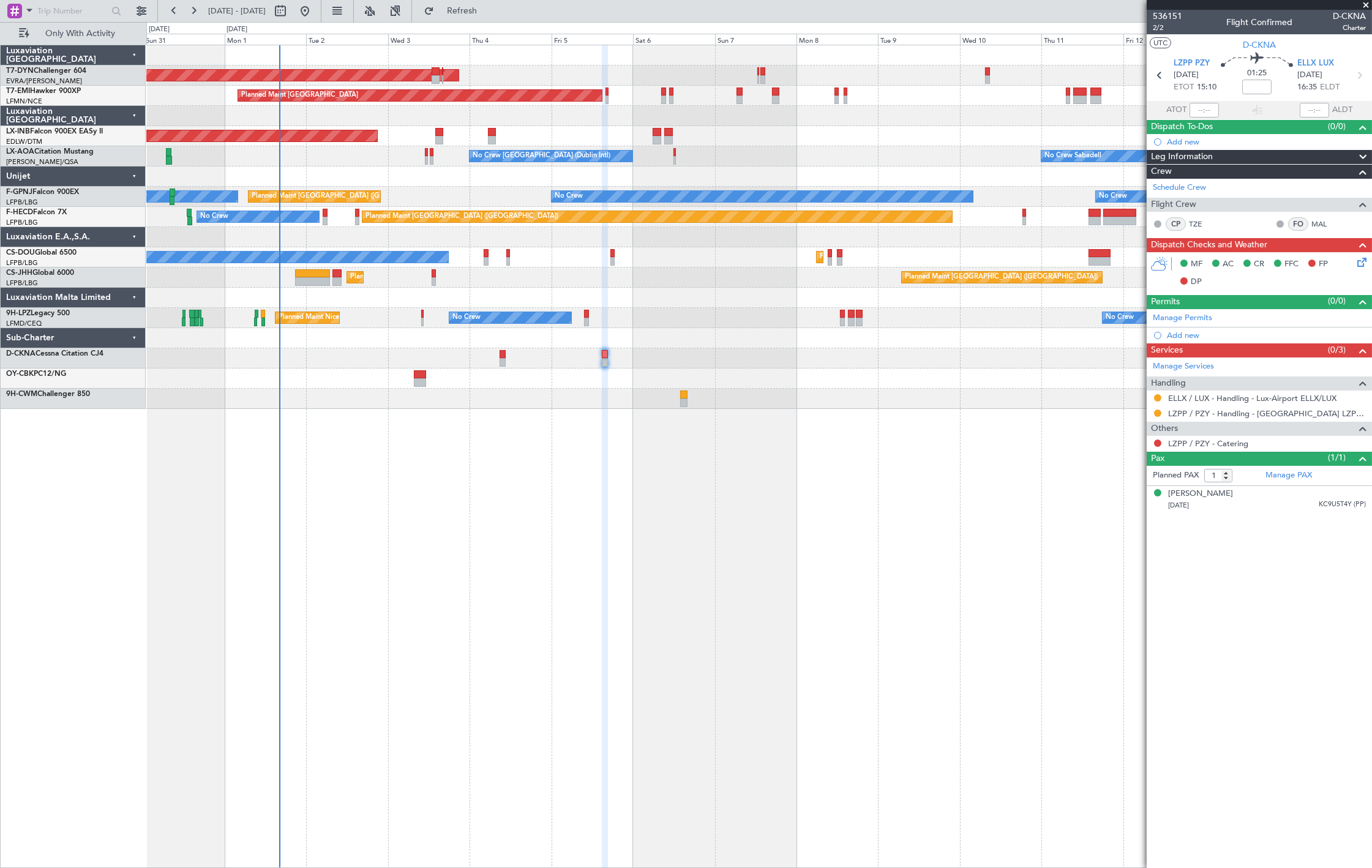
click at [1201, 568] on article "536151 2/2 Flight Confirmed D-CKNA Charter UTC D-CKNA LZPP PZY [DATE] ETOT 15:1…" at bounding box center [1259, 439] width 225 height 859
